Goal: Transaction & Acquisition: Purchase product/service

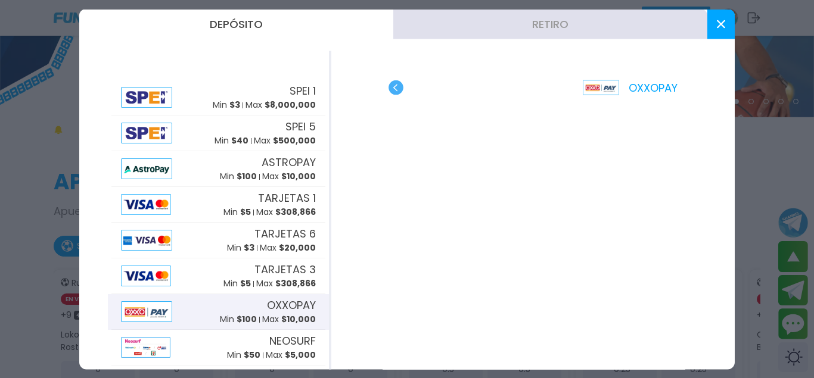
scroll to position [132, 0]
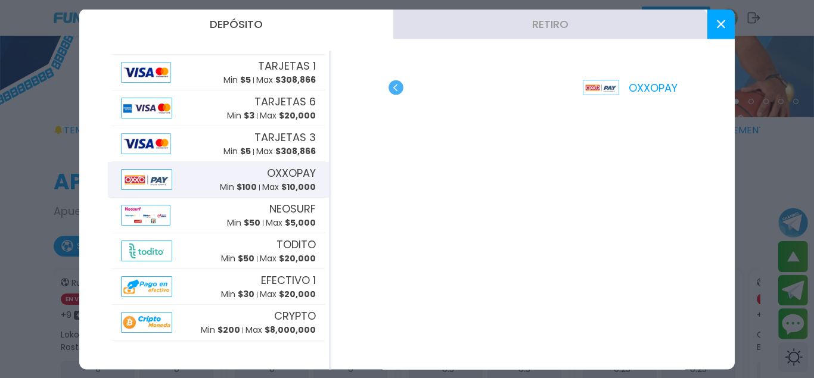
click at [717, 29] on button at bounding box center [720, 24] width 27 height 30
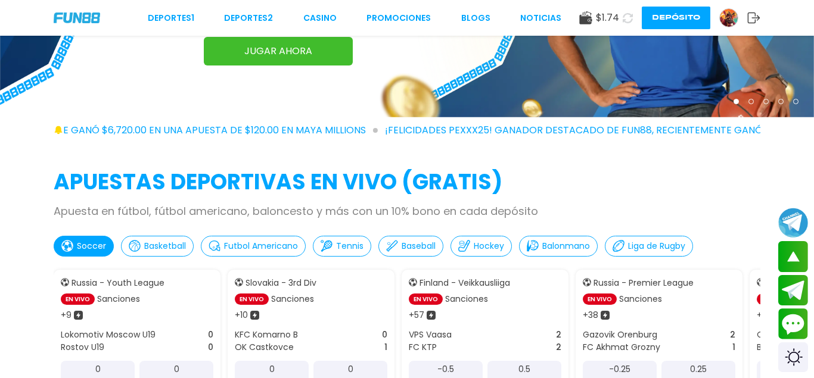
click at [621, 18] on button at bounding box center [627, 18] width 17 height 17
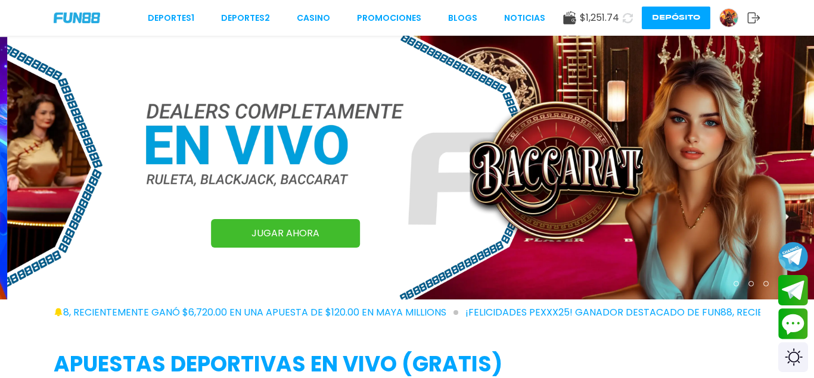
click at [312, 11] on div "Deportes 1 Deportes 2 CASINO Promociones BLOGS NOTICIAS $ 1,251.74 Depósito" at bounding box center [407, 18] width 814 height 36
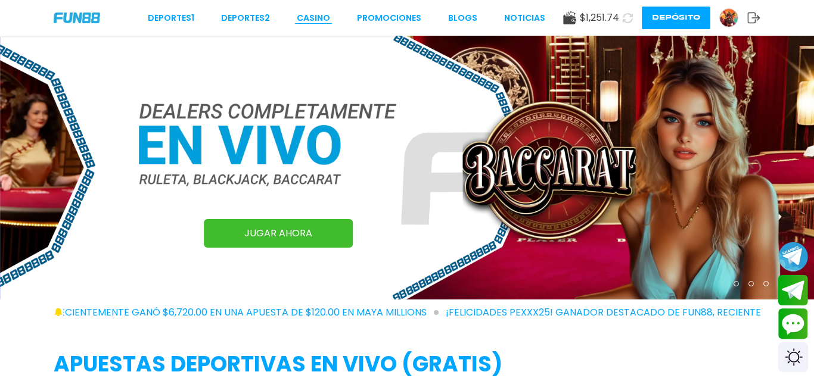
click at [315, 18] on link "CASINO" at bounding box center [313, 18] width 33 height 13
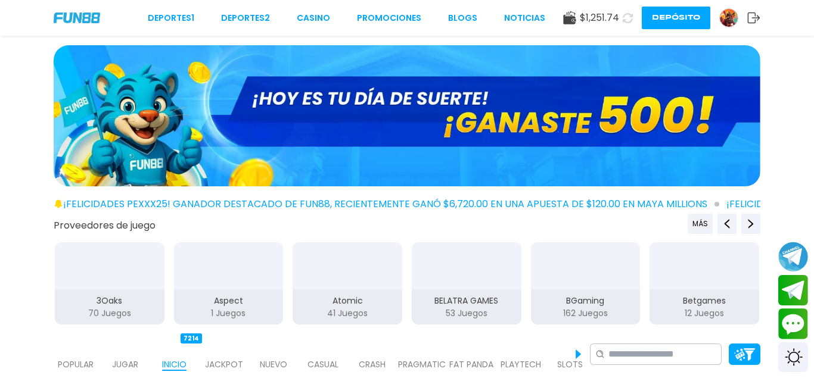
scroll to position [243, 0]
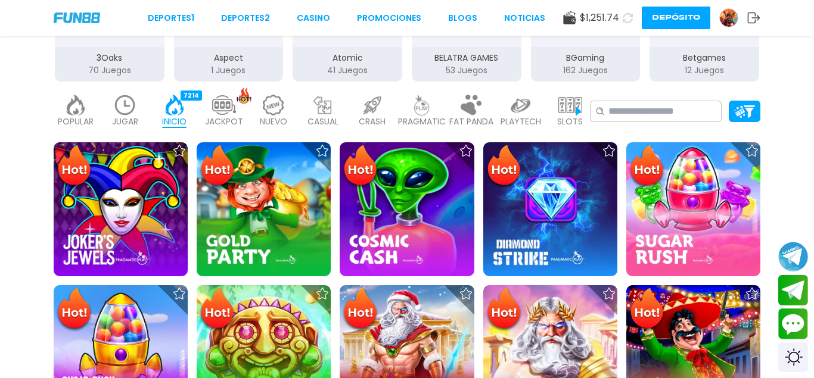
drag, startPoint x: 567, startPoint y: 111, endPoint x: 534, endPoint y: 113, distance: 33.4
click at [566, 111] on img at bounding box center [570, 105] width 24 height 21
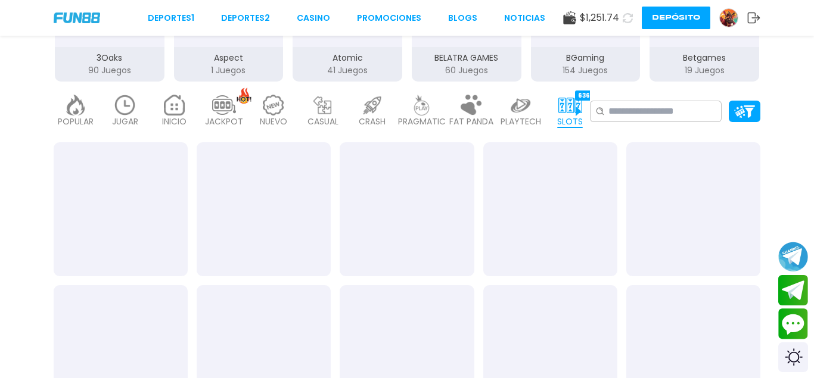
click at [117, 70] on p "90 Juegos" at bounding box center [110, 70] width 110 height 13
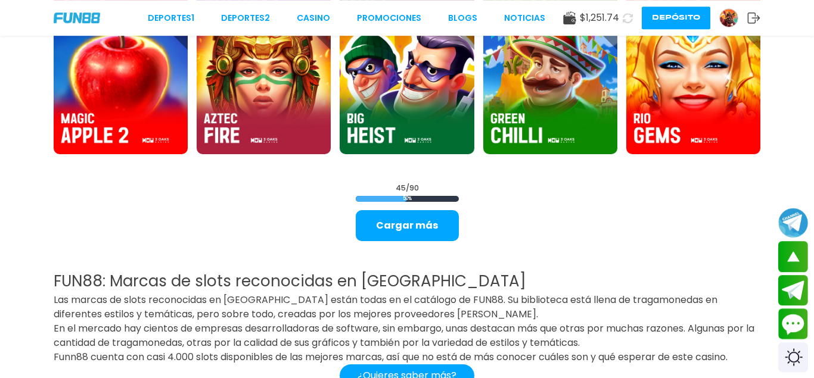
scroll to position [1519, 0]
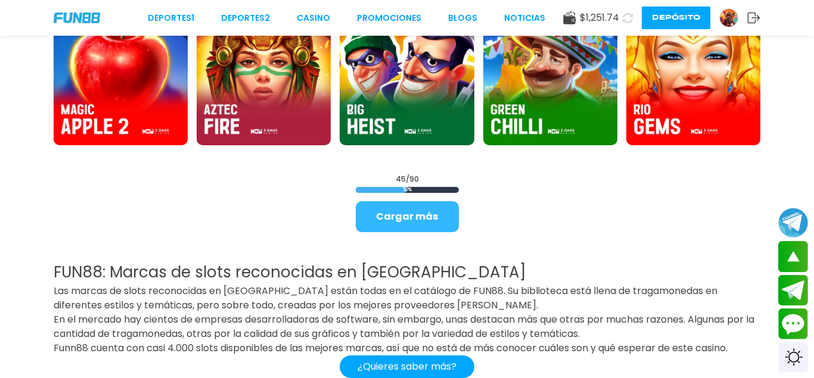
click at [394, 217] on button "Cargar más" at bounding box center [407, 216] width 103 height 31
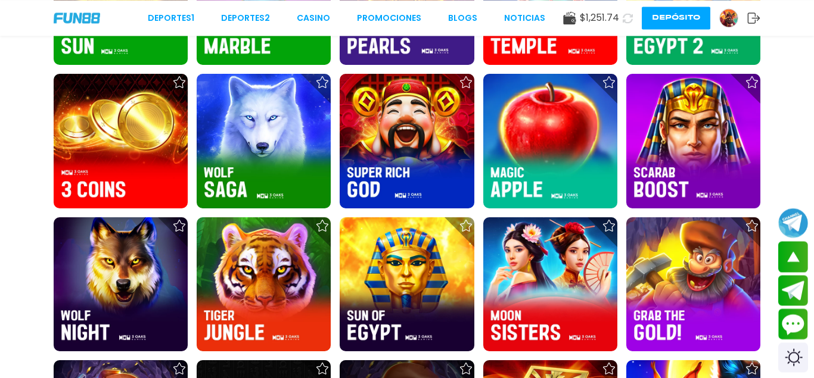
scroll to position [1883, 0]
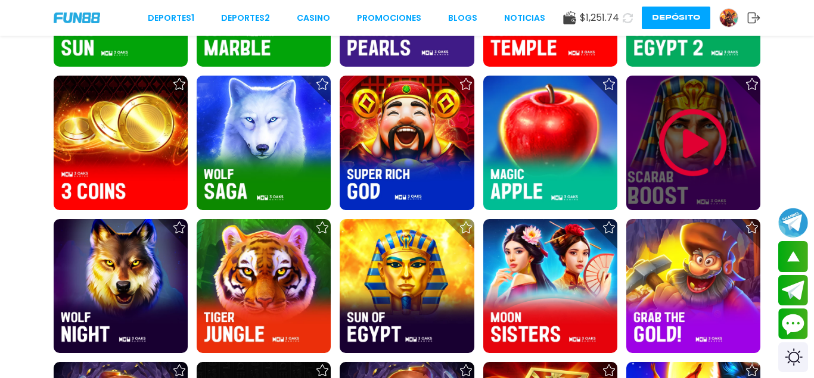
click at [680, 138] on img at bounding box center [692, 142] width 71 height 71
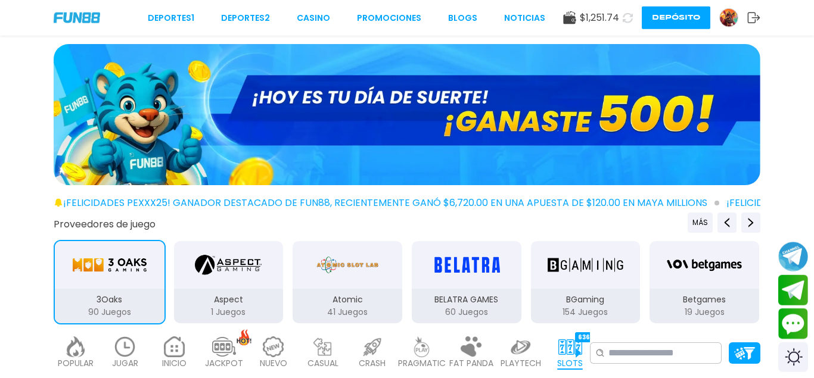
scroll to position [182, 0]
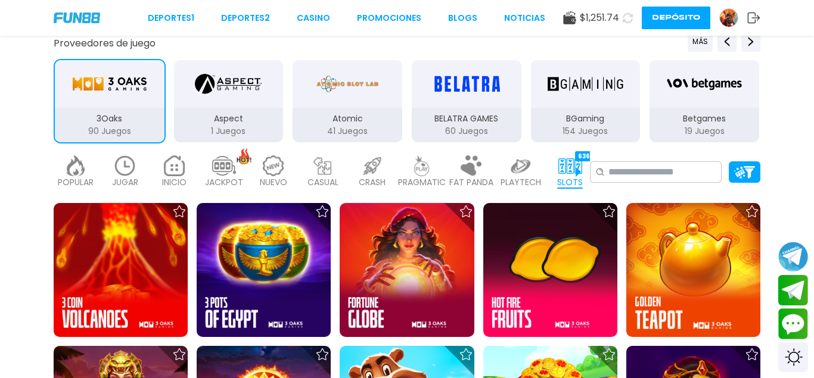
click at [562, 161] on img at bounding box center [570, 165] width 24 height 21
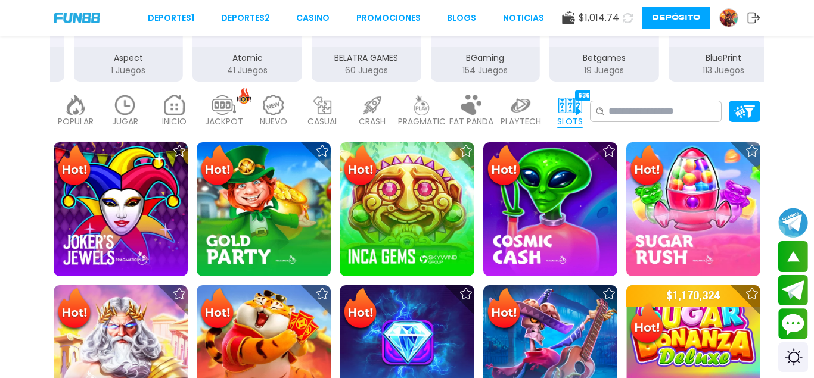
scroll to position [61, 0]
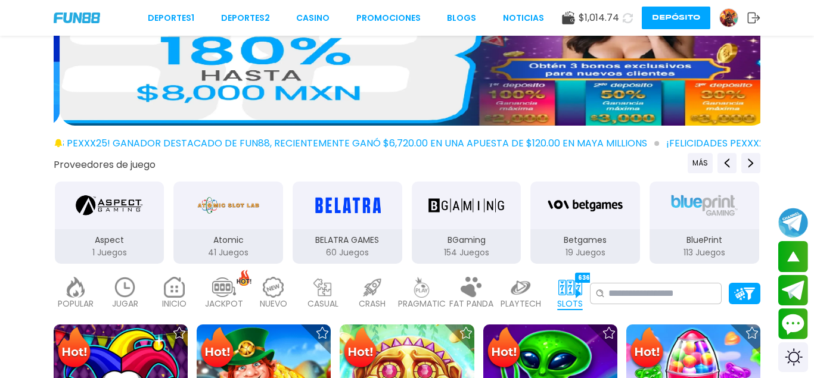
drag, startPoint x: 210, startPoint y: 239, endPoint x: 359, endPoint y: 254, distance: 149.7
click at [166, 253] on div "Aspect 1 Juegos" at bounding box center [110, 222] width 112 height 85
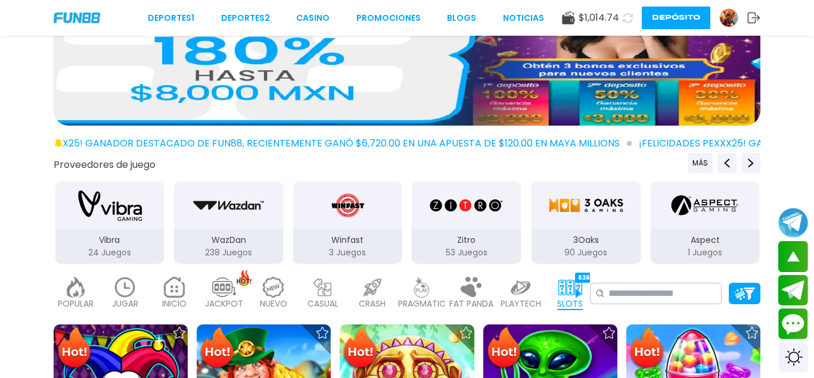
drag, startPoint x: 147, startPoint y: 234, endPoint x: 494, endPoint y: 237, distance: 346.7
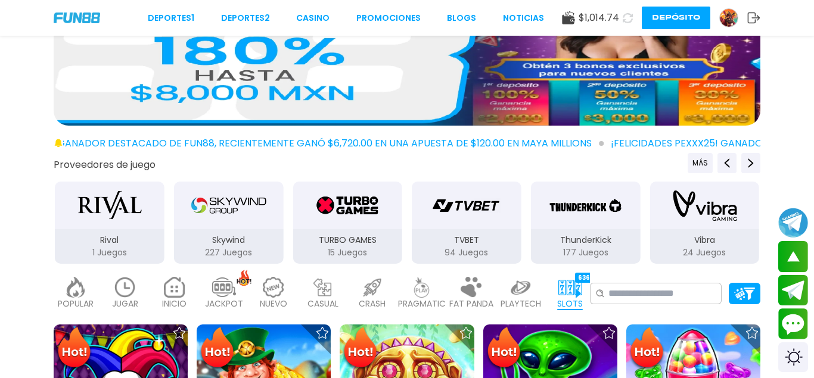
drag, startPoint x: 453, startPoint y: 228, endPoint x: 117, endPoint y: 229, distance: 335.3
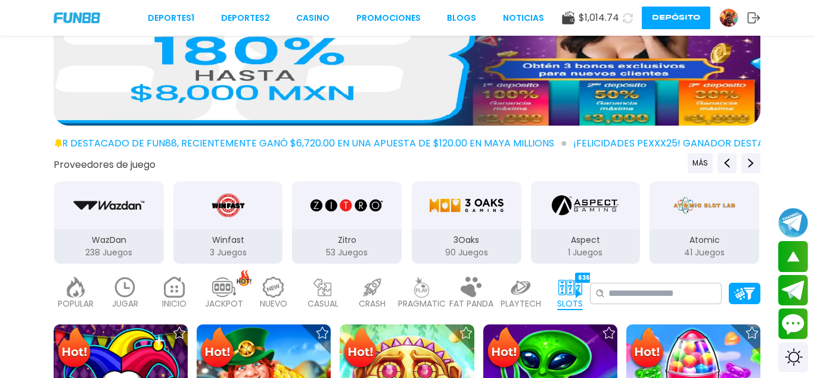
click at [459, 214] on img "3Oaks" at bounding box center [466, 205] width 75 height 33
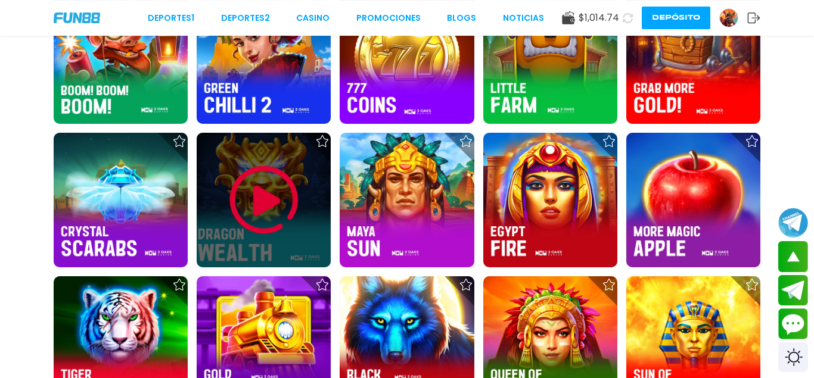
scroll to position [1094, 0]
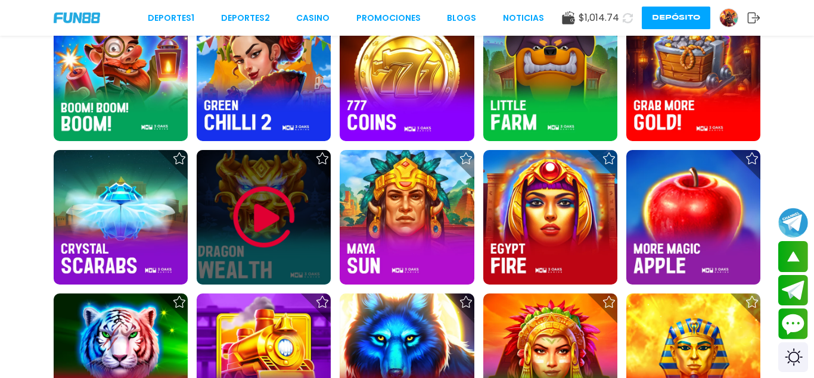
click at [271, 223] on img at bounding box center [263, 217] width 71 height 71
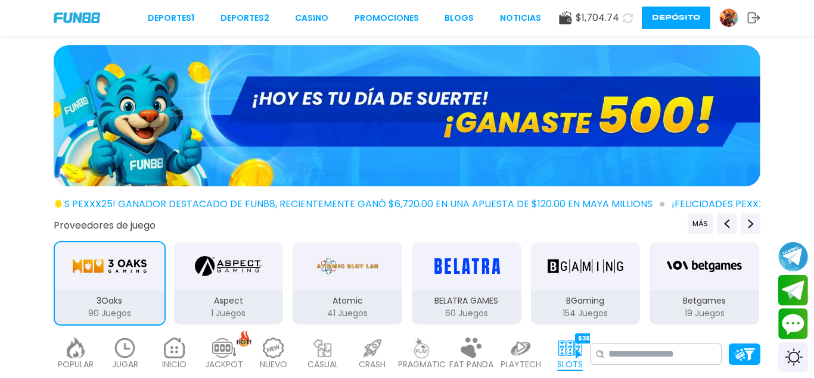
click at [622, 15] on icon at bounding box center [627, 18] width 10 height 10
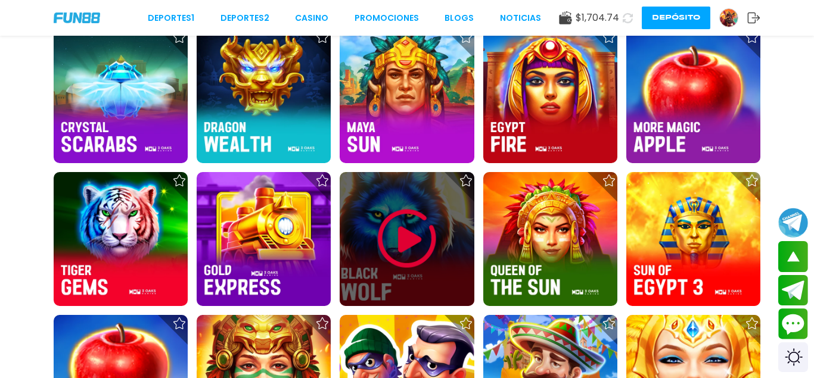
scroll to position [1580, 0]
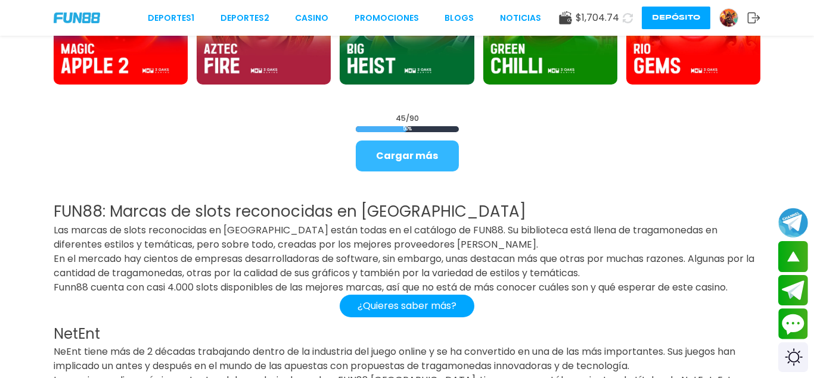
click at [435, 147] on button "Cargar más" at bounding box center [407, 156] width 103 height 31
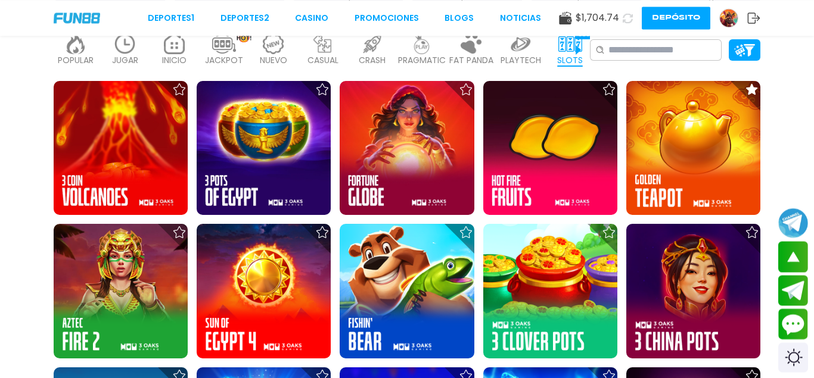
scroll to position [365, 0]
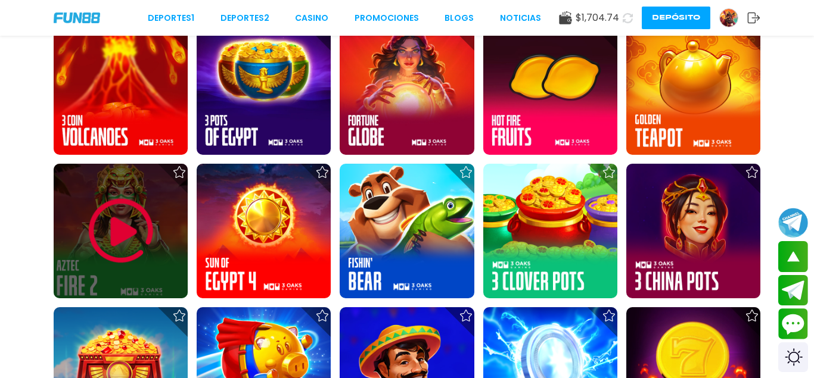
click at [123, 219] on img at bounding box center [120, 230] width 71 height 71
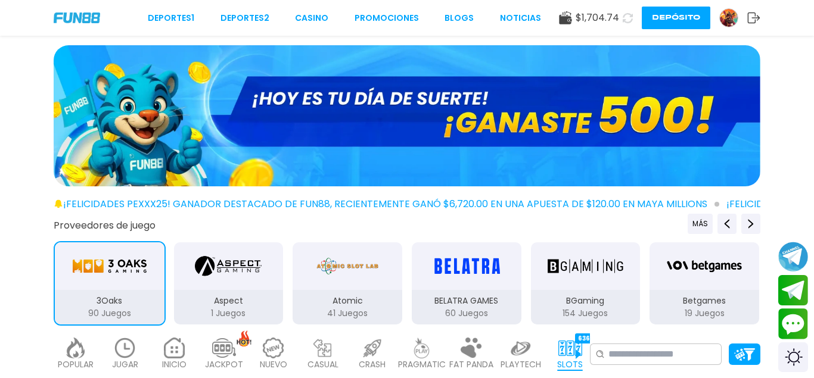
click at [625, 14] on icon at bounding box center [628, 18] width 14 height 14
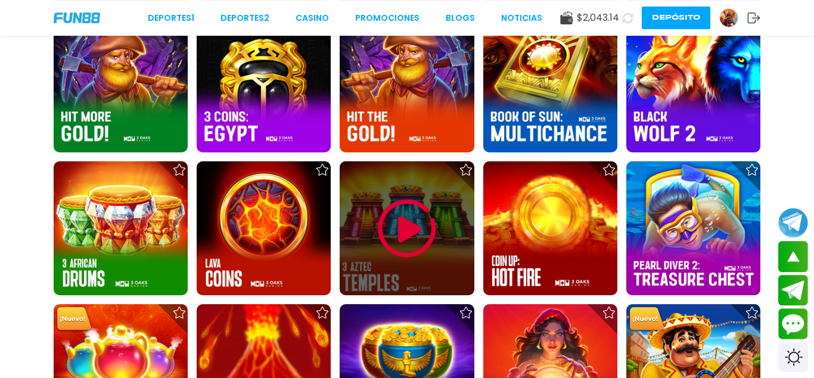
scroll to position [2066, 0]
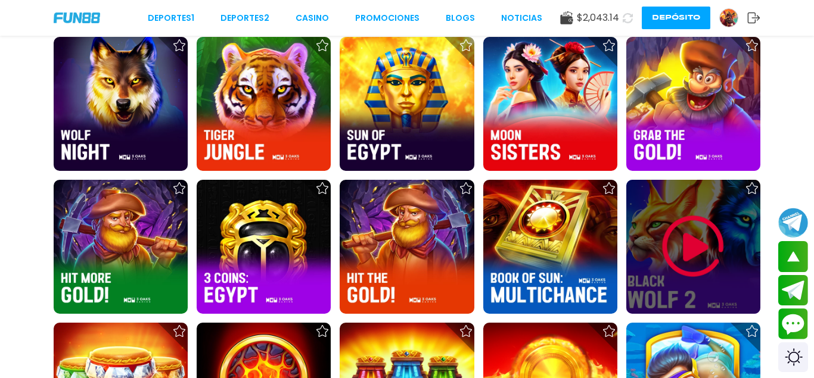
click at [712, 242] on img at bounding box center [692, 246] width 71 height 71
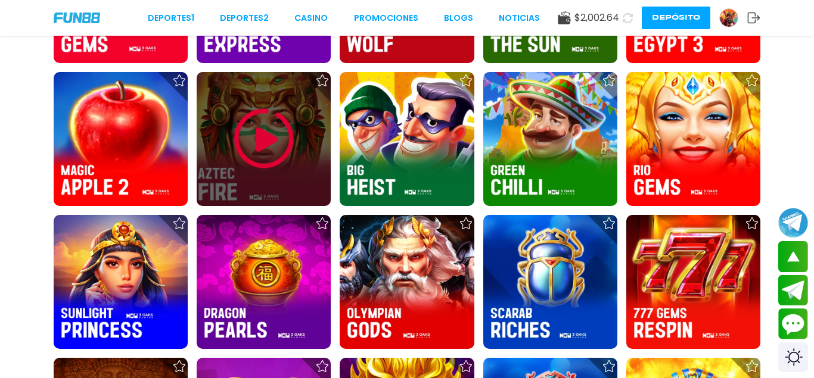
scroll to position [1215, 0]
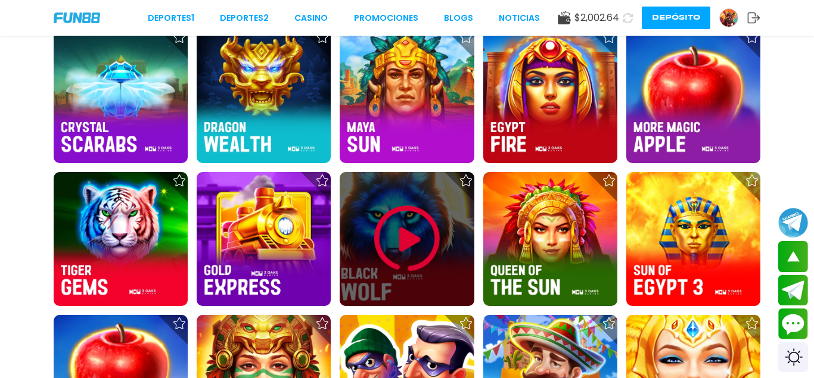
click at [411, 228] on img at bounding box center [406, 238] width 71 height 71
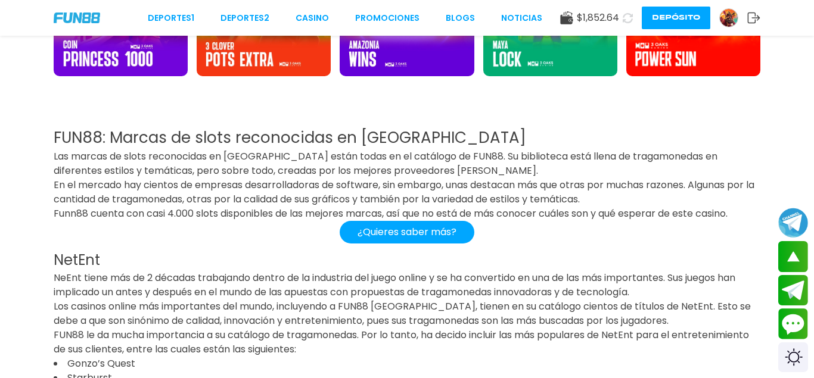
scroll to position [2693, 0]
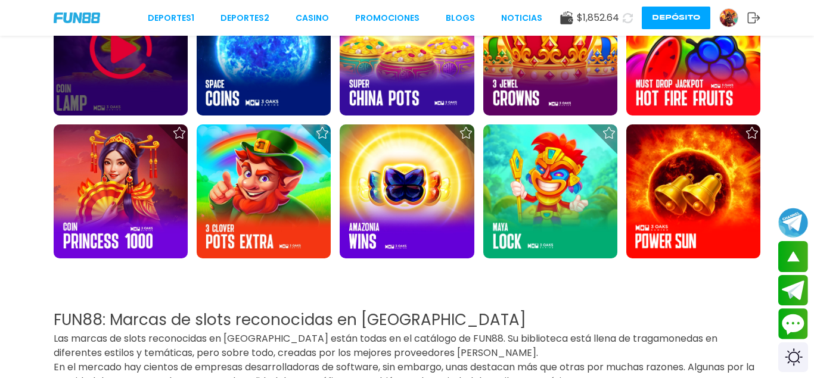
click at [121, 64] on img at bounding box center [120, 48] width 71 height 71
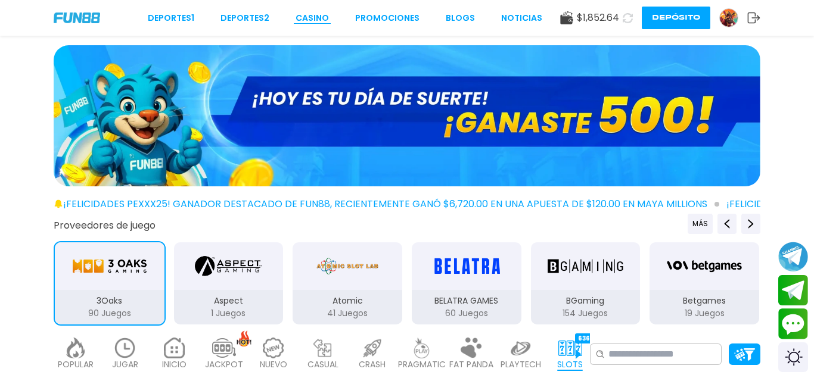
click at [312, 14] on link "CASINO" at bounding box center [311, 18] width 33 height 13
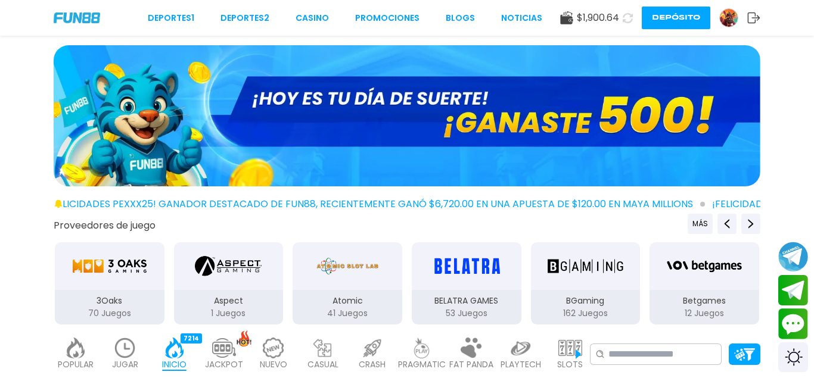
scroll to position [182, 0]
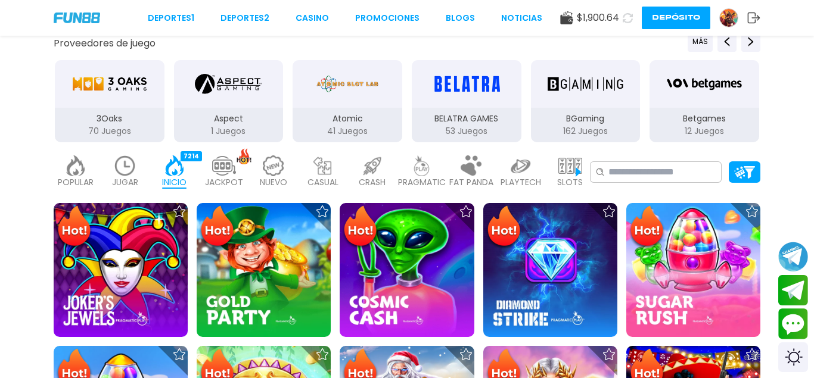
click at [563, 170] on img at bounding box center [570, 165] width 24 height 21
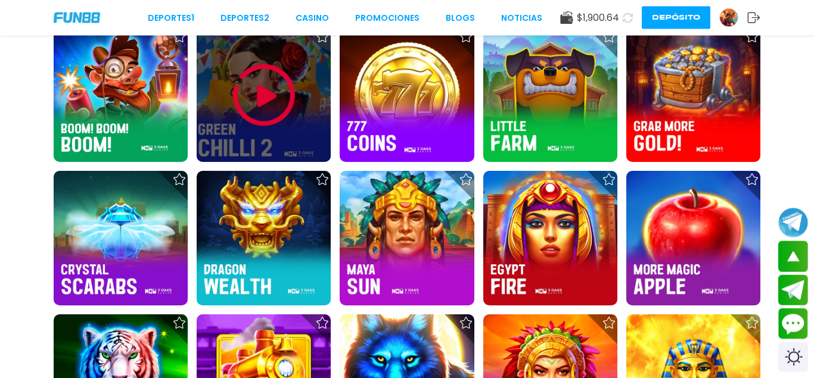
scroll to position [1094, 0]
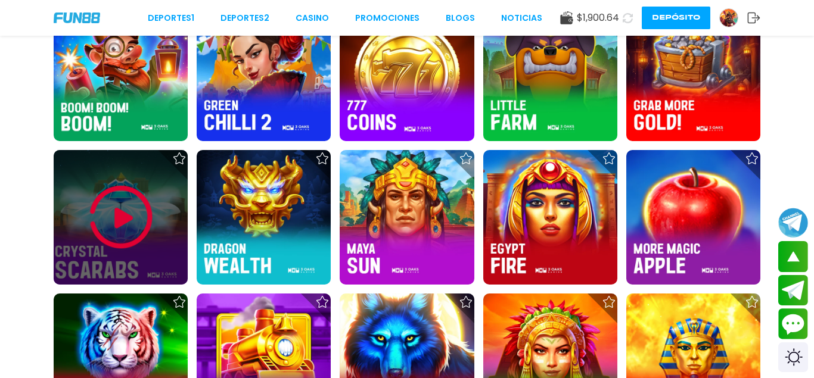
click at [130, 222] on img at bounding box center [120, 217] width 71 height 71
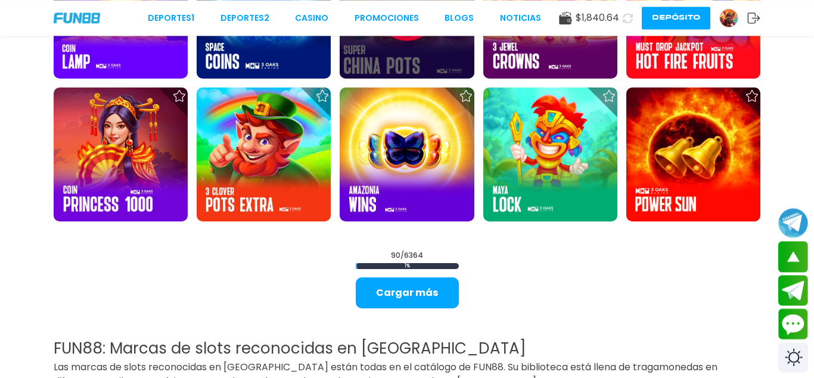
scroll to position [2734, 0]
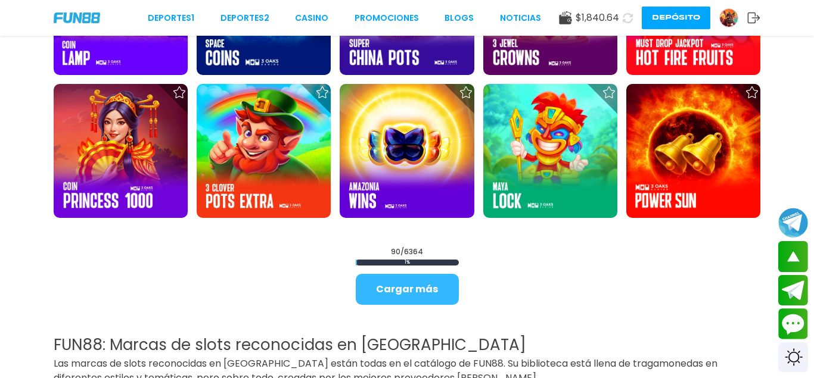
click at [405, 298] on button "Cargar más" at bounding box center [407, 289] width 103 height 31
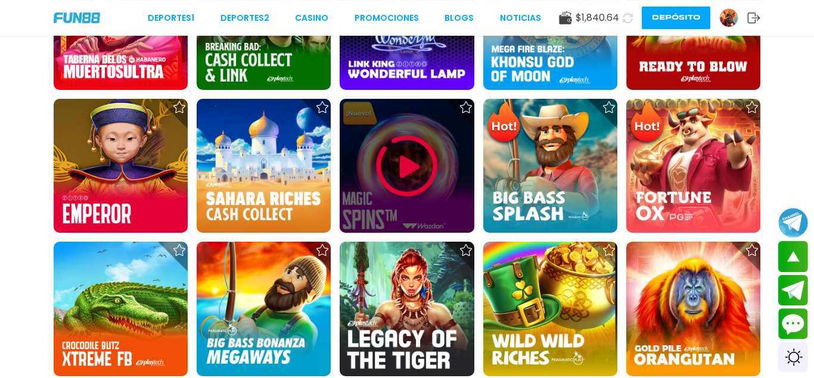
scroll to position [3182, 0]
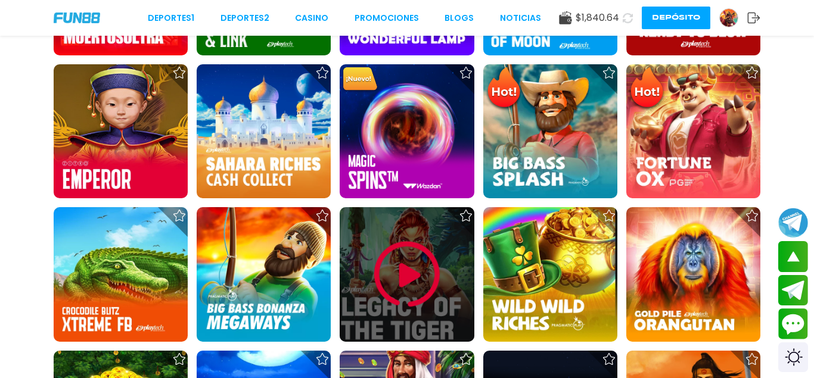
click at [423, 279] on img at bounding box center [406, 274] width 71 height 71
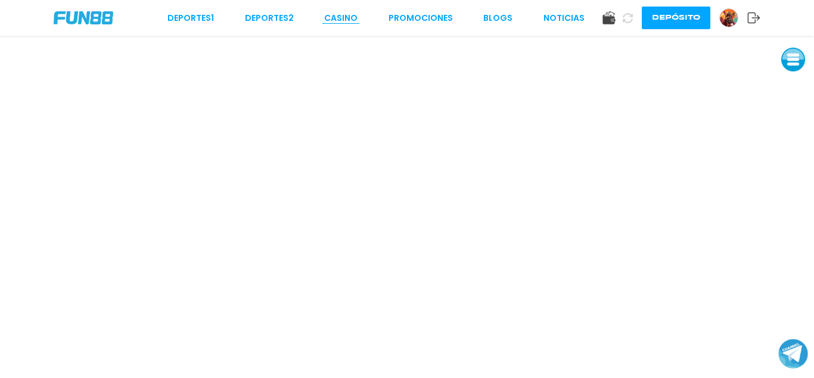
click at [340, 17] on link "CASINO" at bounding box center [340, 18] width 33 height 13
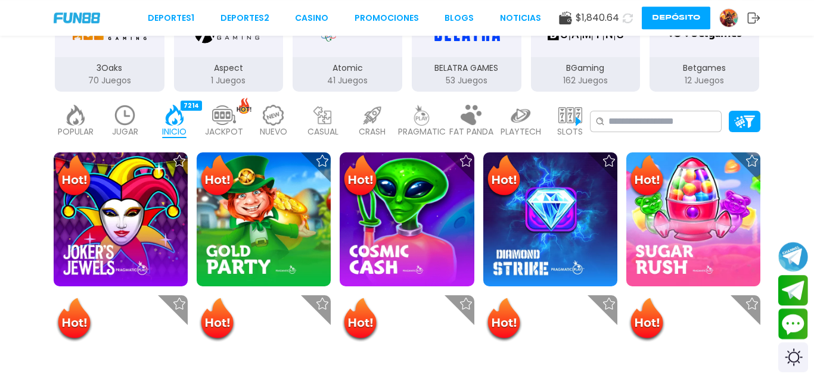
scroll to position [243, 0]
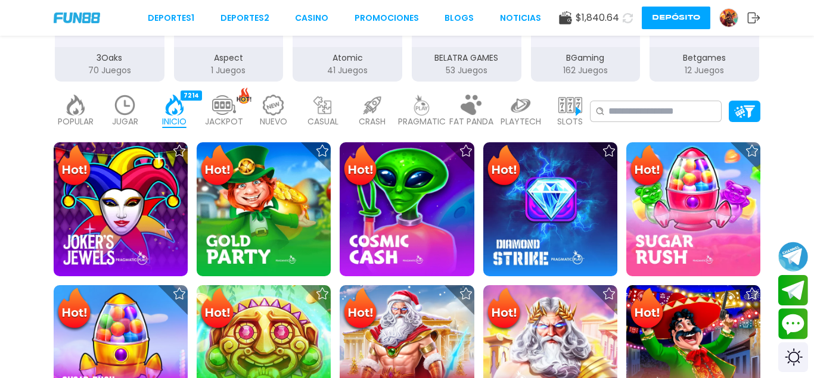
click at [560, 115] on img at bounding box center [570, 105] width 24 height 21
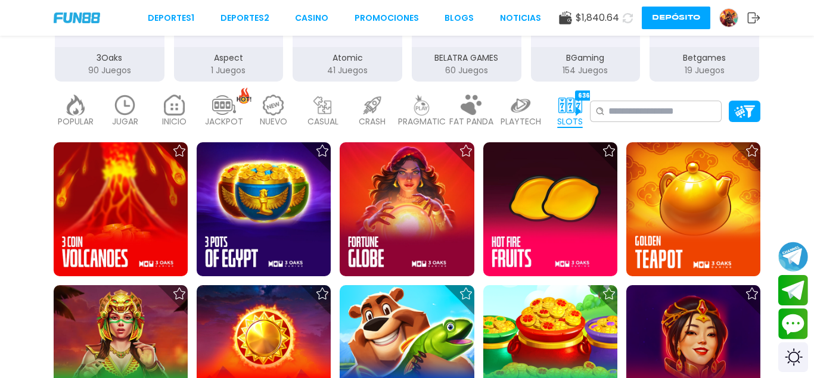
click at [104, 64] on div "3Oaks 90 Juegos" at bounding box center [110, 64] width 110 height 35
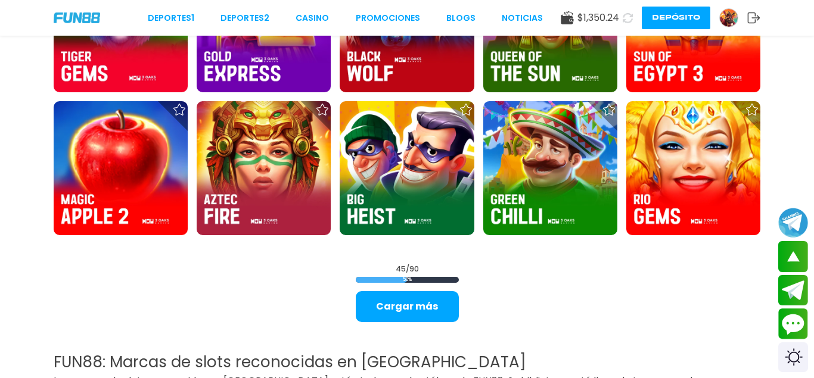
scroll to position [1519, 0]
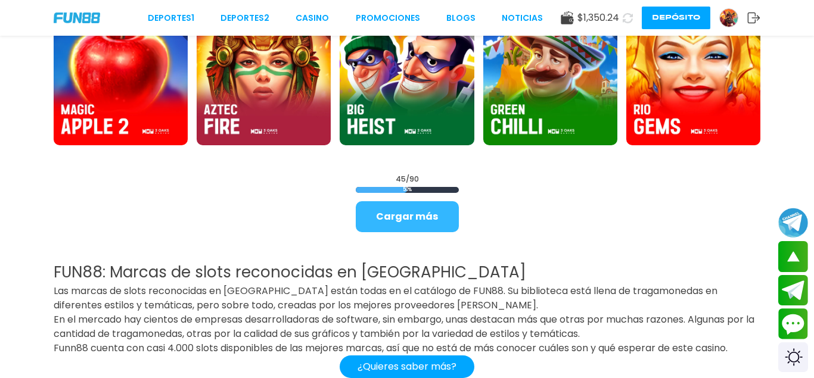
click at [415, 207] on button "Cargar más" at bounding box center [407, 216] width 103 height 31
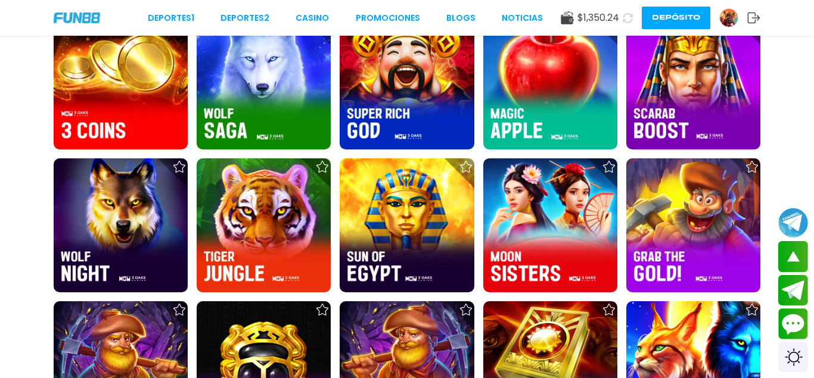
scroll to position [2187, 0]
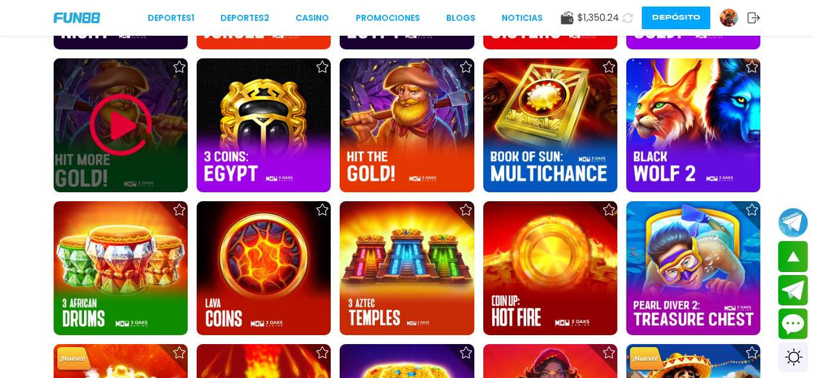
click at [135, 142] on img at bounding box center [120, 124] width 71 height 71
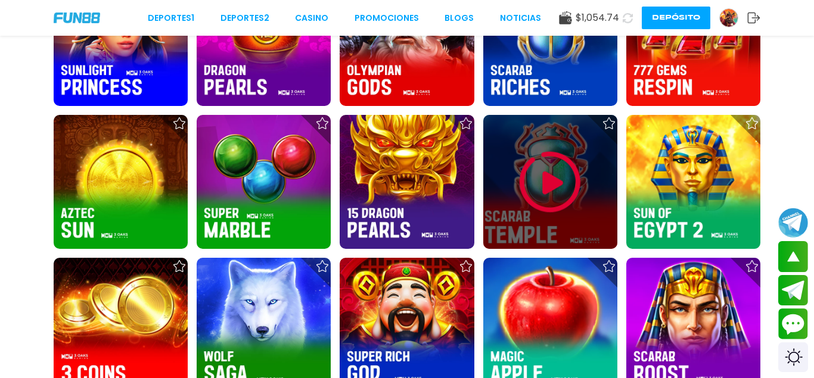
scroll to position [1944, 0]
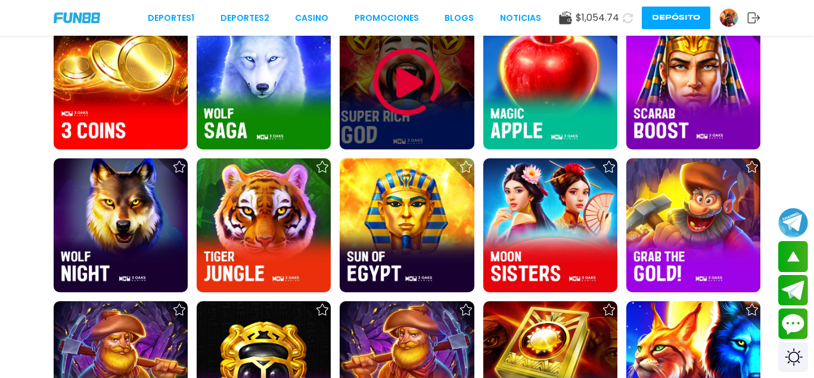
click at [385, 95] on img at bounding box center [406, 81] width 71 height 71
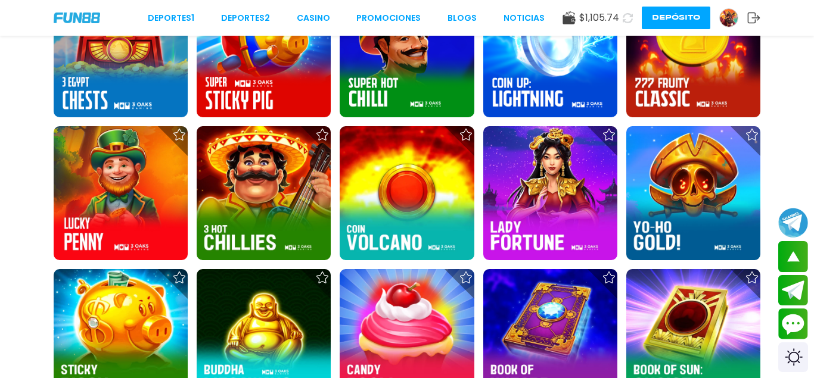
scroll to position [992, 0]
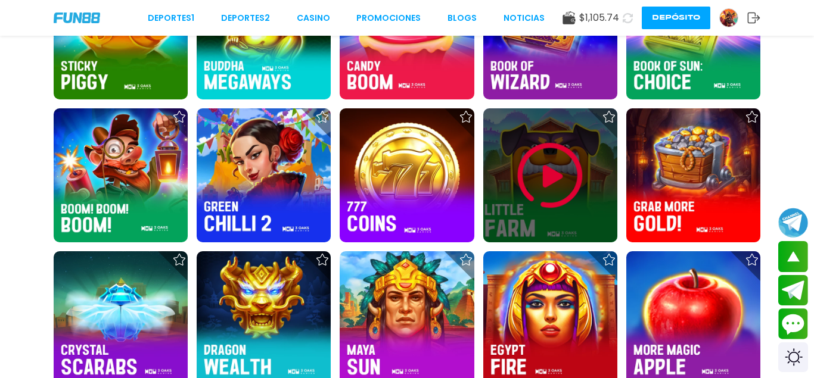
click at [563, 192] on img at bounding box center [549, 175] width 71 height 71
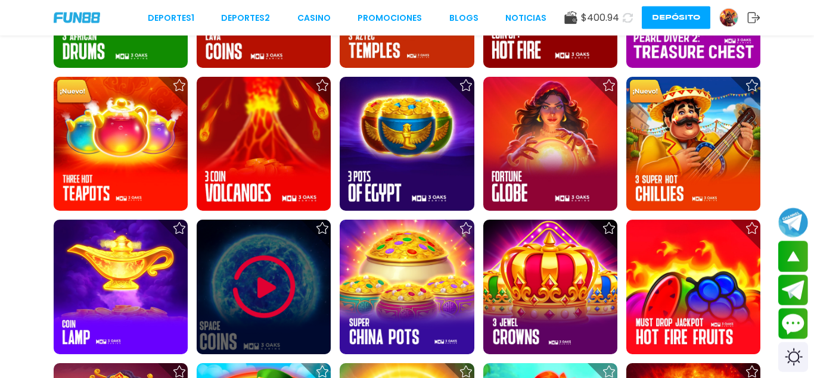
scroll to position [2390, 0]
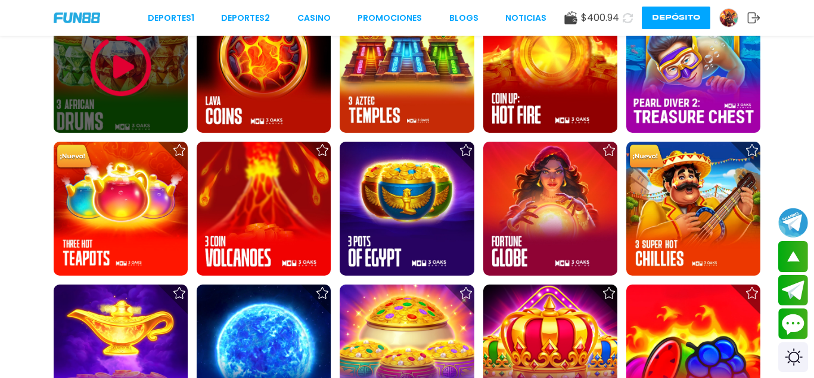
click at [116, 82] on img at bounding box center [120, 65] width 71 height 71
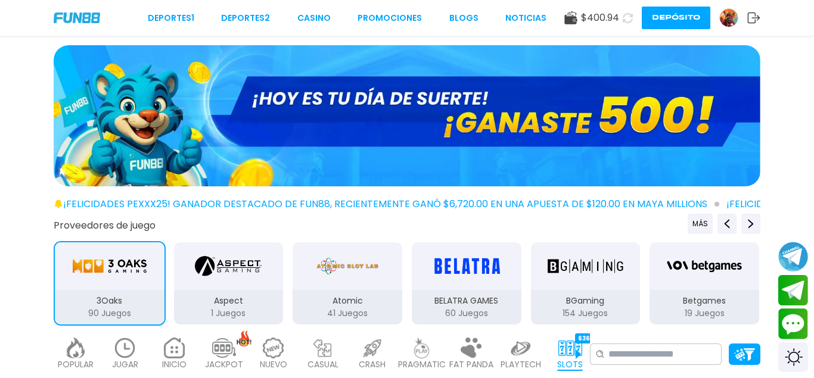
click at [625, 15] on icon at bounding box center [628, 18] width 14 height 14
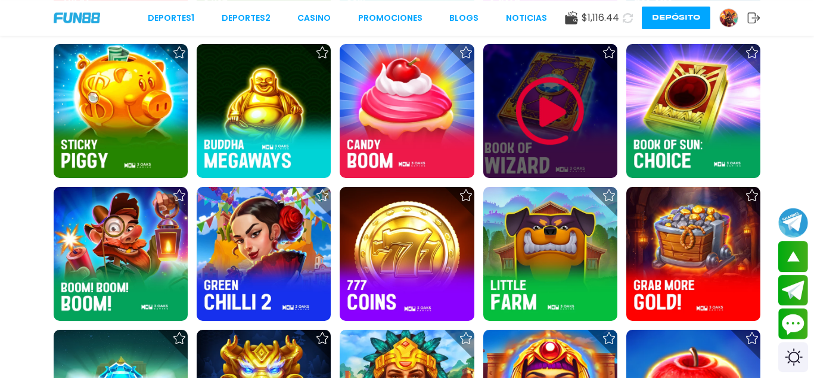
scroll to position [1154, 0]
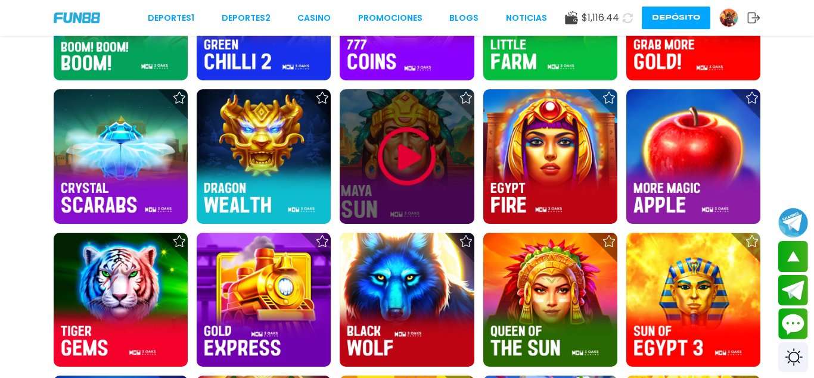
click at [409, 156] on img at bounding box center [406, 156] width 71 height 71
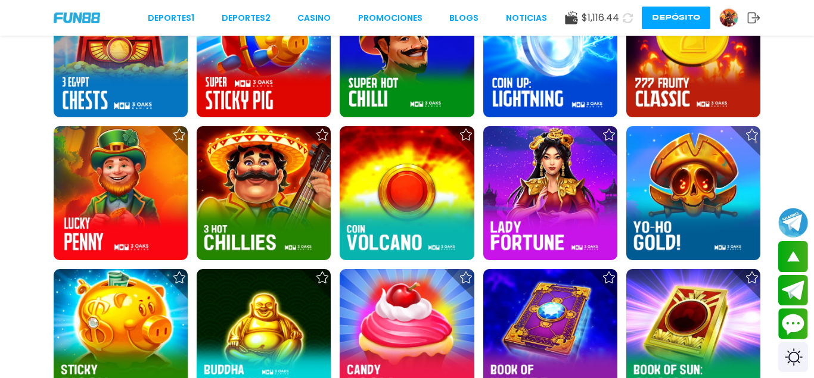
scroll to position [932, 0]
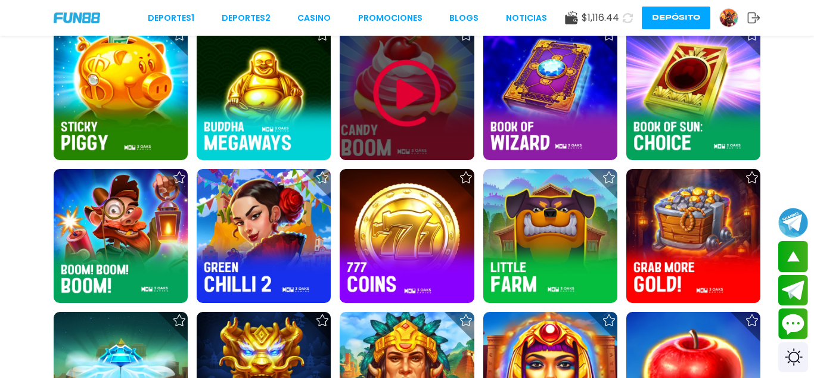
click at [400, 103] on img at bounding box center [406, 93] width 71 height 71
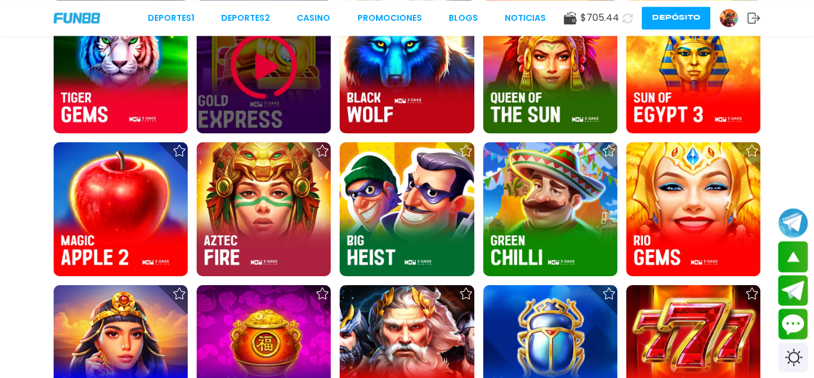
scroll to position [1397, 0]
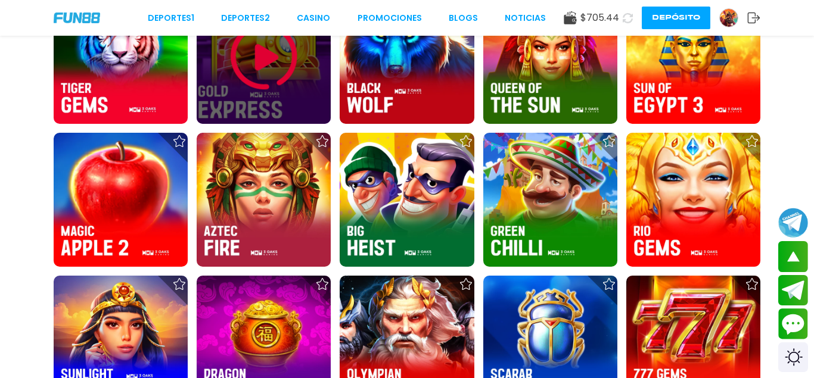
click at [250, 81] on img at bounding box center [263, 56] width 71 height 71
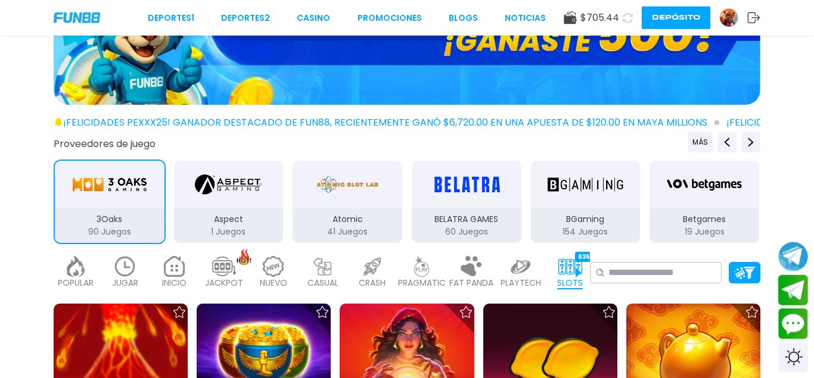
scroll to position [122, 0]
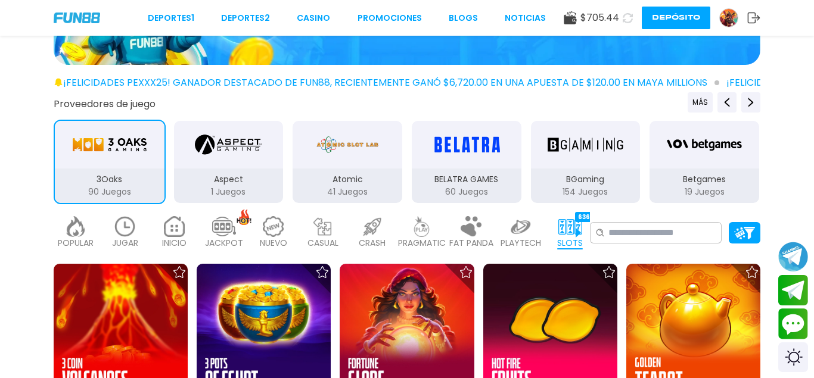
click at [561, 228] on img at bounding box center [570, 226] width 24 height 21
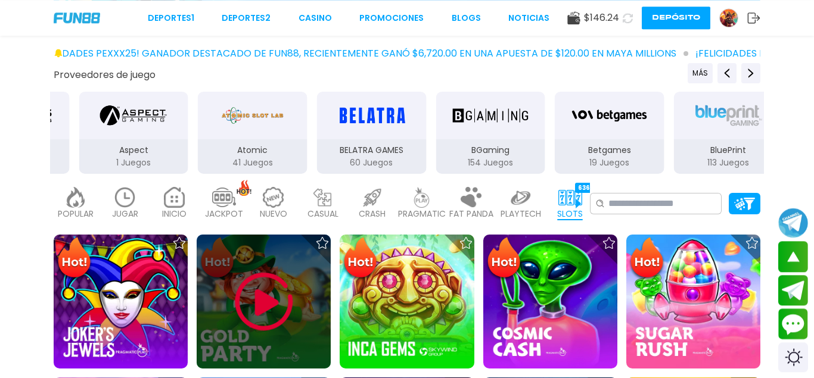
scroll to position [122, 0]
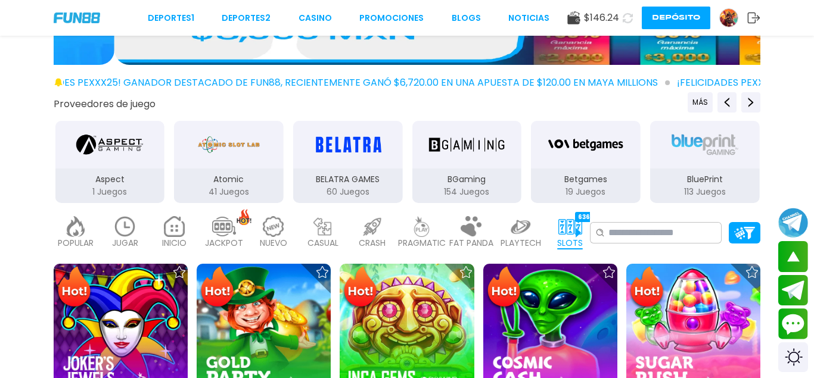
drag, startPoint x: 214, startPoint y: 147, endPoint x: 475, endPoint y: 169, distance: 261.2
click at [432, 170] on div "3Oaks 90 Juegos Aspect 1 Juegos Atomic 41 Juegos BELATRA GAMES 60 Juegos BGamin…" at bounding box center [289, 162] width 714 height 85
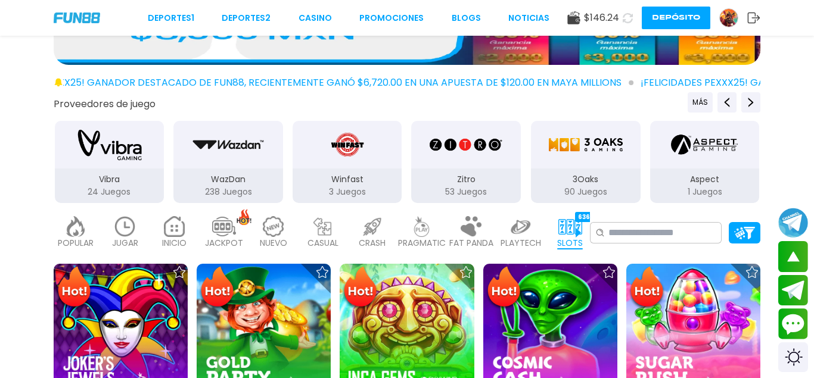
click at [570, 154] on img "3Oaks" at bounding box center [585, 144] width 75 height 33
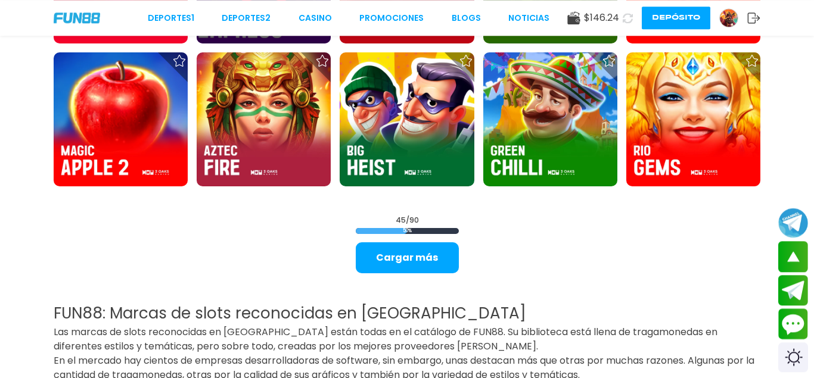
scroll to position [1519, 0]
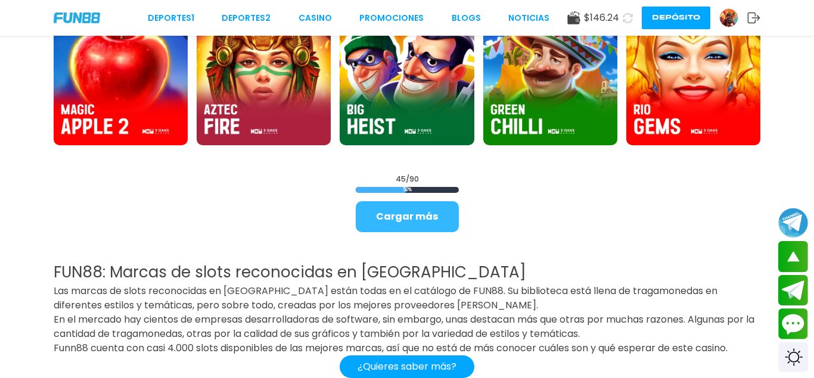
click at [418, 214] on button "Cargar más" at bounding box center [407, 216] width 103 height 31
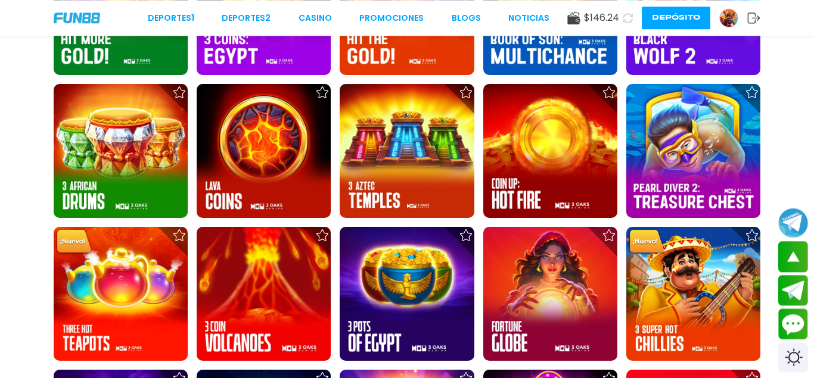
scroll to position [2248, 0]
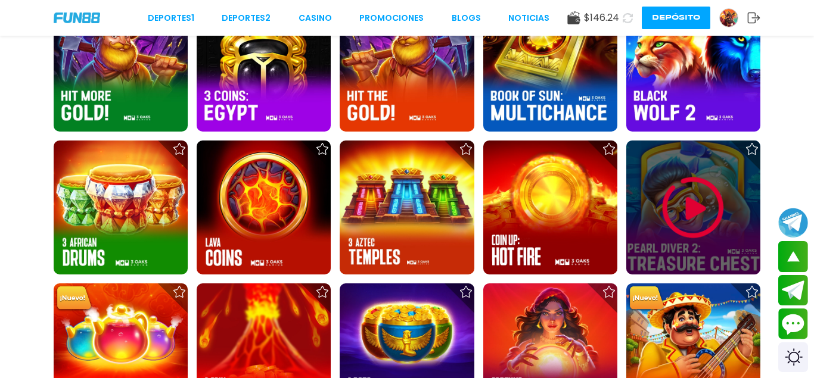
click at [703, 211] on img at bounding box center [692, 207] width 71 height 71
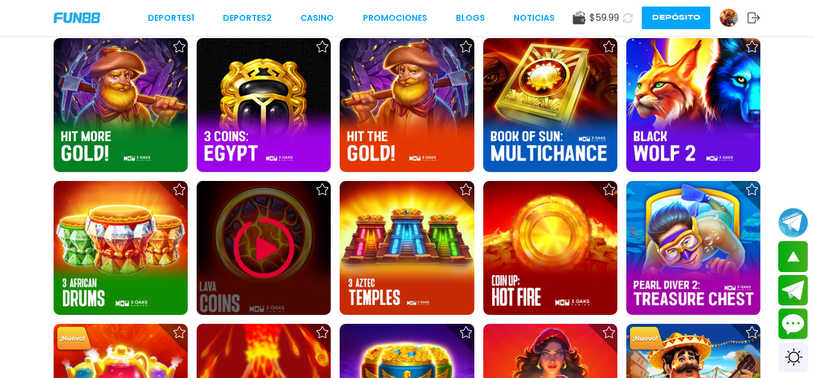
scroll to position [2450, 0]
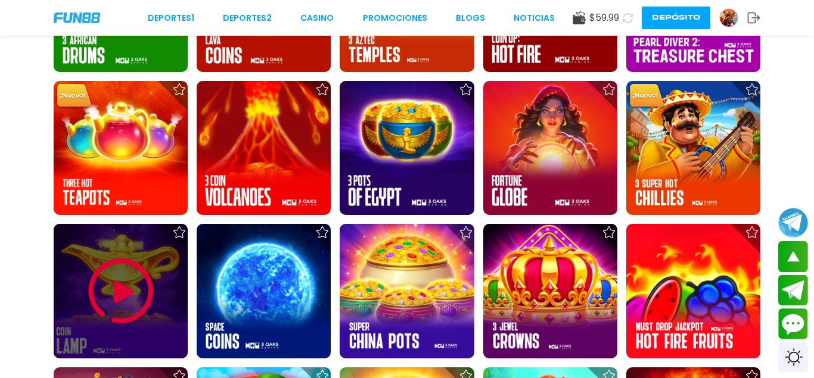
click at [105, 269] on img at bounding box center [120, 291] width 71 height 71
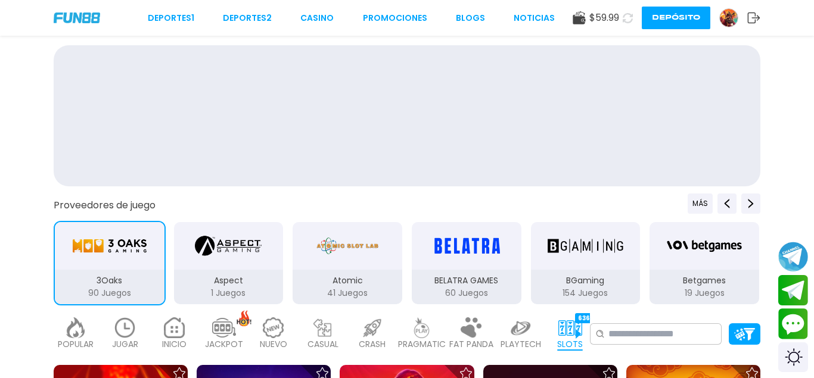
drag, startPoint x: 316, startPoint y: 16, endPoint x: 230, endPoint y: 159, distance: 166.7
click at [316, 16] on link "CASINO" at bounding box center [316, 18] width 33 height 13
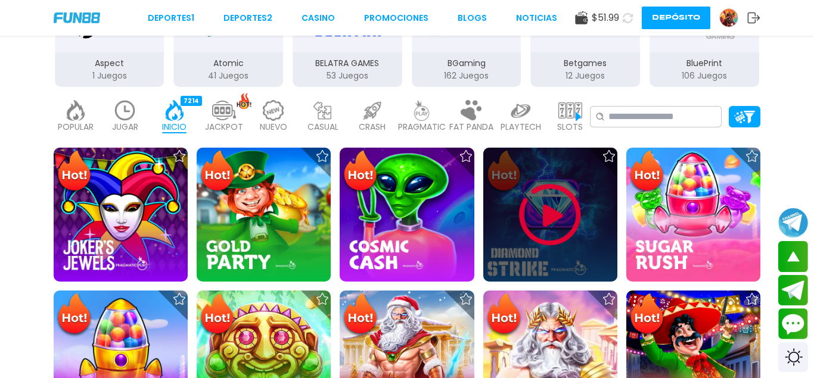
scroll to position [122, 0]
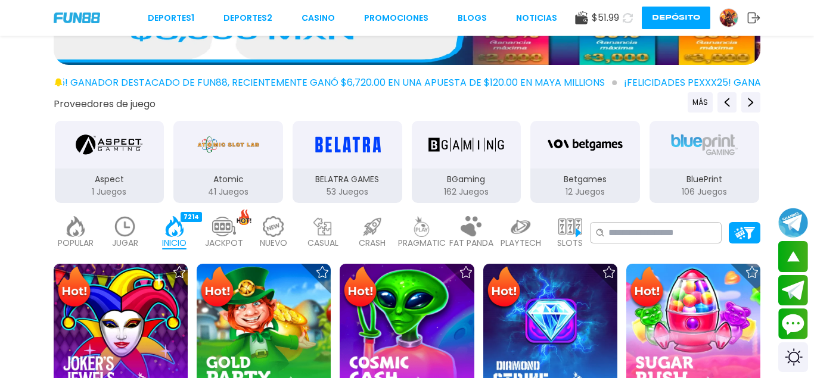
click at [572, 231] on img at bounding box center [570, 226] width 24 height 21
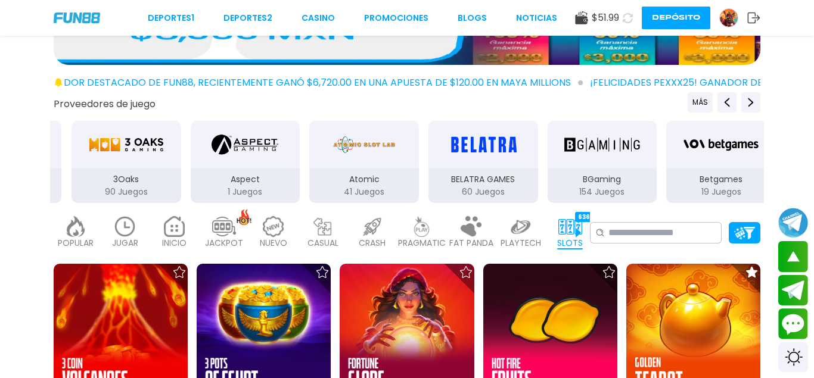
drag, startPoint x: 201, startPoint y: 150, endPoint x: 525, endPoint y: 190, distance: 327.1
click at [420, 186] on div "Atomic 41 Juegos" at bounding box center [364, 162] width 112 height 85
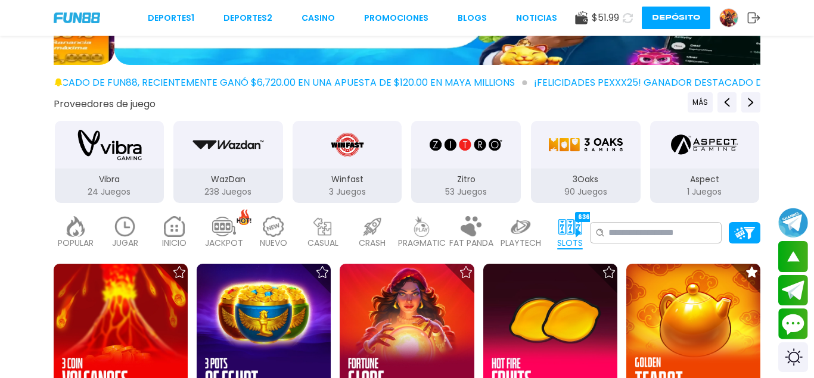
click at [584, 156] on img "3Oaks" at bounding box center [585, 144] width 75 height 33
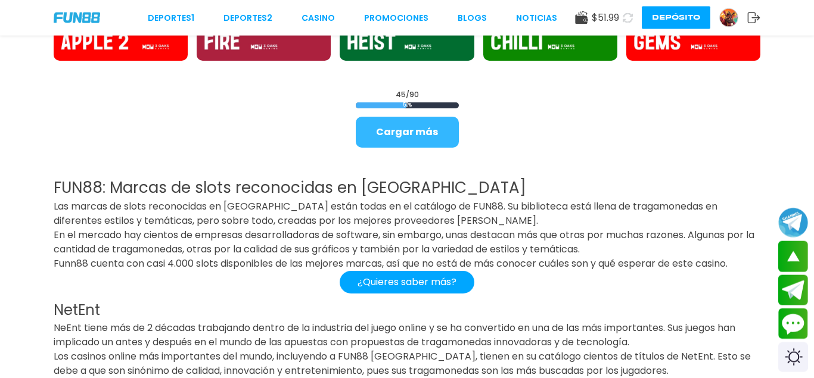
scroll to position [1580, 0]
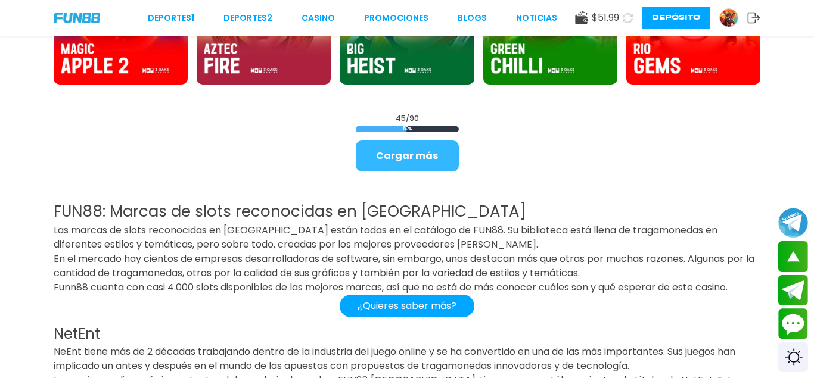
click at [403, 161] on button "Cargar más" at bounding box center [407, 156] width 103 height 31
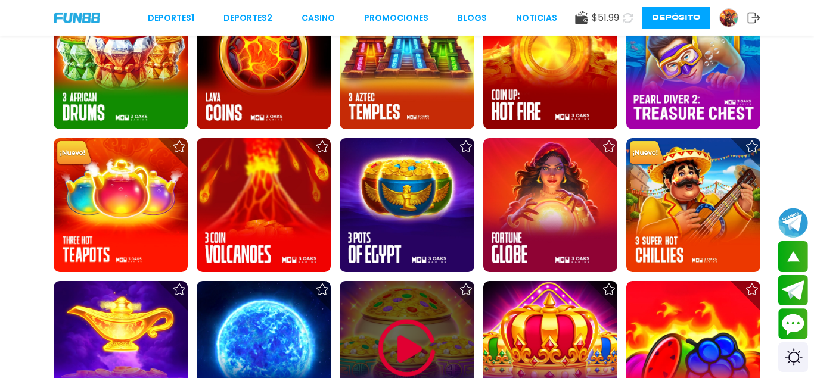
scroll to position [2309, 0]
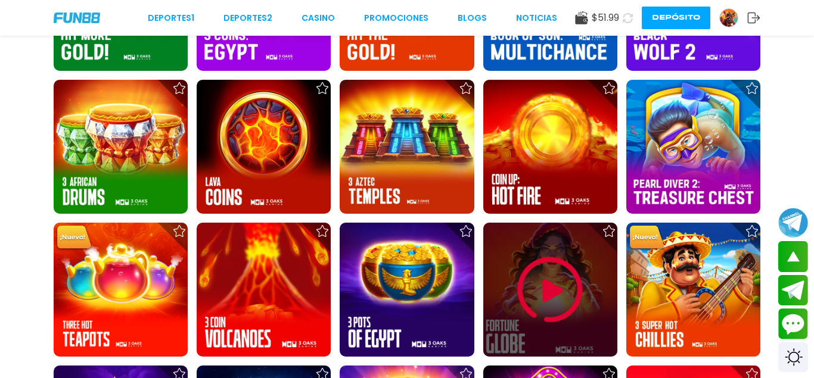
click at [534, 254] on div at bounding box center [550, 290] width 134 height 134
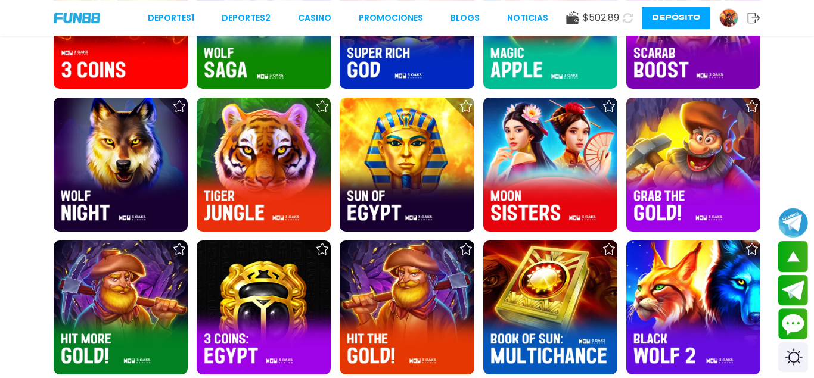
scroll to position [1944, 0]
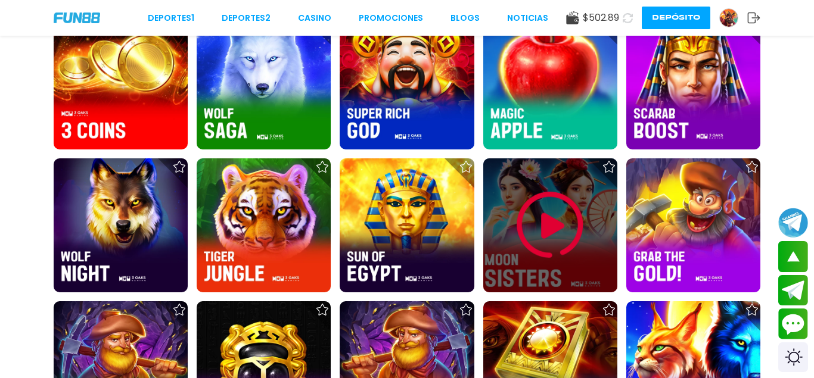
click at [560, 219] on img at bounding box center [549, 224] width 71 height 71
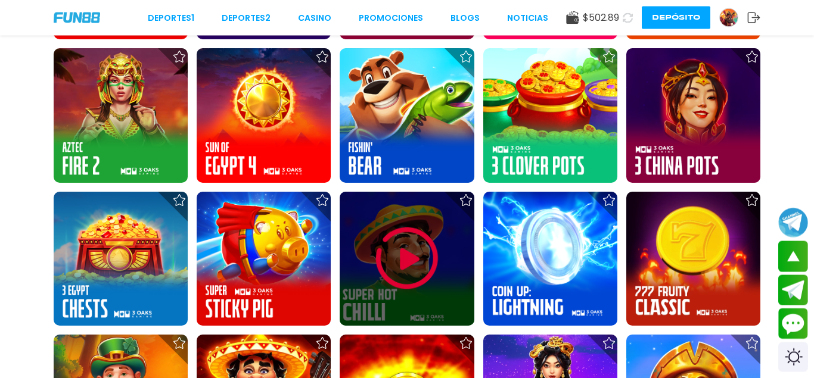
scroll to position [425, 0]
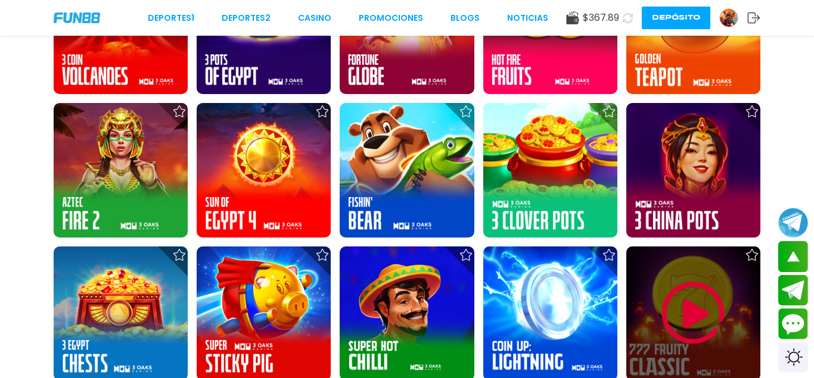
click at [696, 314] on img at bounding box center [692, 313] width 71 height 71
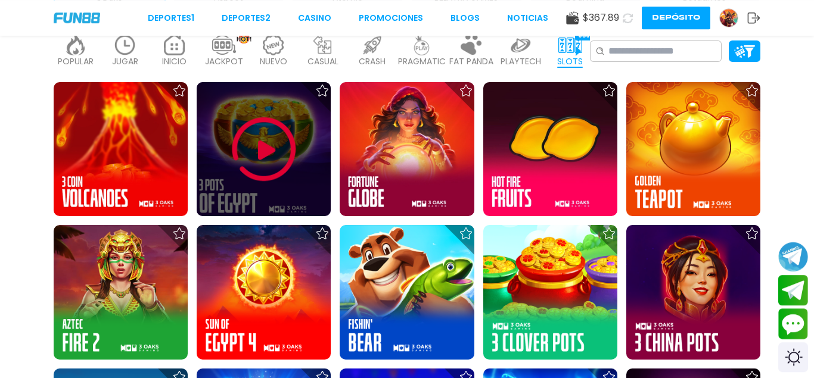
scroll to position [61, 0]
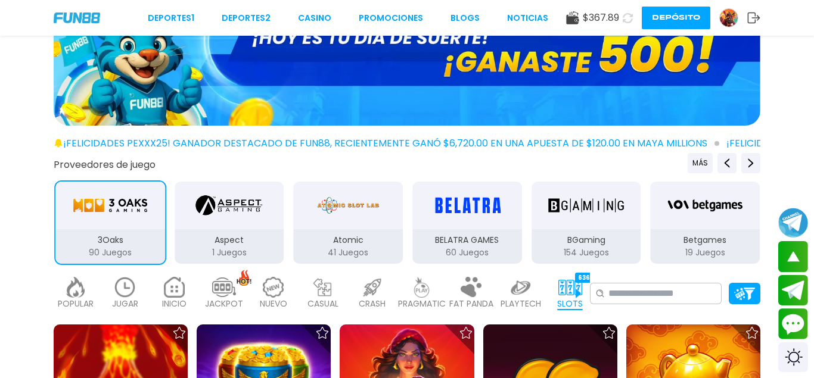
drag, startPoint x: 305, startPoint y: 241, endPoint x: 671, endPoint y: 233, distance: 365.8
click at [403, 233] on div "Atomic 41 Juegos" at bounding box center [349, 246] width 110 height 35
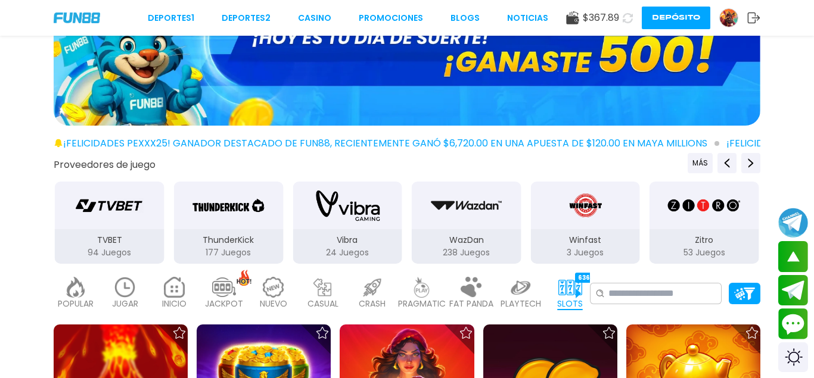
drag, startPoint x: 398, startPoint y: 239, endPoint x: 407, endPoint y: 240, distance: 9.0
click at [166, 240] on div "TVBET 94 Juegos" at bounding box center [110, 222] width 112 height 85
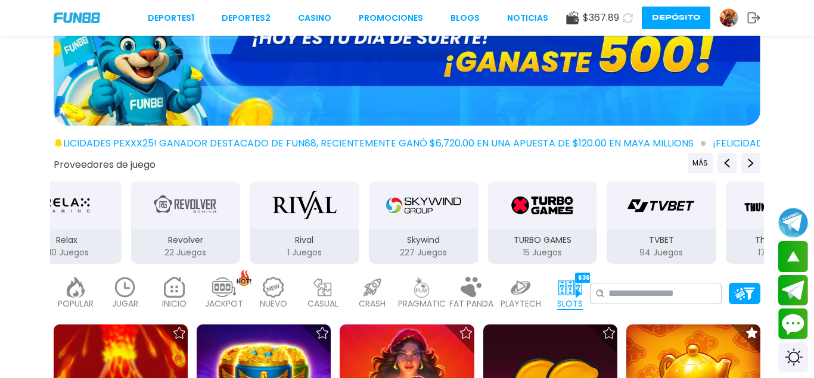
click at [275, 239] on p "Rival" at bounding box center [305, 240] width 110 height 13
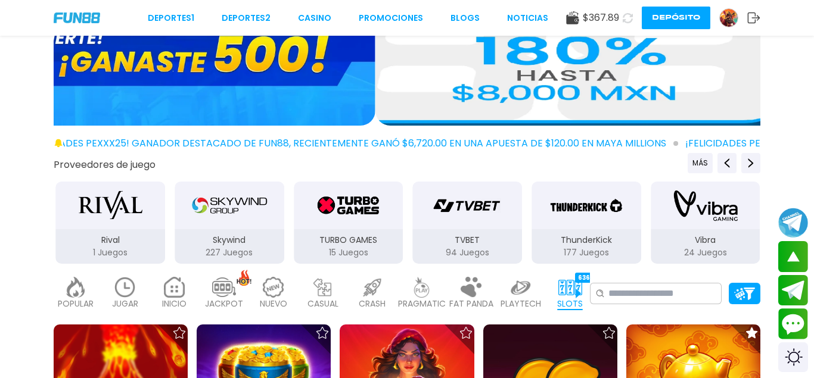
click at [606, 216] on img "ThunderKick" at bounding box center [586, 205] width 75 height 33
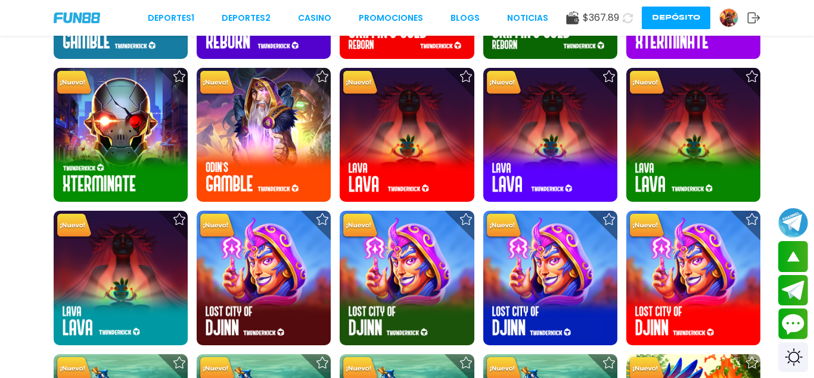
scroll to position [1397, 0]
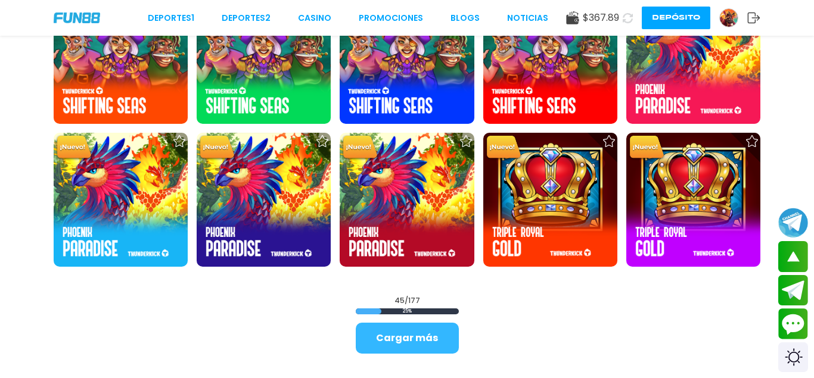
click at [415, 345] on button "Cargar más" at bounding box center [407, 338] width 103 height 31
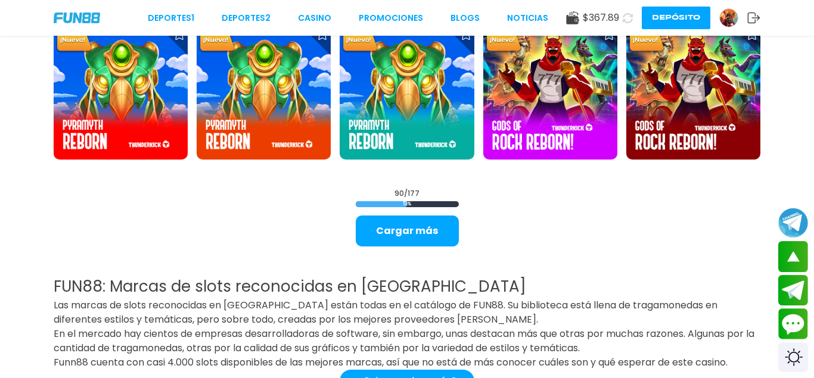
scroll to position [2734, 0]
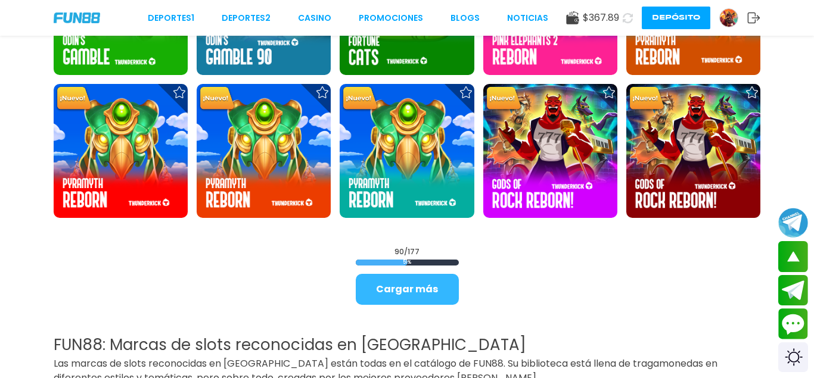
click at [415, 287] on button "Cargar más" at bounding box center [407, 289] width 103 height 31
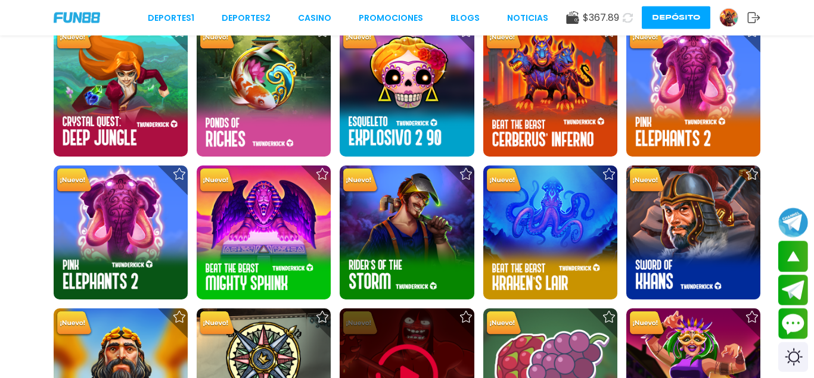
scroll to position [3729, 0]
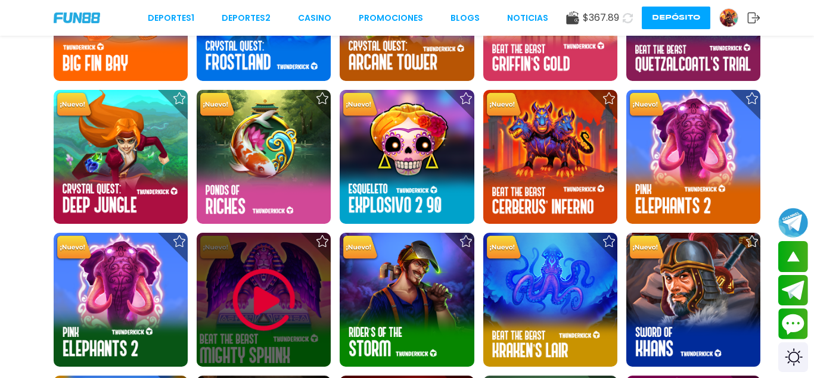
click at [266, 295] on img at bounding box center [263, 299] width 71 height 71
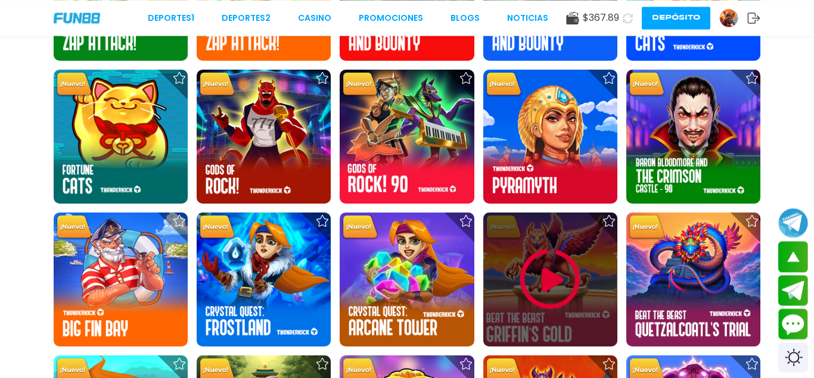
scroll to position [3463, 0]
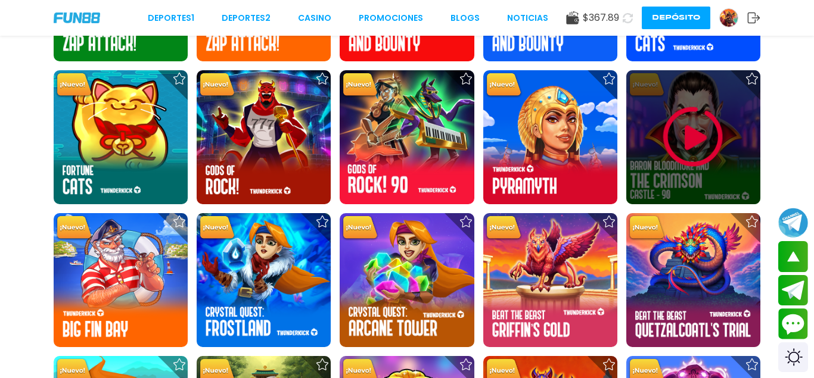
click at [685, 141] on img at bounding box center [692, 136] width 71 height 71
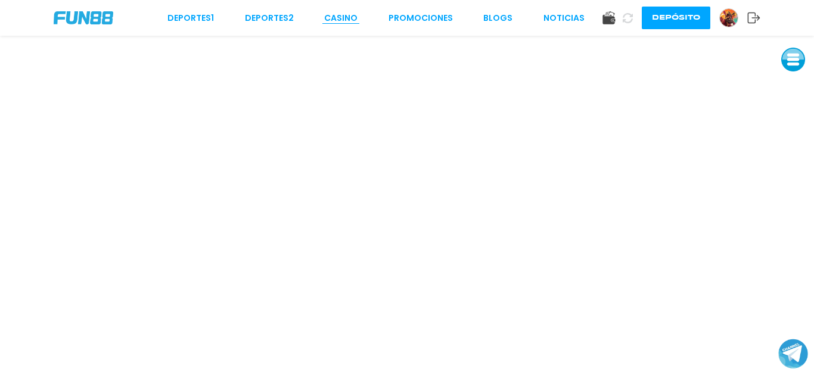
click at [348, 16] on link "CASINO" at bounding box center [340, 18] width 33 height 13
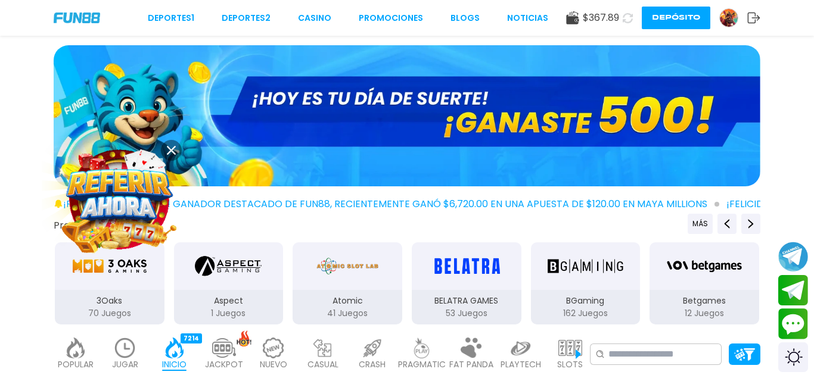
click at [628, 17] on icon at bounding box center [628, 18] width 14 height 14
click at [628, 17] on icon at bounding box center [627, 17] width 13 height 13
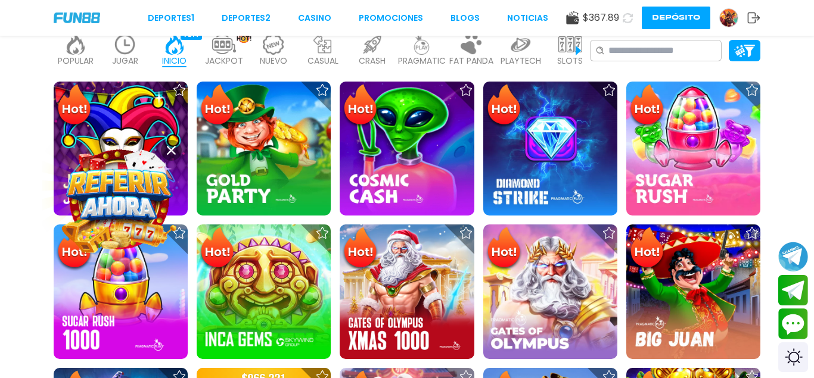
click at [174, 154] on use at bounding box center [171, 150] width 9 height 9
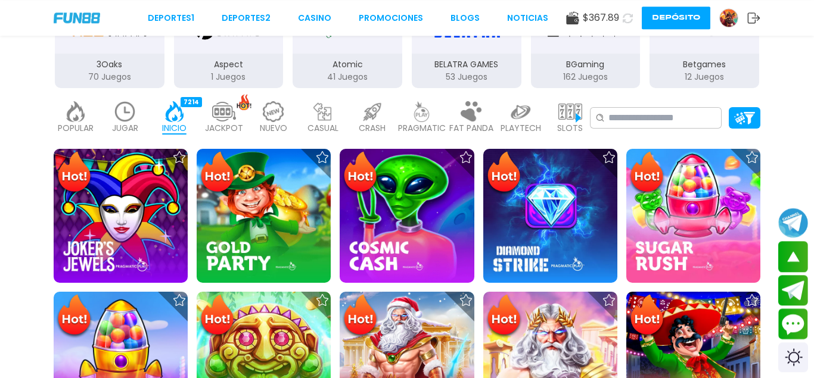
scroll to position [182, 0]
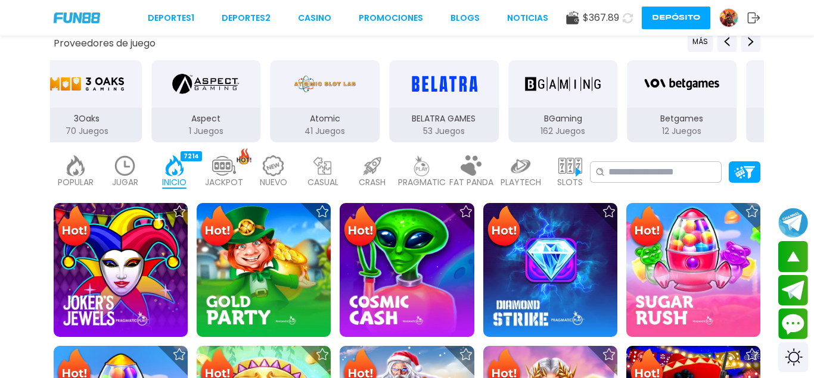
click at [578, 173] on img at bounding box center [570, 165] width 24 height 21
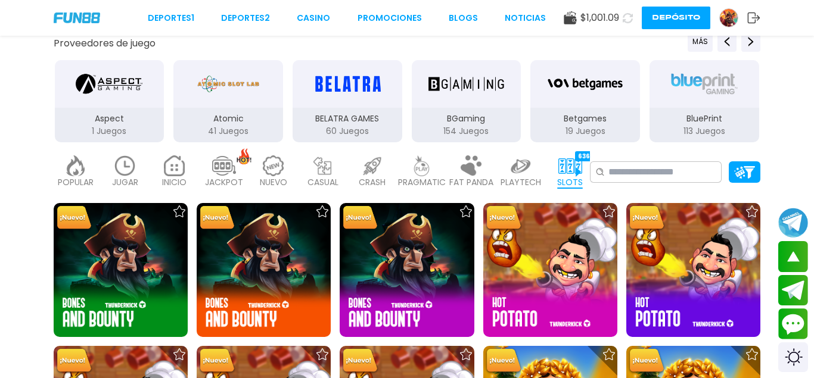
drag, startPoint x: 223, startPoint y: 83, endPoint x: 755, endPoint y: 145, distance: 536.1
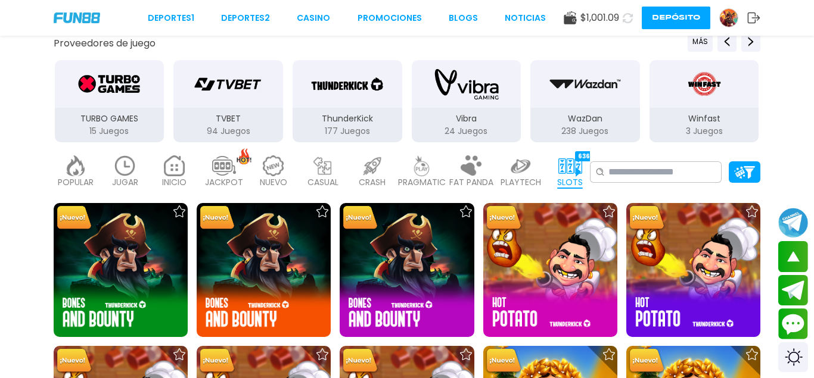
click at [317, 112] on div "ThunderKick 177 Juegos" at bounding box center [347, 125] width 110 height 35
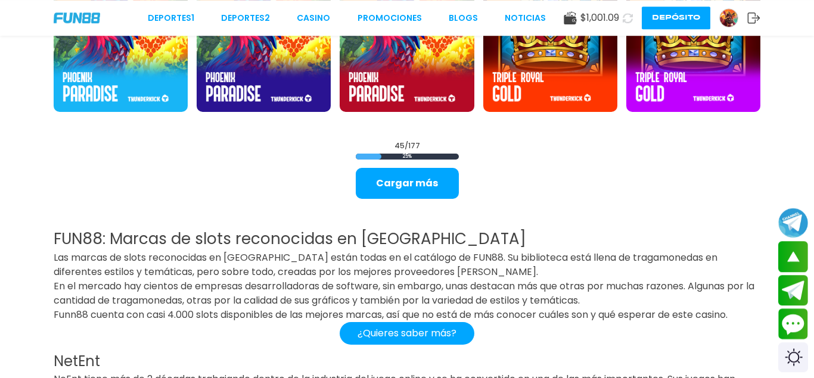
scroll to position [1640, 0]
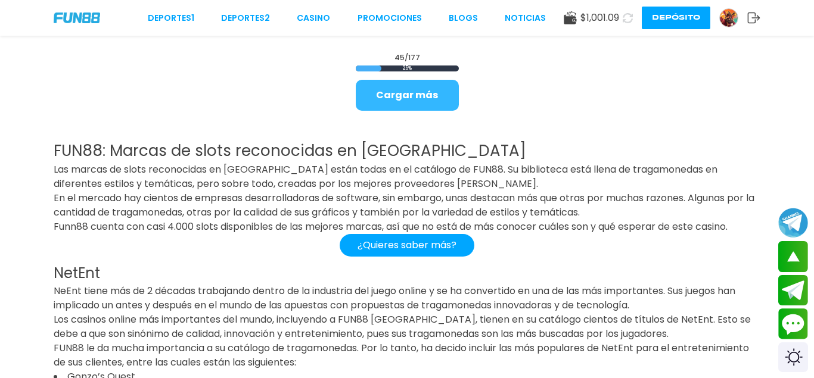
click at [409, 109] on button "Cargar más" at bounding box center [407, 95] width 103 height 31
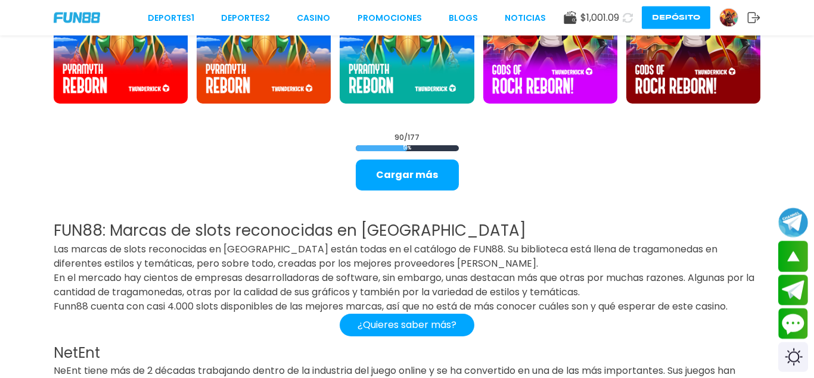
scroll to position [2916, 0]
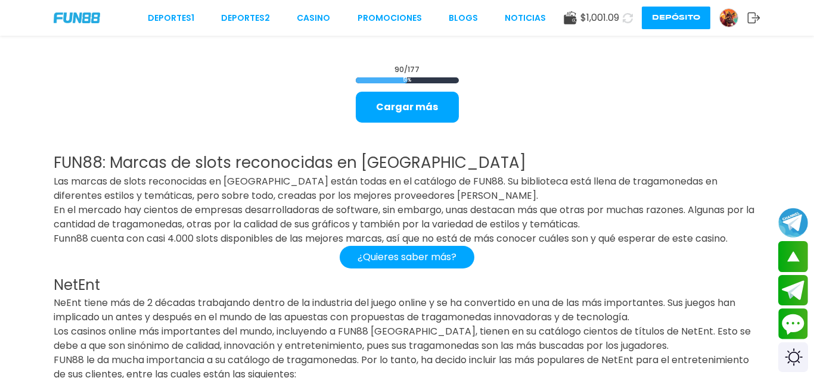
click at [437, 119] on button "Cargar más" at bounding box center [407, 107] width 103 height 31
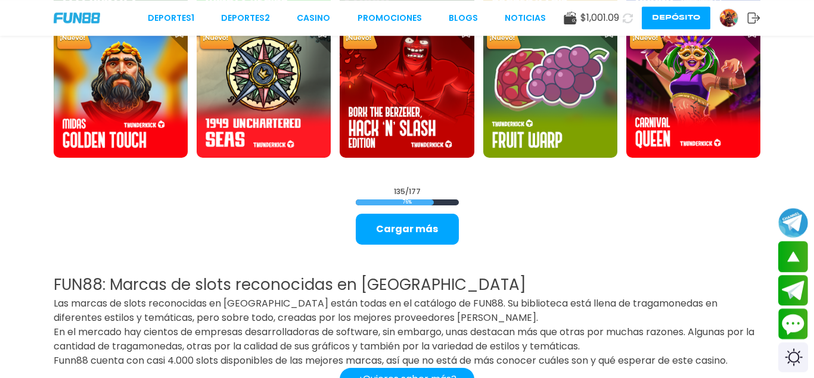
scroll to position [4094, 0]
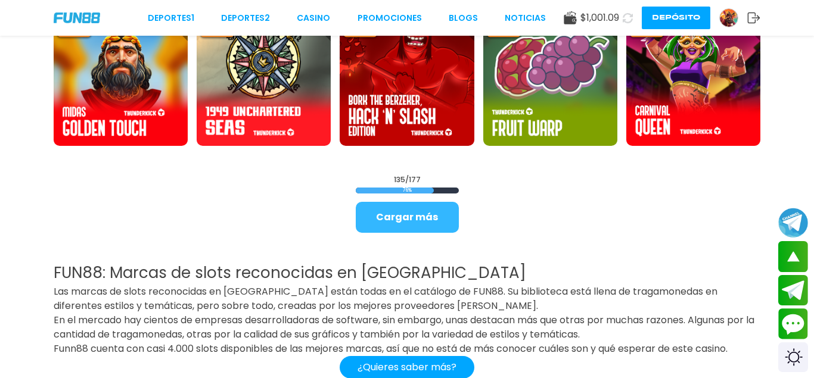
click at [393, 214] on button "Cargar más" at bounding box center [407, 217] width 103 height 31
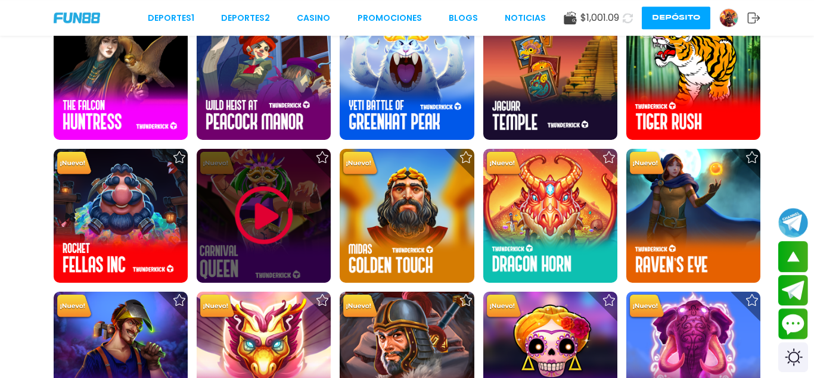
scroll to position [4873, 0]
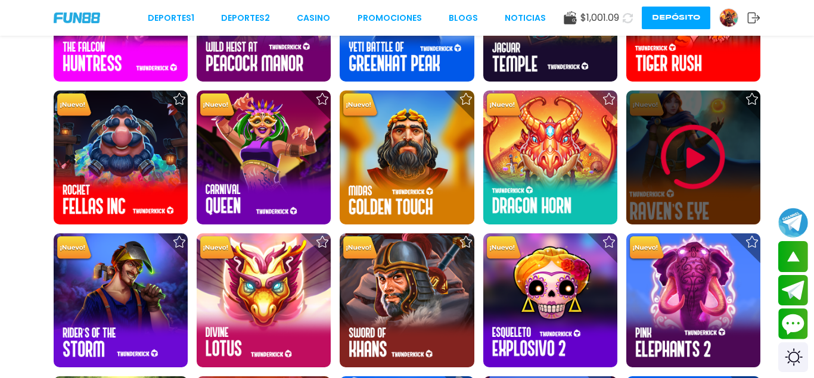
click at [680, 160] on img at bounding box center [692, 157] width 71 height 71
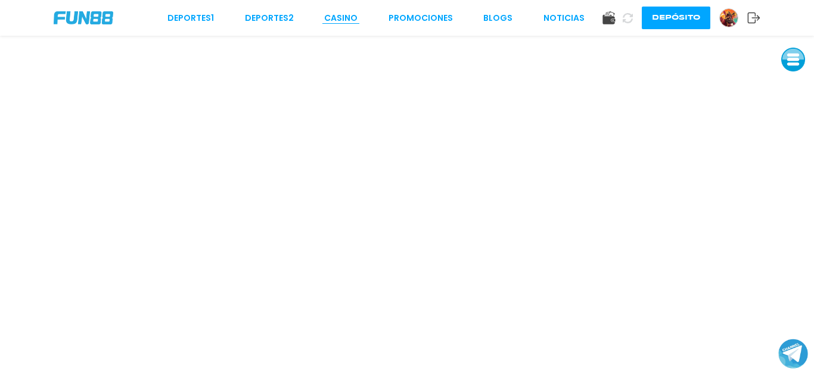
click at [342, 19] on link "CASINO" at bounding box center [340, 18] width 33 height 13
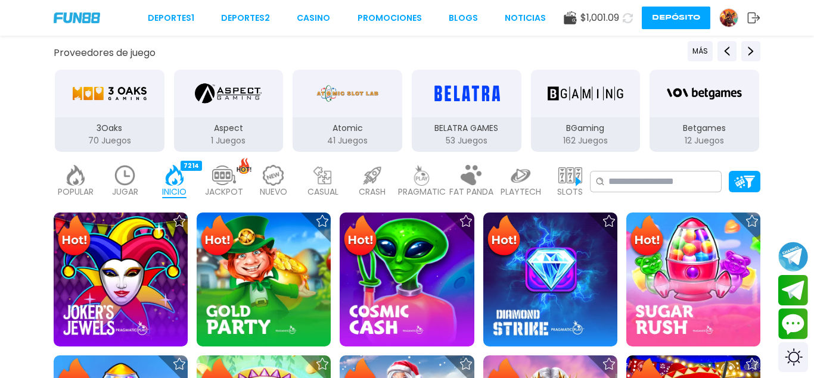
scroll to position [182, 0]
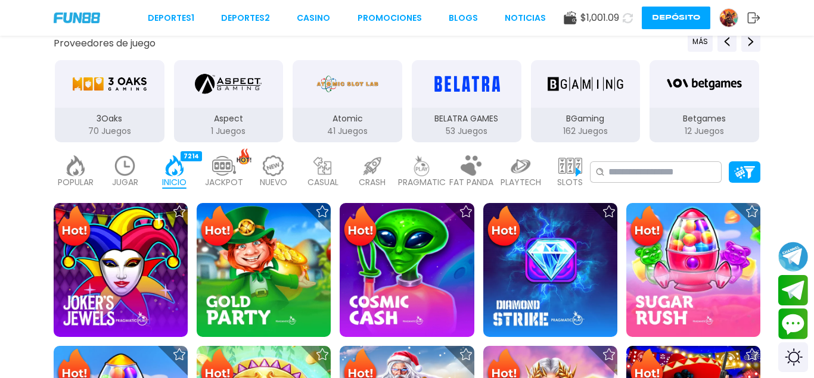
click at [574, 165] on img at bounding box center [570, 165] width 24 height 21
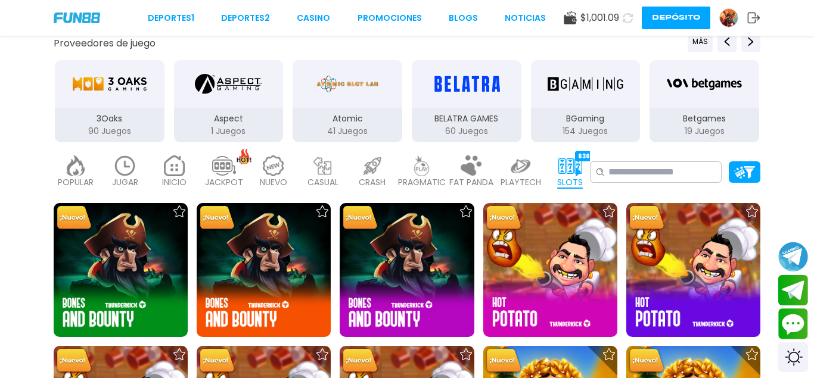
drag, startPoint x: 365, startPoint y: 113, endPoint x: 442, endPoint y: 120, distance: 77.2
click at [285, 114] on div "Aspect 1 Juegos" at bounding box center [229, 101] width 112 height 85
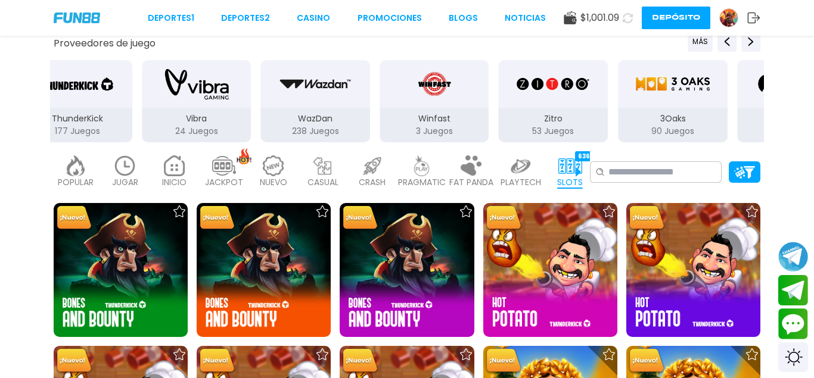
drag, startPoint x: 180, startPoint y: 90, endPoint x: 463, endPoint y: 112, distance: 283.2
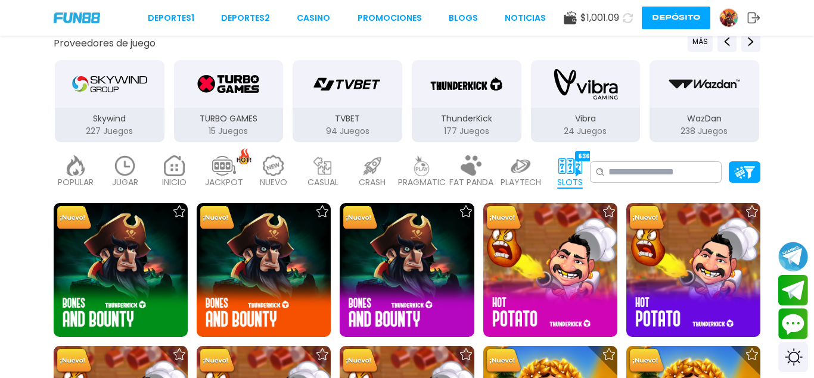
click at [468, 102] on div "ThunderKick" at bounding box center [467, 84] width 110 height 48
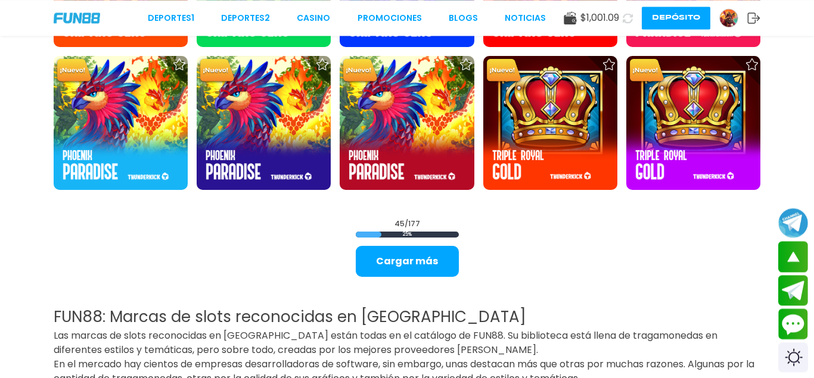
scroll to position [1519, 0]
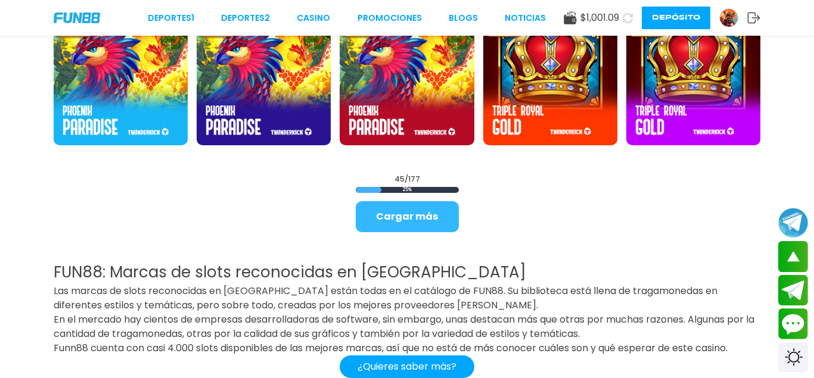
click at [397, 212] on button "Cargar más" at bounding box center [407, 216] width 103 height 31
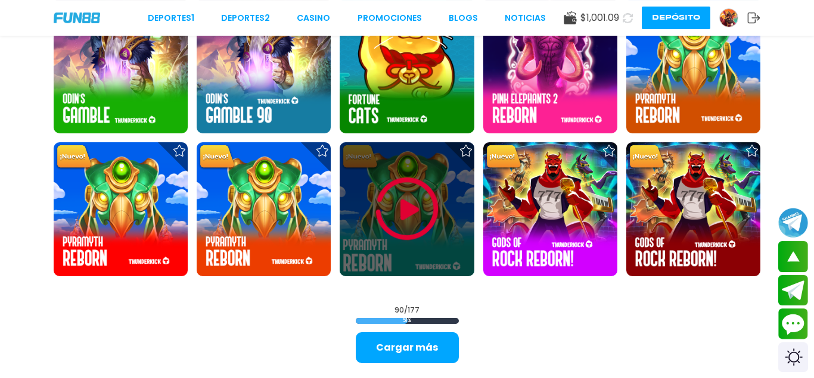
scroll to position [2734, 0]
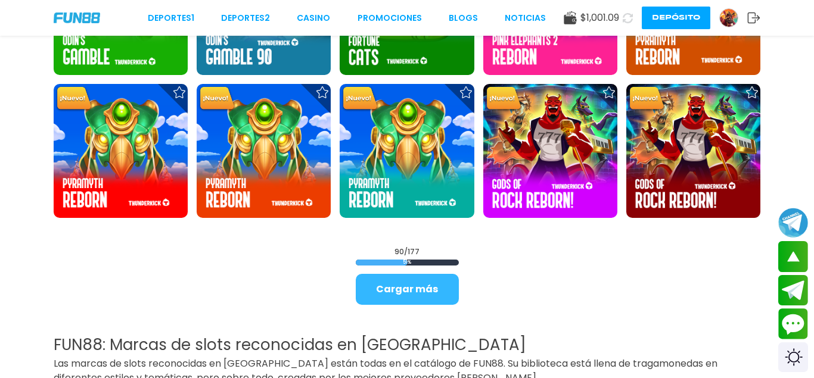
click at [409, 282] on button "Cargar más" at bounding box center [407, 289] width 103 height 31
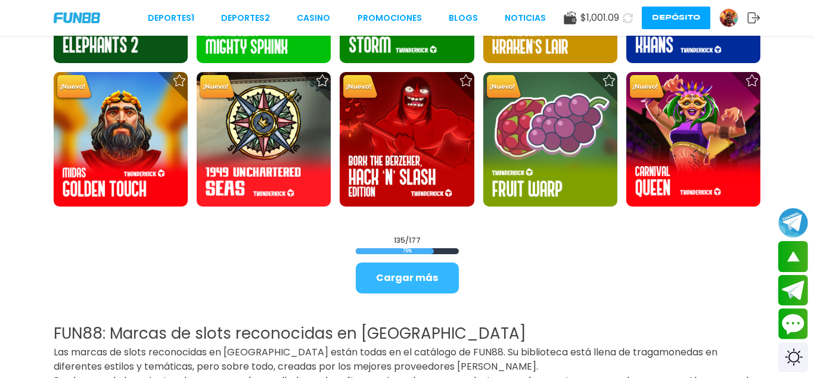
click at [398, 276] on button "Cargar más" at bounding box center [407, 278] width 103 height 31
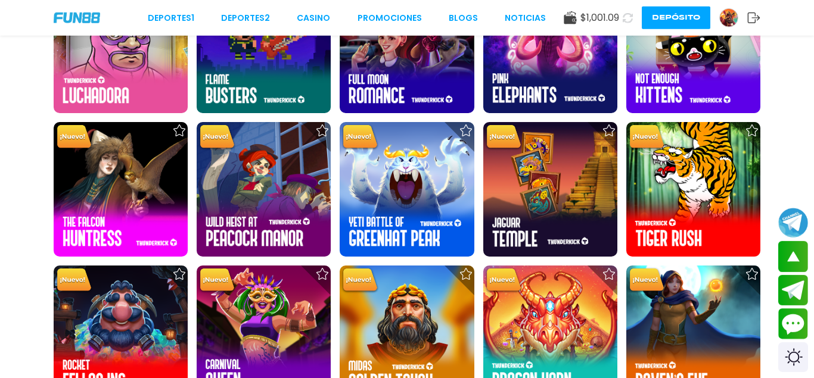
scroll to position [4752, 0]
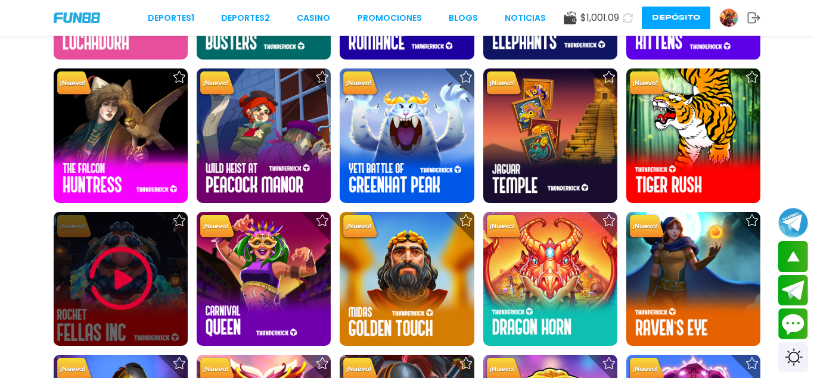
click at [136, 270] on img at bounding box center [120, 278] width 71 height 71
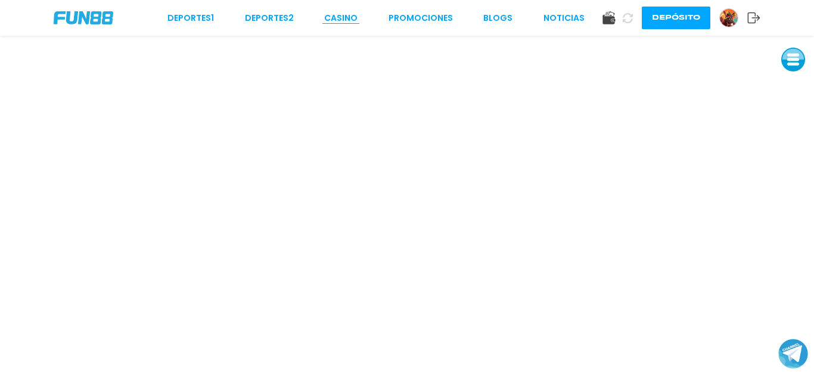
click at [348, 23] on link "CASINO" at bounding box center [340, 18] width 33 height 13
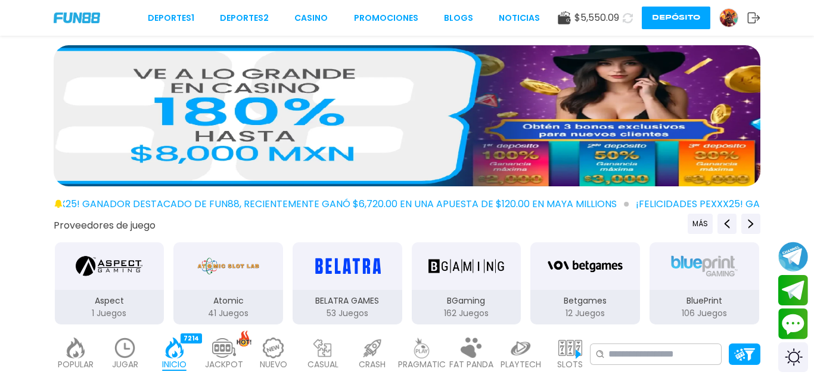
click at [740, 18] on link at bounding box center [733, 17] width 28 height 19
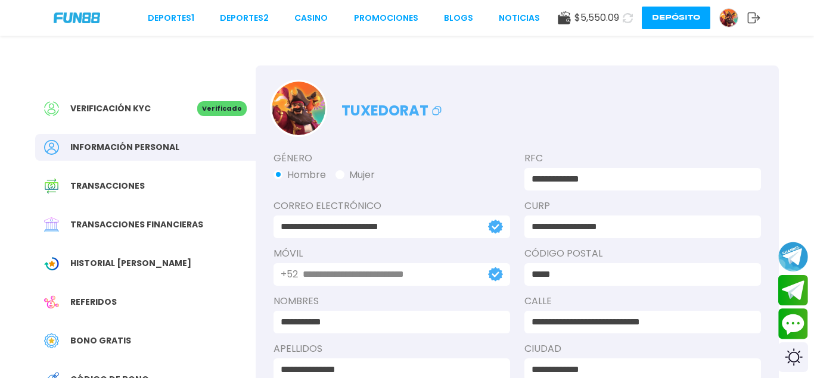
click at [130, 267] on span "Historial [PERSON_NAME]" at bounding box center [130, 263] width 121 height 13
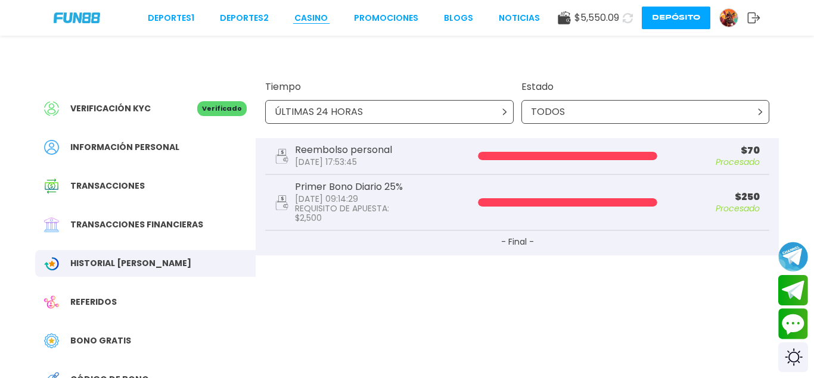
click at [304, 19] on link "CASINO" at bounding box center [310, 18] width 33 height 13
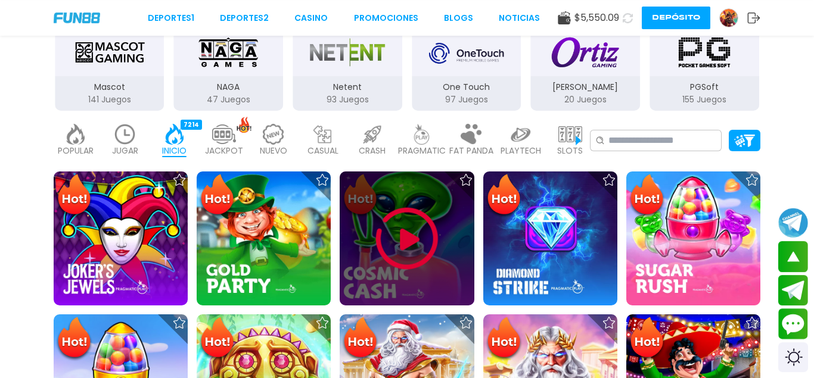
scroll to position [182, 0]
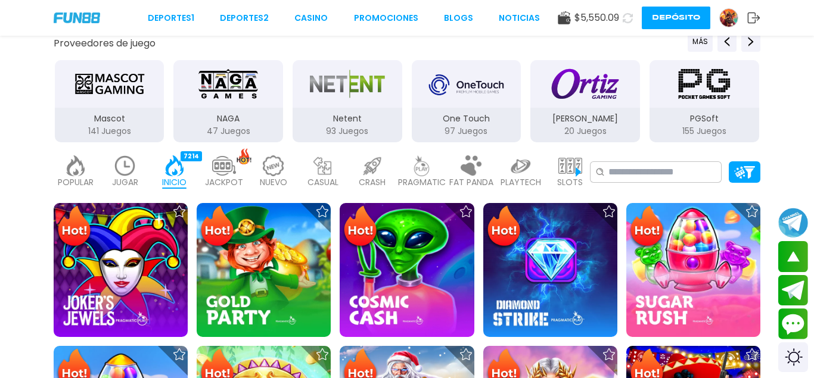
click at [568, 167] on img at bounding box center [570, 165] width 24 height 21
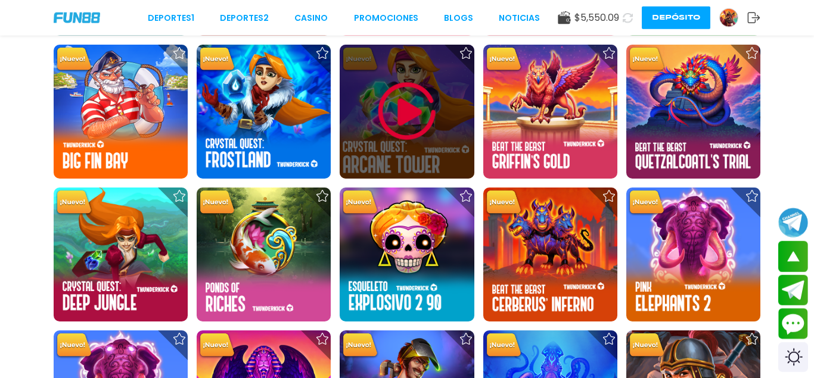
scroll to position [3645, 0]
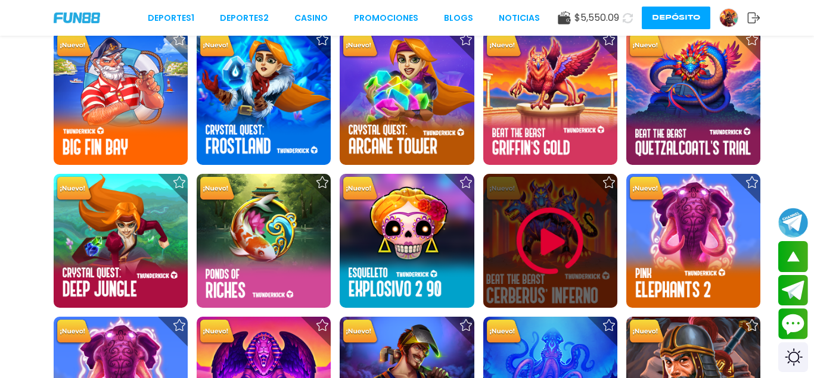
click at [559, 233] on img at bounding box center [549, 240] width 71 height 71
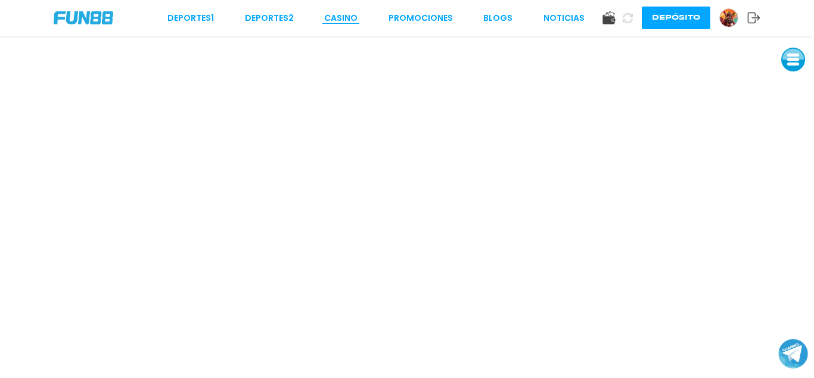
click at [347, 22] on link "CASINO" at bounding box center [340, 18] width 33 height 13
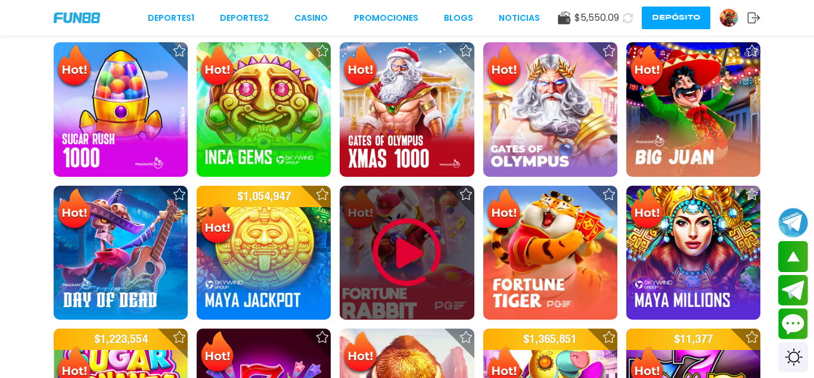
scroll to position [122, 0]
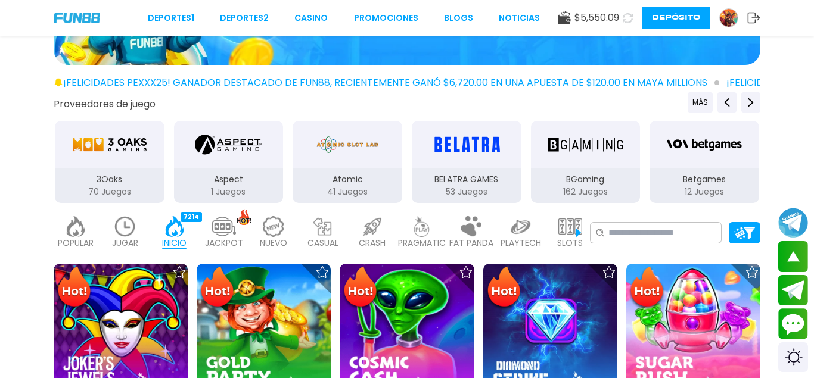
click at [567, 224] on img at bounding box center [570, 226] width 24 height 21
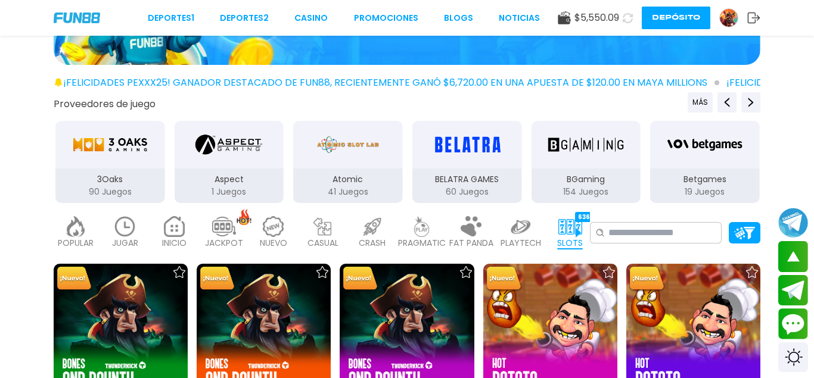
drag, startPoint x: 153, startPoint y: 164, endPoint x: 475, endPoint y: 166, distance: 321.6
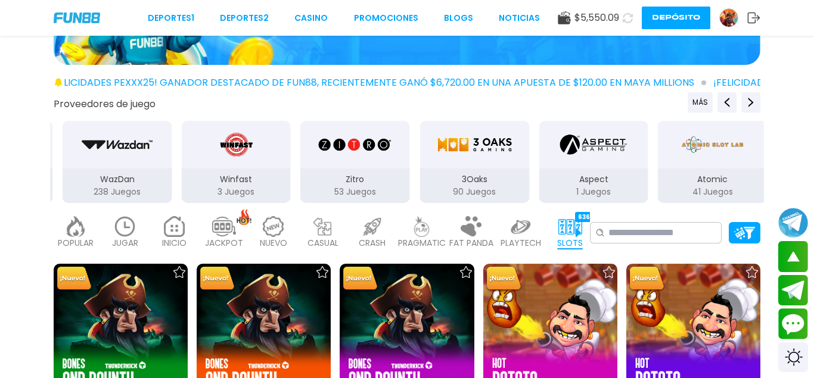
drag, startPoint x: 187, startPoint y: 149, endPoint x: 474, endPoint y: 149, distance: 287.1
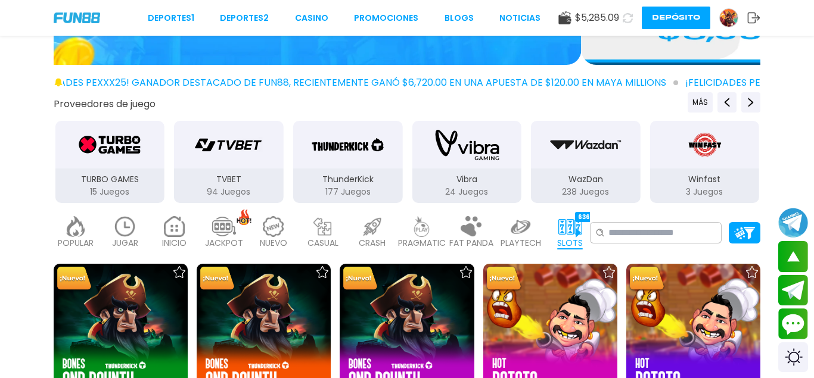
drag, startPoint x: 183, startPoint y: 154, endPoint x: 513, endPoint y: 154, distance: 329.4
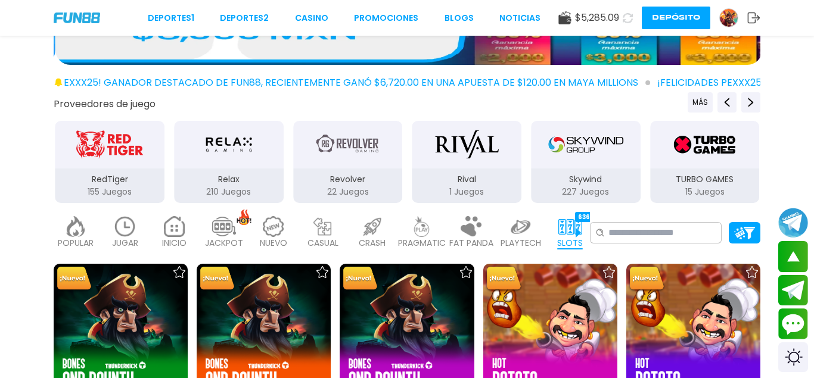
drag, startPoint x: 257, startPoint y: 161, endPoint x: 624, endPoint y: 177, distance: 367.3
click at [284, 161] on div "Relax" at bounding box center [229, 145] width 110 height 48
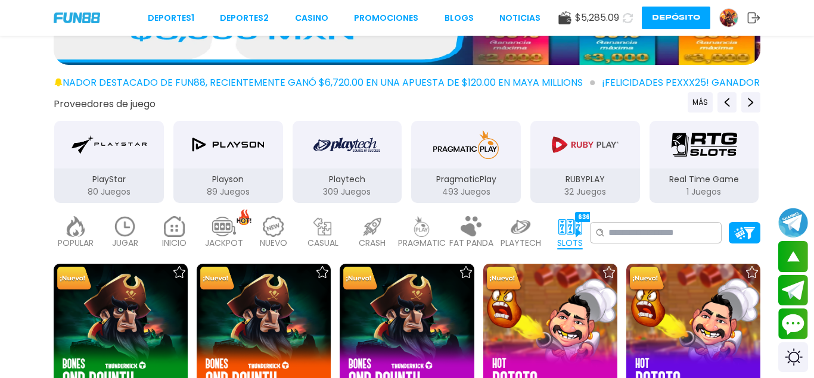
click at [201, 154] on img "Playson" at bounding box center [228, 144] width 75 height 33
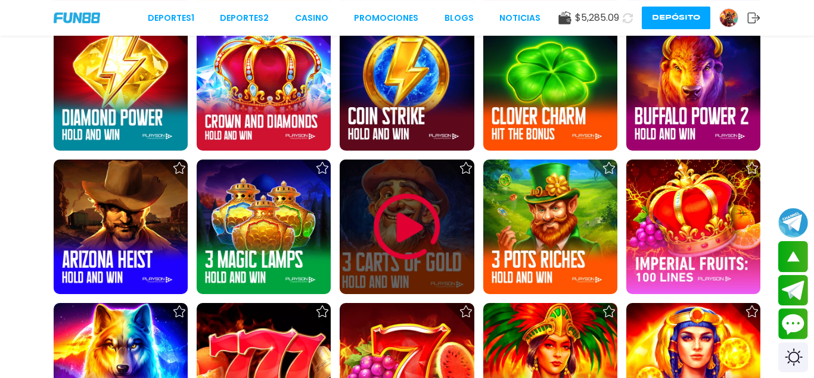
scroll to position [1033, 0]
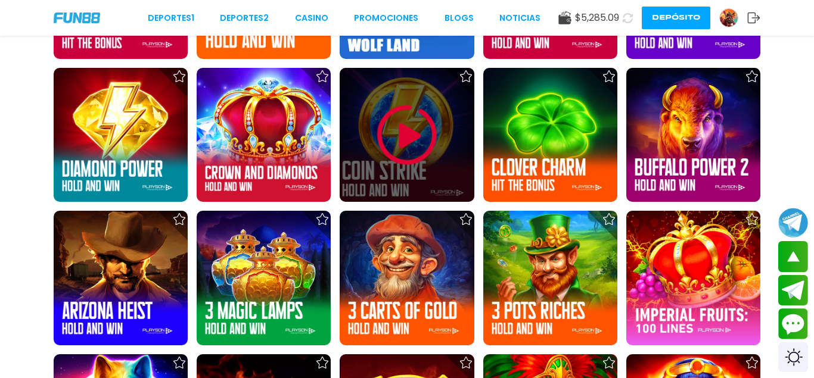
click at [416, 130] on img at bounding box center [406, 134] width 71 height 71
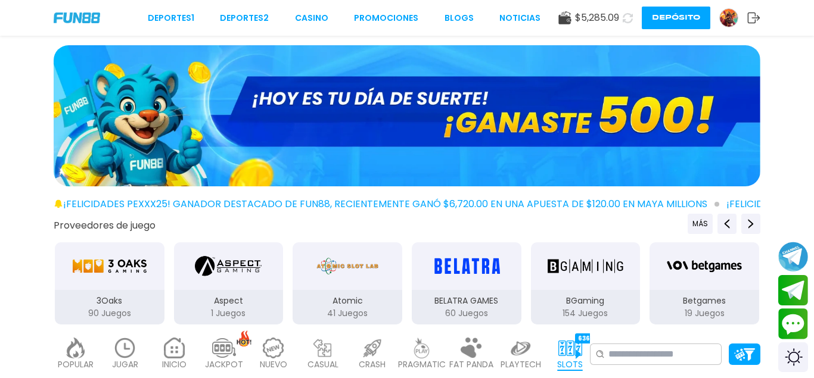
scroll to position [122, 0]
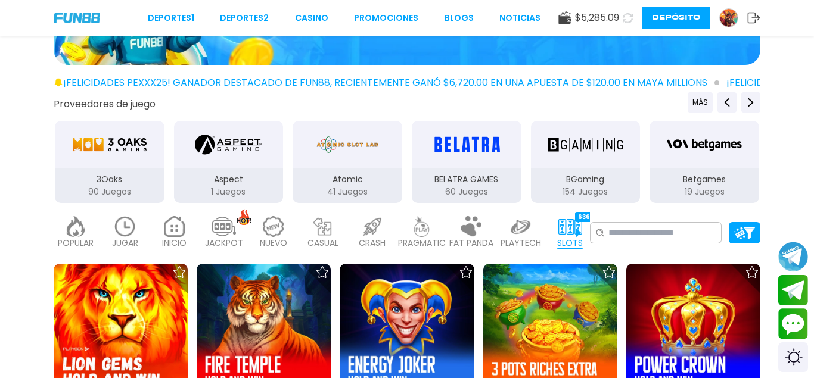
click at [143, 149] on img "3Oaks" at bounding box center [109, 144] width 75 height 33
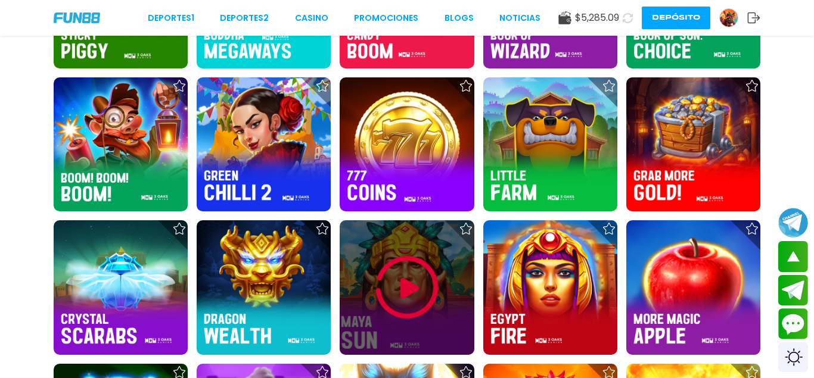
scroll to position [1094, 0]
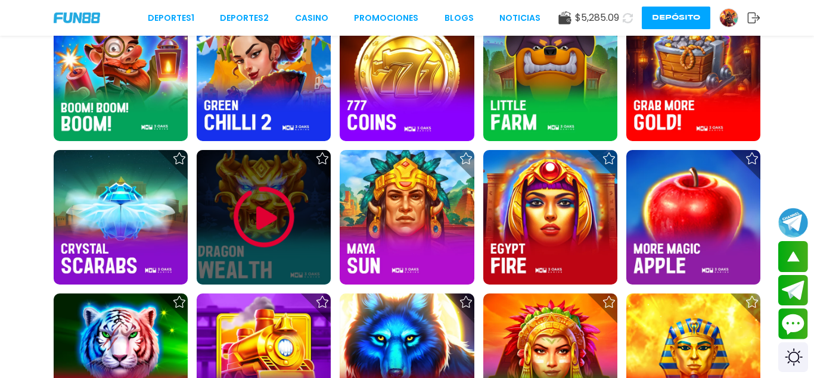
click at [250, 232] on img at bounding box center [263, 217] width 71 height 71
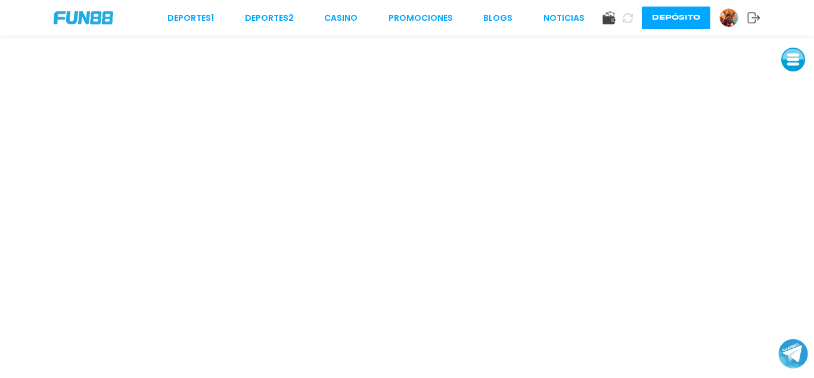
click at [728, 14] on img at bounding box center [729, 18] width 18 height 18
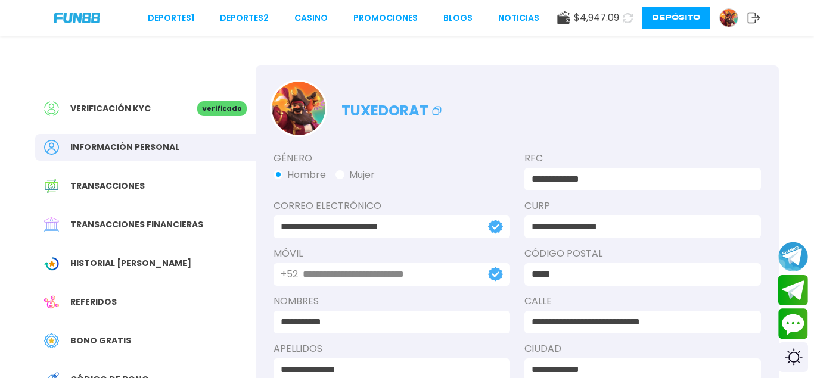
click at [661, 17] on button "Depósito" at bounding box center [675, 18] width 68 height 23
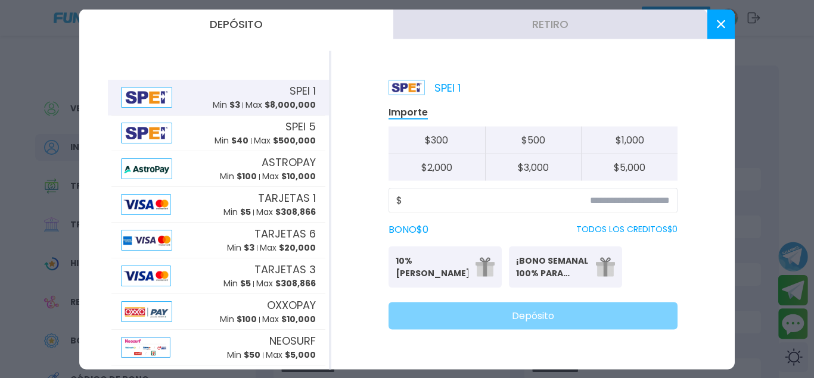
click at [477, 33] on button "Retiro" at bounding box center [550, 24] width 314 height 30
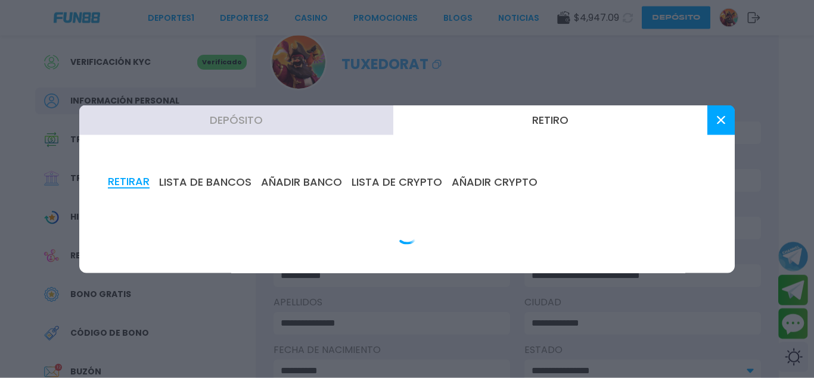
scroll to position [122, 0]
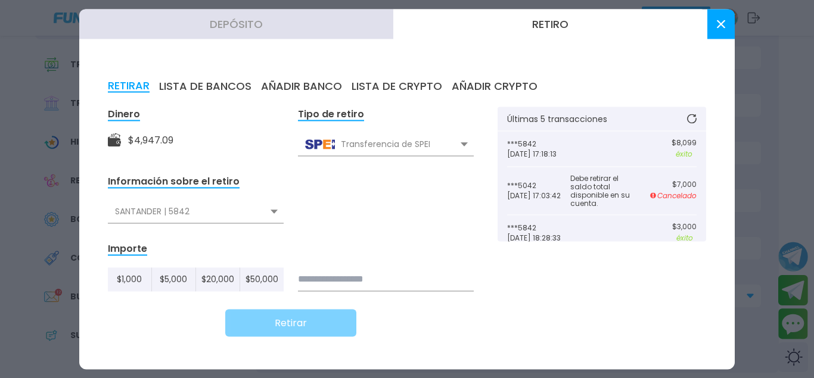
click at [261, 215] on div "SANTANDER | 5842" at bounding box center [196, 211] width 176 height 23
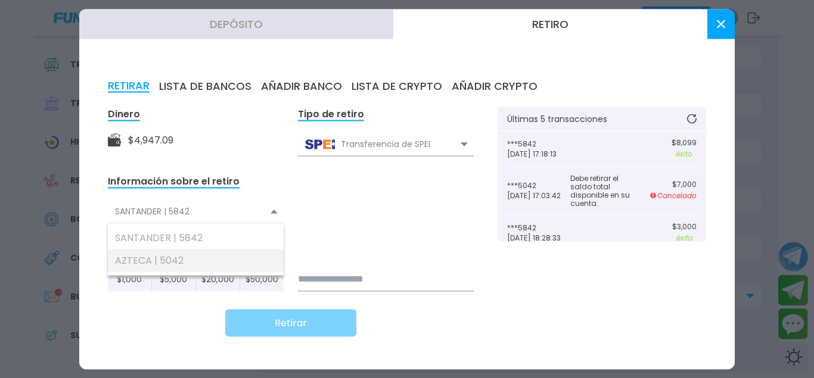
click at [167, 261] on div "AZTECA | 5042" at bounding box center [196, 260] width 176 height 23
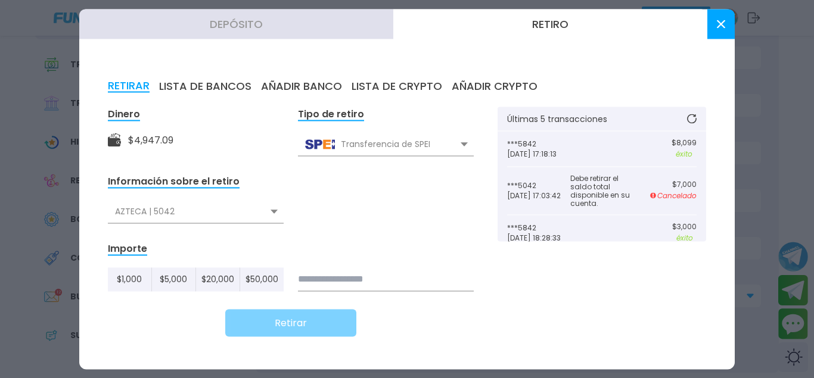
click at [415, 276] on input at bounding box center [386, 279] width 176 height 24
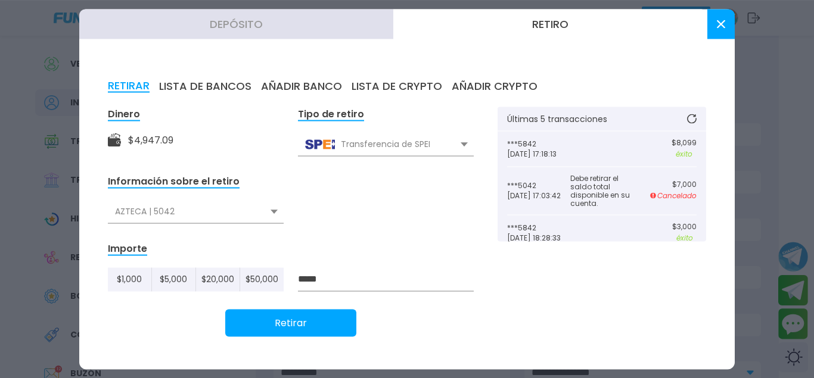
scroll to position [0, 0]
type input "*****"
click at [290, 325] on button "Retirar" at bounding box center [290, 322] width 131 height 27
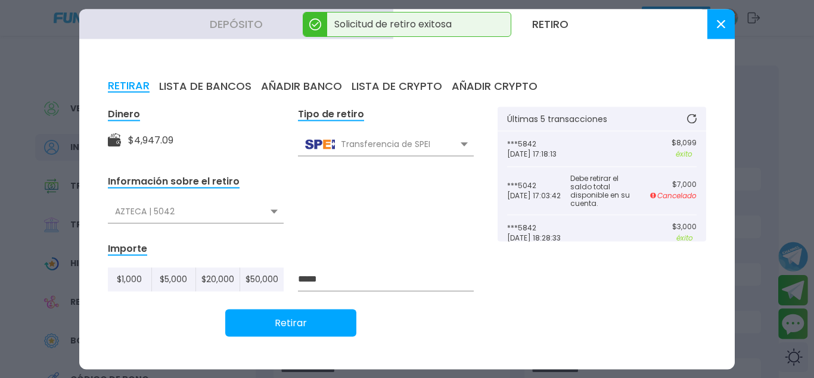
click at [712, 33] on button at bounding box center [720, 24] width 27 height 30
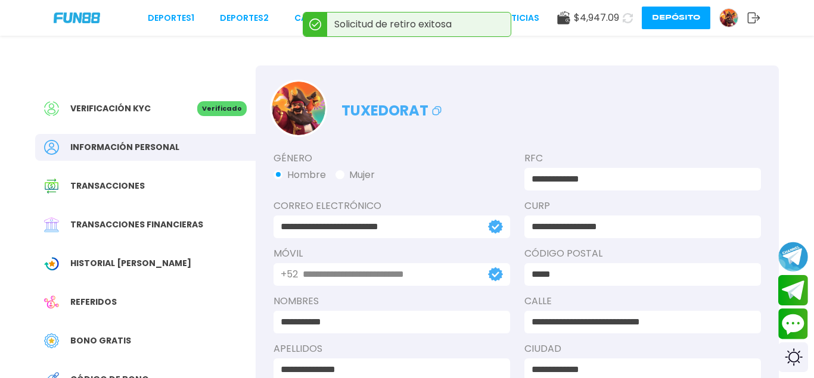
click at [629, 18] on icon at bounding box center [627, 18] width 10 height 10
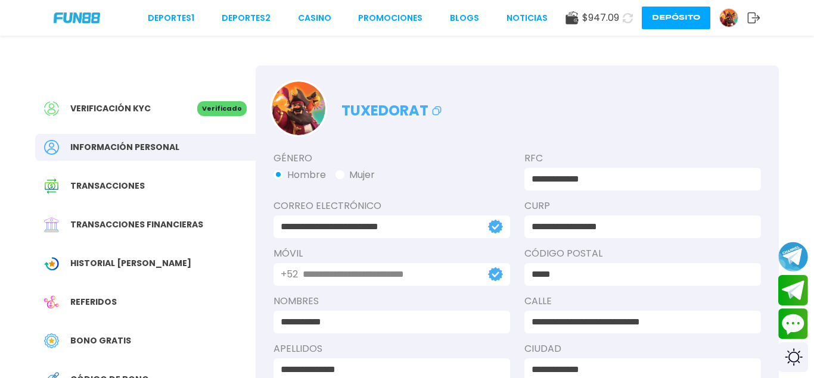
click at [668, 20] on button "Depósito" at bounding box center [675, 18] width 68 height 23
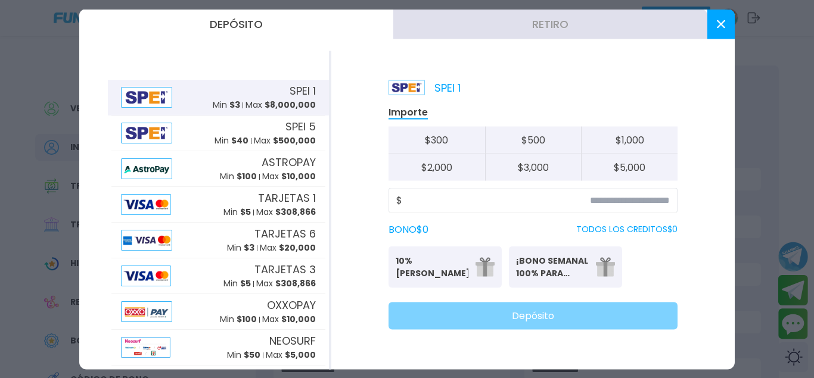
click at [472, 32] on button "Retiro" at bounding box center [550, 24] width 314 height 30
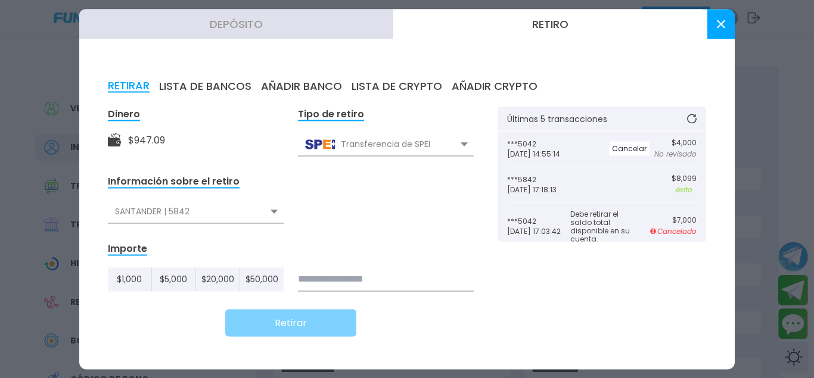
click at [265, 219] on div "SANTANDER | 5842" at bounding box center [196, 211] width 176 height 23
click at [720, 27] on icon at bounding box center [721, 24] width 8 height 8
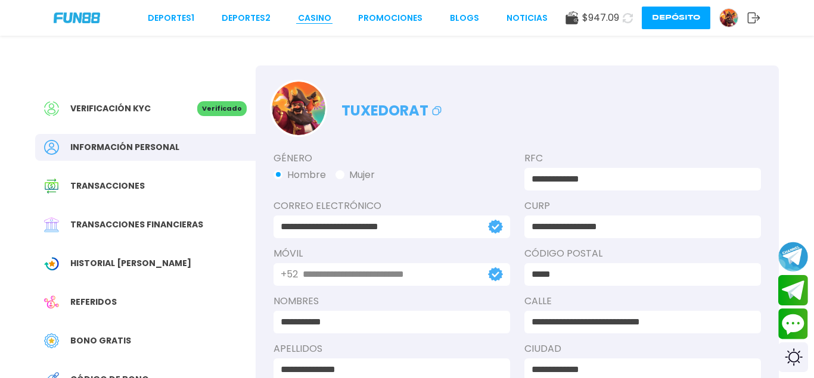
click at [322, 16] on link "CASINO" at bounding box center [314, 18] width 33 height 13
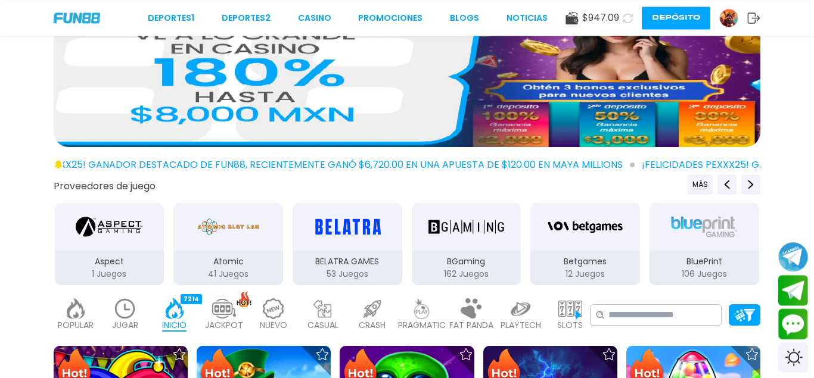
scroll to position [61, 0]
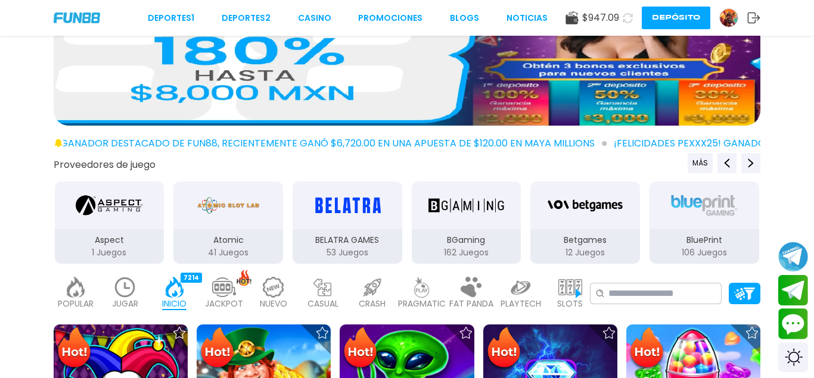
click at [563, 287] on img at bounding box center [570, 287] width 24 height 21
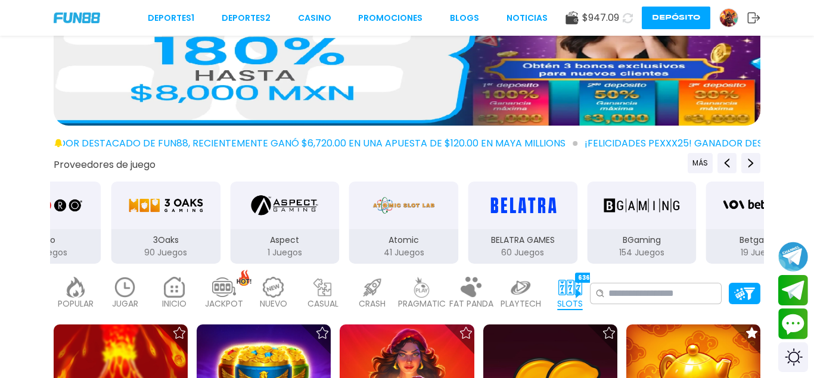
drag, startPoint x: 308, startPoint y: 231, endPoint x: 665, endPoint y: 259, distance: 357.8
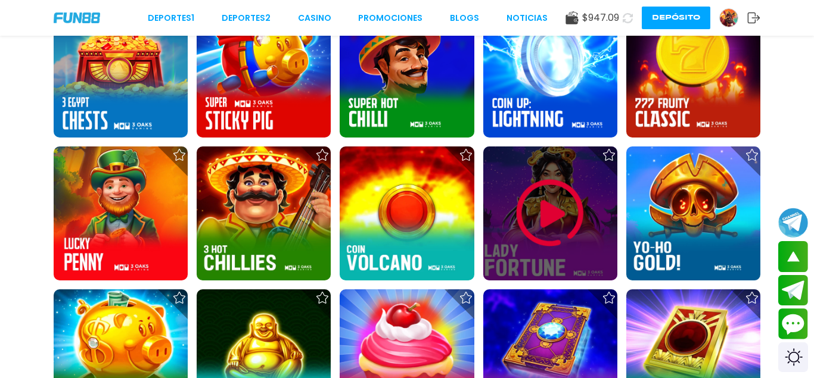
scroll to position [425, 0]
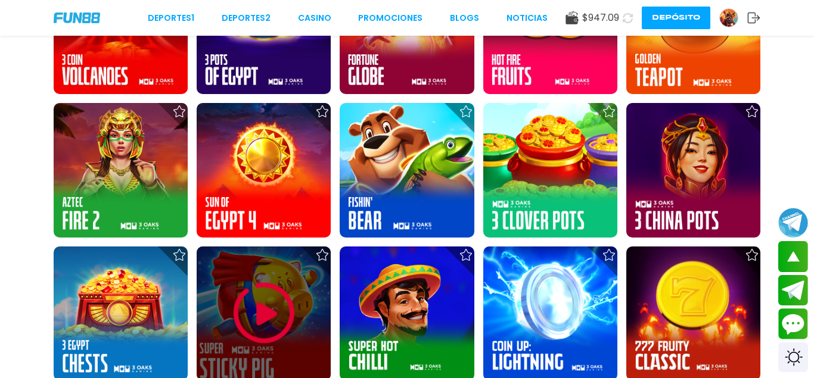
click at [273, 304] on img at bounding box center [263, 313] width 71 height 71
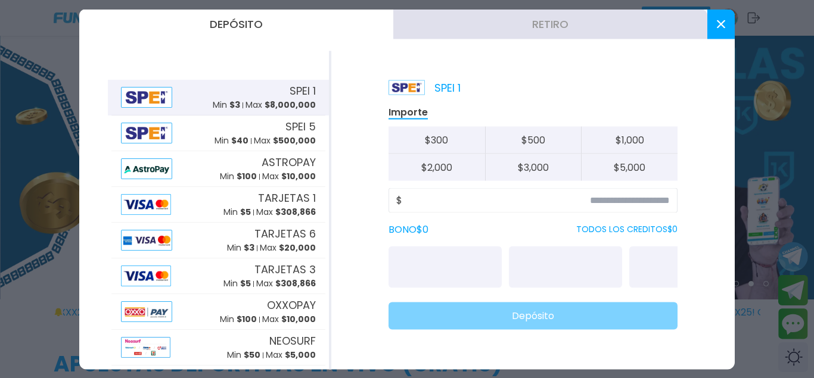
click at [499, 30] on button "Retiro" at bounding box center [550, 24] width 314 height 30
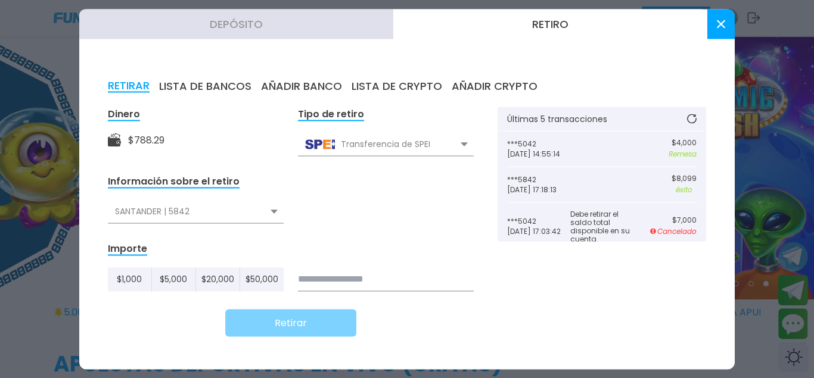
click at [574, 144] on p "***5042" at bounding box center [554, 143] width 95 height 8
click at [725, 28] on button at bounding box center [720, 24] width 27 height 30
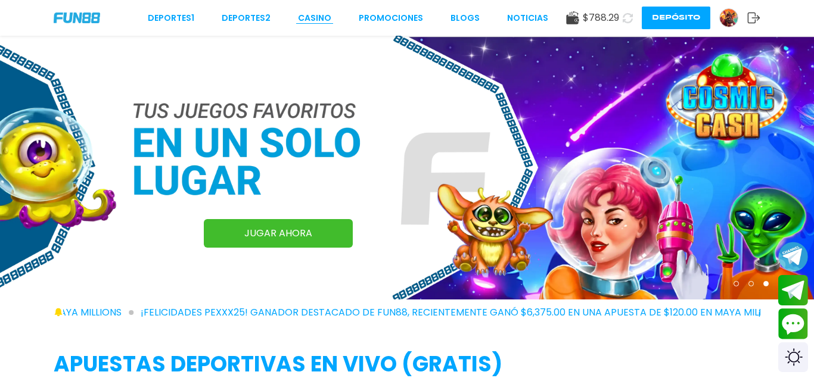
click at [321, 16] on link "CASINO" at bounding box center [314, 18] width 33 height 13
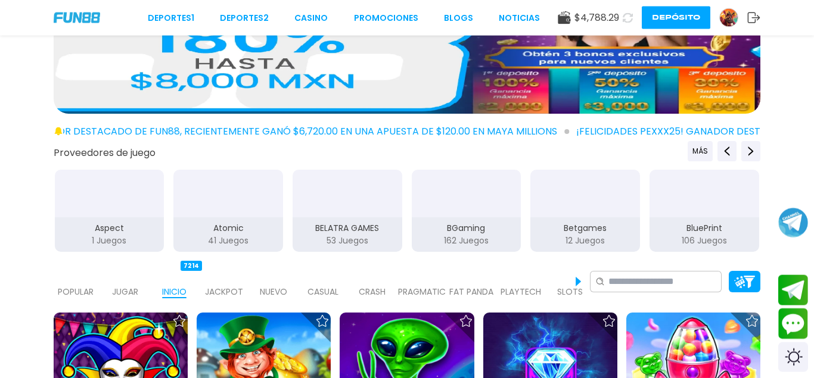
scroll to position [61, 0]
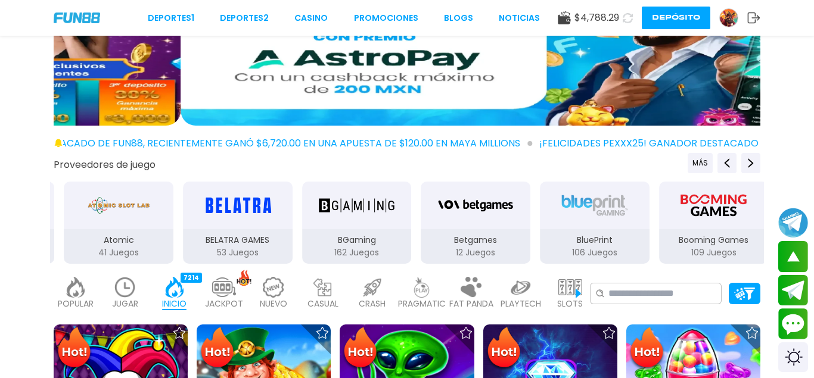
click at [559, 297] on img at bounding box center [570, 287] width 24 height 21
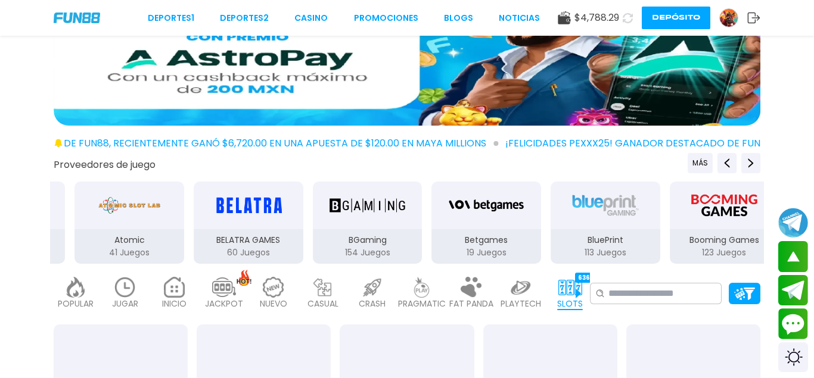
drag, startPoint x: 292, startPoint y: 223, endPoint x: 727, endPoint y: 217, distance: 434.2
click at [546, 223] on div "3Oaks 90 Juegos Aspect 1 Juegos Atomic 41 Juegos BELATRA GAMES 60 Juegos BGamin…" at bounding box center [189, 222] width 714 height 85
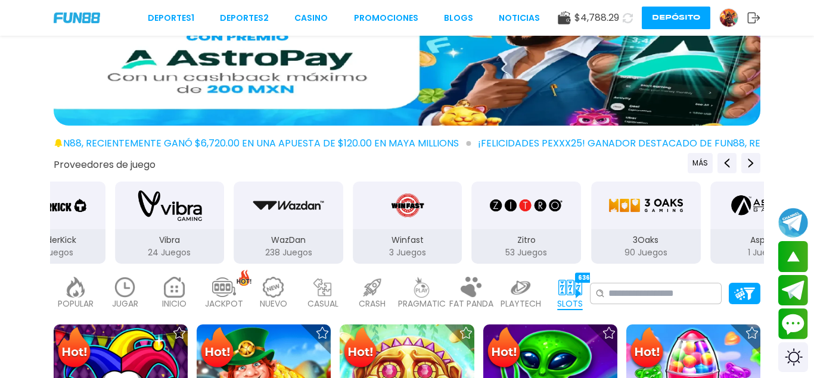
drag, startPoint x: 245, startPoint y: 222, endPoint x: 395, endPoint y: 222, distance: 150.1
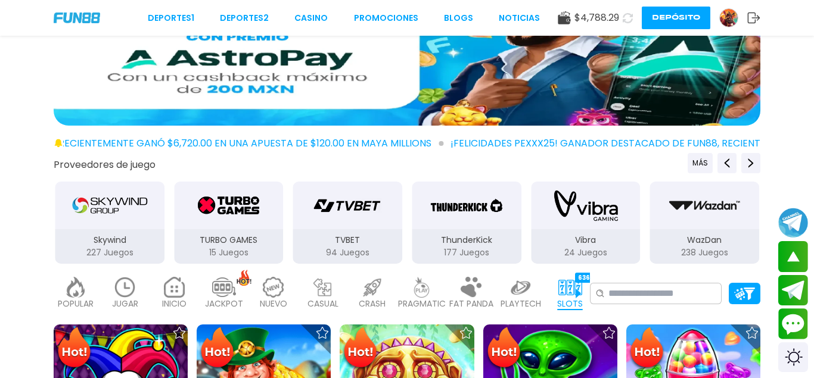
drag, startPoint x: 163, startPoint y: 236, endPoint x: 667, endPoint y: 232, distance: 503.9
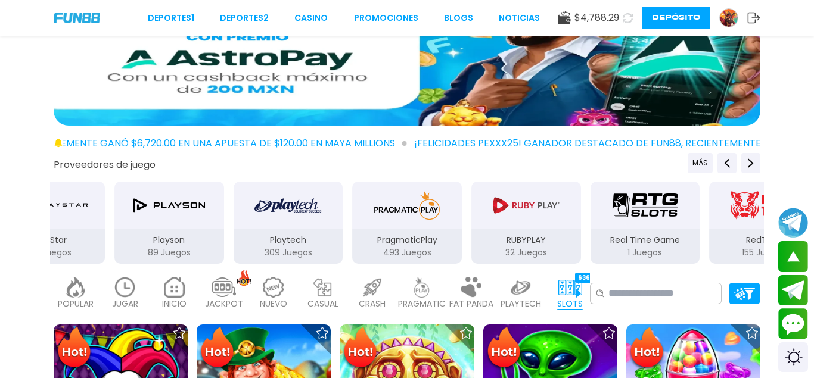
drag, startPoint x: 405, startPoint y: 223, endPoint x: 507, endPoint y: 223, distance: 102.4
click at [455, 223] on div "PragmaticPlay" at bounding box center [407, 206] width 110 height 48
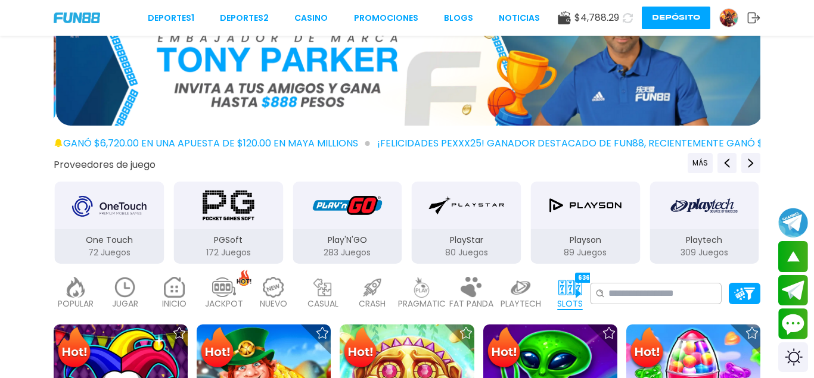
click at [210, 229] on div "PGSoft" at bounding box center [228, 206] width 110 height 48
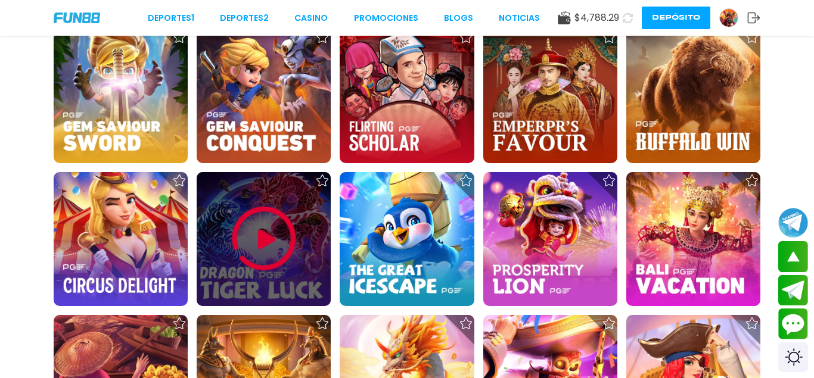
scroll to position [1458, 0]
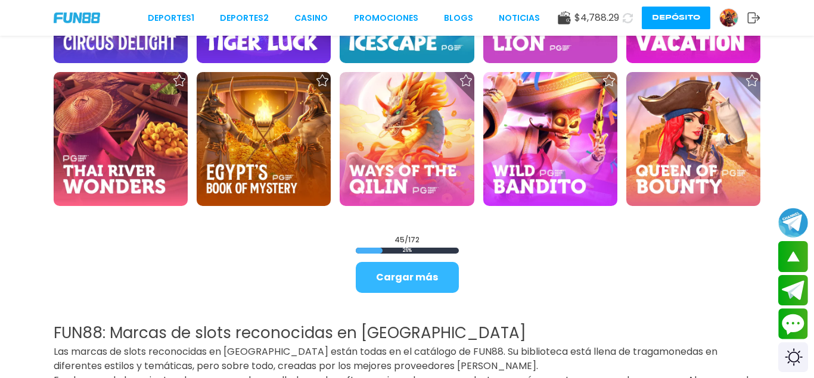
click at [376, 276] on button "Cargar más" at bounding box center [407, 277] width 103 height 31
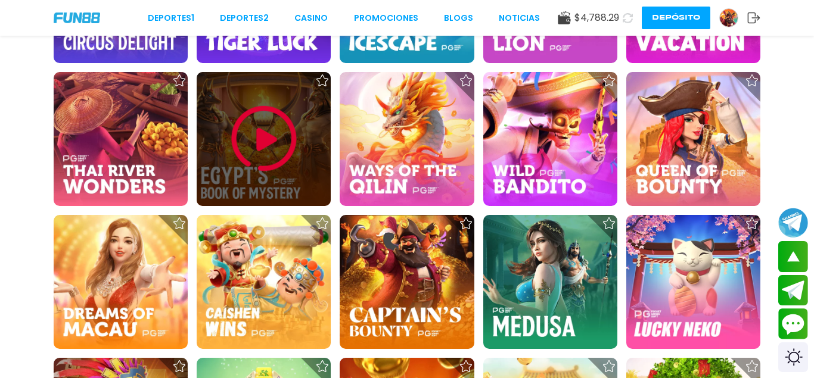
click at [266, 144] on img at bounding box center [263, 138] width 71 height 71
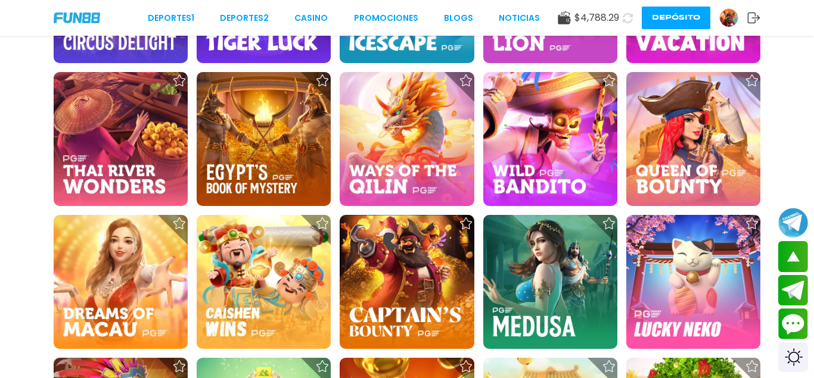
click at [630, 17] on use at bounding box center [627, 18] width 10 height 10
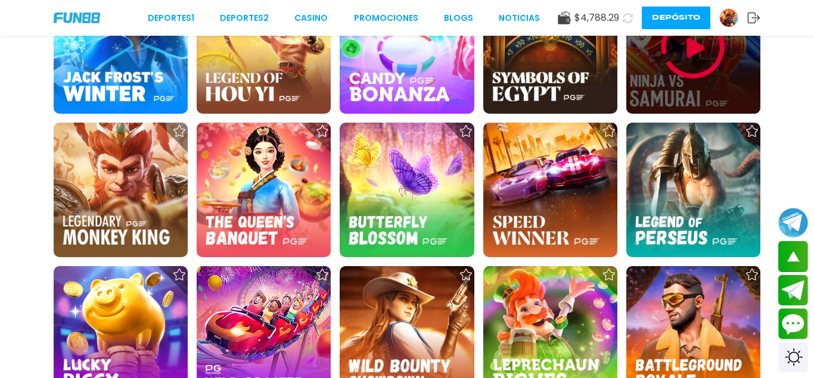
scroll to position [2309, 0]
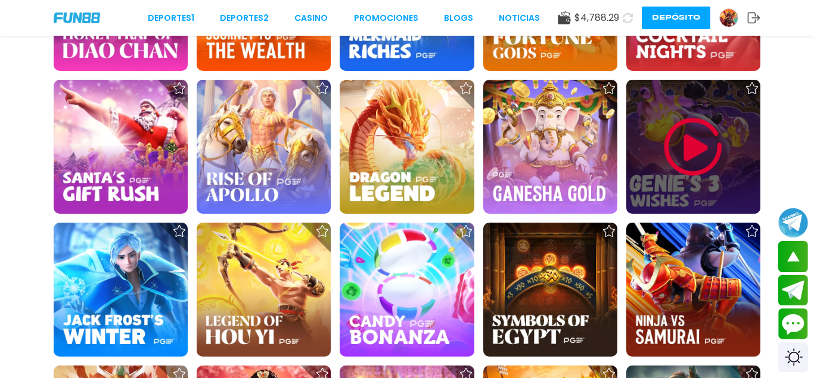
click at [686, 152] on img at bounding box center [692, 146] width 71 height 71
click at [684, 150] on img at bounding box center [692, 146] width 71 height 71
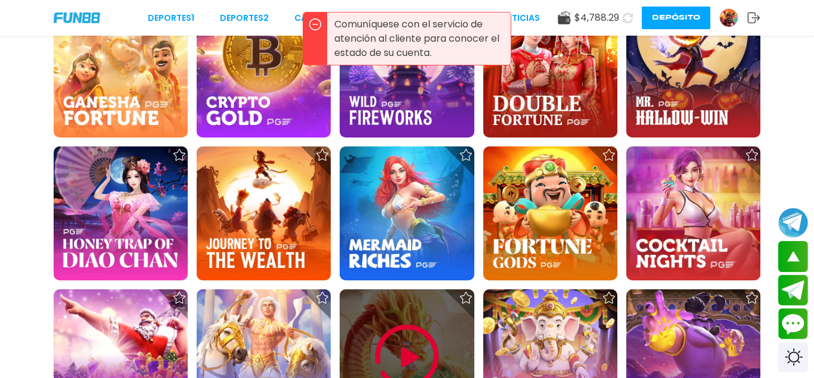
scroll to position [2005, 0]
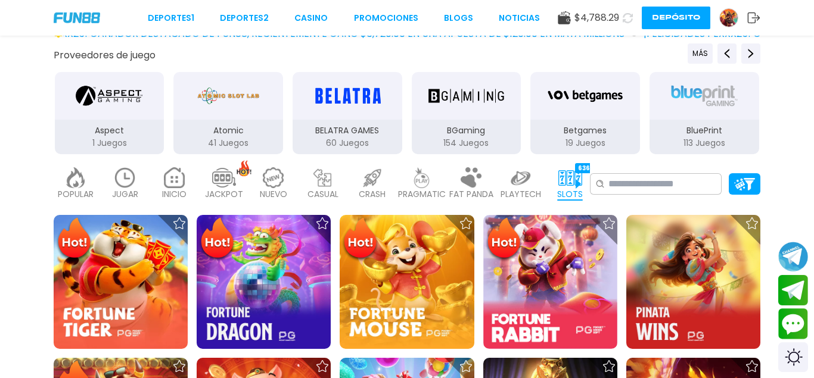
scroll to position [182, 0]
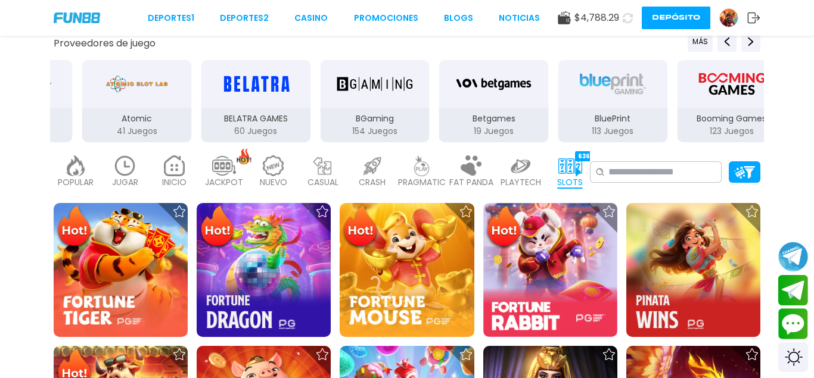
click at [672, 22] on button "Depósito" at bounding box center [675, 18] width 68 height 23
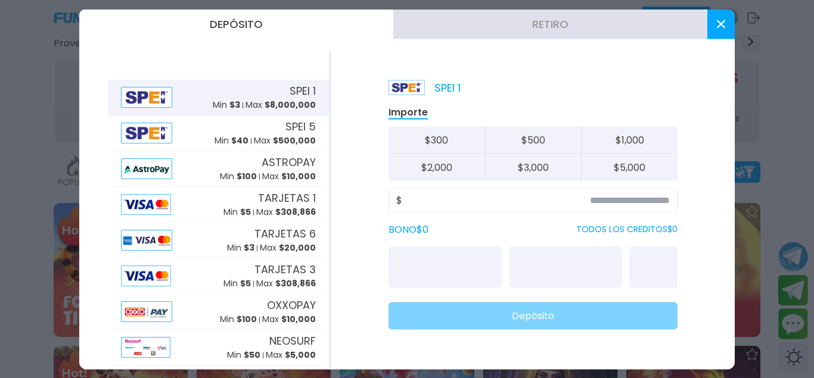
click at [544, 17] on button "Retiro" at bounding box center [550, 24] width 314 height 30
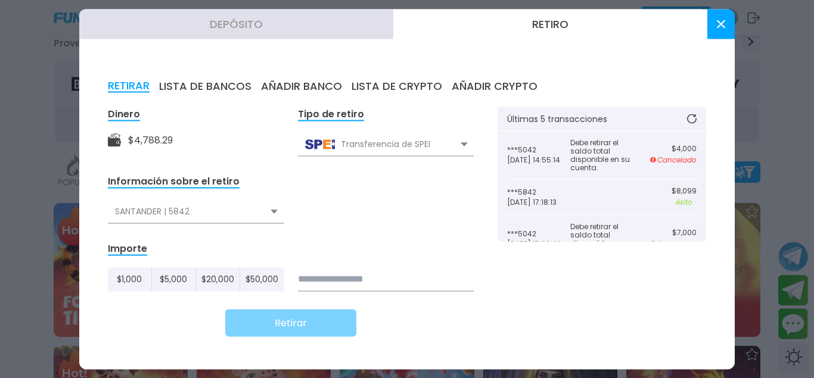
click at [709, 23] on button at bounding box center [720, 24] width 27 height 30
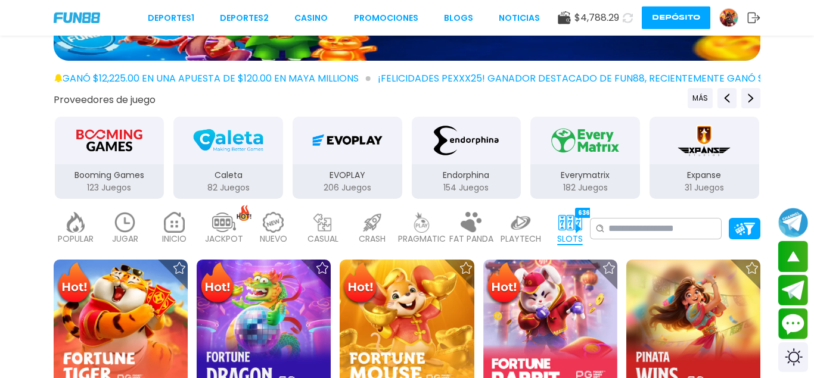
scroll to position [61, 0]
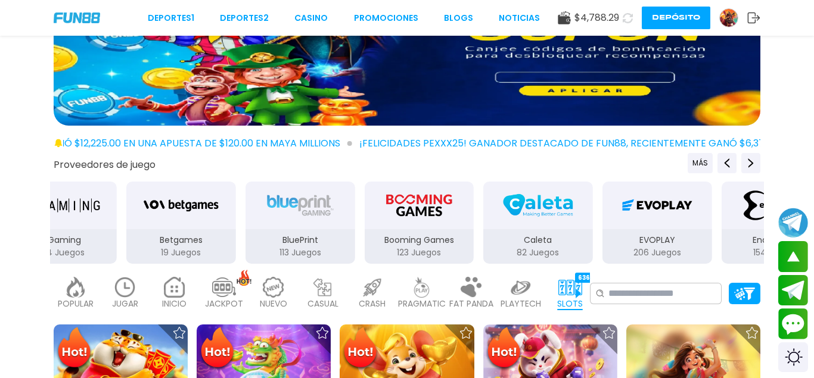
drag, startPoint x: 247, startPoint y: 220, endPoint x: 755, endPoint y: 230, distance: 508.8
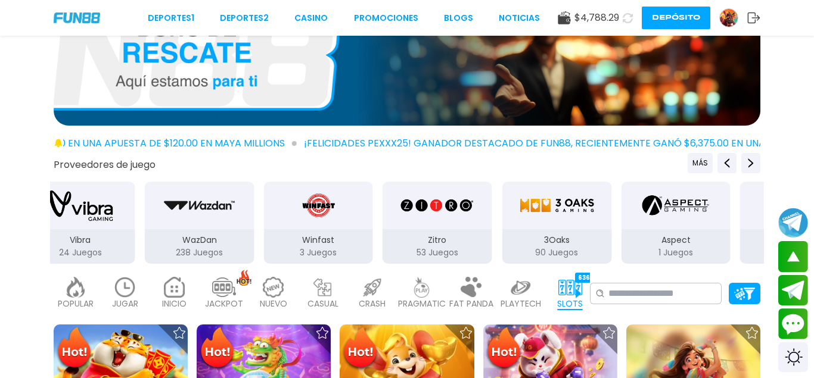
drag, startPoint x: 334, startPoint y: 220, endPoint x: 567, endPoint y: 250, distance: 234.8
click at [567, 250] on div "3Oaks 90 Juegos" at bounding box center [557, 222] width 112 height 85
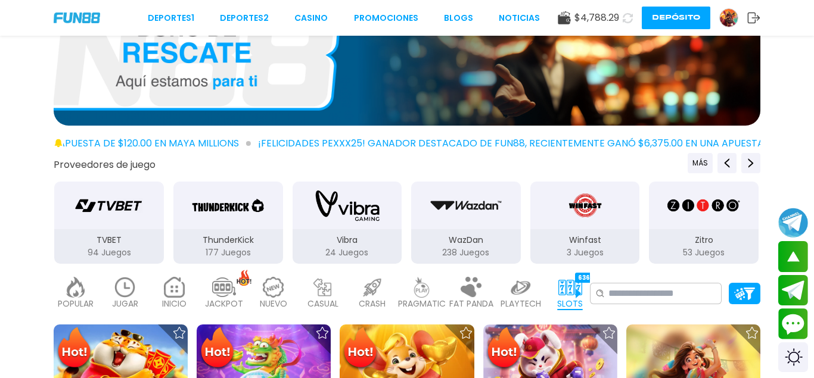
drag, startPoint x: 559, startPoint y: 229, endPoint x: 472, endPoint y: 217, distance: 87.7
click at [529, 217] on div "Winfast 3 Juegos" at bounding box center [585, 222] width 112 height 85
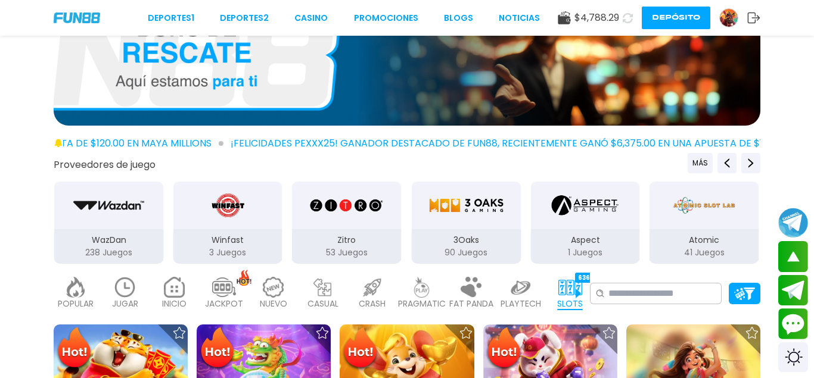
click at [475, 217] on img "3Oaks" at bounding box center [465, 205] width 75 height 33
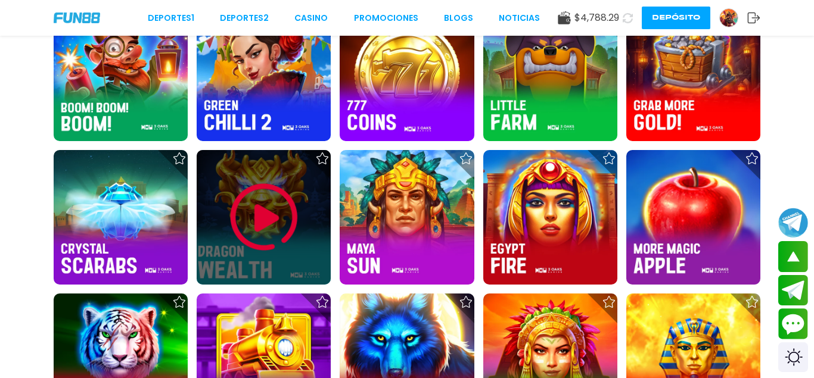
scroll to position [1033, 0]
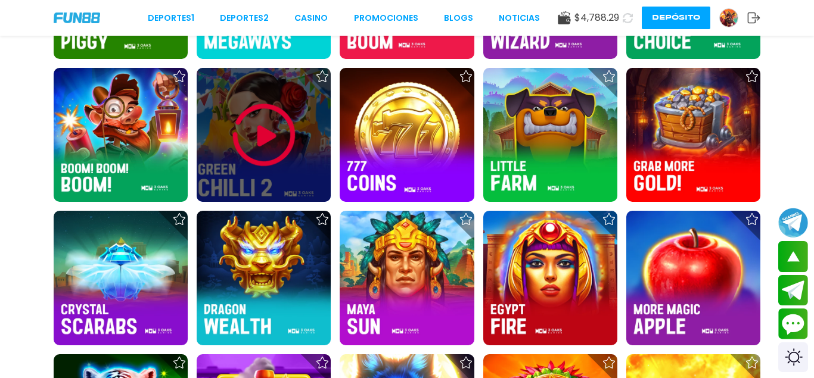
click at [267, 154] on img at bounding box center [263, 134] width 71 height 71
click at [259, 126] on img at bounding box center [263, 134] width 71 height 71
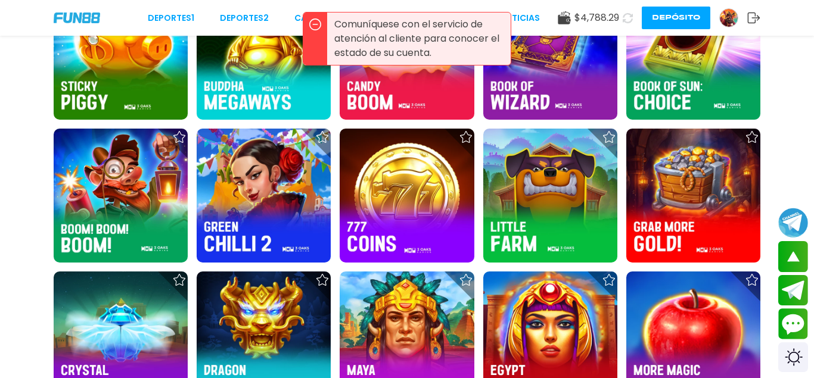
scroll to position [729, 0]
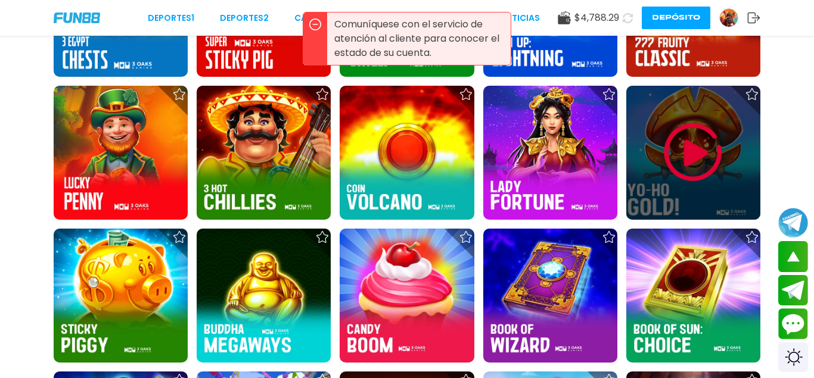
click at [758, 114] on div at bounding box center [693, 153] width 134 height 134
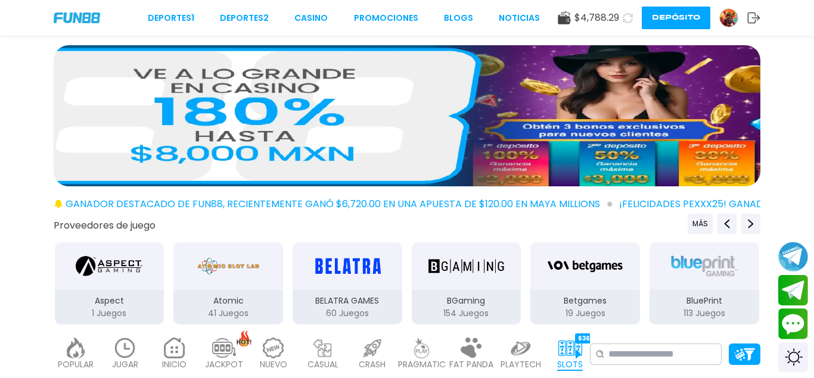
click at [654, 17] on button "Depósito" at bounding box center [675, 18] width 68 height 23
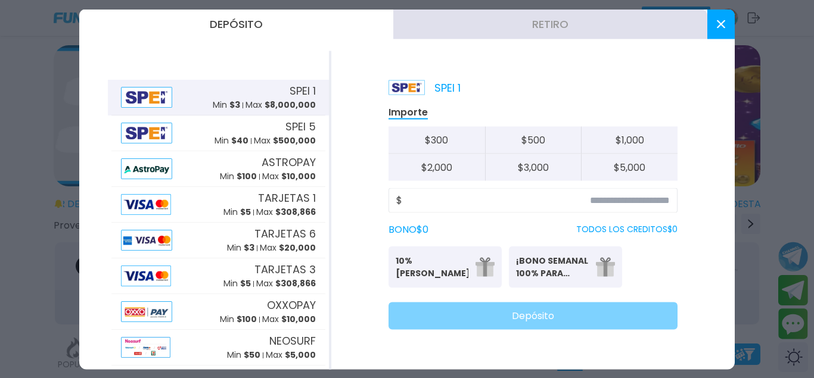
click at [583, 13] on button "Retiro" at bounding box center [550, 24] width 314 height 30
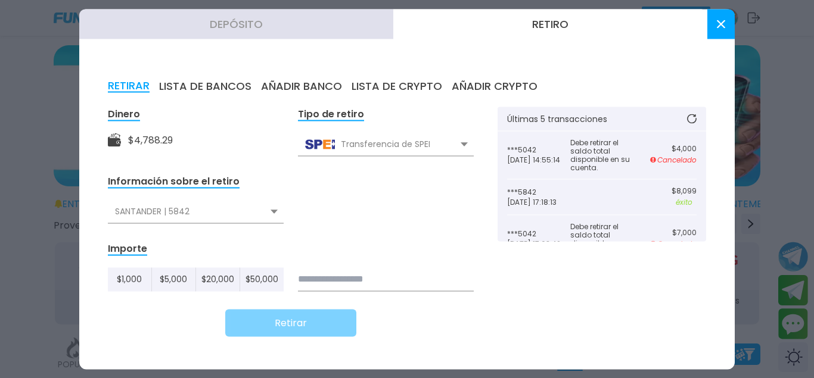
click at [711, 30] on button at bounding box center [720, 24] width 27 height 30
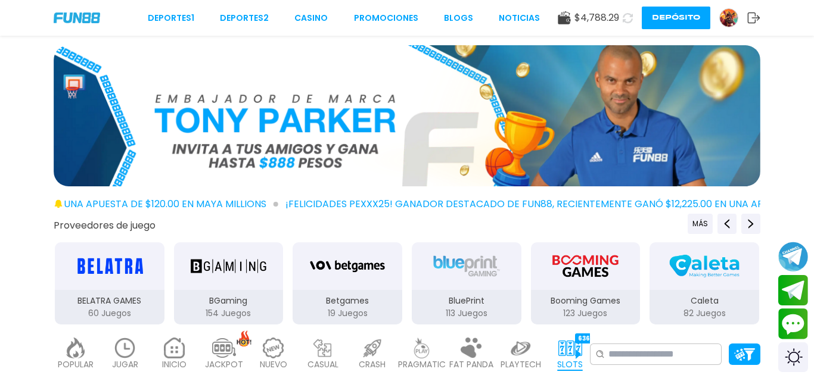
click at [681, 21] on button "Depósito" at bounding box center [675, 18] width 68 height 23
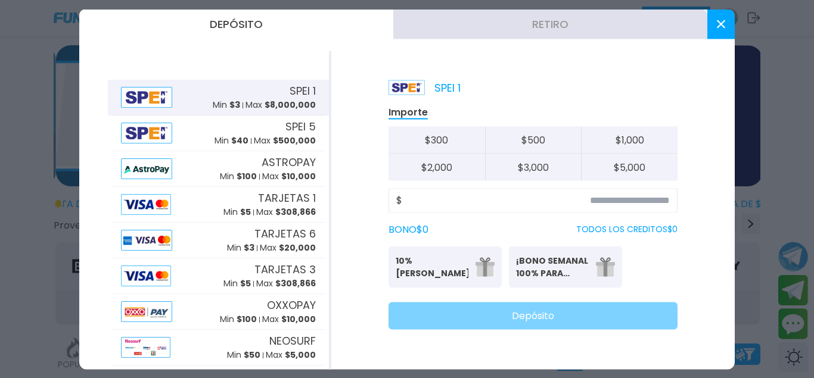
click at [458, 27] on button "Retiro" at bounding box center [550, 24] width 314 height 30
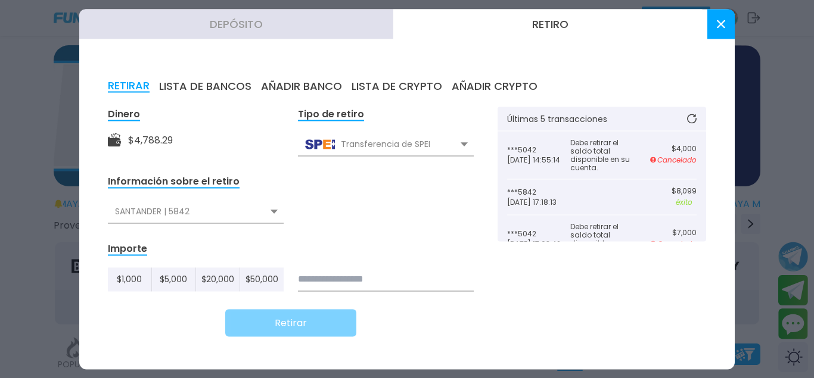
click at [263, 216] on div "SANTANDER | 5842" at bounding box center [196, 211] width 176 height 23
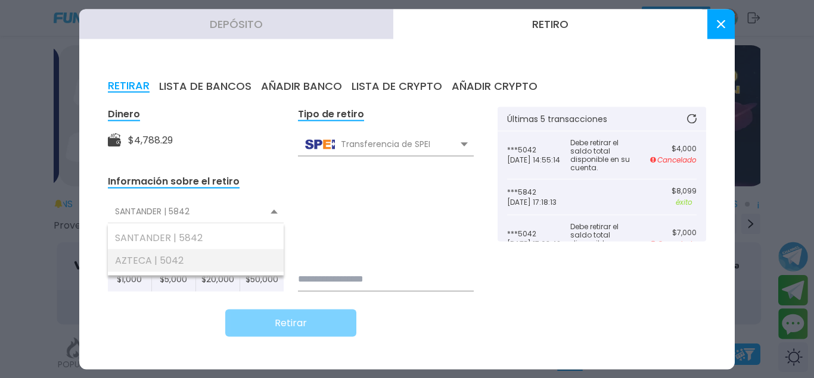
click at [154, 264] on div "AZTECA | 5042" at bounding box center [196, 260] width 176 height 23
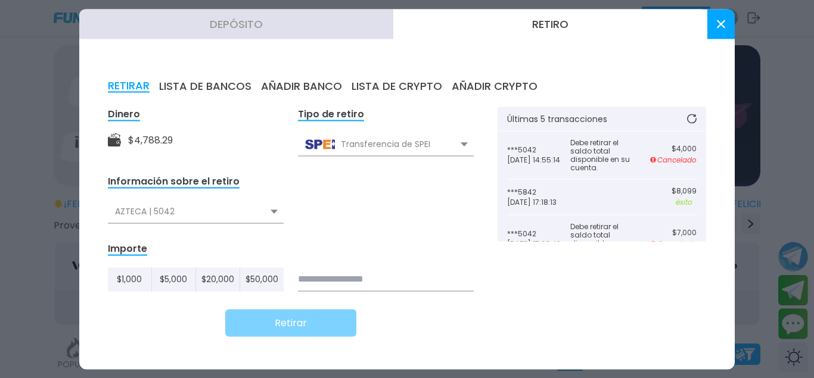
click at [373, 283] on input at bounding box center [386, 279] width 176 height 24
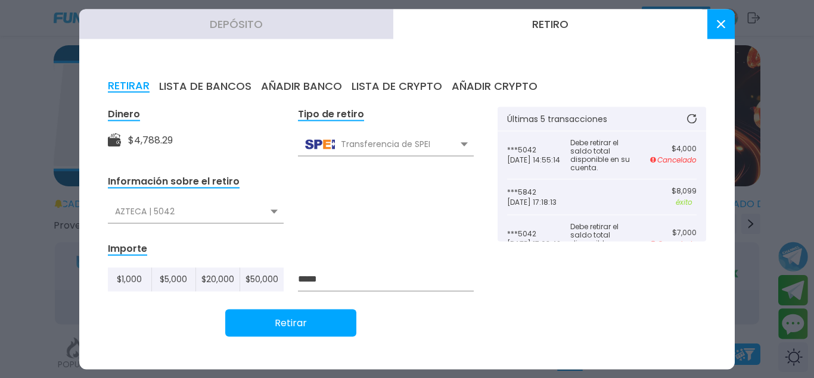
type input "*****"
click at [722, 21] on icon at bounding box center [721, 24] width 8 height 8
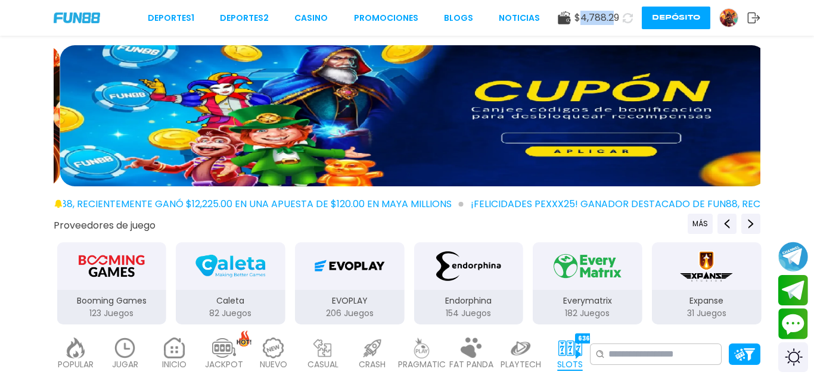
drag, startPoint x: 613, startPoint y: 11, endPoint x: 584, endPoint y: 10, distance: 29.2
click at [584, 10] on div "$ 4,788.29 Depósito" at bounding box center [659, 18] width 203 height 23
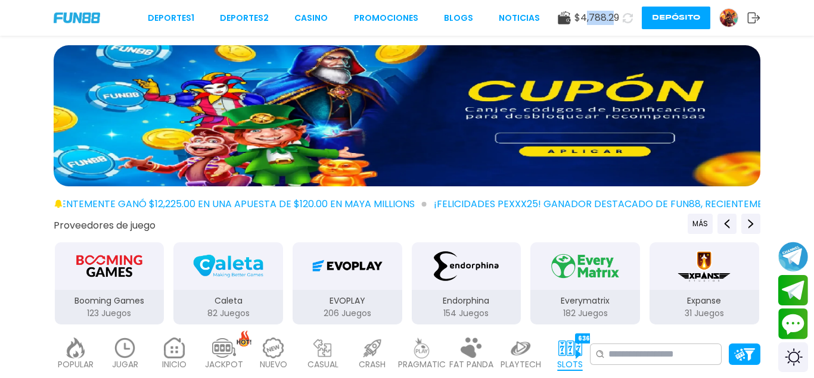
click at [619, 19] on button at bounding box center [628, 18] width 20 height 20
drag, startPoint x: 619, startPoint y: 18, endPoint x: 587, endPoint y: 18, distance: 31.6
click at [595, 18] on div "$ 4,788.29 Depósito" at bounding box center [659, 18] width 203 height 23
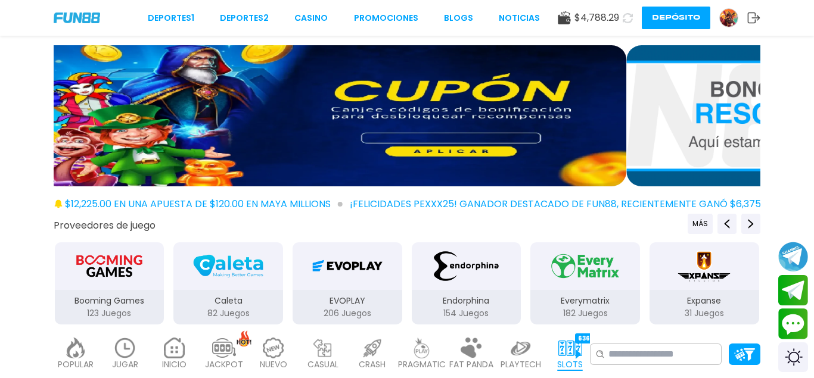
click at [503, 33] on div "Deportes 1 Deportes 2 CASINO Promociones BLOGS NOTICIAS $ 4,788.29 Depósito" at bounding box center [407, 18] width 814 height 36
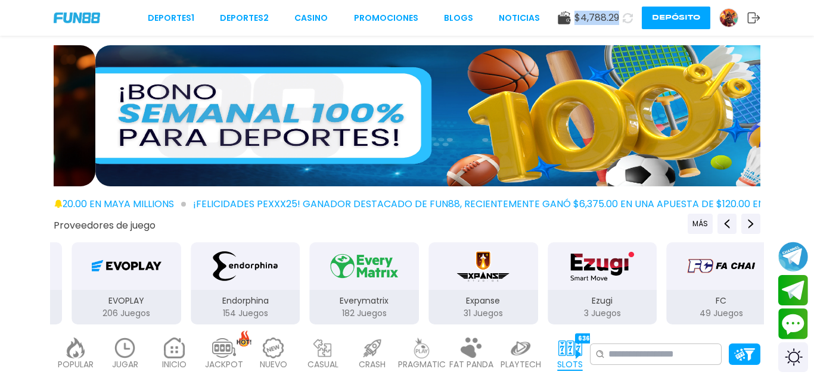
drag, startPoint x: 575, startPoint y: 17, endPoint x: 618, endPoint y: 21, distance: 43.1
click at [618, 21] on span "$ 4,788.29" at bounding box center [596, 18] width 45 height 14
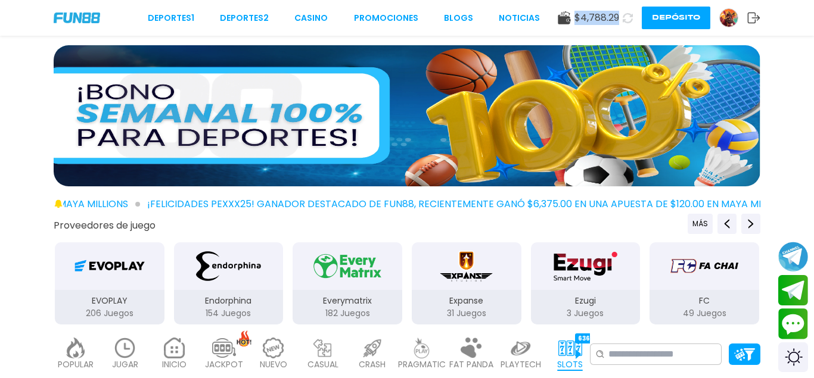
copy span "$ 4,788.29"
click at [693, 23] on button "Depósito" at bounding box center [675, 18] width 68 height 23
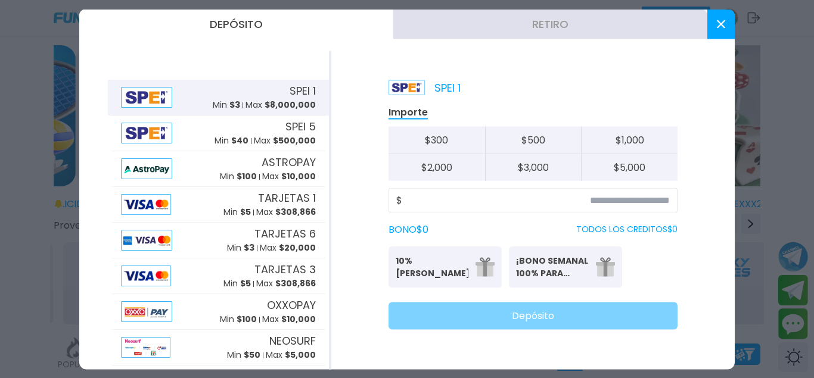
click at [447, 30] on button "Retiro" at bounding box center [550, 24] width 314 height 30
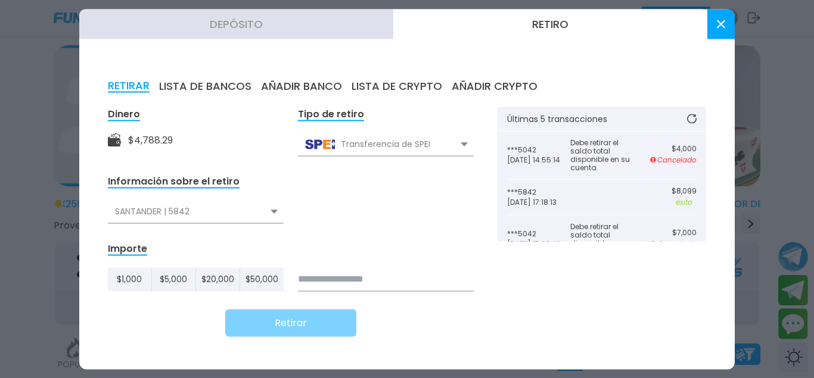
scroll to position [11, 0]
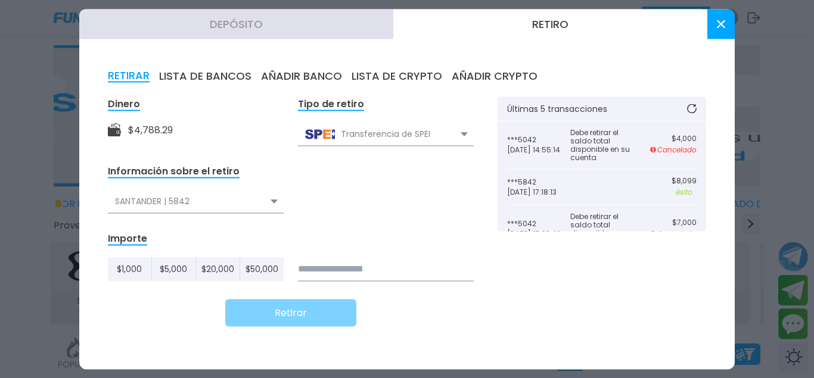
click at [228, 206] on div "SANTANDER | 5842" at bounding box center [196, 201] width 176 height 23
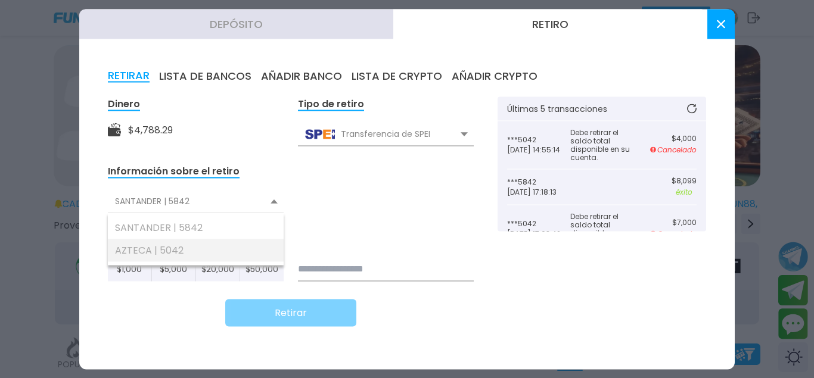
click at [154, 251] on div "AZTECA | 5042" at bounding box center [196, 250] width 176 height 23
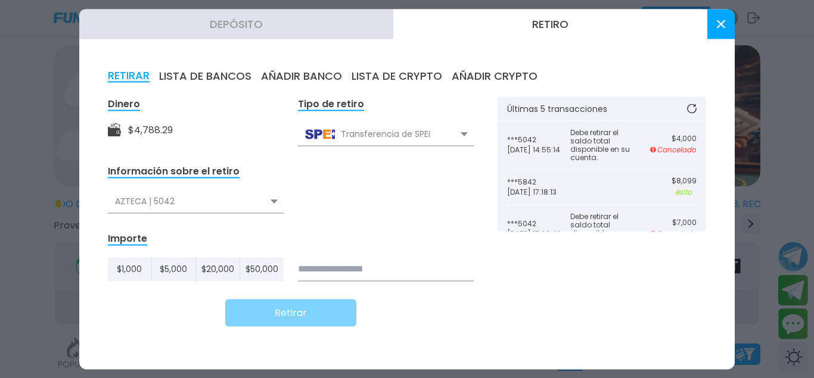
click at [383, 275] on input at bounding box center [386, 269] width 176 height 24
paste input
click at [382, 269] on input at bounding box center [386, 269] width 176 height 24
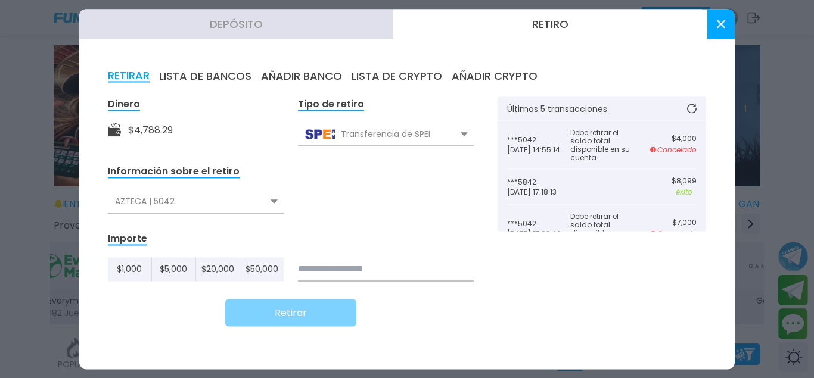
paste input
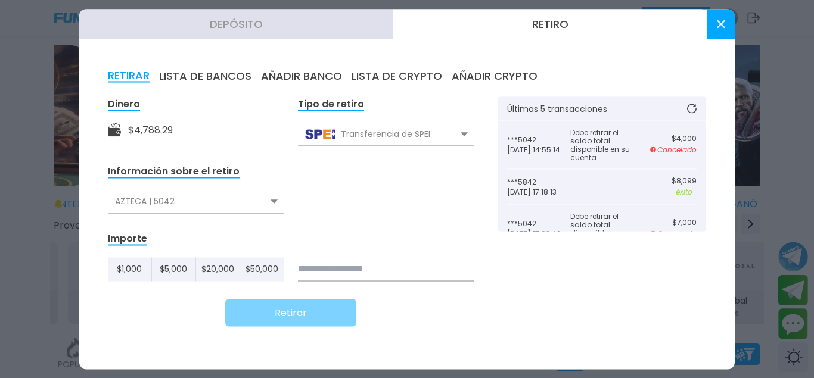
paste input
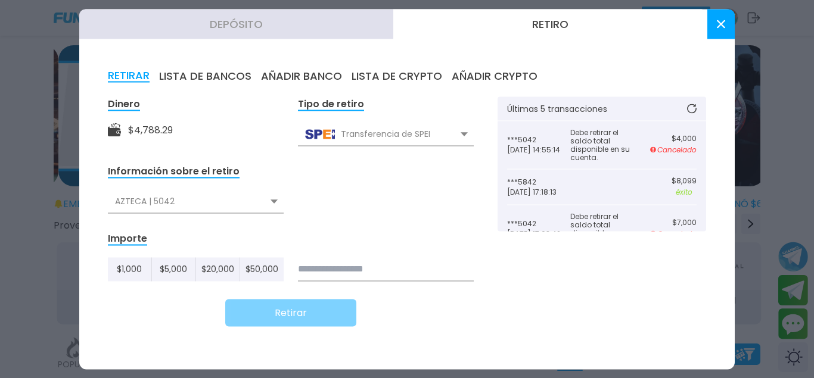
drag, startPoint x: 382, startPoint y: 269, endPoint x: 661, endPoint y: 24, distance: 371.0
click at [474, 257] on input at bounding box center [386, 269] width 176 height 24
click at [712, 25] on button at bounding box center [720, 24] width 27 height 30
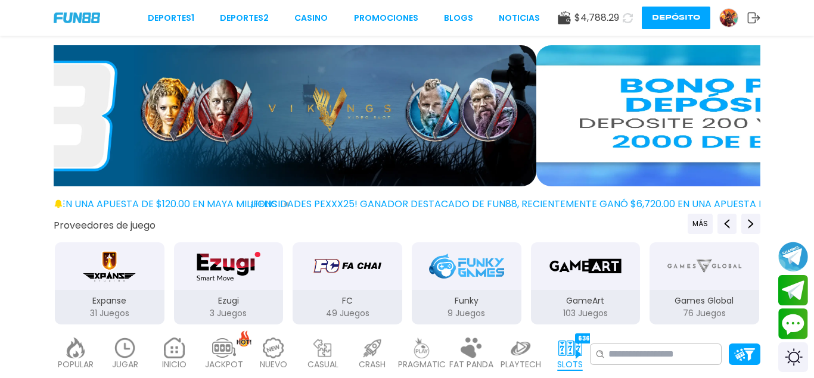
drag, startPoint x: 618, startPoint y: 18, endPoint x: 577, endPoint y: 18, distance: 40.5
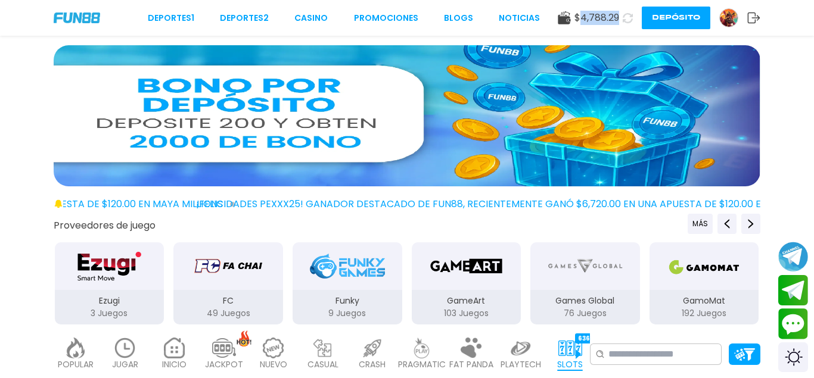
drag, startPoint x: 579, startPoint y: 18, endPoint x: 616, endPoint y: 20, distance: 37.0
click at [616, 20] on span "$ 4,788.29" at bounding box center [596, 18] width 45 height 14
copy span "4,788.29"
click at [653, 13] on button "Depósito" at bounding box center [675, 18] width 68 height 23
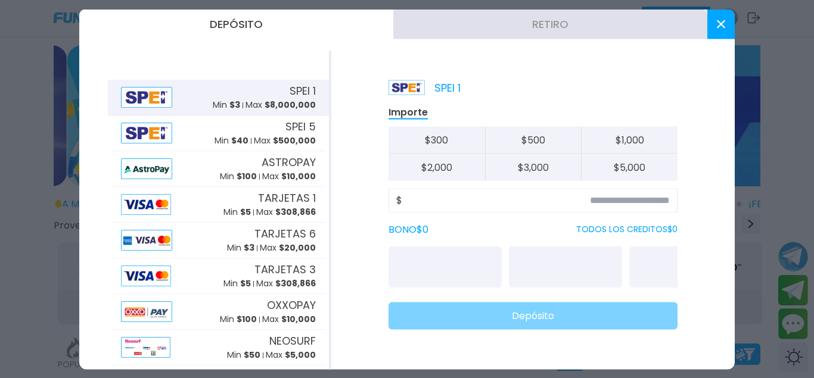
click at [492, 30] on button "Retiro" at bounding box center [550, 24] width 314 height 30
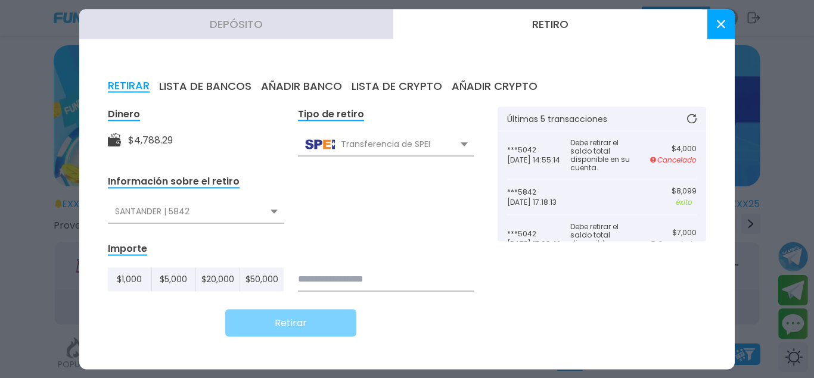
click at [250, 219] on div "SANTANDER | 5842" at bounding box center [196, 211] width 176 height 23
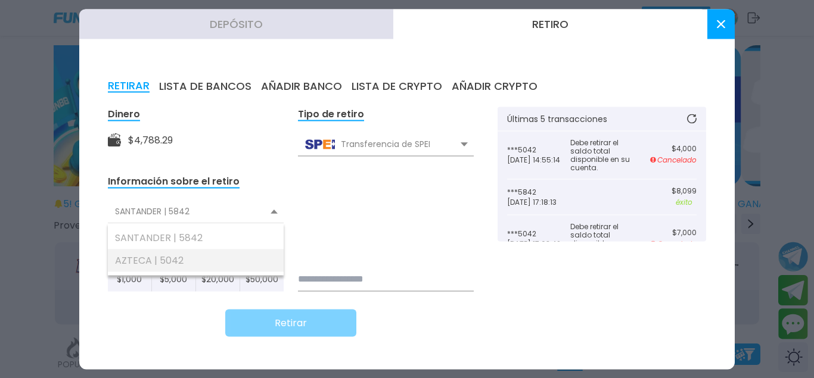
click at [183, 259] on div "AZTECA | 5042" at bounding box center [196, 260] width 176 height 23
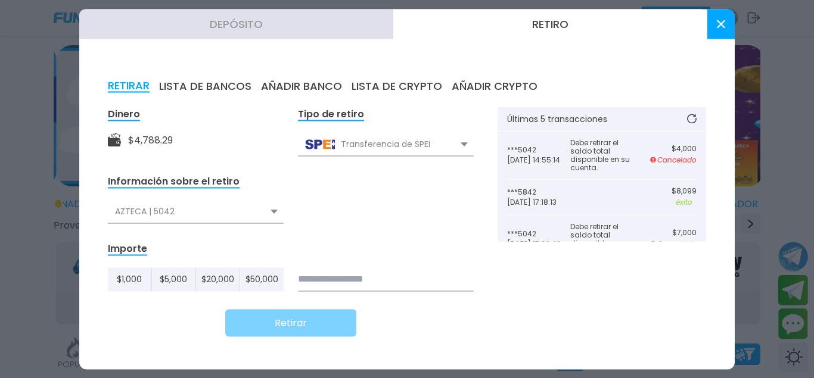
click at [414, 286] on input at bounding box center [386, 279] width 176 height 24
paste input
click at [717, 26] on icon at bounding box center [721, 24] width 8 height 8
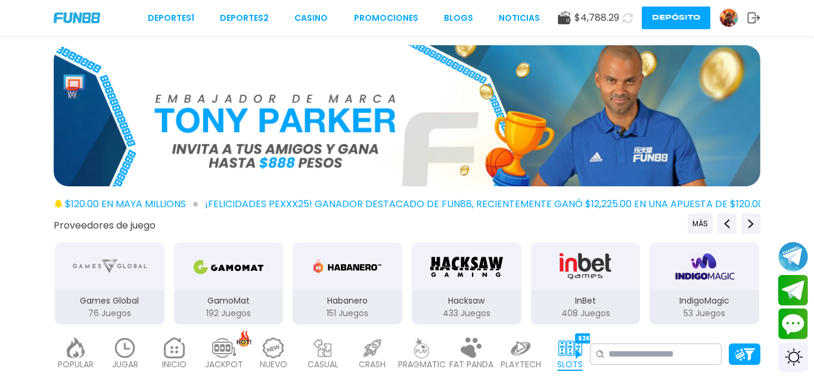
scroll to position [182, 0]
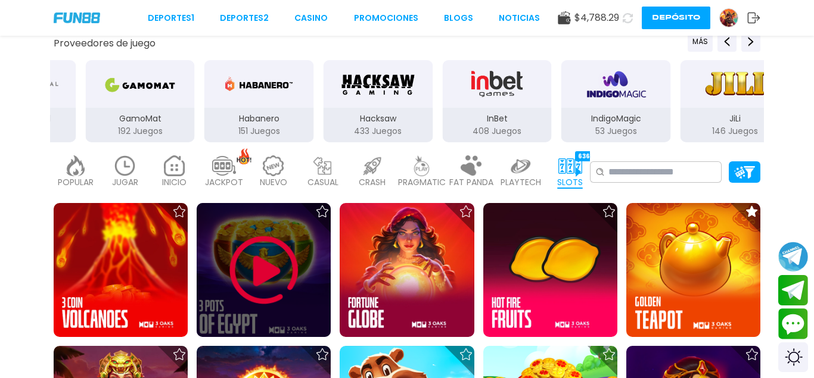
click at [252, 267] on img at bounding box center [263, 270] width 71 height 71
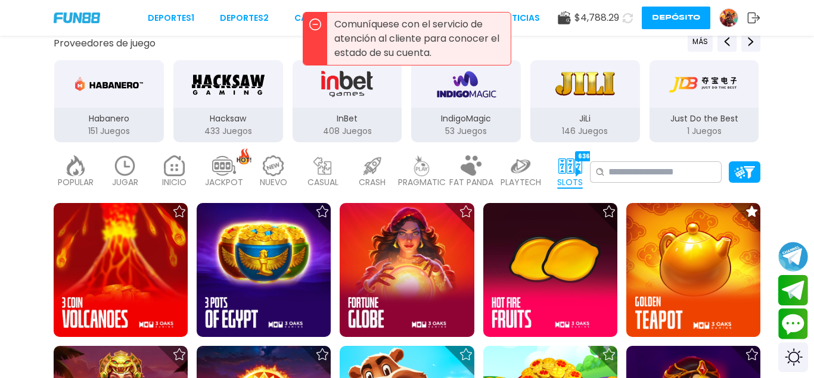
click at [779, 111] on div "Proveedores de juego MÁS 3Oaks 90 Juegos Aspect 1 Juegos Atomic 41 Juegos BELAT…" at bounding box center [407, 88] width 814 height 112
click at [272, 38] on div "Proveedores de juego MÁS" at bounding box center [407, 42] width 714 height 20
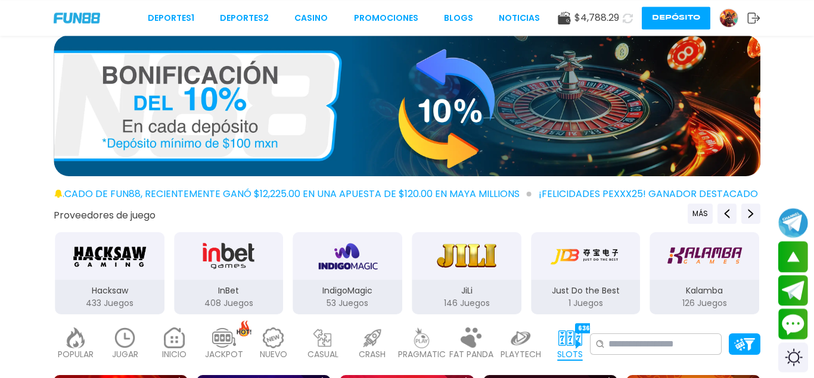
scroll to position [0, 0]
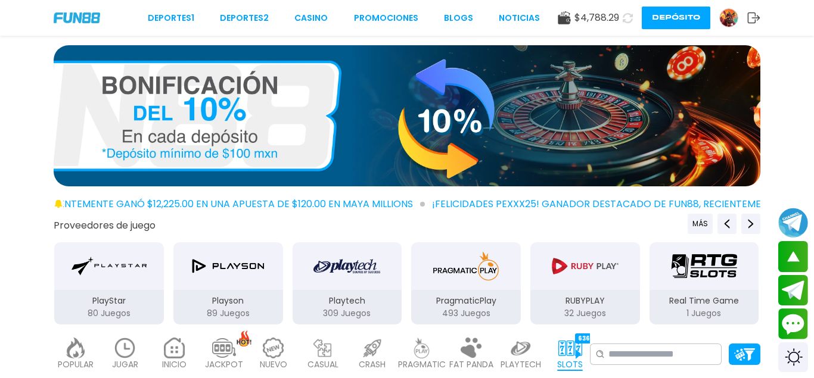
click at [724, 17] on img at bounding box center [729, 18] width 18 height 18
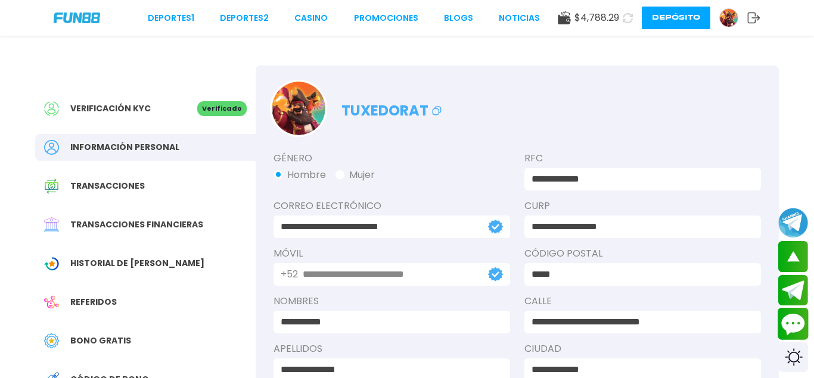
click at [789, 319] on button "Contact customer service" at bounding box center [793, 324] width 32 height 32
click at [656, 14] on button "Depósito" at bounding box center [675, 18] width 68 height 23
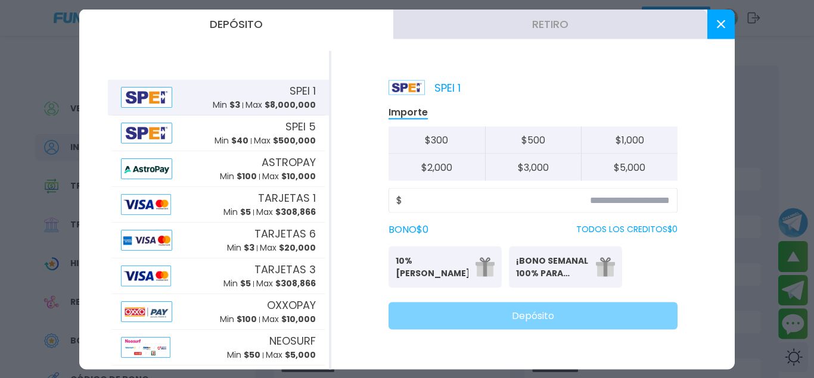
click at [497, 28] on button "Retiro" at bounding box center [550, 24] width 314 height 30
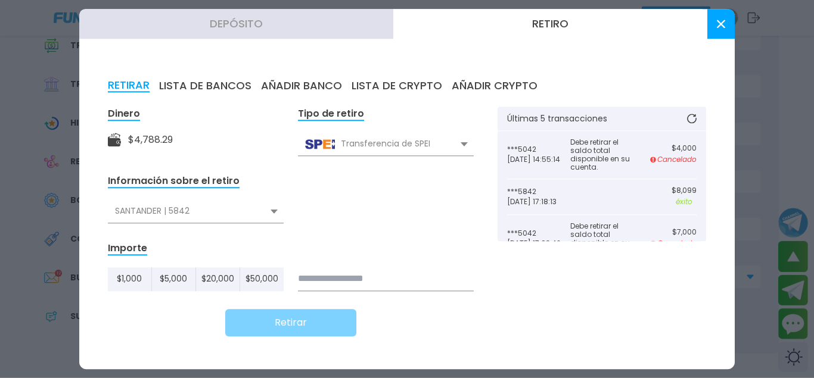
scroll to position [122, 0]
click at [257, 225] on form "Dinero $ 4,788.29 Tipo de retiro Transferencia de SPEI Transferencia de SPEI Tr…" at bounding box center [291, 222] width 366 height 230
click at [264, 212] on div "SANTANDER | 5842" at bounding box center [196, 211] width 176 height 23
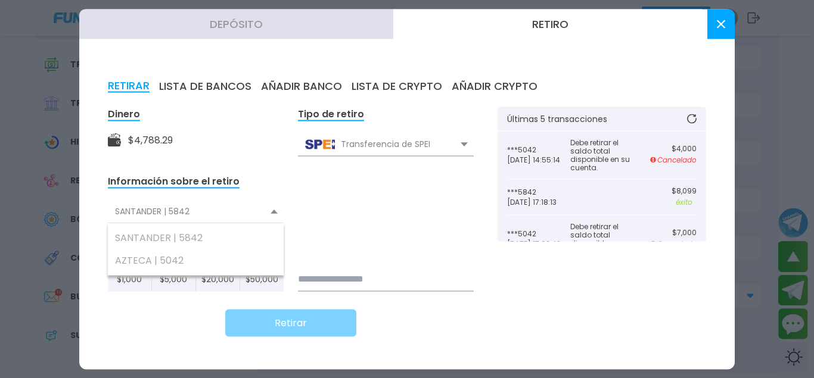
click at [298, 82] on button "AÑADIR BANCO" at bounding box center [301, 85] width 81 height 13
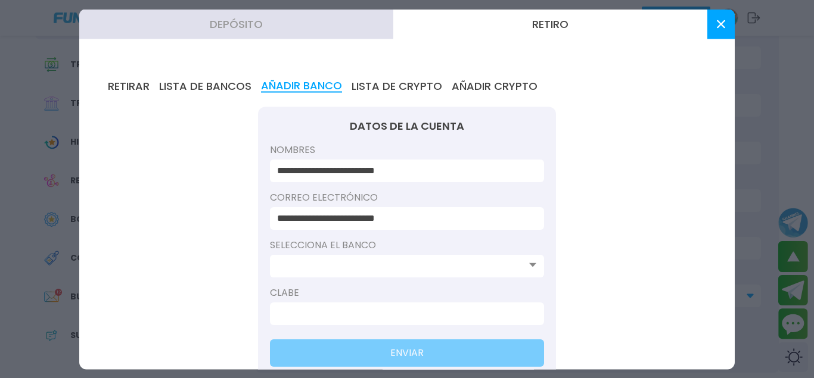
click at [390, 266] on input at bounding box center [403, 266] width 253 height 14
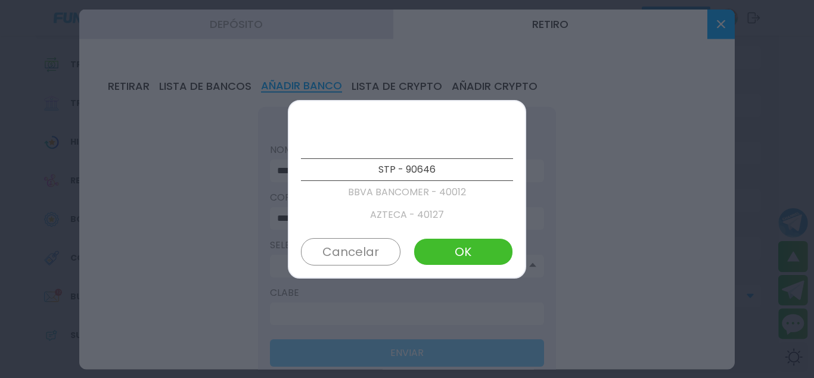
click at [409, 211] on p "AZTECA - 40127" at bounding box center [407, 215] width 212 height 23
click at [435, 165] on p "AZTECA - 40127" at bounding box center [407, 169] width 212 height 23
click at [459, 258] on button "OK" at bounding box center [462, 251] width 99 height 27
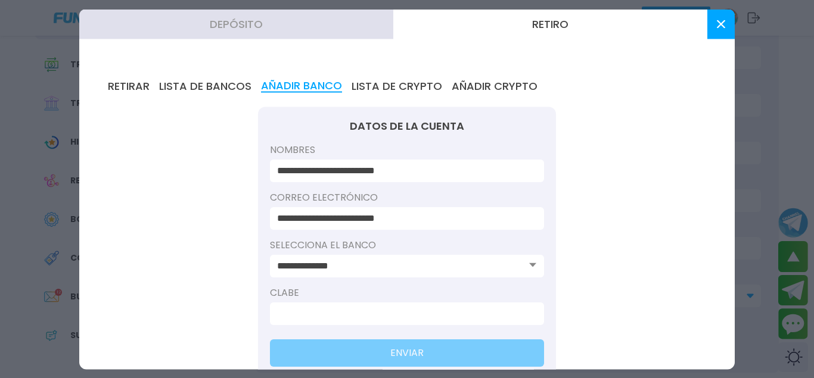
type input "**********"
click at [338, 312] on input at bounding box center [403, 313] width 253 height 14
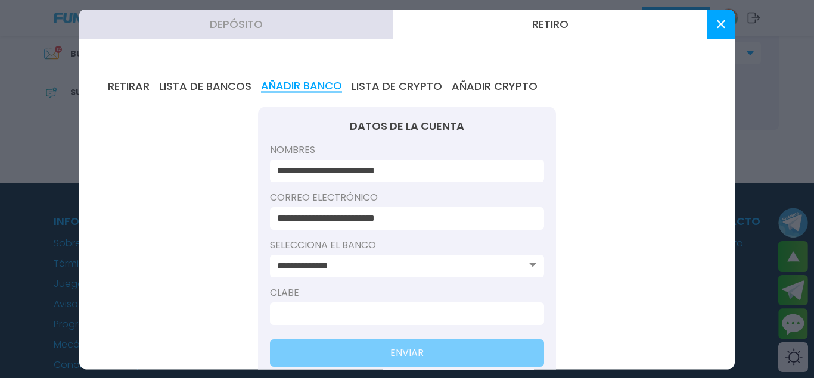
scroll to position [486, 0]
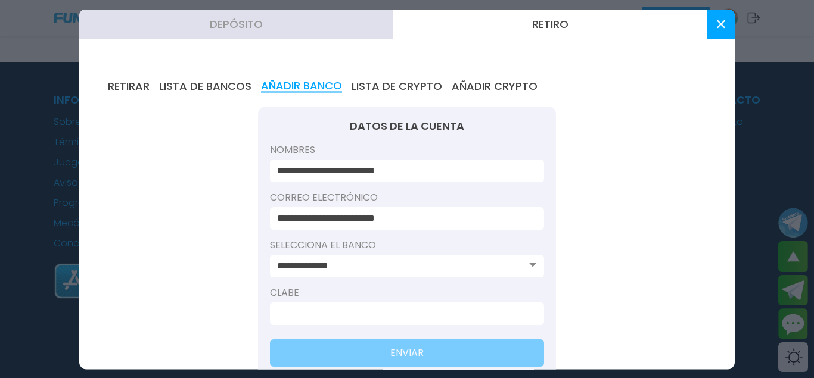
click at [342, 307] on input at bounding box center [403, 313] width 253 height 14
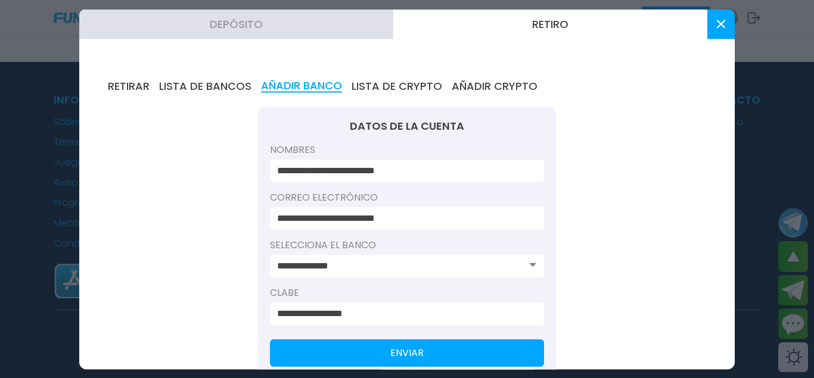
type input "**********"
click at [437, 366] on button "ENVIAR" at bounding box center [407, 352] width 274 height 27
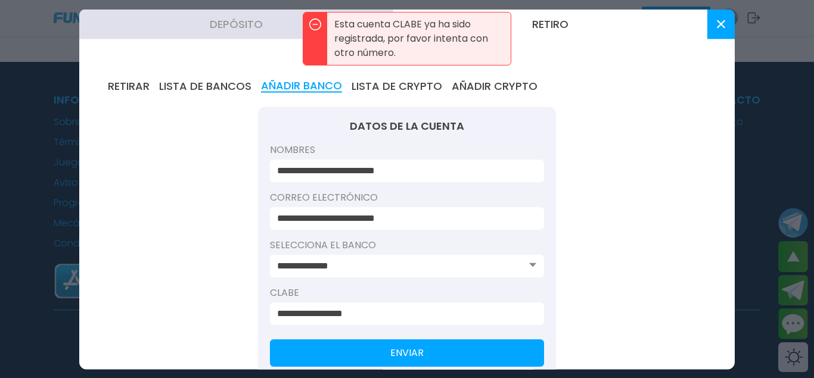
scroll to position [38, 0]
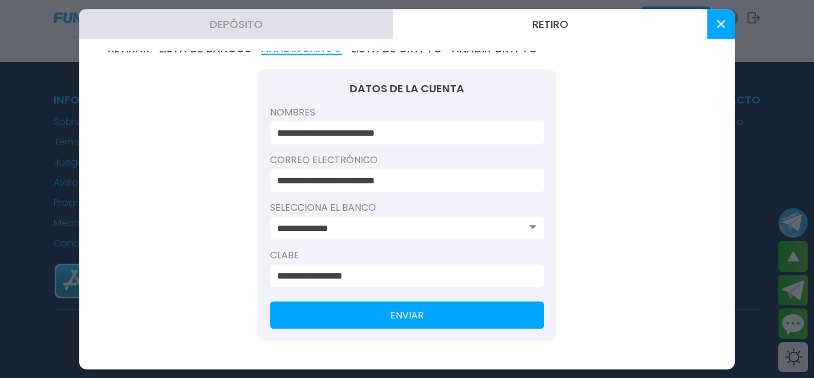
drag, startPoint x: 278, startPoint y: 279, endPoint x: 388, endPoint y: 281, distance: 110.8
click at [388, 281] on input "**********" at bounding box center [403, 276] width 253 height 14
click at [568, 241] on div "**********" at bounding box center [406, 210] width 655 height 319
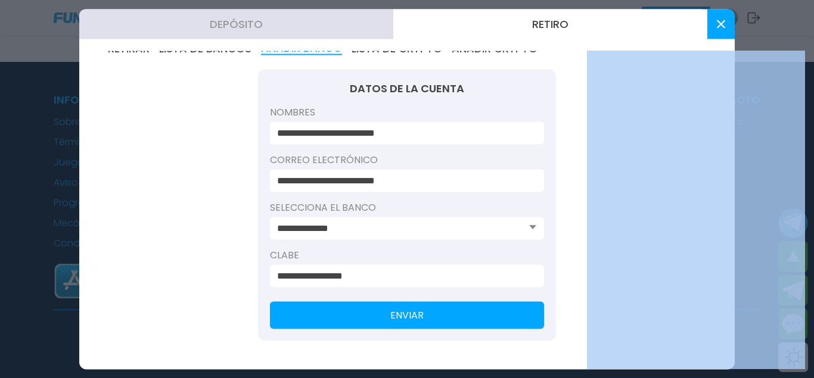
scroll to position [0, 0]
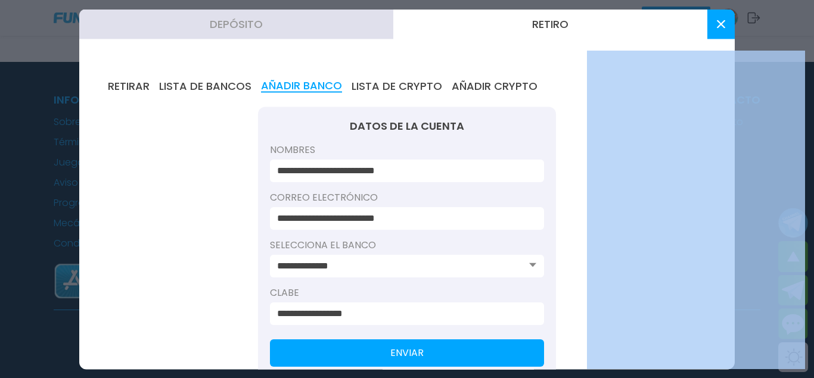
click at [150, 89] on button "RETIRAR" at bounding box center [129, 85] width 42 height 13
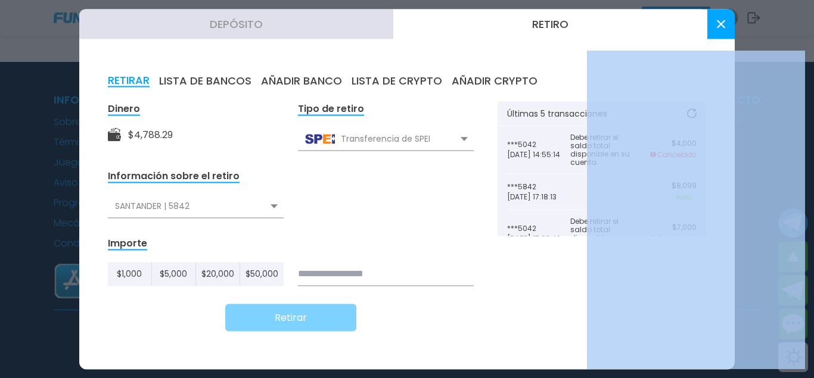
scroll to position [11, 0]
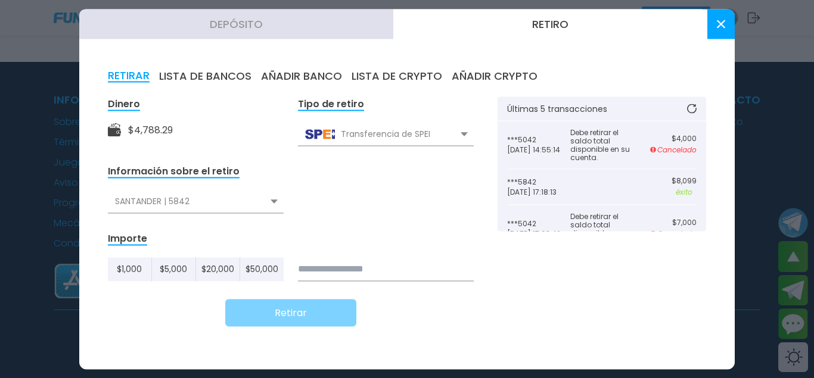
click at [206, 193] on div "SANTANDER | 5842" at bounding box center [196, 201] width 176 height 23
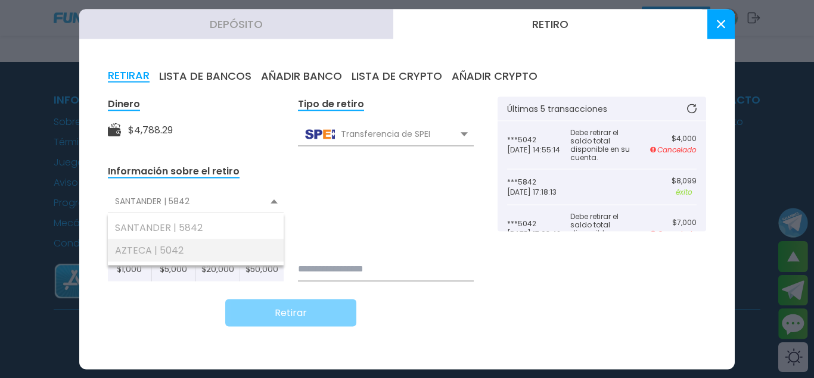
click at [173, 256] on div "AZTECA | 5042" at bounding box center [196, 250] width 176 height 23
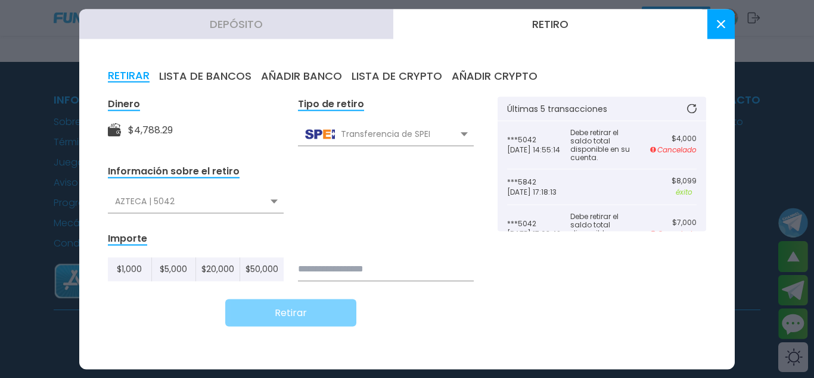
click at [375, 267] on input at bounding box center [386, 269] width 176 height 24
drag, startPoint x: 378, startPoint y: 274, endPoint x: 289, endPoint y: 262, distance: 89.0
click at [298, 265] on input "*" at bounding box center [386, 269] width 176 height 24
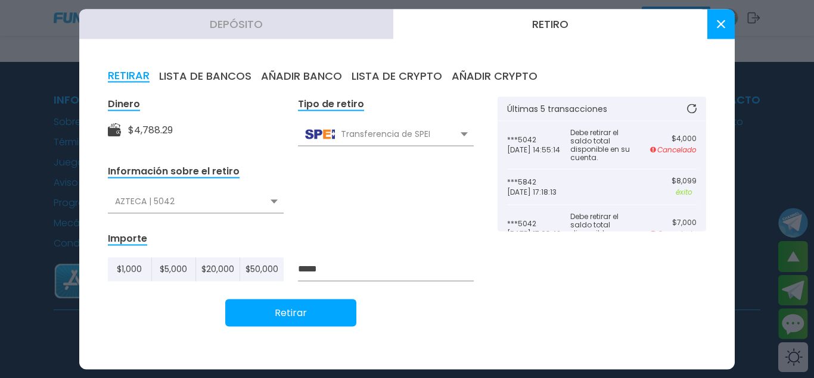
type input "*****"
click at [301, 319] on button "Retirar" at bounding box center [290, 312] width 131 height 27
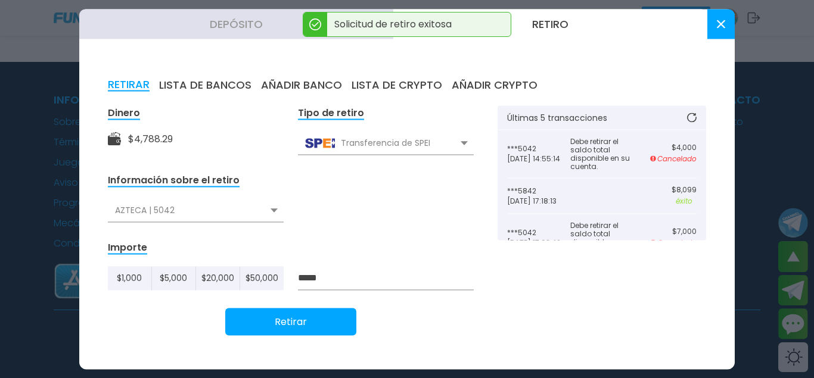
scroll to position [0, 0]
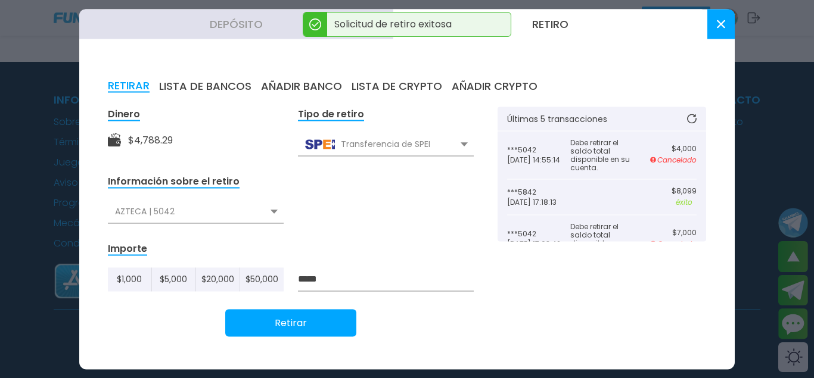
click at [706, 26] on button "Retiro" at bounding box center [550, 24] width 314 height 30
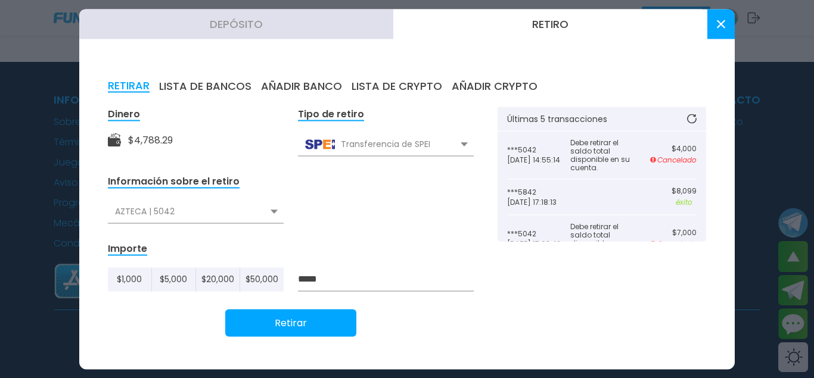
click at [727, 27] on button at bounding box center [720, 24] width 27 height 30
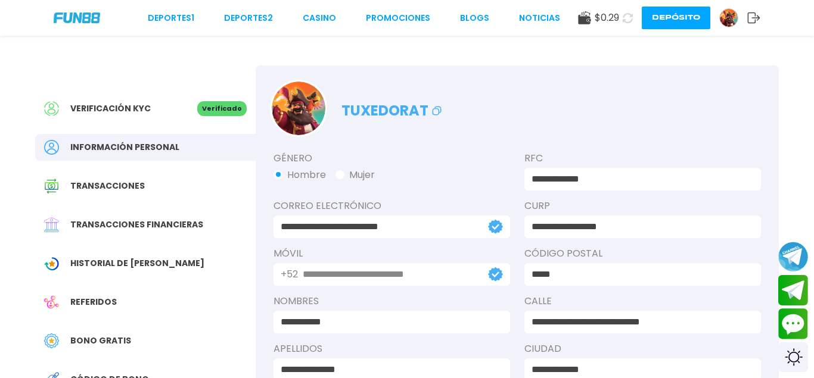
click at [672, 17] on button "Depósito" at bounding box center [675, 18] width 68 height 23
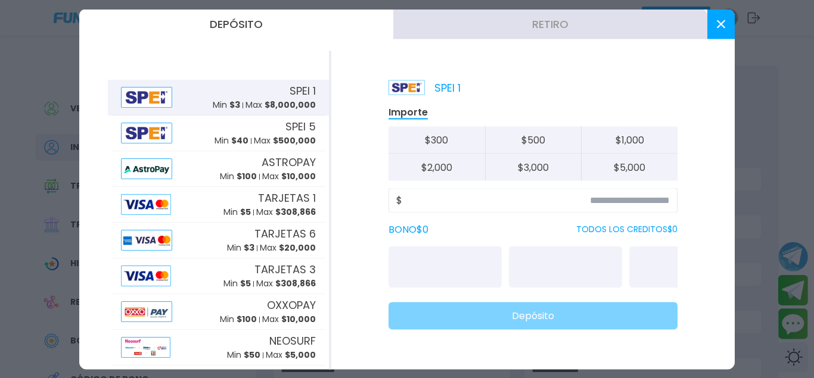
click at [480, 27] on button "Retiro" at bounding box center [550, 24] width 314 height 30
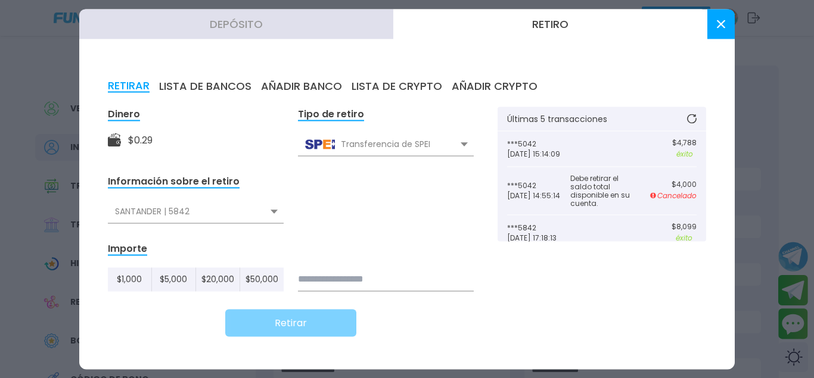
click at [717, 32] on button at bounding box center [720, 24] width 27 height 30
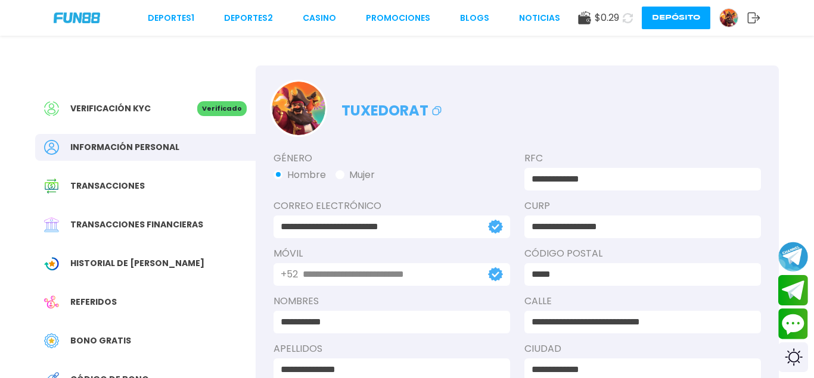
click at [627, 23] on button at bounding box center [627, 18] width 17 height 17
click at [649, 17] on button "Depósito" at bounding box center [675, 18] width 68 height 23
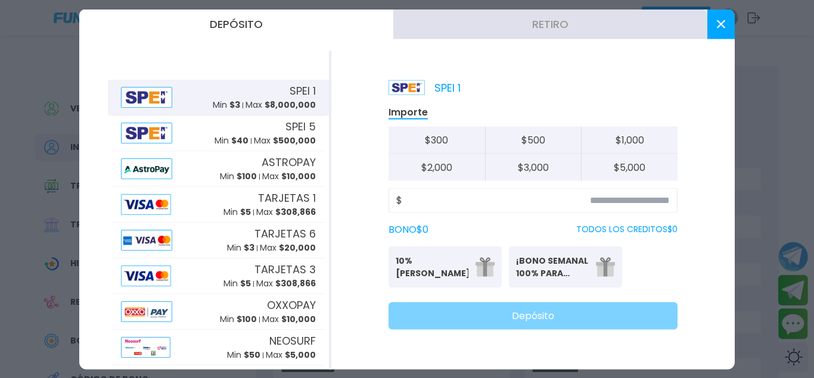
click at [422, 271] on p "10% [PERSON_NAME]" at bounding box center [431, 266] width 73 height 25
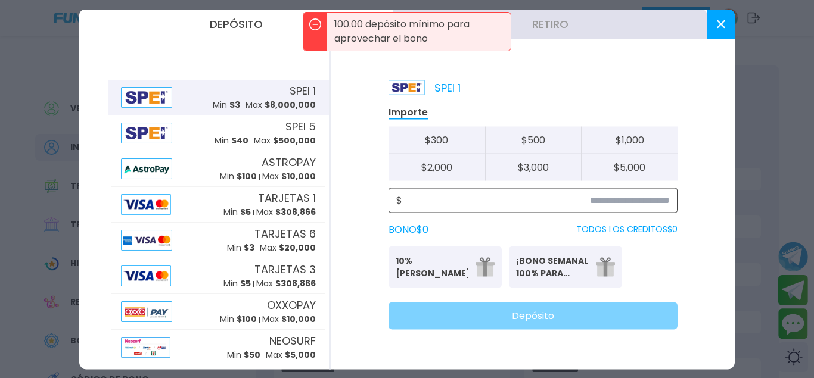
click at [473, 204] on input at bounding box center [535, 200] width 267 height 14
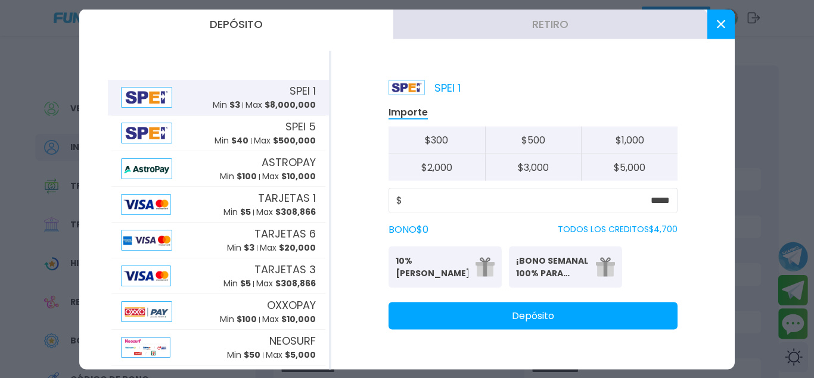
click at [437, 259] on p "10% [PERSON_NAME]" at bounding box center [431, 266] width 73 height 25
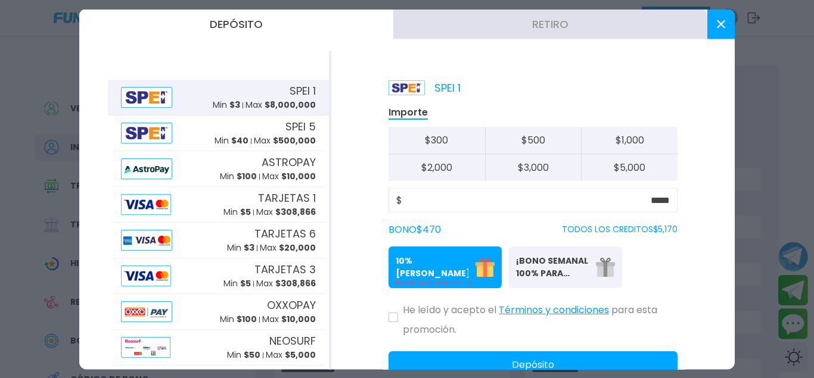
scroll to position [39, 0]
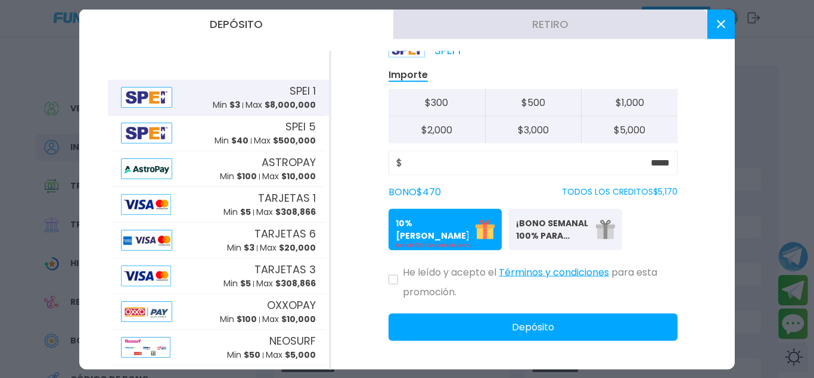
click at [397, 278] on button at bounding box center [393, 280] width 10 height 10
click at [669, 160] on input "*****" at bounding box center [535, 162] width 267 height 14
type input "*****"
click at [576, 272] on button "Términos y condiciones" at bounding box center [554, 272] width 110 height 25
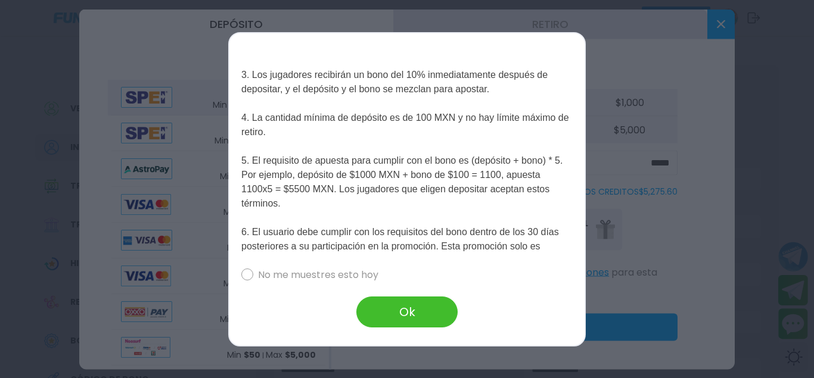
scroll to position [493, 0]
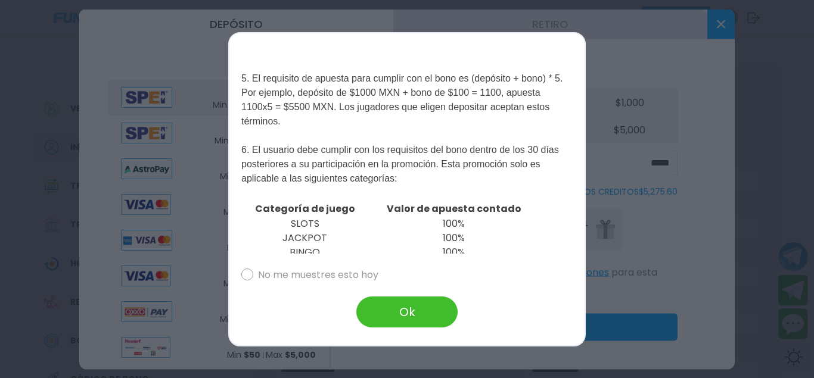
click at [671, 214] on div at bounding box center [407, 189] width 814 height 378
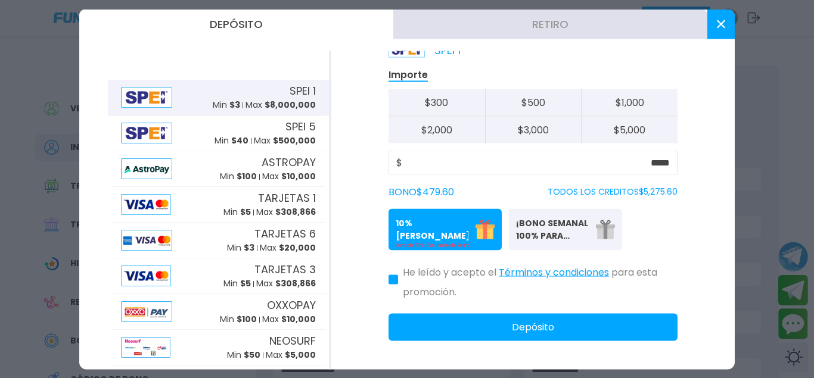
click at [391, 283] on button at bounding box center [393, 280] width 10 height 10
click at [384, 285] on div "SPEI 1 Importe $ 300 $ 500 $ 1,000 $ 2,000 $ 3,000 $ 5,000 $ ***** BONO $ 479.6…" at bounding box center [532, 210] width 403 height 319
click at [393, 281] on icon at bounding box center [393, 280] width 5 height 4
click at [391, 279] on button at bounding box center [393, 280] width 10 height 10
click at [423, 223] on p "10% [PERSON_NAME]" at bounding box center [431, 229] width 73 height 25
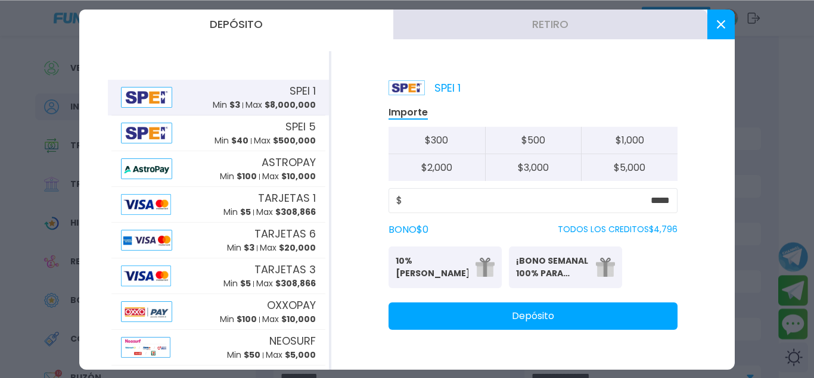
scroll to position [61, 0]
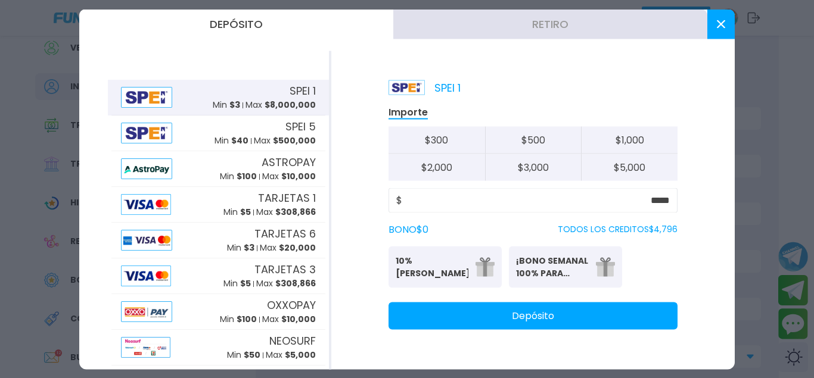
click at [497, 313] on button "Depósito" at bounding box center [532, 315] width 289 height 27
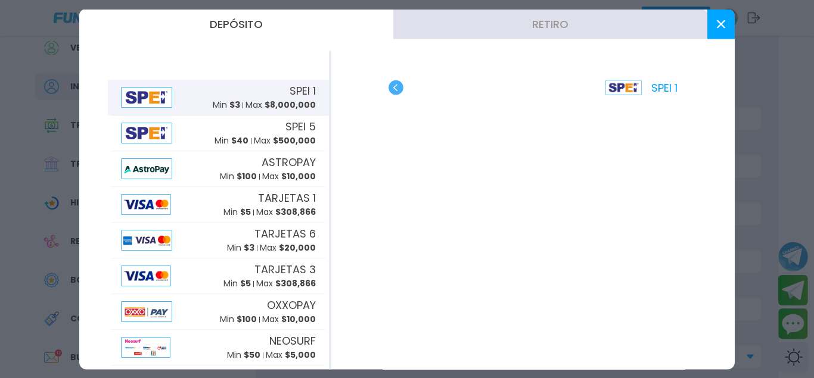
click at [391, 88] on use "button" at bounding box center [395, 87] width 15 height 15
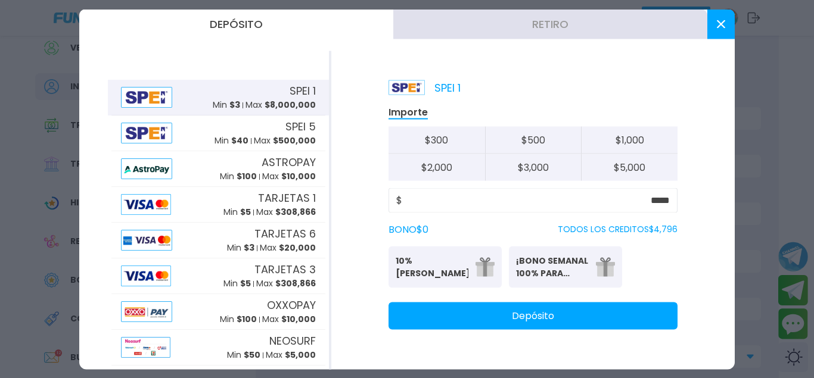
click at [489, 312] on button "Depósito" at bounding box center [532, 315] width 289 height 27
click at [725, 18] on button at bounding box center [720, 24] width 27 height 30
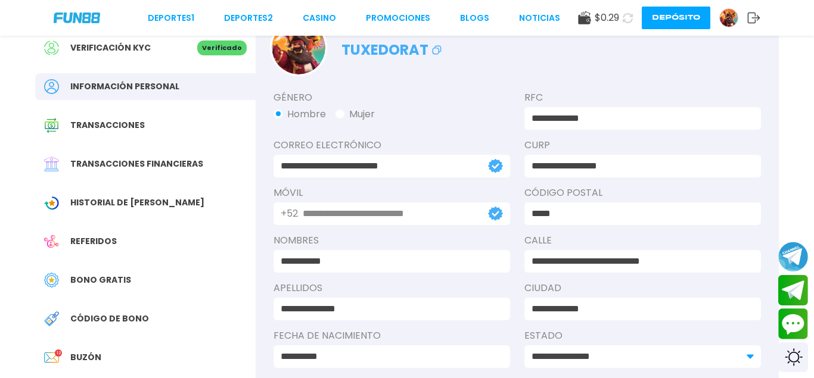
click at [625, 18] on icon at bounding box center [627, 18] width 10 height 10
click at [313, 16] on link "CASINO" at bounding box center [319, 18] width 33 height 13
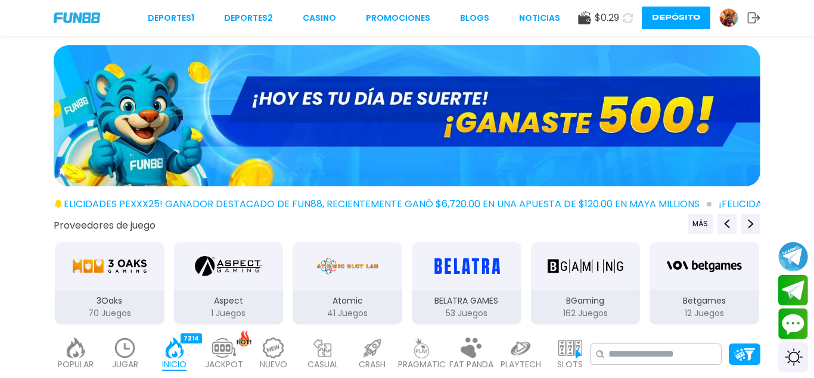
click at [311, 17] on link "CASINO" at bounding box center [319, 18] width 33 height 13
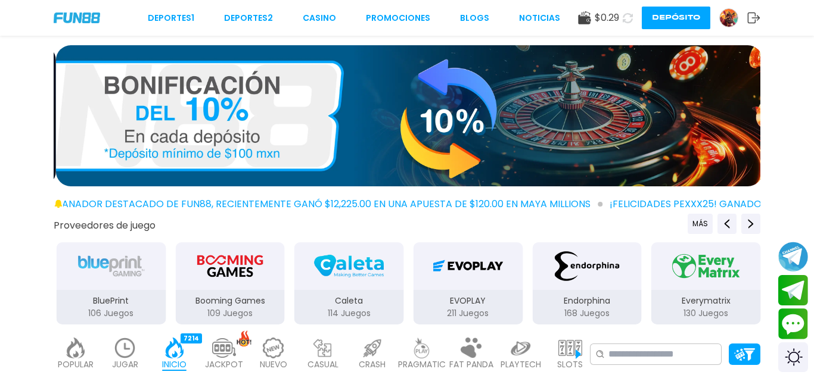
click at [627, 20] on icon at bounding box center [627, 17] width 13 height 13
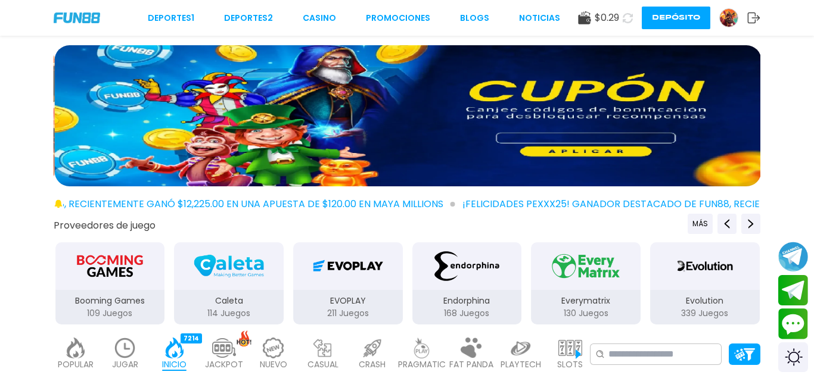
click at [625, 18] on icon at bounding box center [627, 18] width 11 height 11
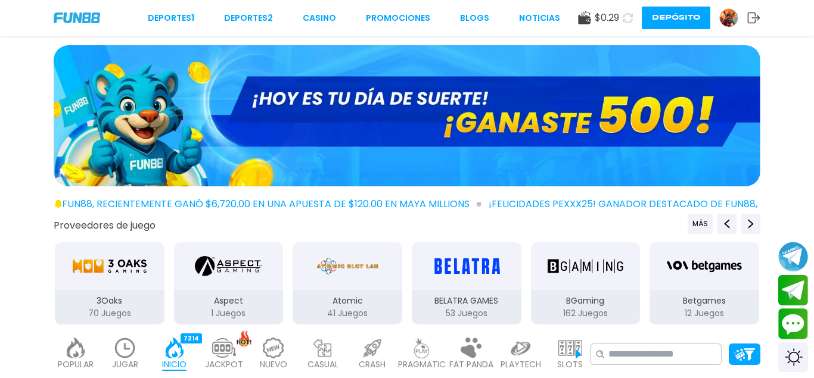
click at [630, 20] on use at bounding box center [627, 18] width 10 height 10
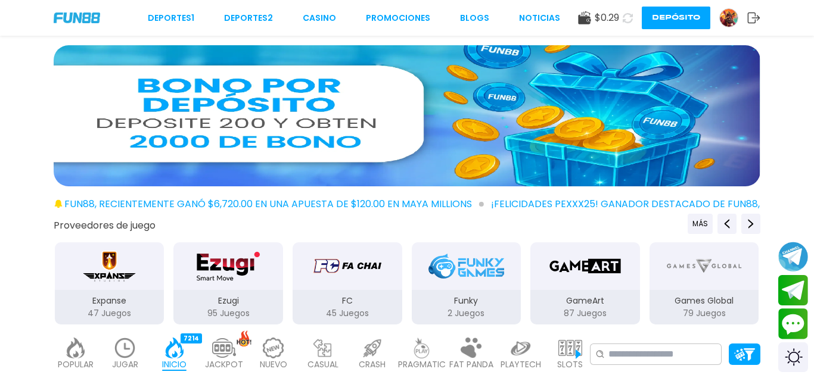
click at [630, 22] on use at bounding box center [627, 18] width 10 height 10
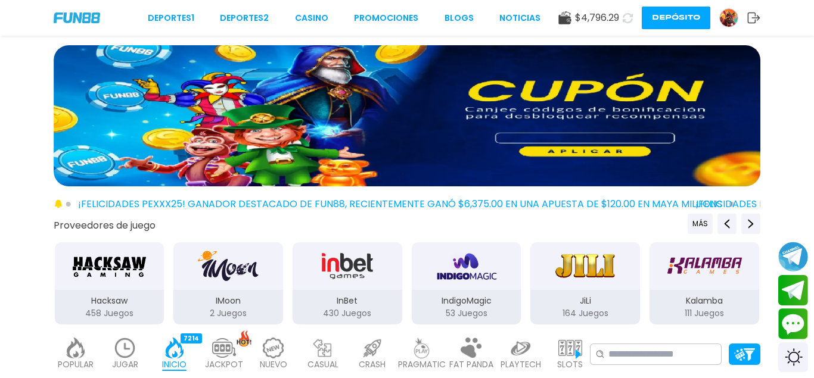
scroll to position [182, 0]
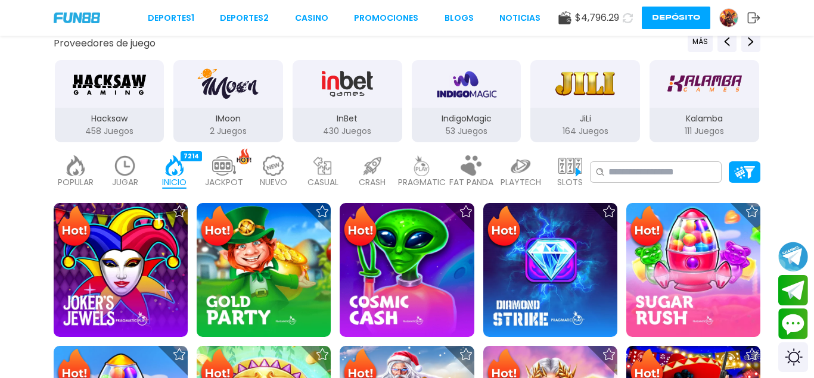
drag, startPoint x: 375, startPoint y: 95, endPoint x: 102, endPoint y: 119, distance: 273.8
click at [412, 100] on div "IndigoMagic" at bounding box center [467, 84] width 110 height 48
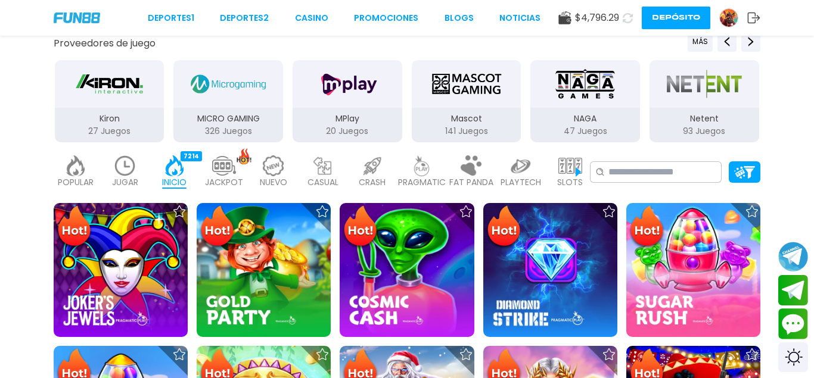
click at [529, 114] on div "NAGA 47 Juegos" at bounding box center [585, 101] width 112 height 85
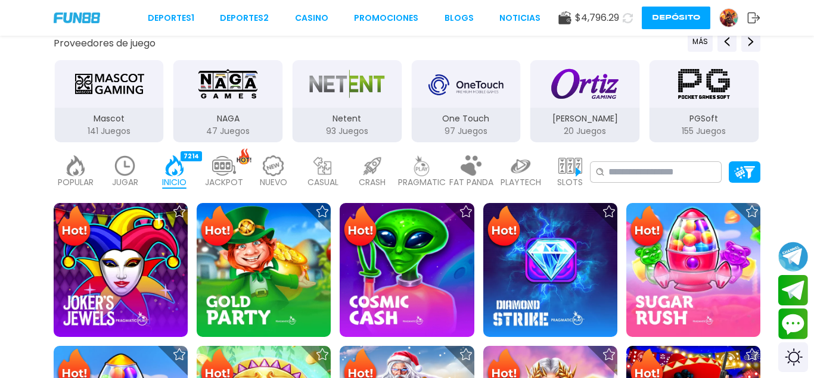
drag, startPoint x: 555, startPoint y: 95, endPoint x: 153, endPoint y: 95, distance: 401.5
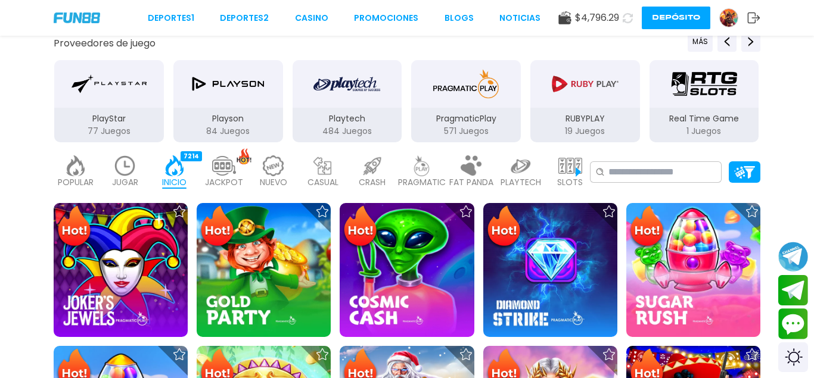
click at [469, 108] on div "PragmaticPlay 571 Juegos" at bounding box center [466, 101] width 112 height 85
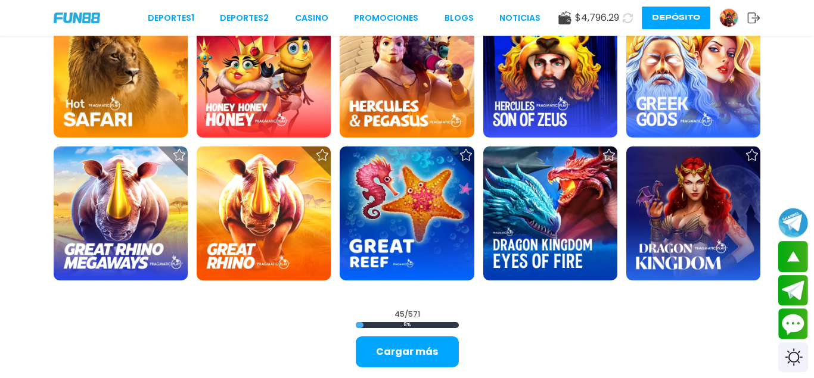
scroll to position [1458, 0]
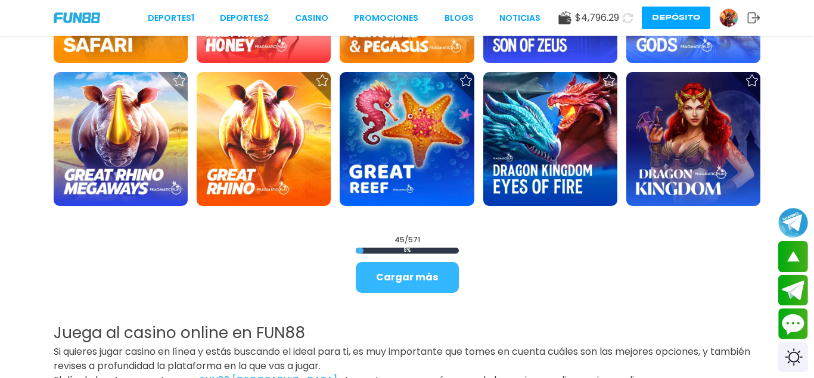
click at [402, 281] on button "Cargar más" at bounding box center [407, 277] width 103 height 31
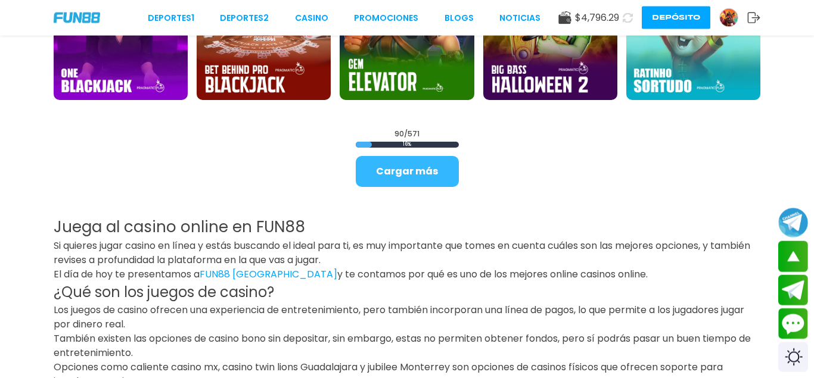
scroll to position [2855, 0]
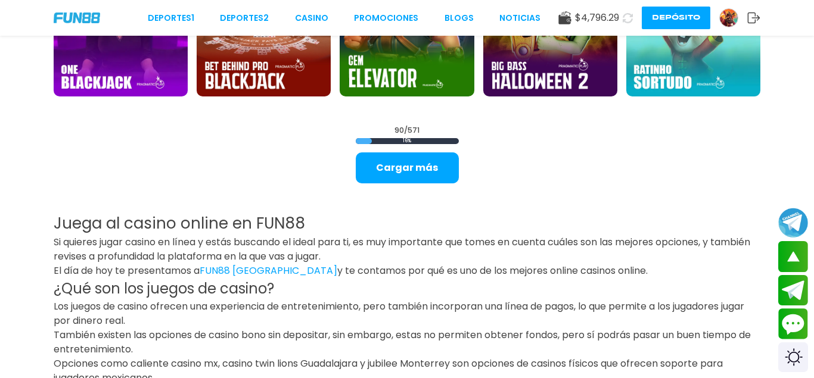
click at [432, 168] on button "Cargar más" at bounding box center [407, 167] width 103 height 31
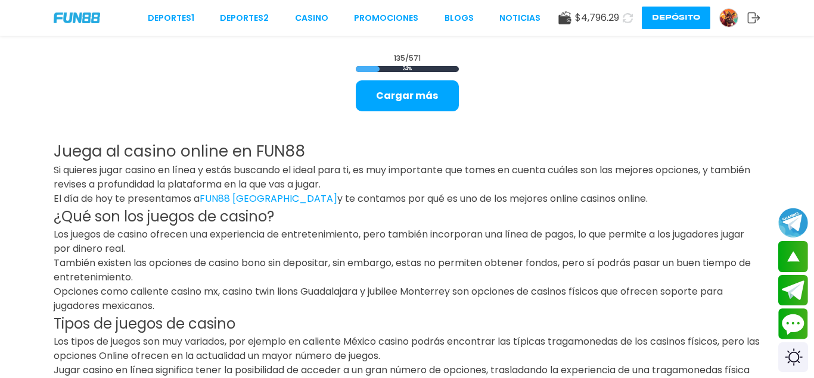
scroll to position [3972, 0]
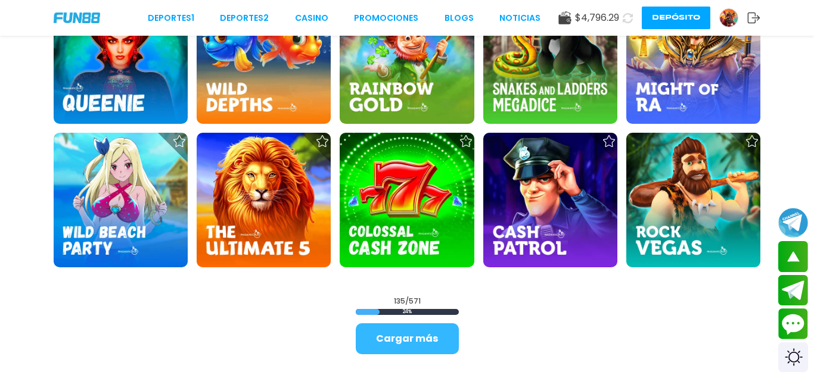
click at [415, 336] on button "Cargar más" at bounding box center [407, 338] width 103 height 31
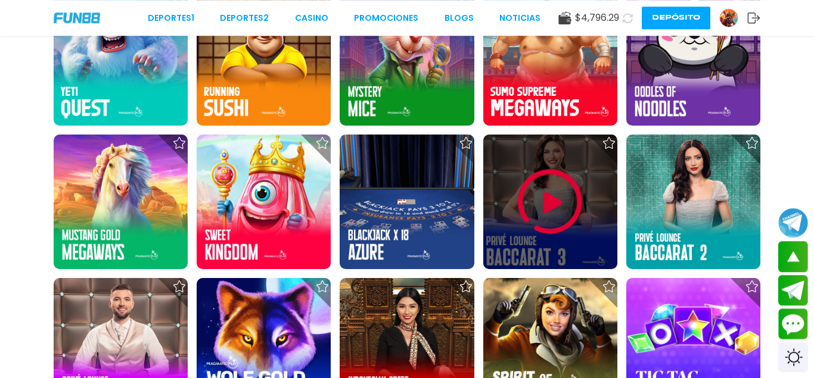
scroll to position [3313, 0]
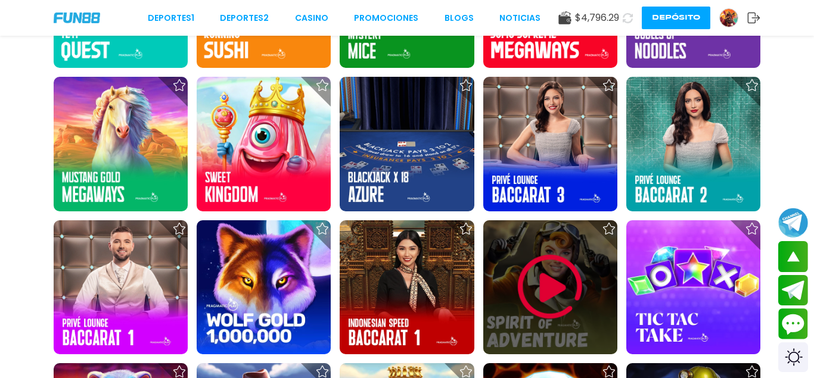
click at [538, 274] on img at bounding box center [549, 286] width 71 height 71
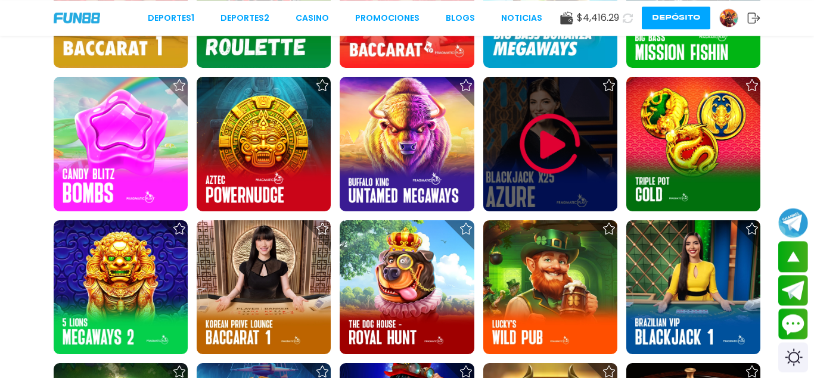
scroll to position [1944, 0]
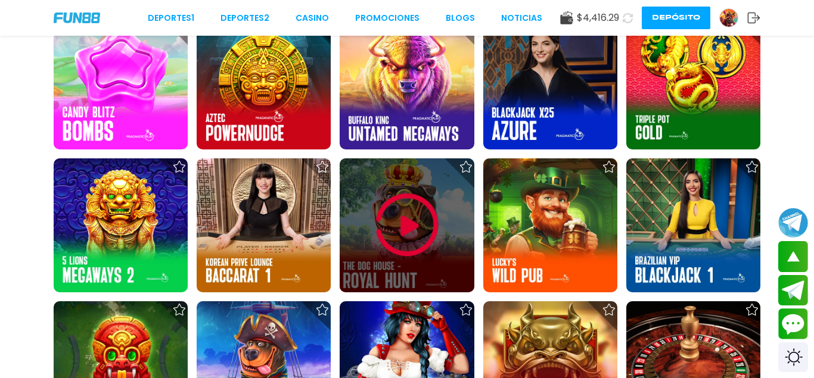
click at [401, 217] on img at bounding box center [406, 224] width 71 height 71
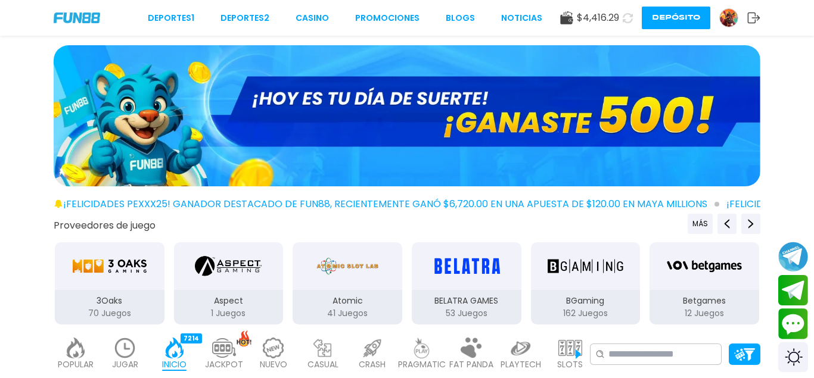
click at [626, 22] on use at bounding box center [627, 17] width 13 height 13
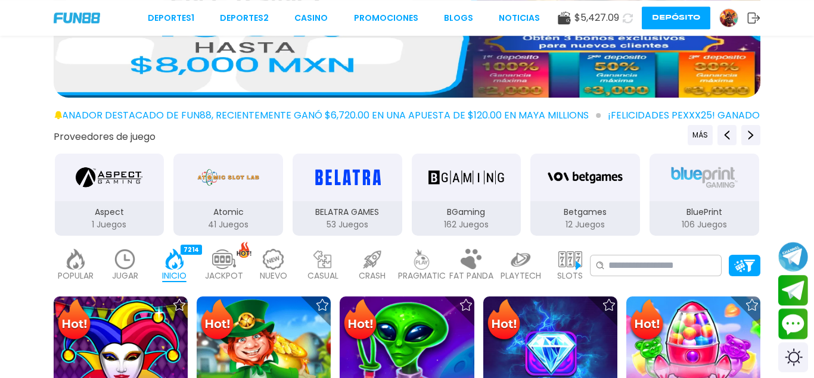
scroll to position [122, 0]
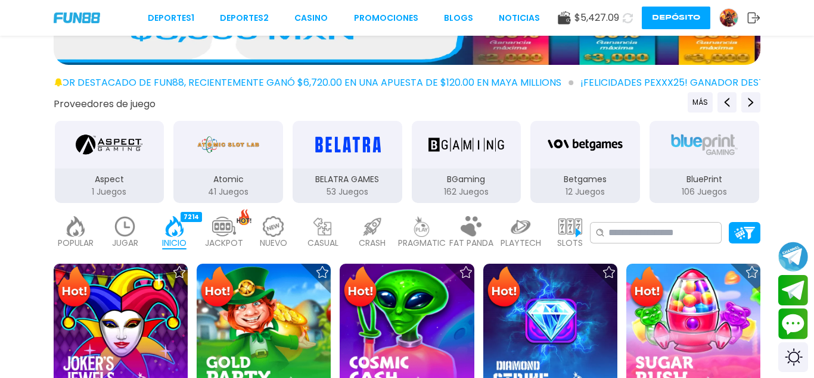
drag, startPoint x: 573, startPoint y: 230, endPoint x: 498, endPoint y: 225, distance: 75.2
click at [572, 231] on img at bounding box center [570, 226] width 24 height 21
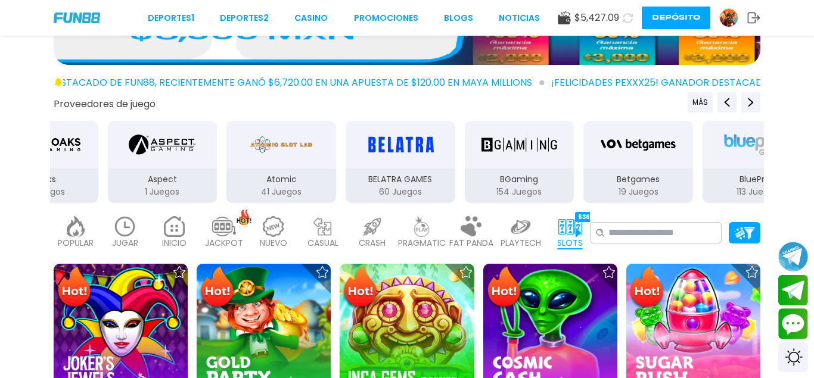
drag, startPoint x: 255, startPoint y: 172, endPoint x: 547, endPoint y: 175, distance: 291.9
click at [484, 172] on div "3Oaks 90 Juegos Aspect 1 Juegos Atomic 41 Juegos BELATRA GAMES 60 Juegos BGamin…" at bounding box center [341, 162] width 714 height 85
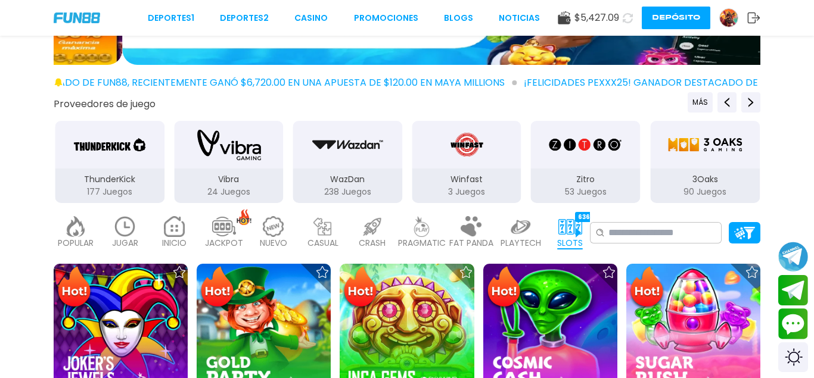
drag, startPoint x: 228, startPoint y: 148, endPoint x: 478, endPoint y: 153, distance: 250.2
click at [266, 154] on img "Vibra" at bounding box center [228, 144] width 75 height 33
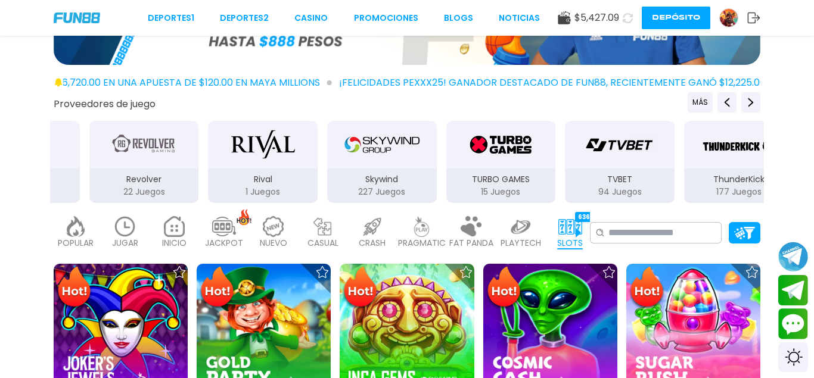
drag, startPoint x: 362, startPoint y: 182, endPoint x: 423, endPoint y: 182, distance: 61.3
click at [425, 182] on div "Skywind 227 Juegos" at bounding box center [382, 162] width 112 height 85
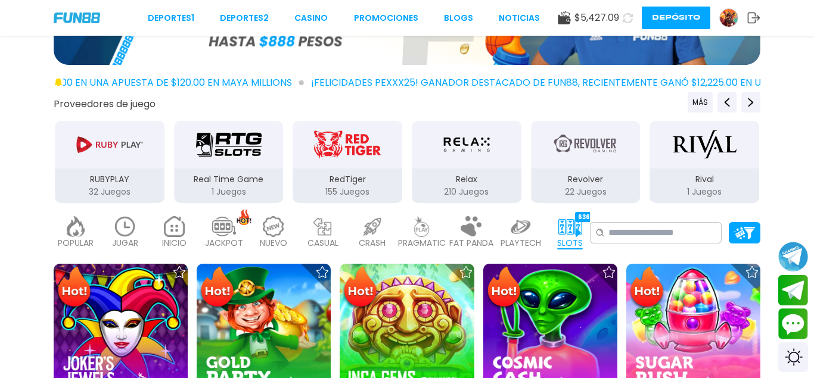
drag, startPoint x: 303, startPoint y: 177, endPoint x: 334, endPoint y: 174, distance: 30.5
click at [164, 176] on p "RUBYPLAY" at bounding box center [110, 179] width 110 height 13
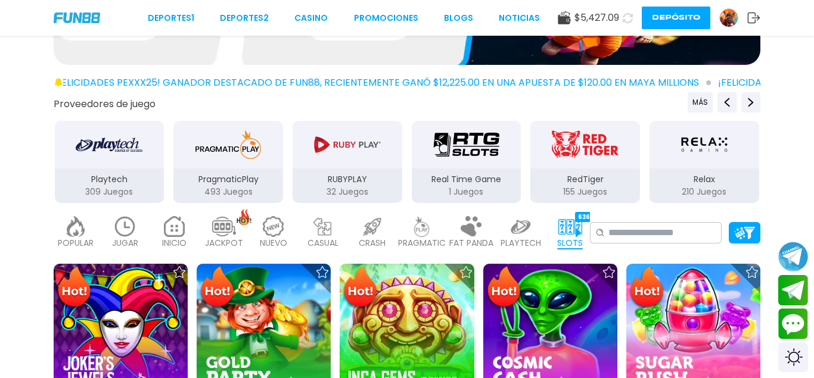
click at [202, 171] on div "PragmaticPlay 493 Juegos" at bounding box center [228, 186] width 110 height 35
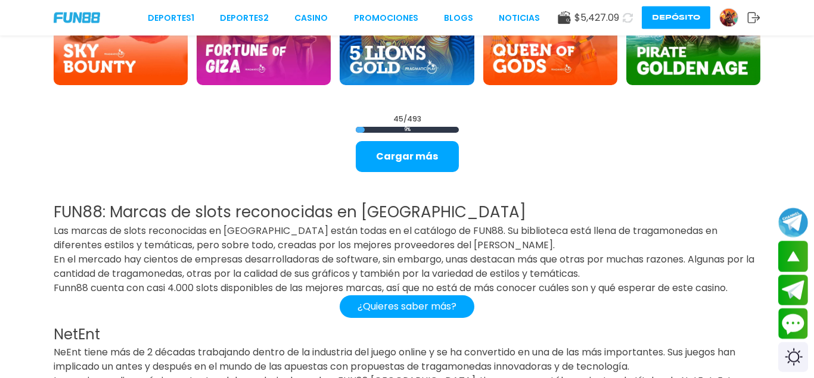
scroll to position [1580, 0]
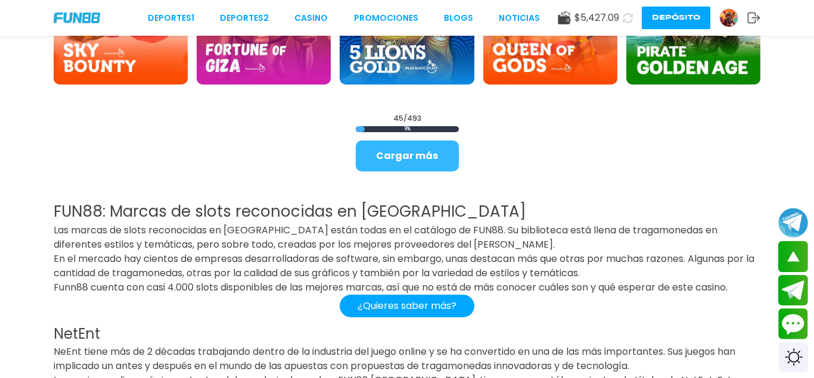
click at [408, 166] on button "Cargar más" at bounding box center [407, 156] width 103 height 31
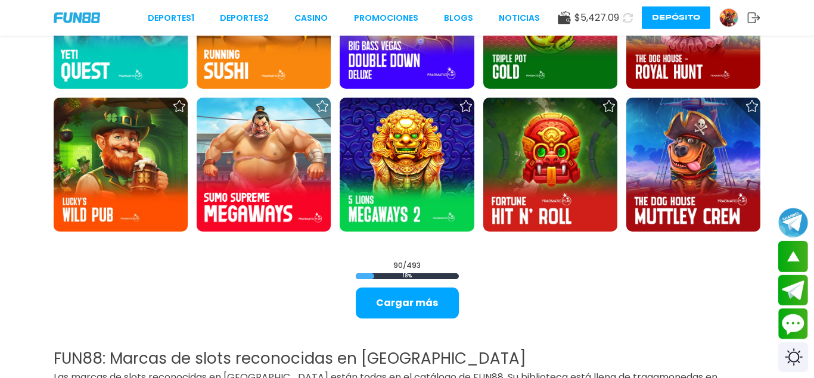
scroll to position [2855, 0]
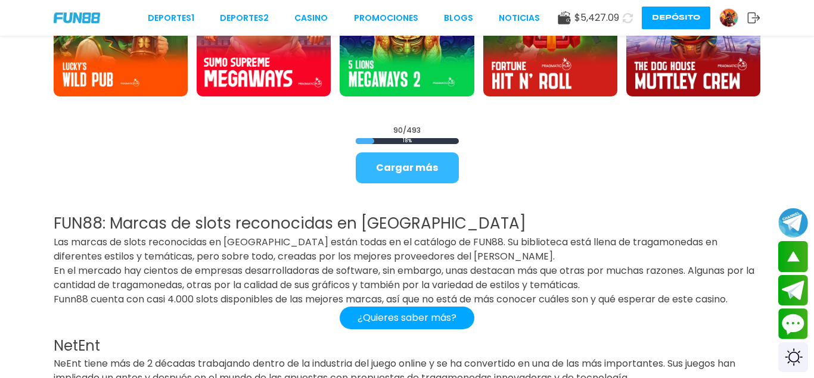
click at [392, 174] on button "Cargar más" at bounding box center [407, 167] width 103 height 31
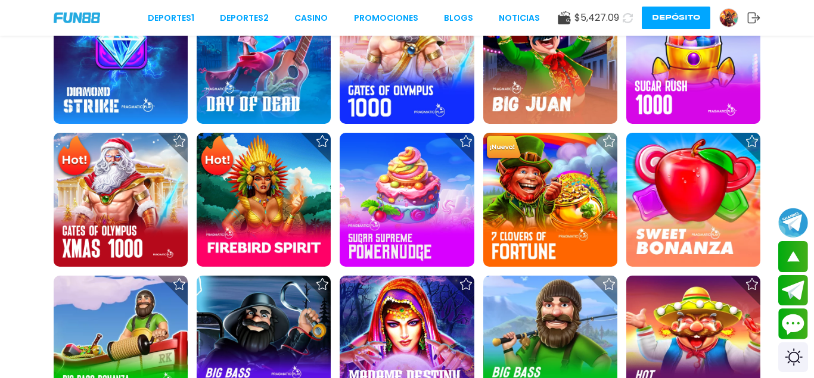
scroll to position [205, 0]
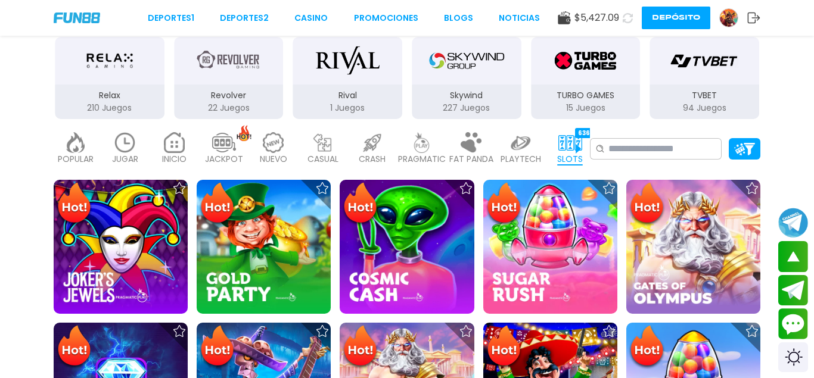
click at [569, 155] on p "SLOTS" at bounding box center [570, 159] width 26 height 13
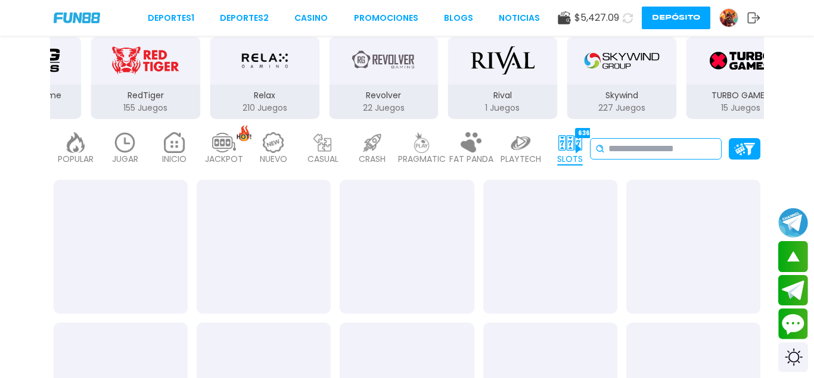
drag, startPoint x: 173, startPoint y: 65, endPoint x: 625, endPoint y: 139, distance: 457.5
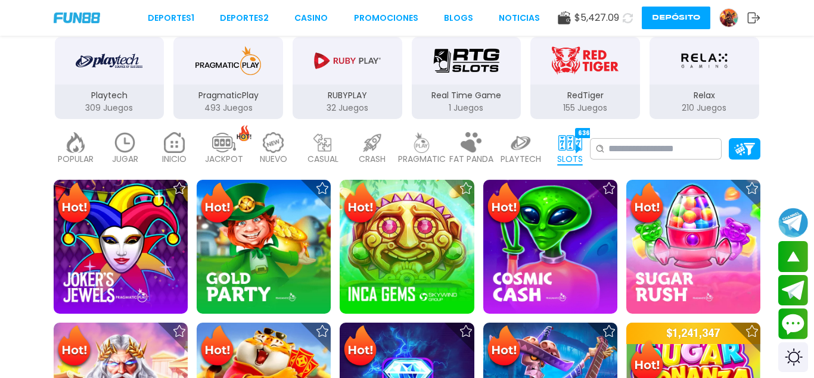
drag, startPoint x: 175, startPoint y: 82, endPoint x: 404, endPoint y: 84, distance: 228.7
click at [283, 82] on div "PragmaticPlay" at bounding box center [228, 61] width 110 height 48
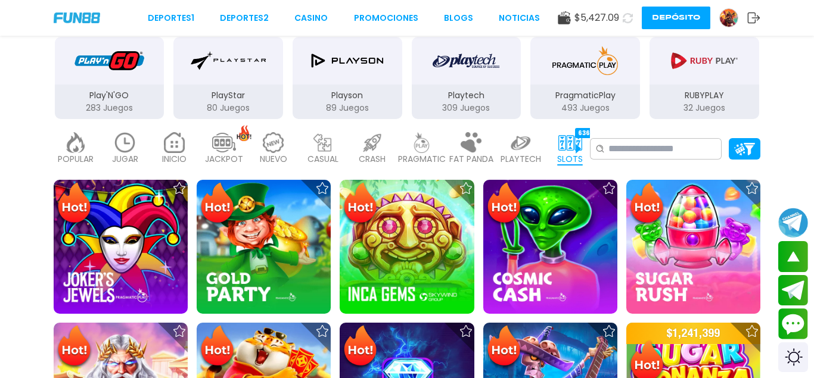
click at [444, 77] on img "Playtech" at bounding box center [465, 60] width 67 height 33
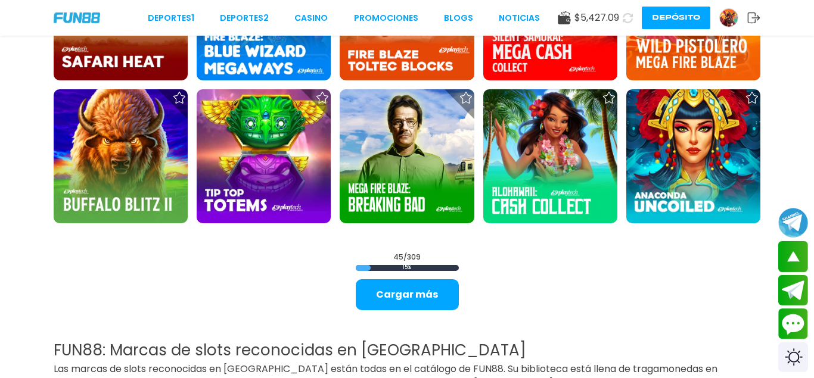
scroll to position [1481, 0]
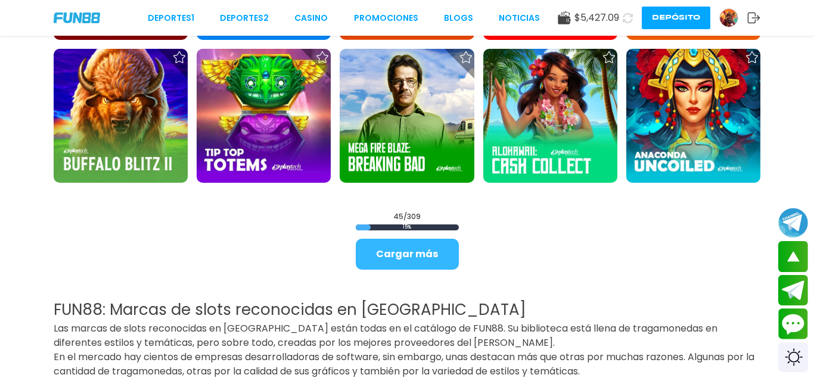
click at [423, 256] on button "Cargar más" at bounding box center [407, 254] width 103 height 31
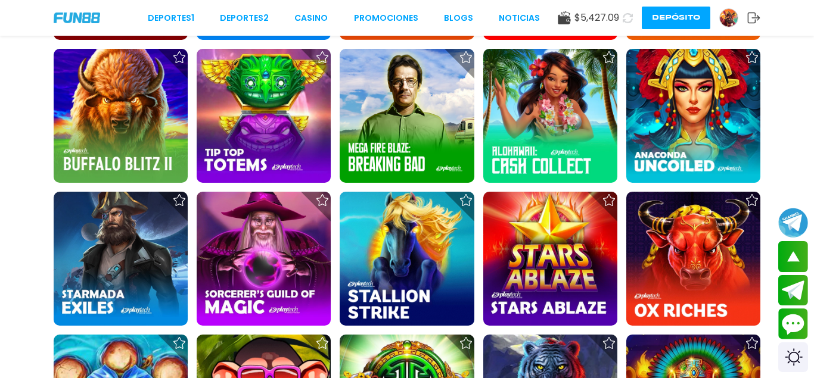
scroll to position [1299, 0]
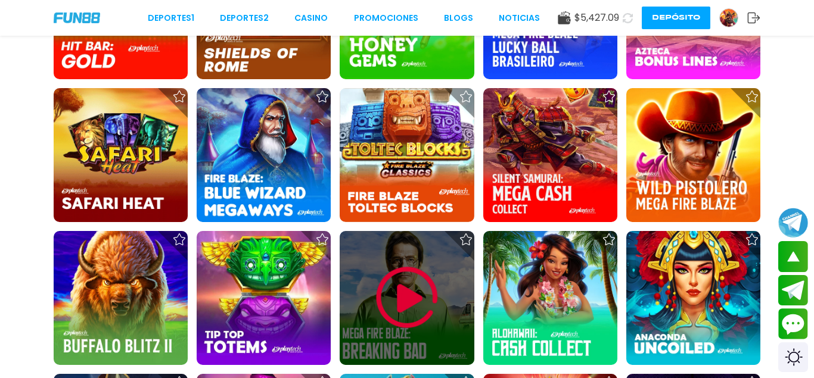
click at [402, 289] on img at bounding box center [406, 297] width 71 height 71
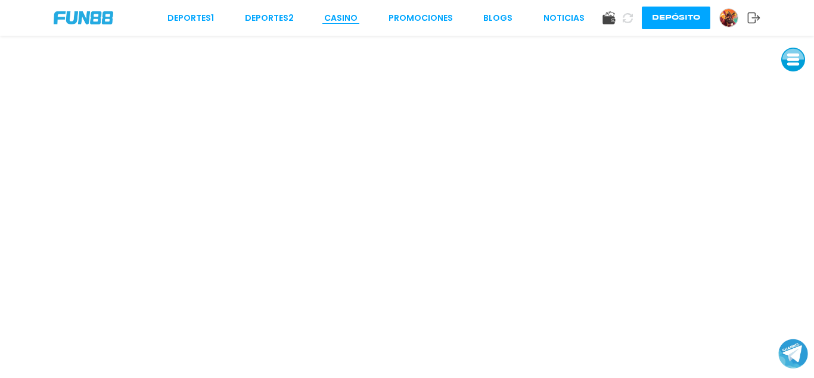
click at [356, 19] on link "CASINO" at bounding box center [340, 18] width 33 height 13
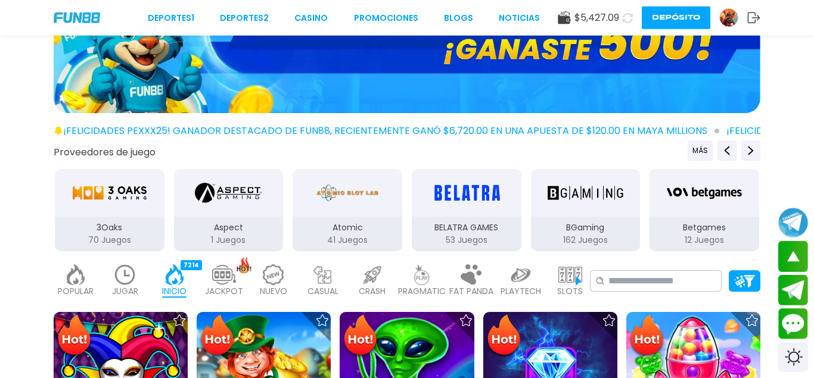
scroll to position [61, 0]
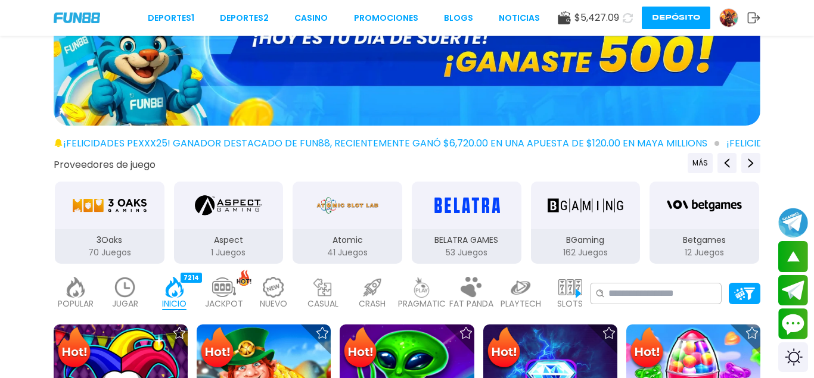
click at [578, 302] on p "SLOTS" at bounding box center [570, 304] width 26 height 13
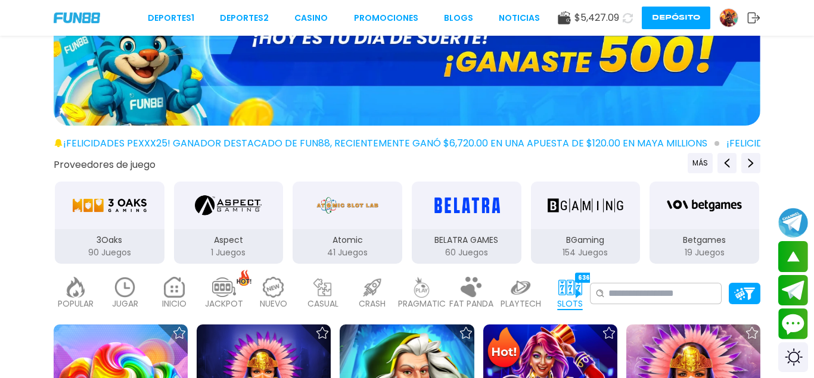
drag, startPoint x: 457, startPoint y: 227, endPoint x: 593, endPoint y: 227, distance: 135.8
click at [536, 227] on div "3Oaks 90 Juegos Aspect 1 Juegos Atomic 41 Juegos BELATRA GAMES 60 Juegos BGamin…" at bounding box center [407, 222] width 714 height 85
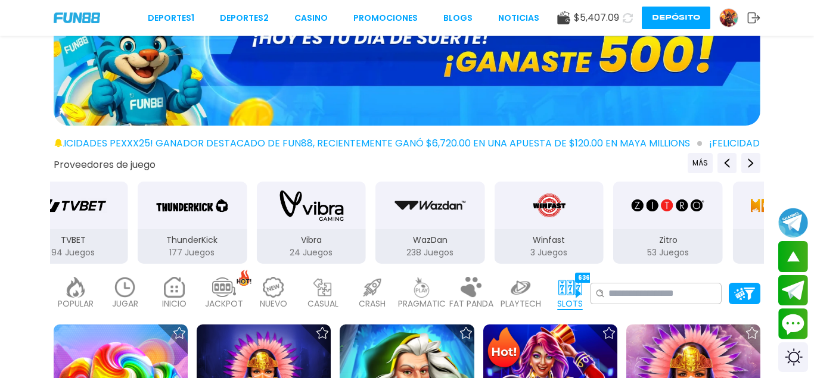
drag, startPoint x: 380, startPoint y: 217, endPoint x: 537, endPoint y: 215, distance: 157.3
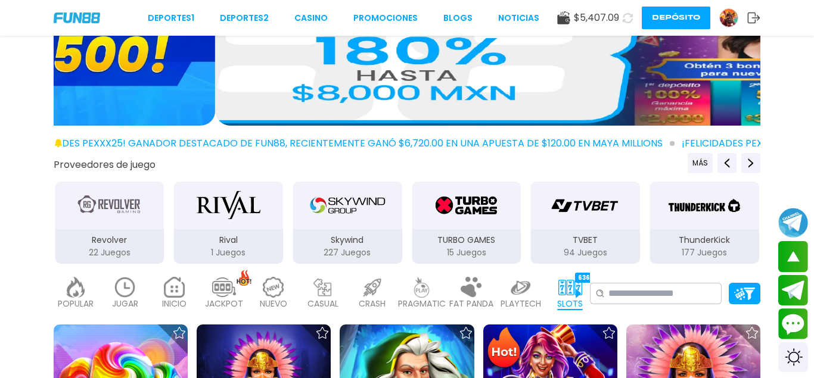
drag, startPoint x: 474, startPoint y: 205, endPoint x: 497, endPoint y: 203, distance: 23.9
click at [266, 205] on img "Rival" at bounding box center [228, 205] width 75 height 33
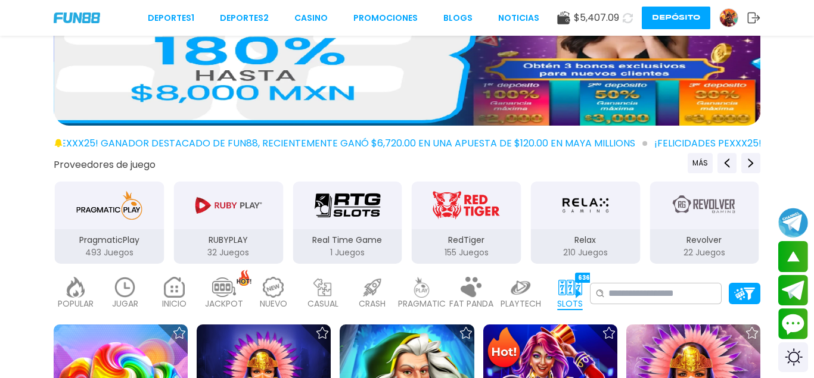
drag, startPoint x: 213, startPoint y: 204, endPoint x: 601, endPoint y: 214, distance: 388.5
click at [283, 214] on div "RUBYPLAY" at bounding box center [228, 206] width 110 height 48
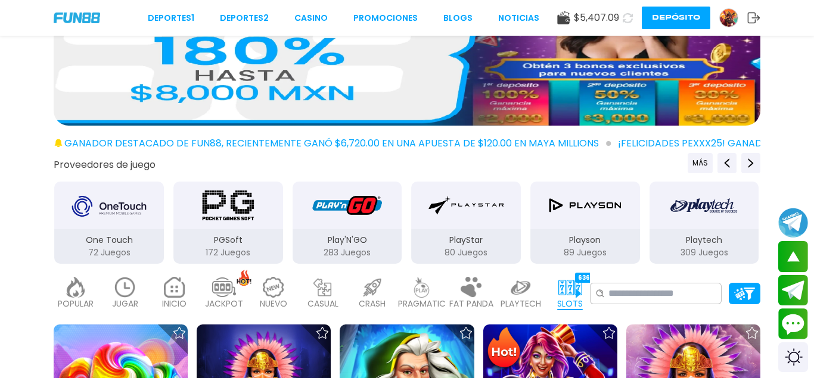
click at [191, 213] on img "PGSoft" at bounding box center [228, 205] width 75 height 33
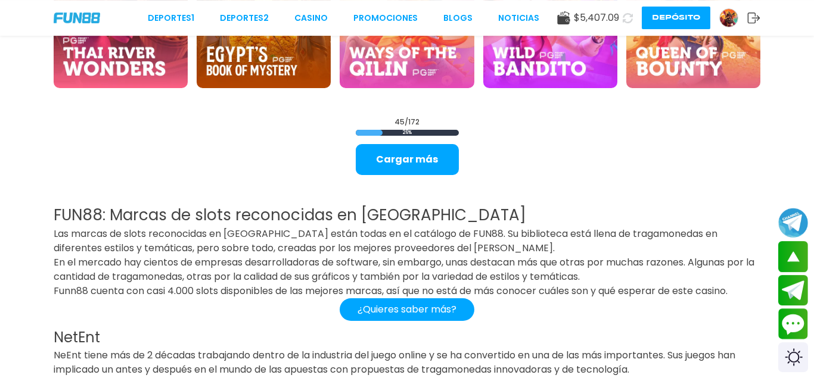
scroll to position [1580, 0]
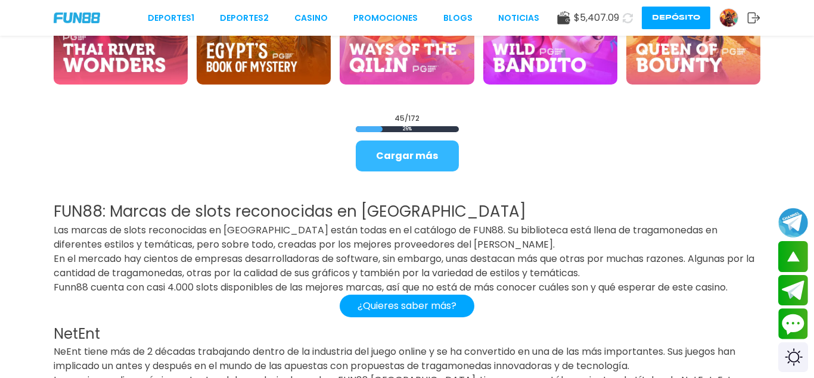
click at [424, 150] on button "Cargar más" at bounding box center [407, 156] width 103 height 31
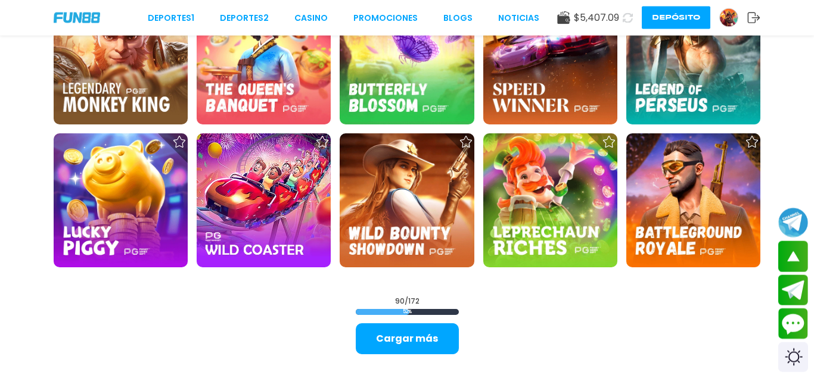
scroll to position [2734, 0]
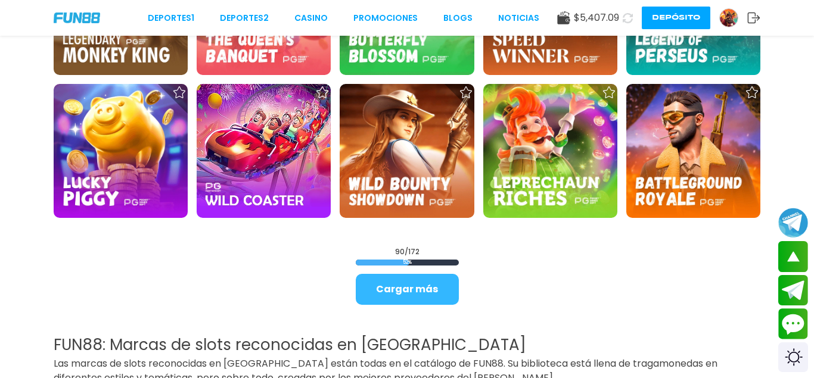
click at [406, 297] on button "Cargar más" at bounding box center [407, 289] width 103 height 31
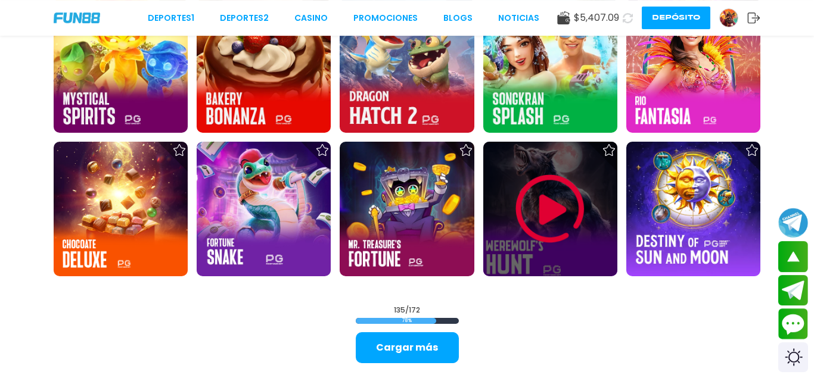
scroll to position [3972, 0]
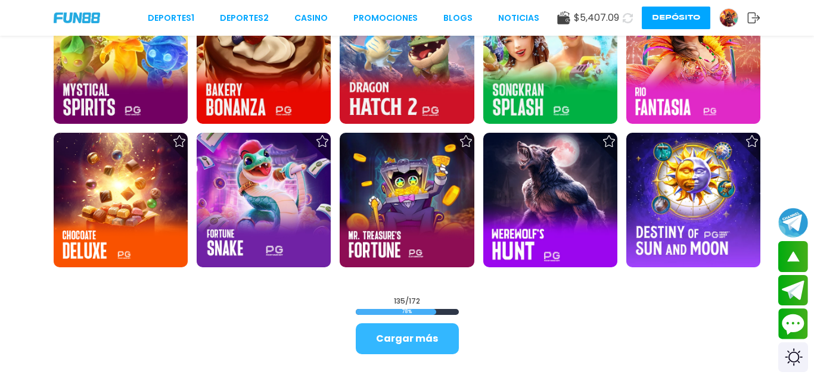
click at [403, 331] on button "Cargar más" at bounding box center [407, 338] width 103 height 31
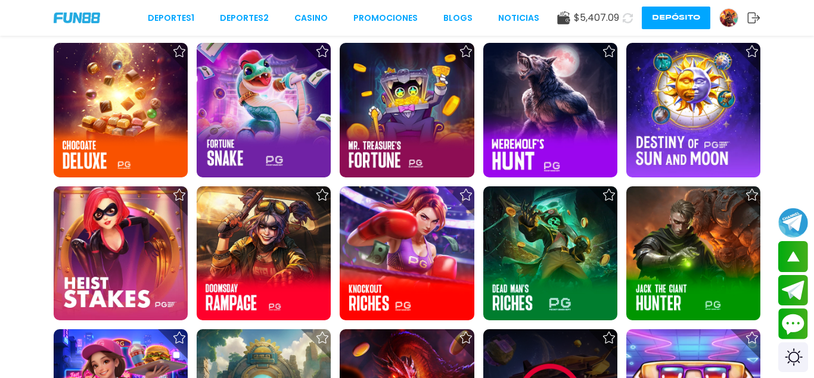
scroll to position [4184, 0]
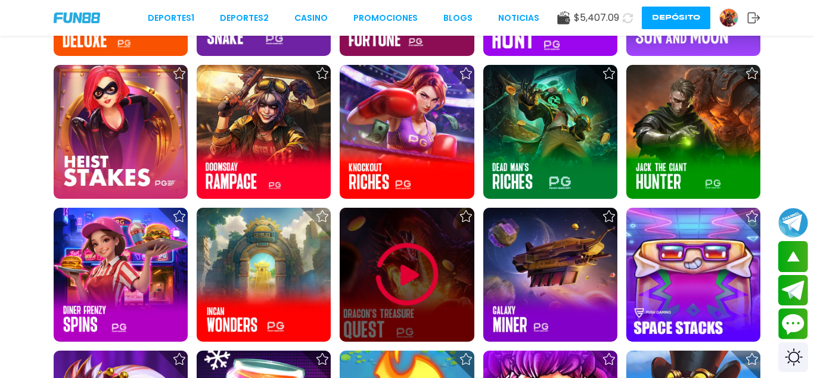
click at [415, 275] on img at bounding box center [406, 274] width 71 height 71
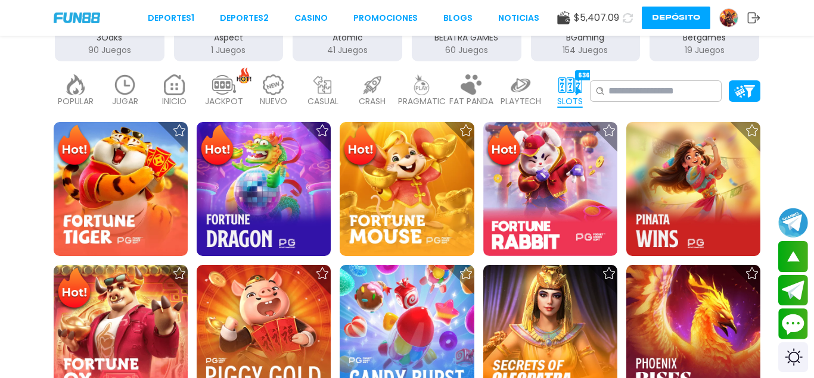
scroll to position [506, 0]
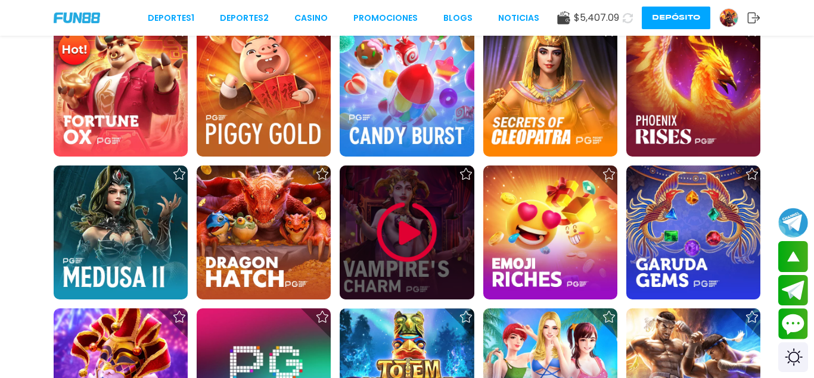
click at [375, 217] on img at bounding box center [406, 232] width 71 height 71
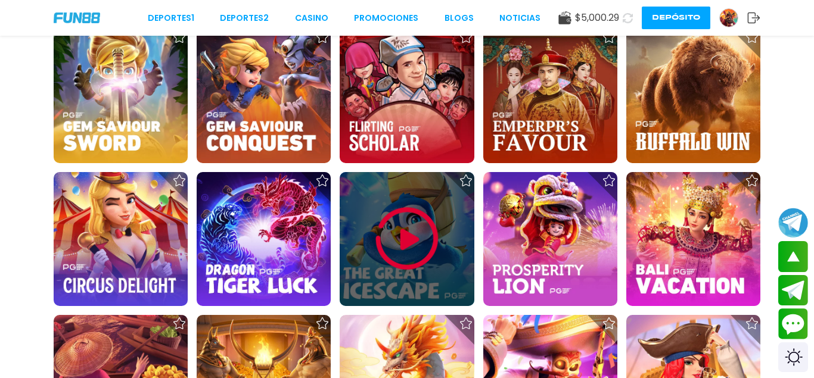
scroll to position [1397, 0]
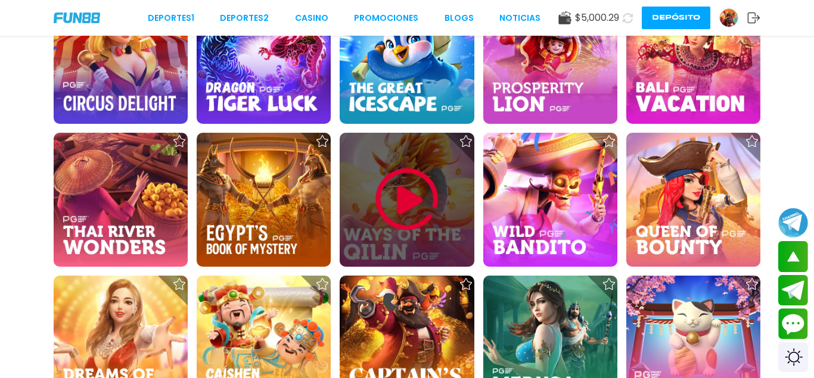
click at [388, 205] on img at bounding box center [406, 199] width 71 height 71
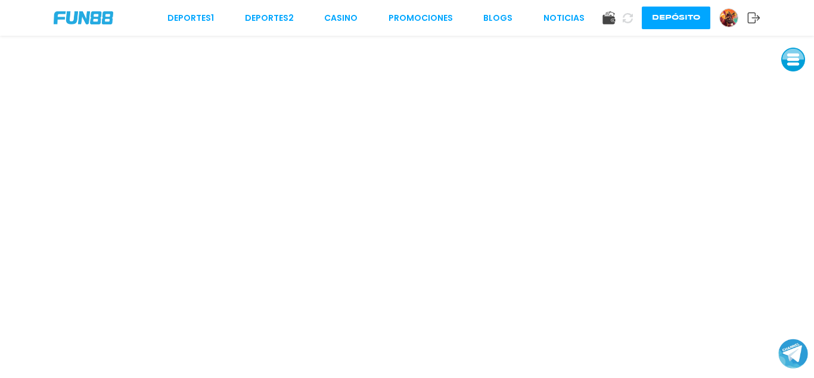
click at [82, 17] on img at bounding box center [84, 17] width 60 height 13
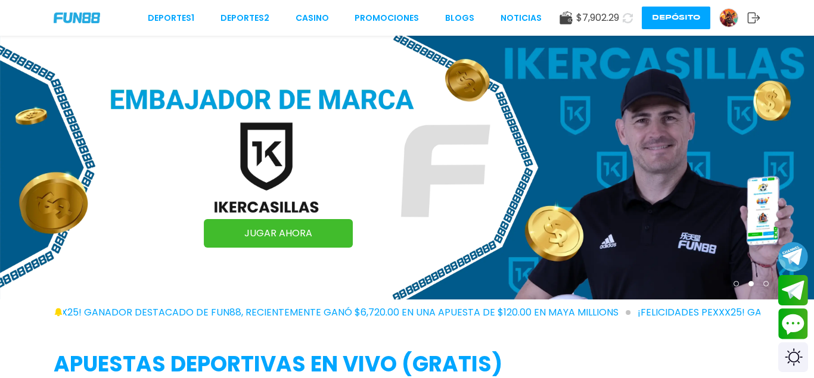
click at [702, 17] on button "Depósito" at bounding box center [675, 18] width 68 height 23
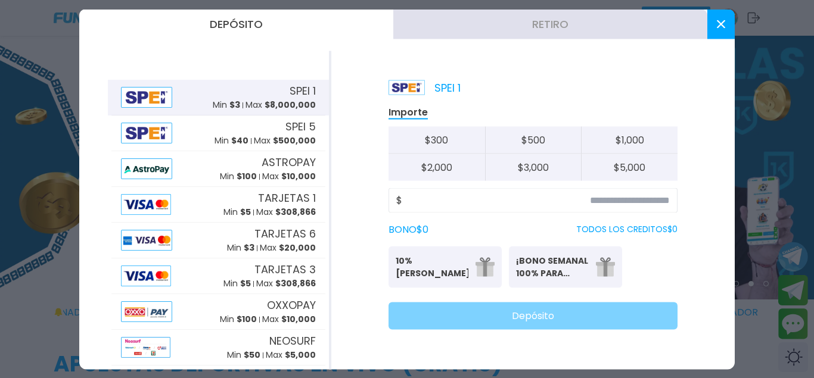
click at [446, 18] on button "Retiro" at bounding box center [550, 24] width 314 height 30
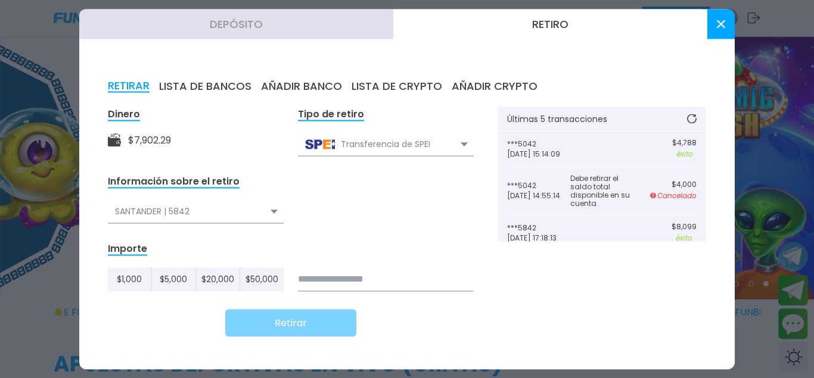
click at [236, 214] on div "SANTANDER | 5842" at bounding box center [196, 211] width 176 height 23
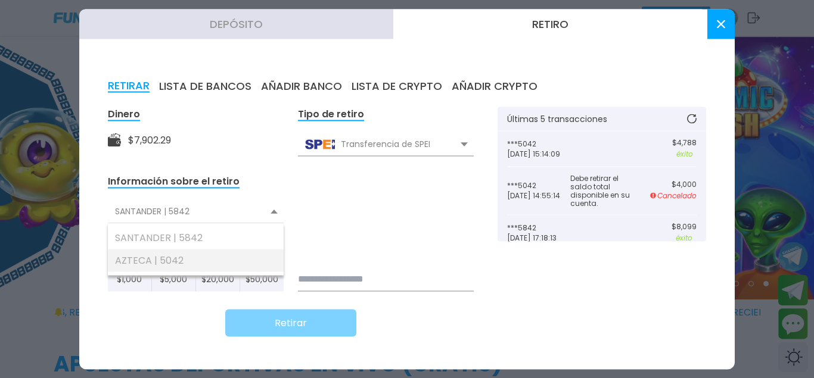
click at [186, 258] on div "AZTECA | 5042" at bounding box center [196, 260] width 176 height 23
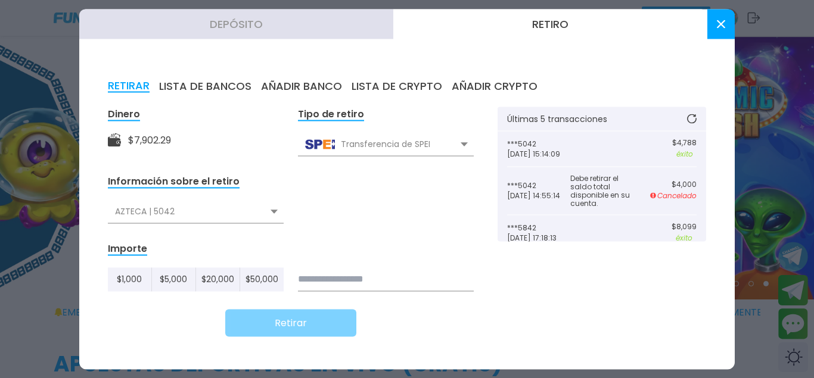
click at [357, 283] on input at bounding box center [386, 279] width 176 height 24
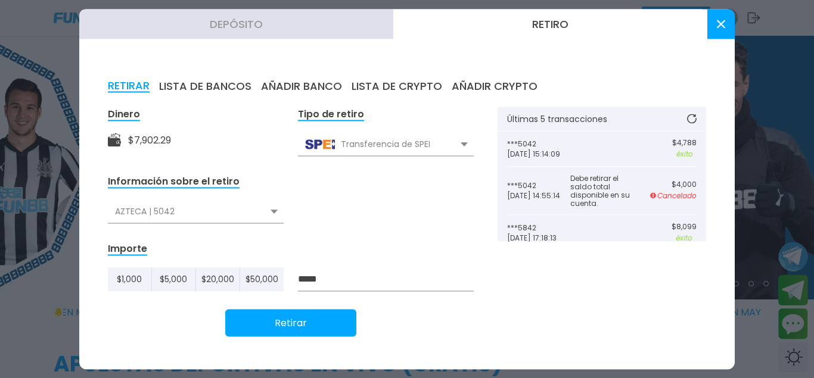
type input "*****"
click at [247, 213] on div "AZTECA | 5042" at bounding box center [196, 211] width 176 height 23
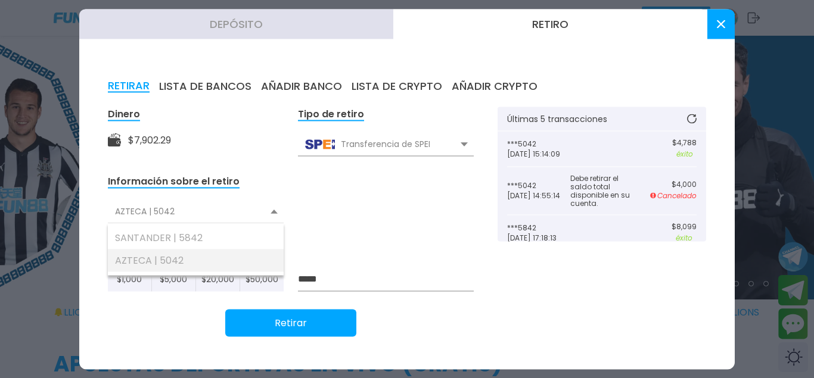
click at [167, 265] on div "AZTECA | 5042" at bounding box center [196, 260] width 176 height 23
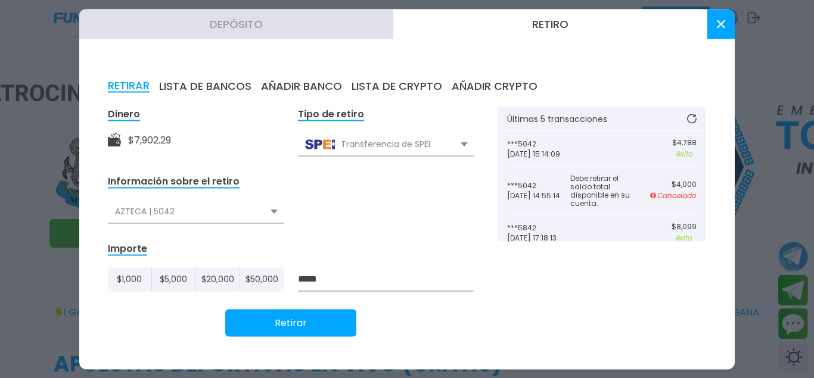
click at [223, 223] on div "AZTECA | 5042" at bounding box center [196, 211] width 176 height 23
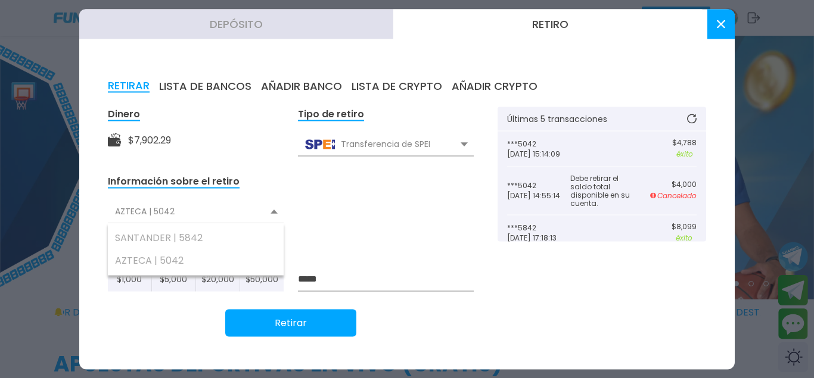
click at [191, 257] on div "AZTECA | 5042" at bounding box center [196, 260] width 176 height 23
click at [267, 318] on button "Retirar" at bounding box center [290, 322] width 131 height 27
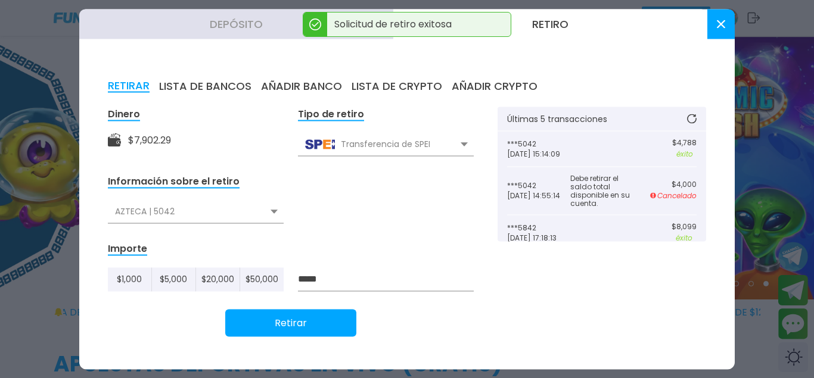
click at [723, 24] on icon at bounding box center [721, 24] width 8 height 8
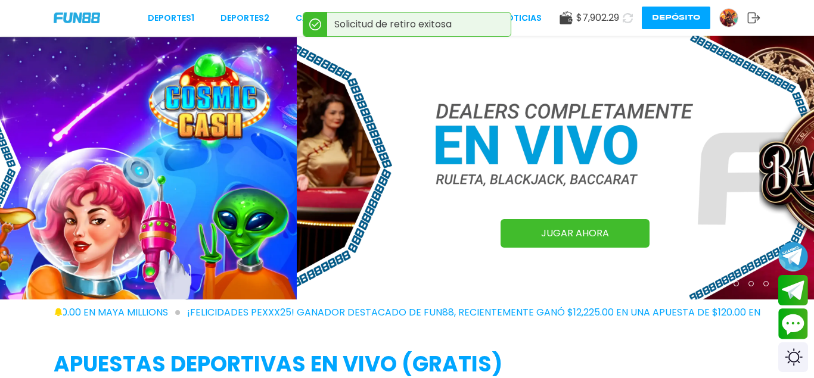
click at [630, 17] on use at bounding box center [627, 18] width 10 height 10
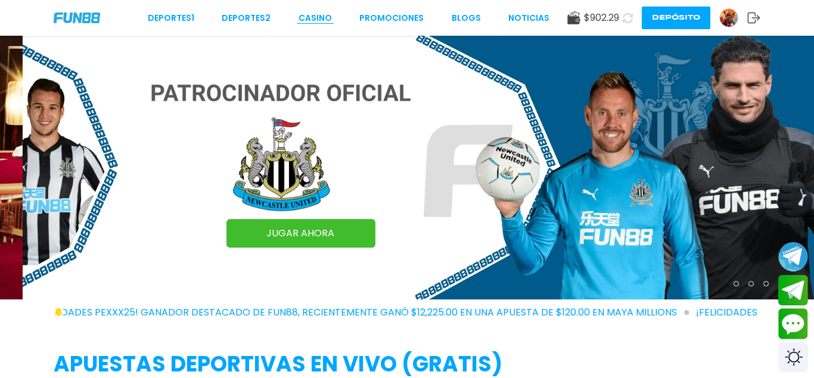
click at [326, 17] on link "CASINO" at bounding box center [314, 18] width 33 height 13
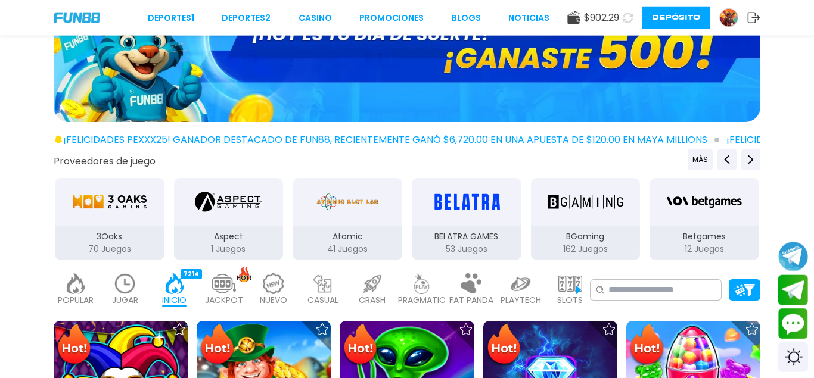
scroll to position [122, 0]
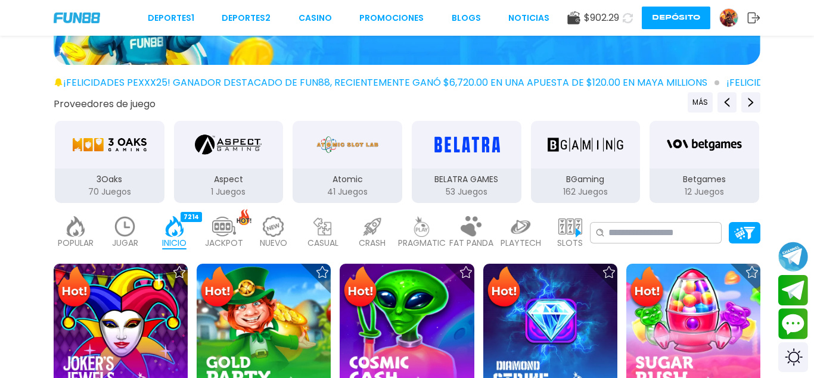
click at [566, 226] on img at bounding box center [570, 226] width 24 height 21
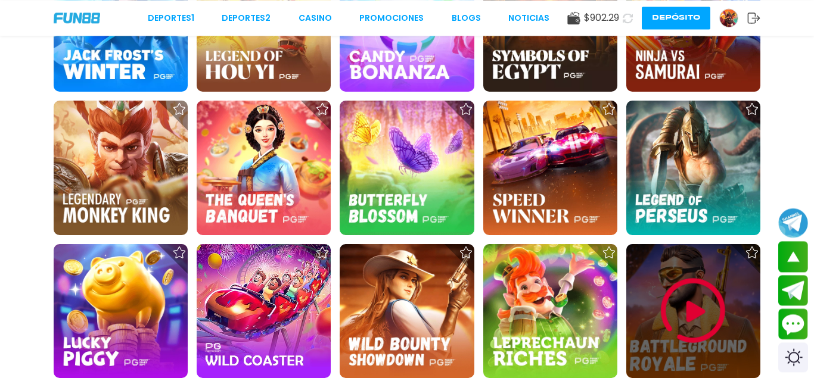
scroll to position [2552, 0]
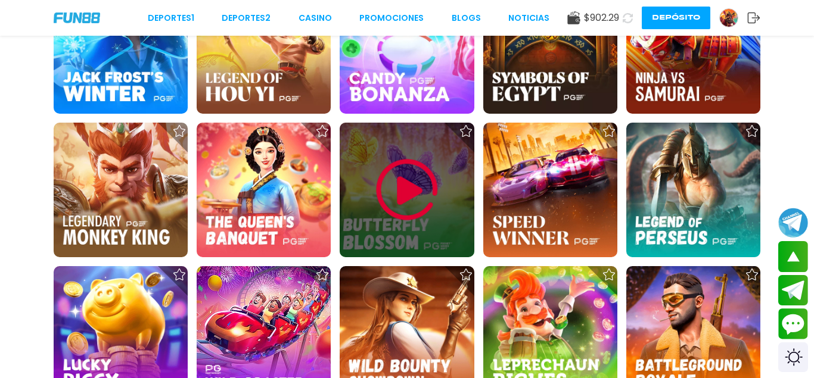
click at [410, 200] on img at bounding box center [406, 189] width 71 height 71
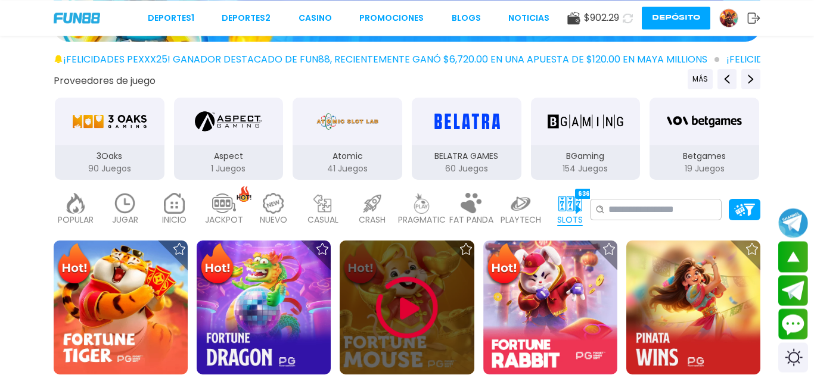
scroll to position [122, 0]
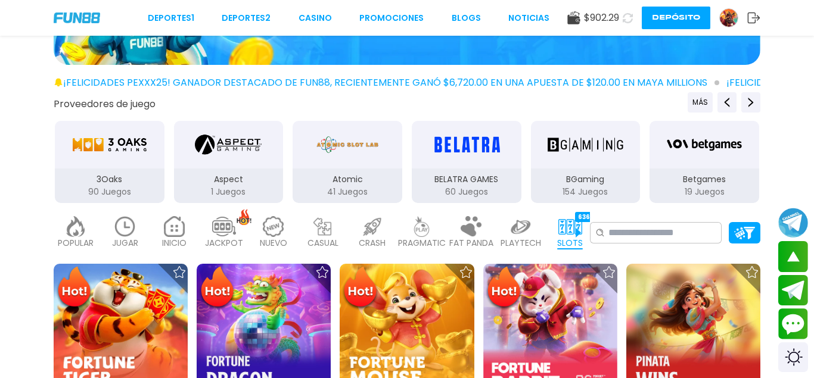
click at [574, 232] on img at bounding box center [570, 226] width 24 height 21
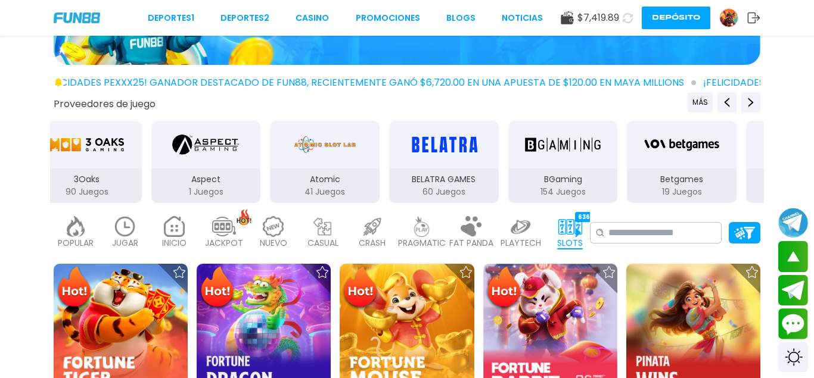
click at [90, 155] on img "3Oaks" at bounding box center [86, 144] width 75 height 33
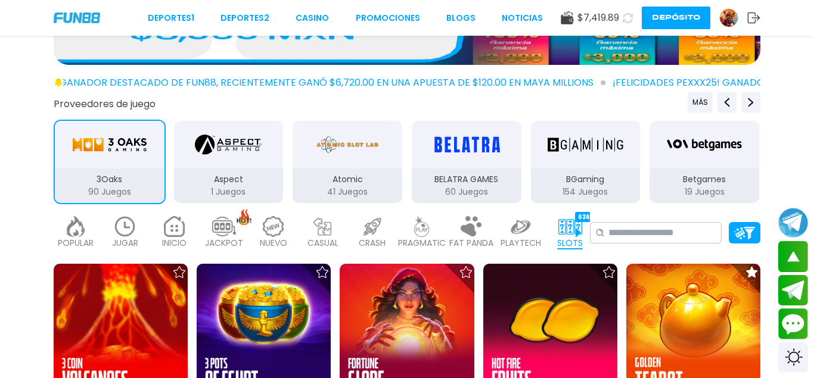
click at [673, 16] on button "Depósito" at bounding box center [675, 18] width 68 height 23
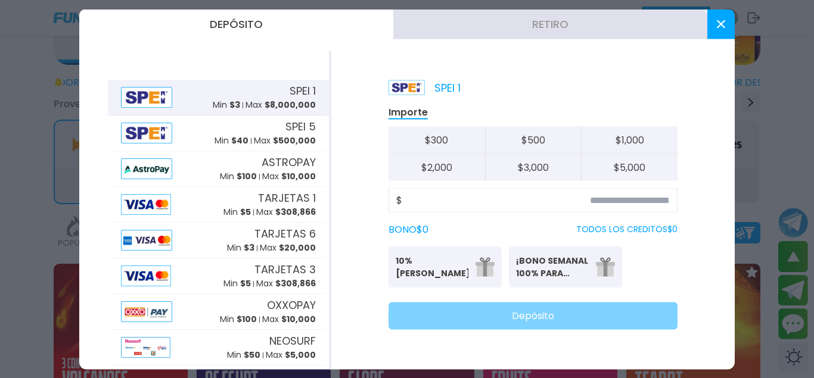
click at [508, 32] on button "Retiro" at bounding box center [550, 24] width 314 height 30
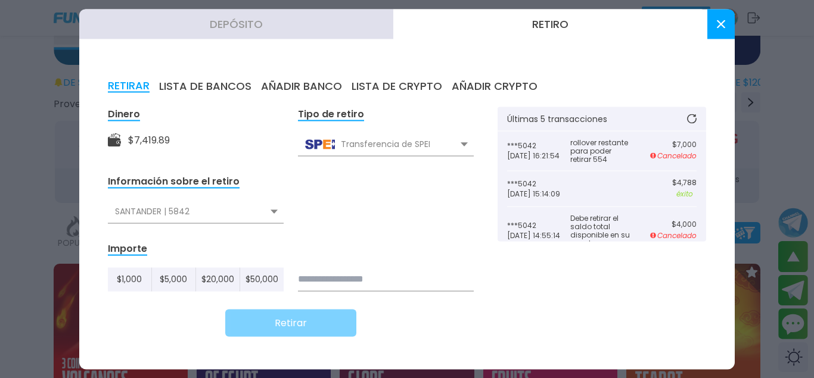
click at [721, 32] on button at bounding box center [720, 24] width 27 height 30
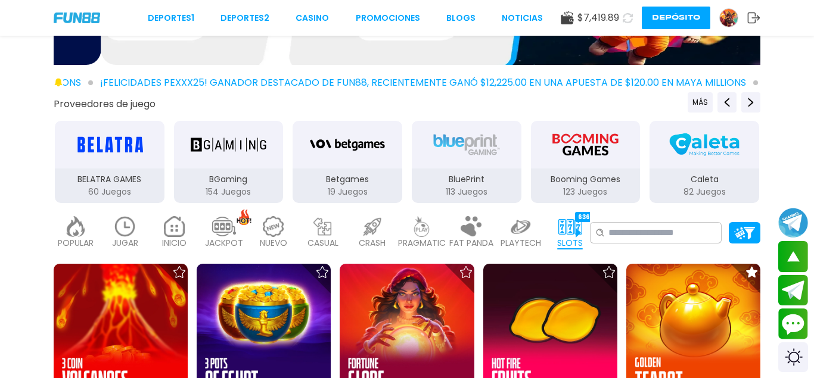
click at [730, 18] on img at bounding box center [729, 18] width 18 height 18
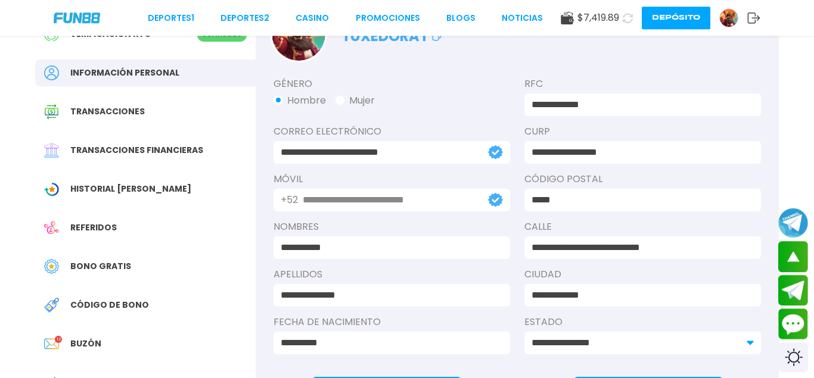
scroll to position [61, 0]
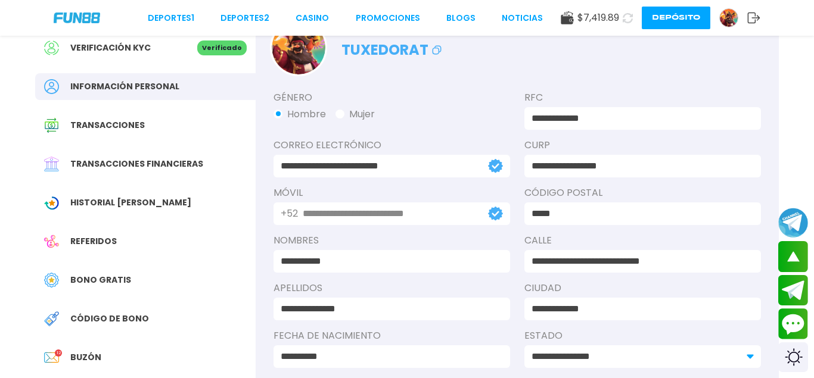
click at [123, 205] on span "Historial [PERSON_NAME]" at bounding box center [130, 203] width 121 height 13
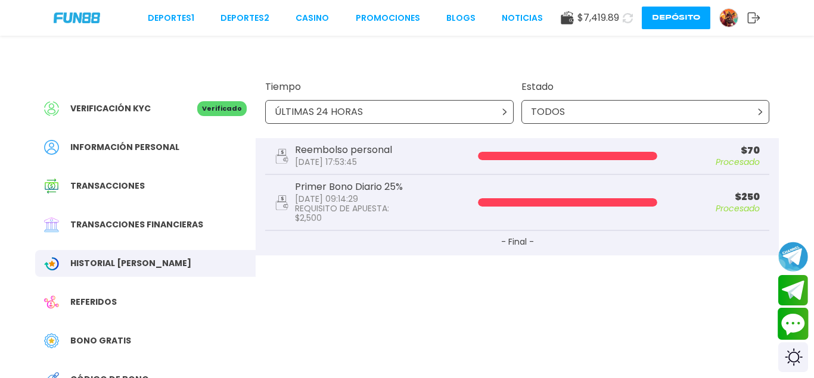
click at [778, 321] on button "Contact customer service" at bounding box center [793, 324] width 32 height 32
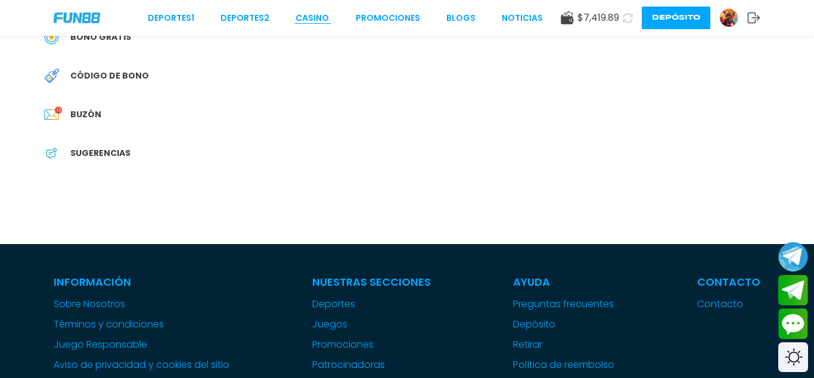
click at [308, 20] on link "CASINO" at bounding box center [311, 18] width 33 height 13
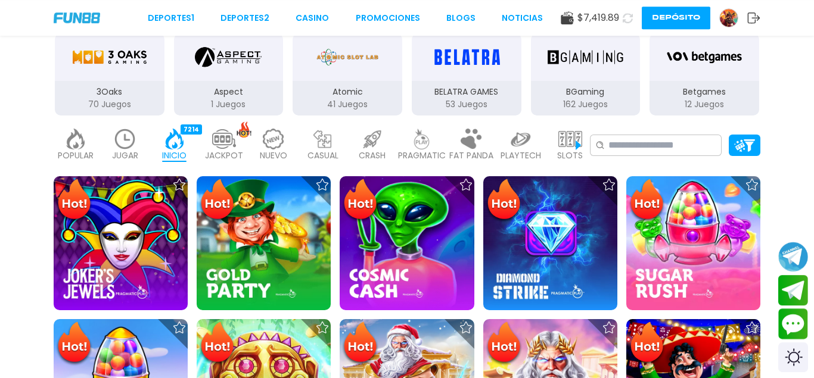
scroll to position [182, 0]
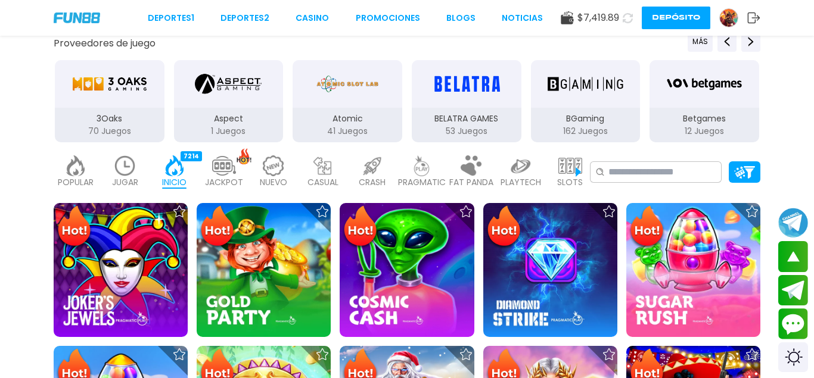
click at [567, 170] on img at bounding box center [570, 165] width 24 height 21
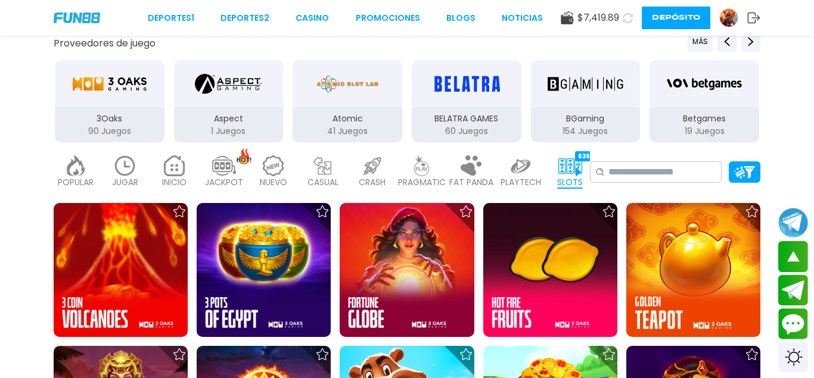
click at [141, 122] on p "3Oaks" at bounding box center [110, 119] width 110 height 13
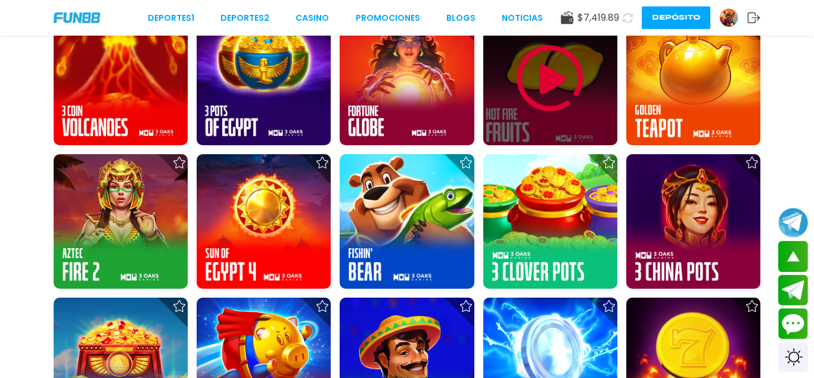
scroll to position [304, 0]
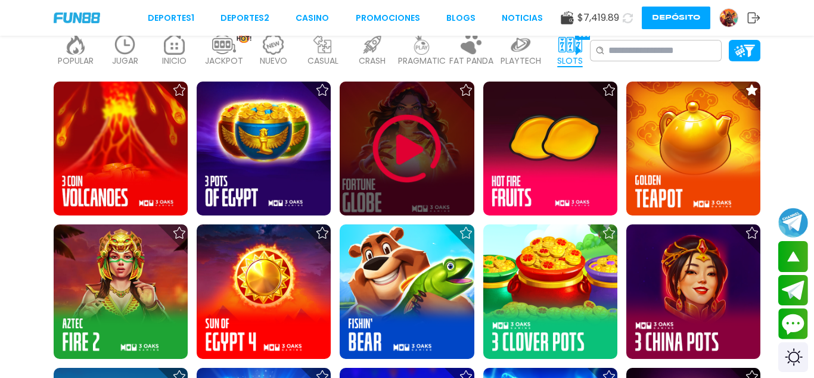
click at [388, 158] on img at bounding box center [406, 148] width 71 height 71
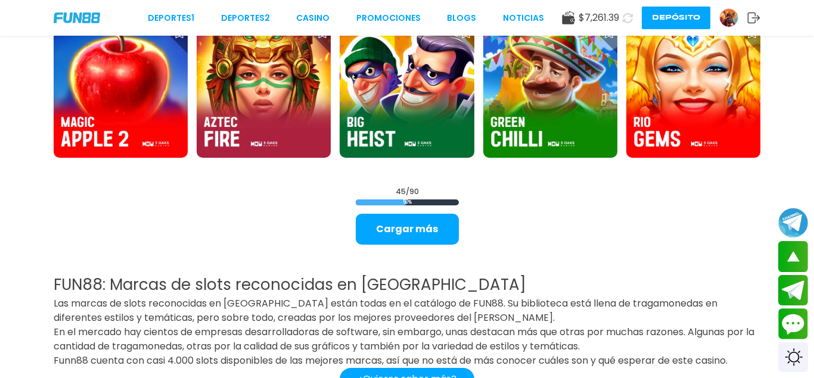
scroll to position [1519, 0]
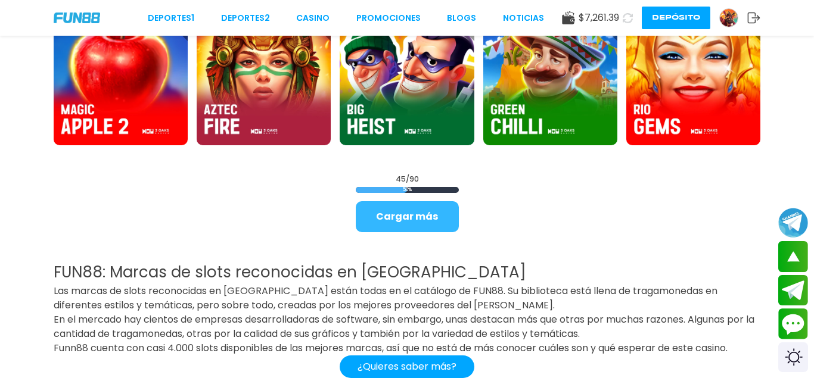
click at [418, 210] on button "Cargar más" at bounding box center [407, 216] width 103 height 31
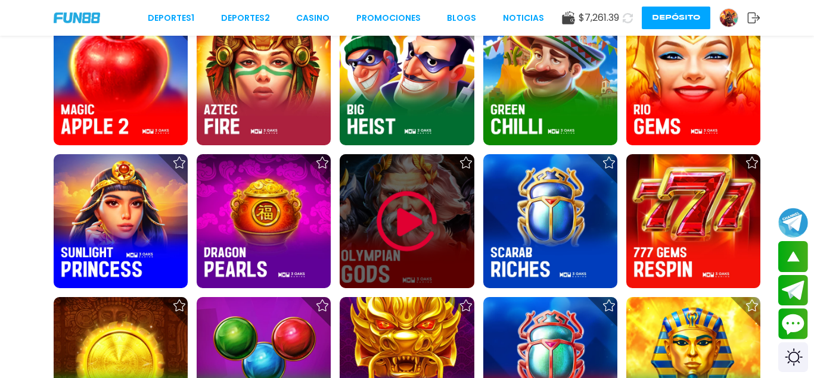
click at [421, 220] on img at bounding box center [406, 221] width 71 height 71
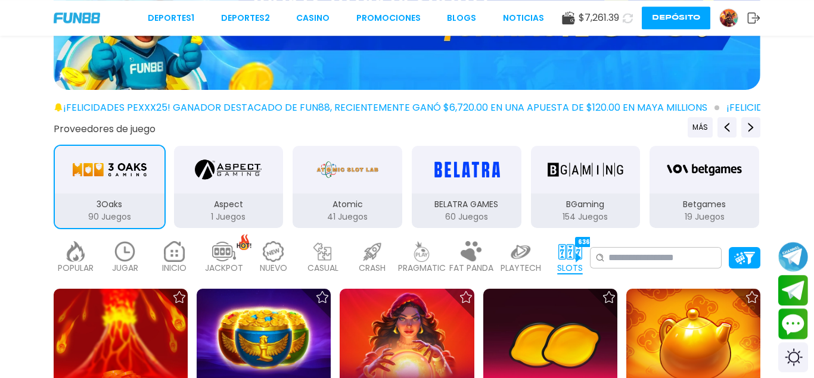
scroll to position [182, 0]
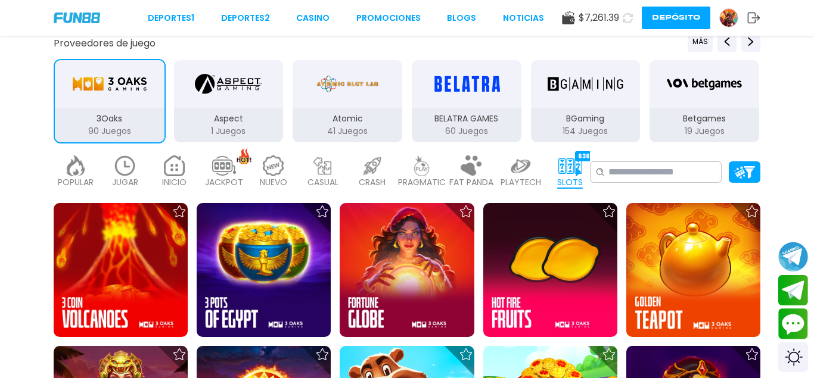
click at [98, 106] on div "3Oaks" at bounding box center [110, 84] width 110 height 48
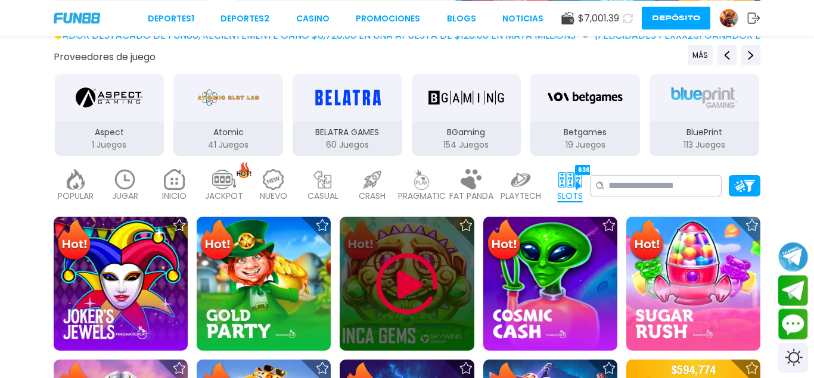
scroll to position [182, 0]
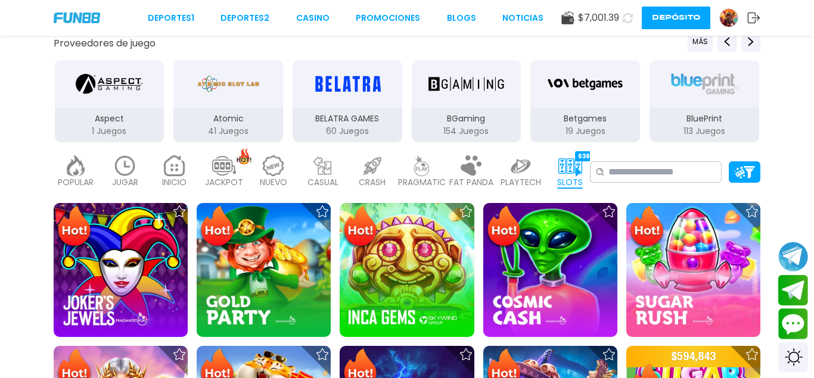
click at [570, 161] on img at bounding box center [570, 165] width 24 height 21
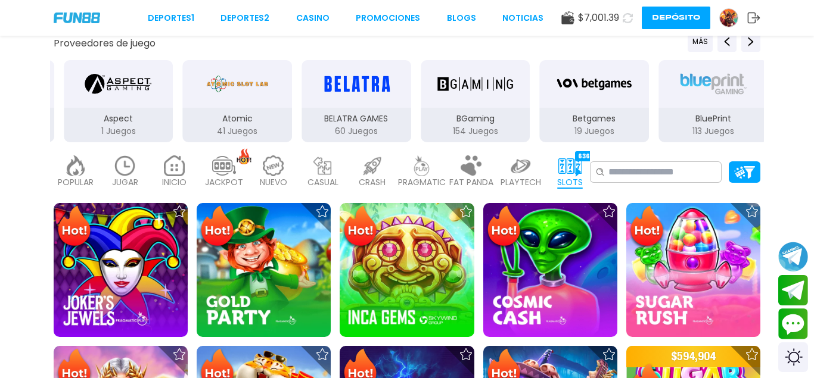
drag, startPoint x: 185, startPoint y: 123, endPoint x: 658, endPoint y: 121, distance: 473.5
click at [606, 123] on div "3Oaks 90 Juegos Aspect 1 Juegos Atomic 41 Juegos BELATRA GAMES 60 Juegos BGamin…" at bounding box center [297, 101] width 714 height 85
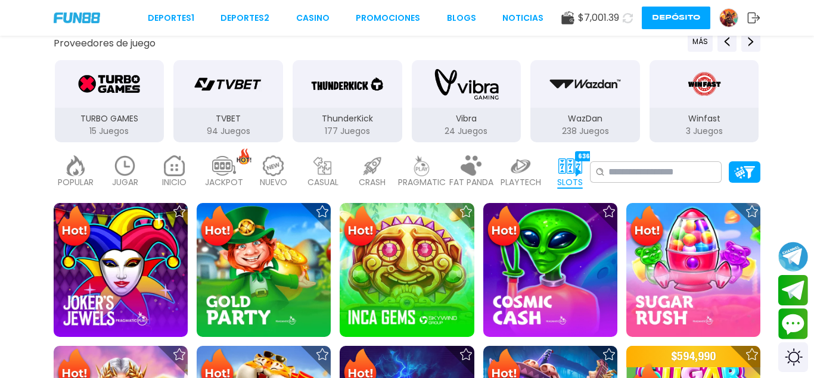
drag, startPoint x: 457, startPoint y: 107, endPoint x: 539, endPoint y: 107, distance: 81.6
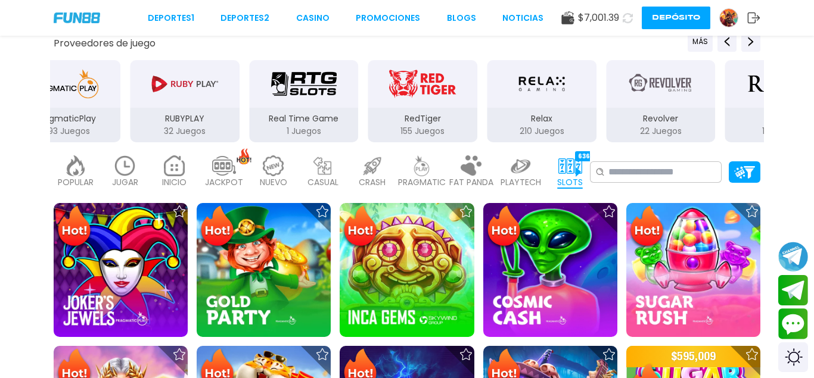
drag, startPoint x: 244, startPoint y: 106, endPoint x: 496, endPoint y: 103, distance: 252.0
click at [478, 104] on div "RedTiger" at bounding box center [423, 84] width 110 height 48
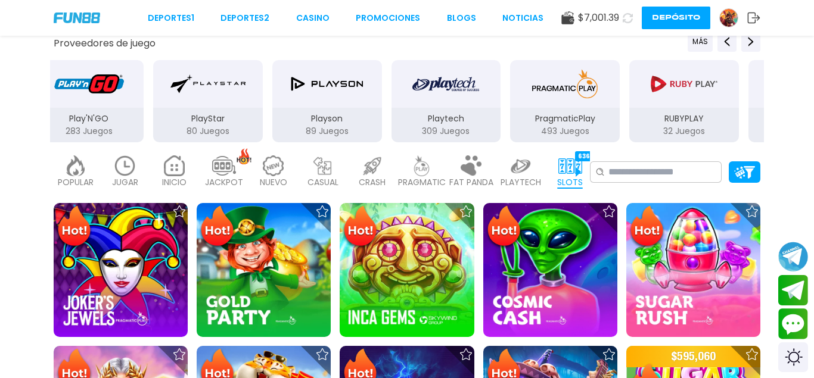
drag, startPoint x: 304, startPoint y: 99, endPoint x: 441, endPoint y: 102, distance: 137.0
click at [387, 98] on button "Playson 89 Juegos" at bounding box center [326, 101] width 119 height 85
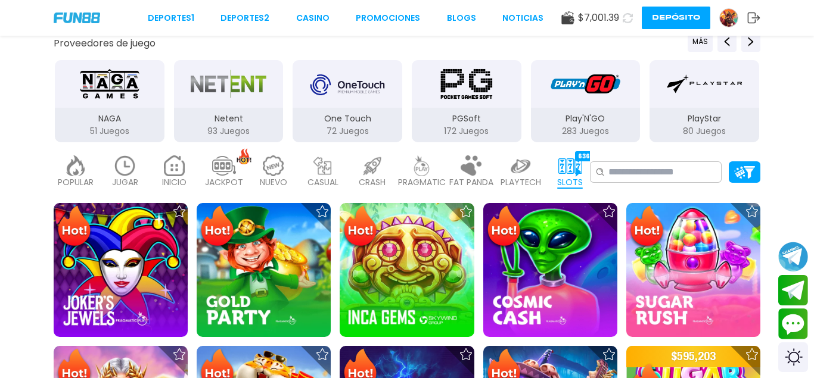
click at [447, 91] on img "PGSoft" at bounding box center [466, 83] width 75 height 33
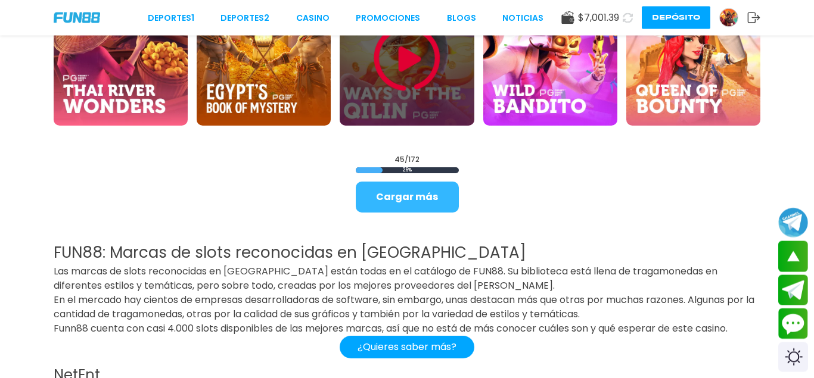
scroll to position [1580, 0]
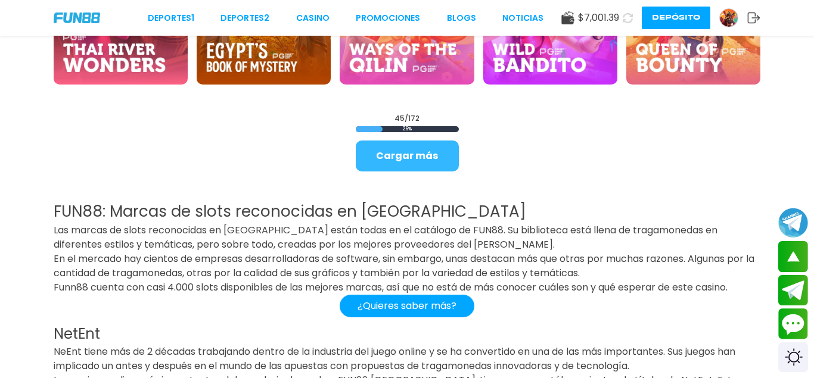
click at [393, 150] on button "Cargar más" at bounding box center [407, 156] width 103 height 31
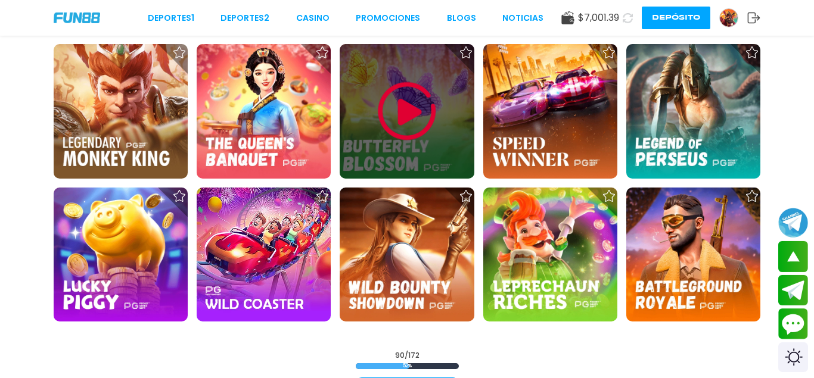
scroll to position [2673, 0]
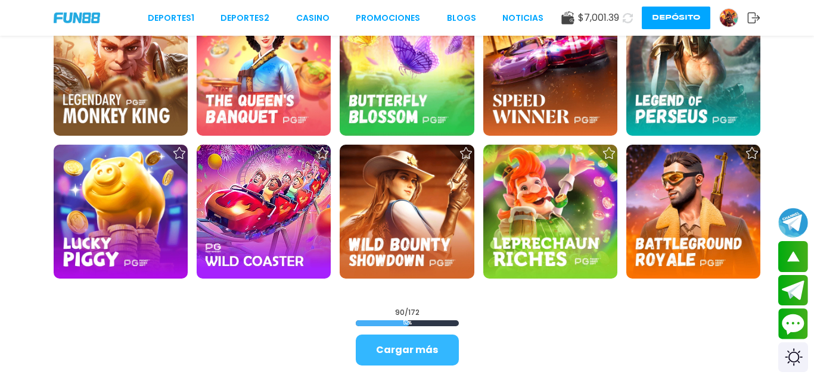
click at [421, 350] on button "Cargar más" at bounding box center [407, 350] width 103 height 31
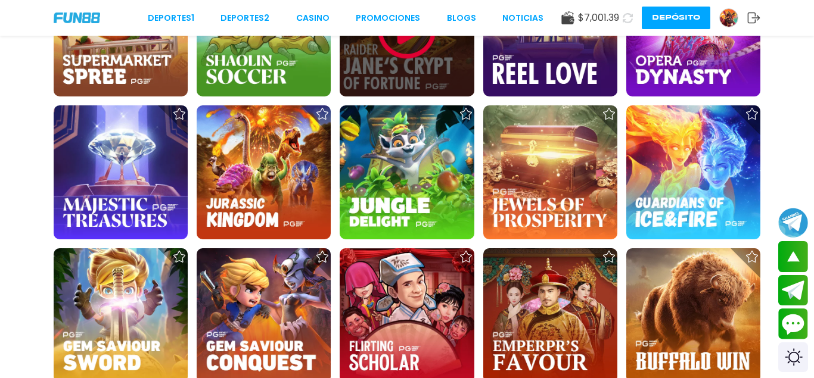
scroll to position [692, 0]
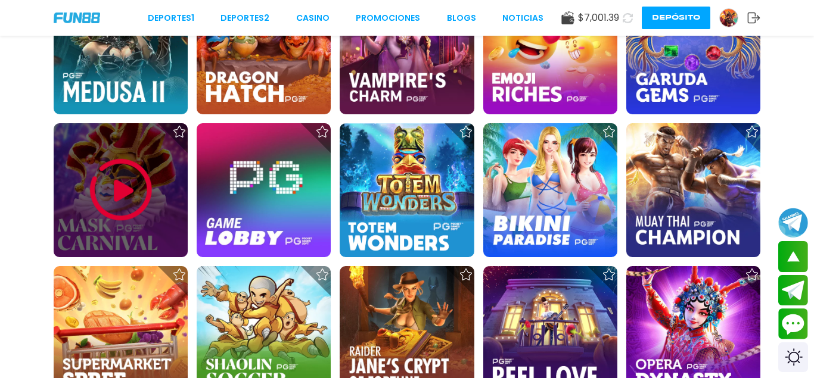
click at [108, 192] on img at bounding box center [120, 189] width 71 height 71
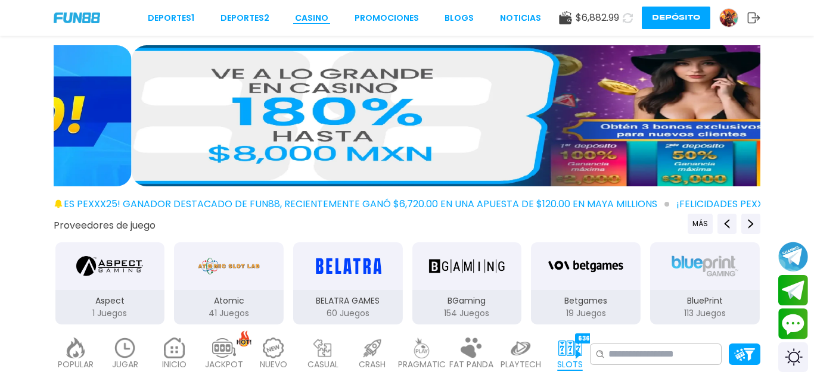
click at [318, 23] on link "CASINO" at bounding box center [311, 18] width 33 height 13
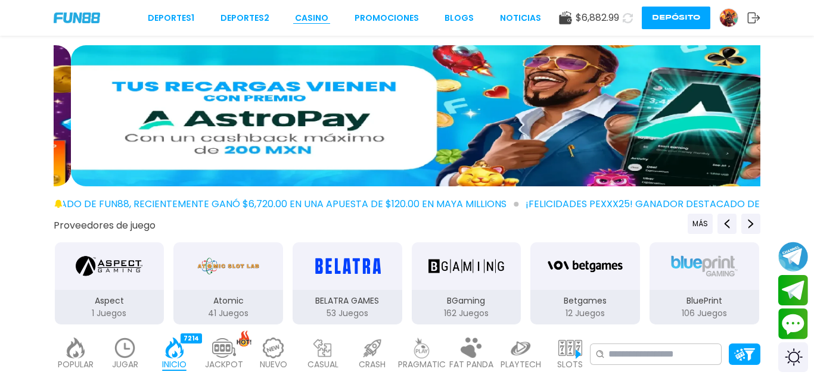
click at [301, 20] on link "CASINO" at bounding box center [311, 18] width 33 height 13
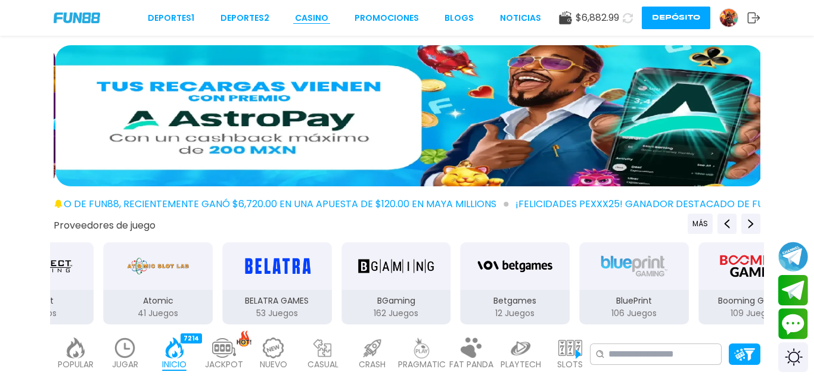
click at [301, 19] on link "CASINO" at bounding box center [311, 18] width 33 height 13
click at [301, 18] on link "CASINO" at bounding box center [311, 18] width 33 height 13
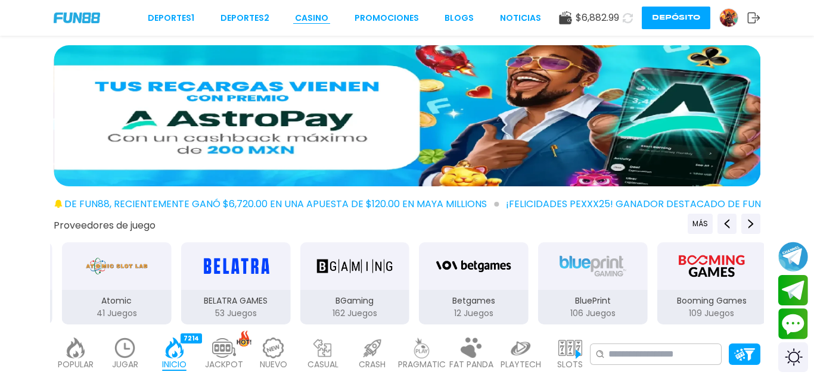
click at [301, 18] on link "CASINO" at bounding box center [311, 18] width 33 height 13
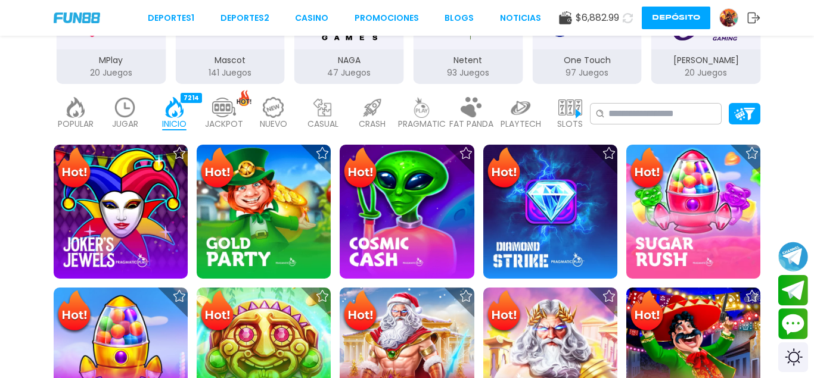
scroll to position [243, 0]
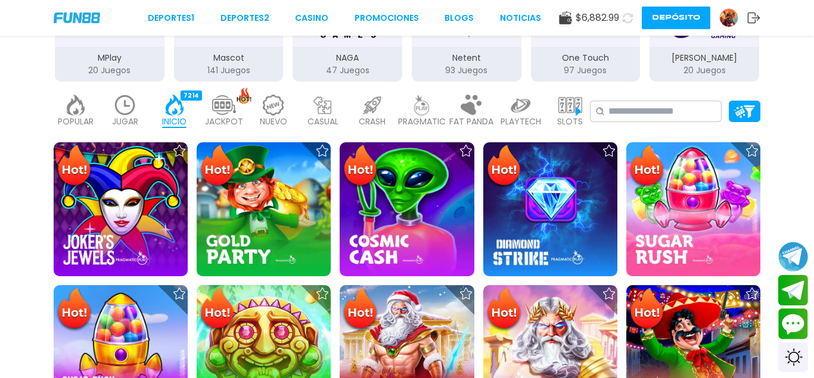
click at [559, 105] on img at bounding box center [570, 105] width 24 height 21
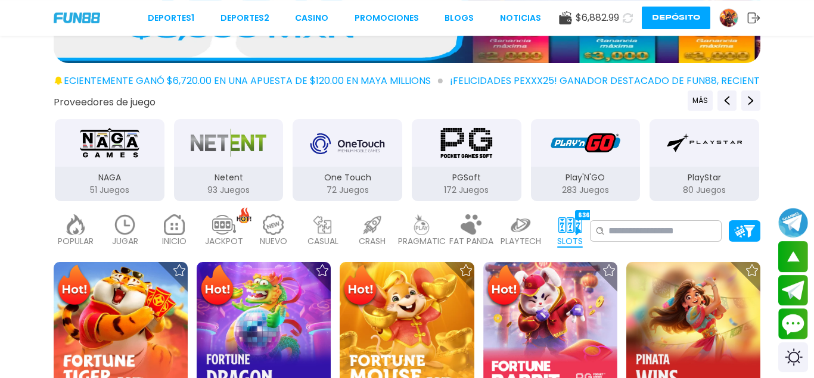
scroll to position [122, 0]
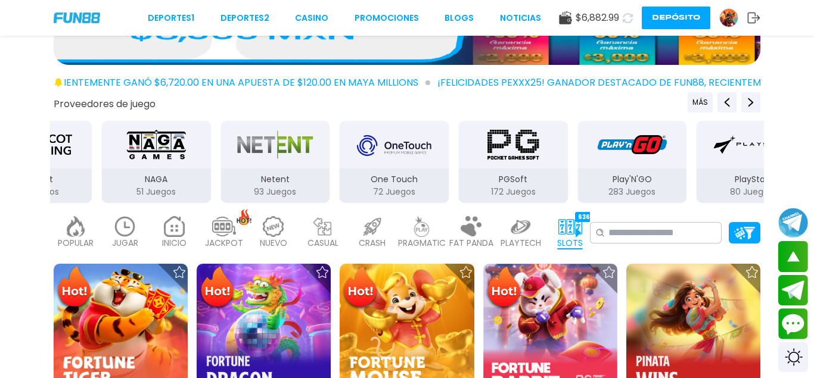
drag, startPoint x: 413, startPoint y: 175, endPoint x: 730, endPoint y: 194, distance: 317.4
click at [450, 194] on div "One Touch 72 Juegos" at bounding box center [394, 162] width 112 height 85
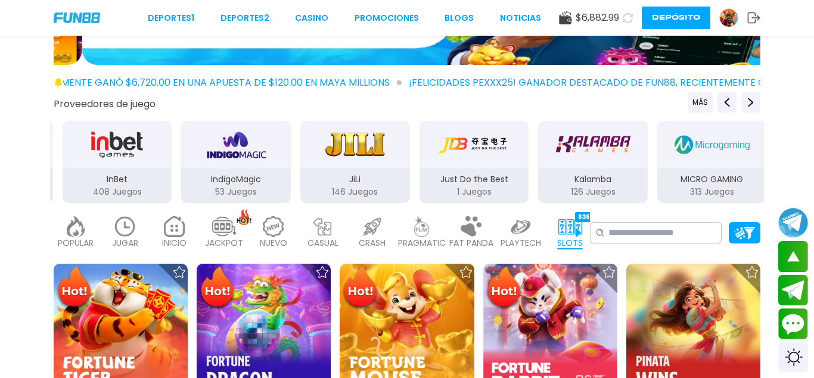
drag, startPoint x: 231, startPoint y: 176, endPoint x: 696, endPoint y: 171, distance: 465.2
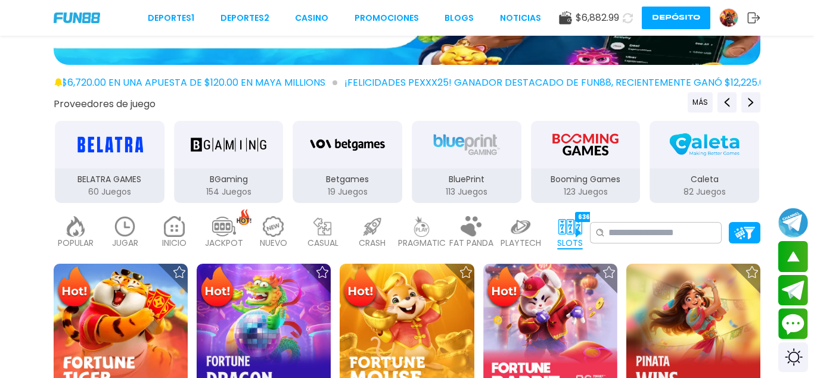
drag, startPoint x: 117, startPoint y: 170, endPoint x: 533, endPoint y: 149, distance: 416.9
click at [407, 151] on div "3Oaks 90 Juegos Aspect 1 Juegos Atomic 41 Juegos BELATRA GAMES 60 Juegos BGamin…" at bounding box center [50, 162] width 714 height 85
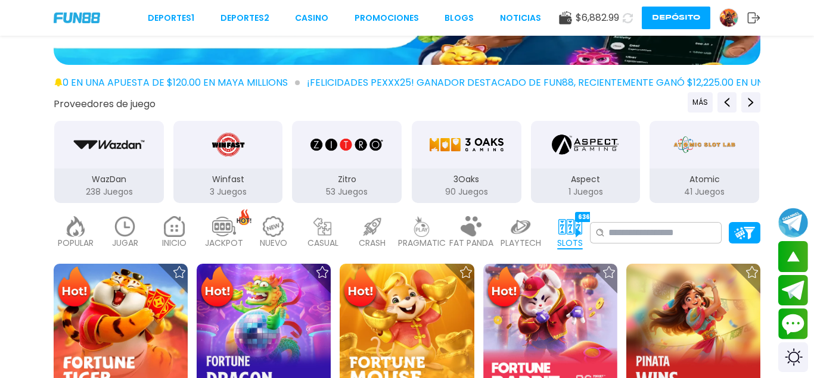
click at [462, 142] on img "3Oaks" at bounding box center [466, 144] width 75 height 33
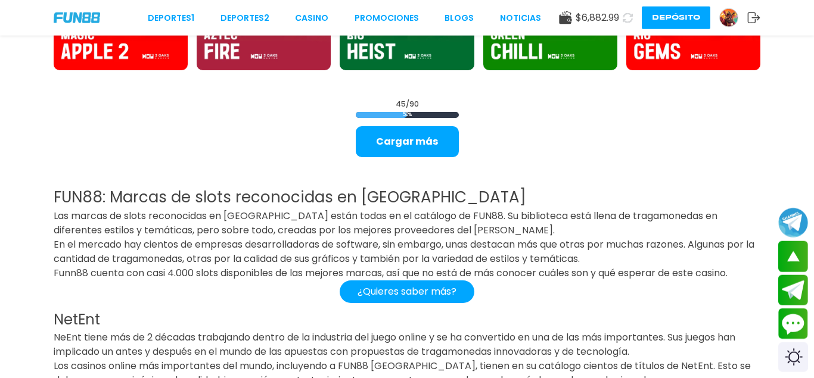
scroll to position [1519, 0]
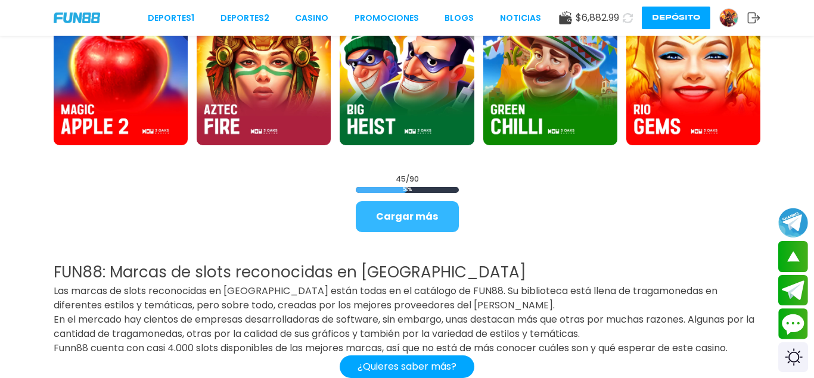
click at [420, 215] on button "Cargar más" at bounding box center [407, 216] width 103 height 31
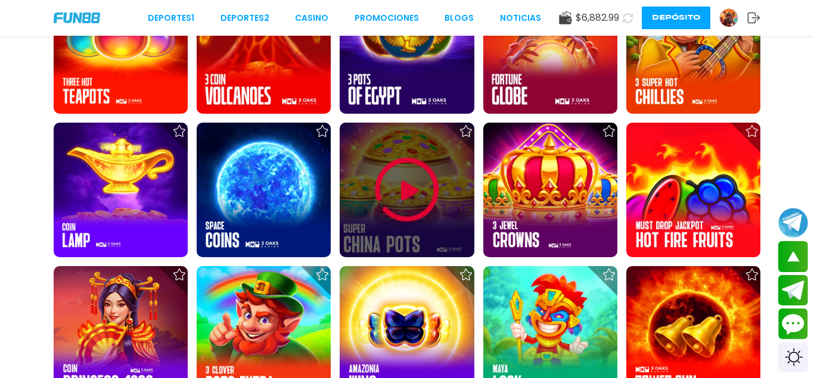
scroll to position [2369, 0]
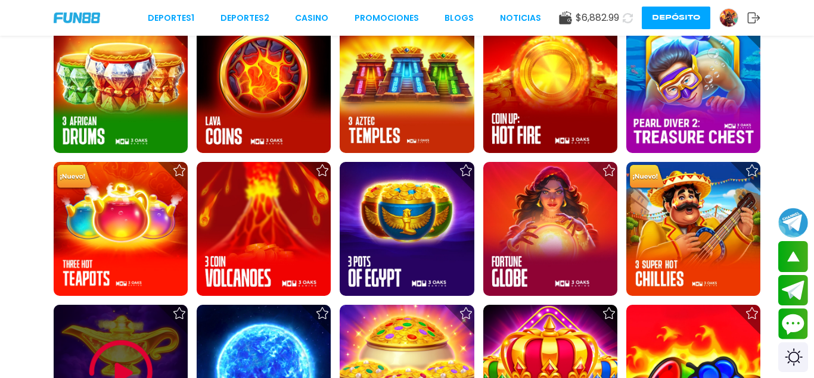
click at [139, 326] on div at bounding box center [121, 372] width 134 height 134
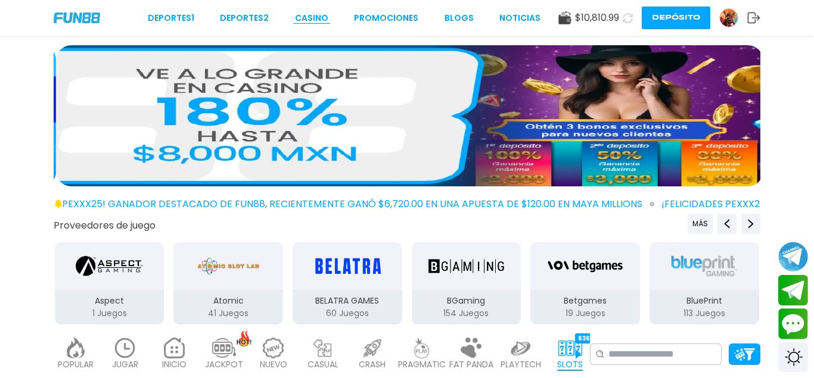
click at [319, 18] on link "CASINO" at bounding box center [311, 18] width 33 height 13
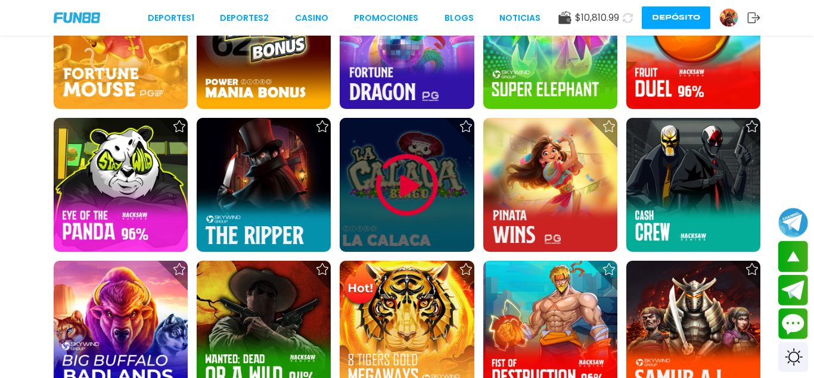
scroll to position [1033, 0]
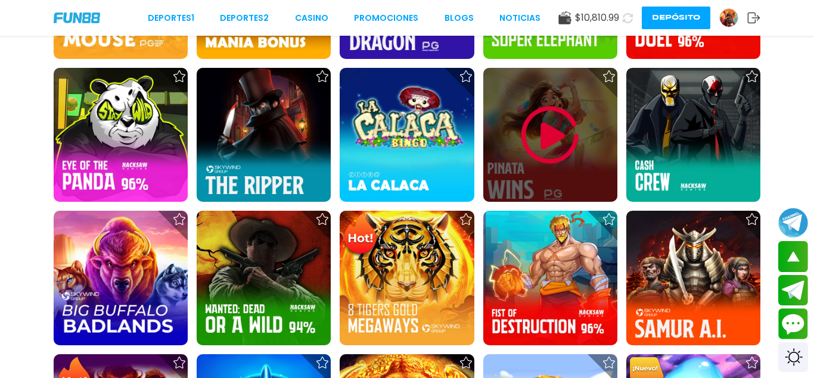
click at [563, 117] on img at bounding box center [549, 134] width 71 height 71
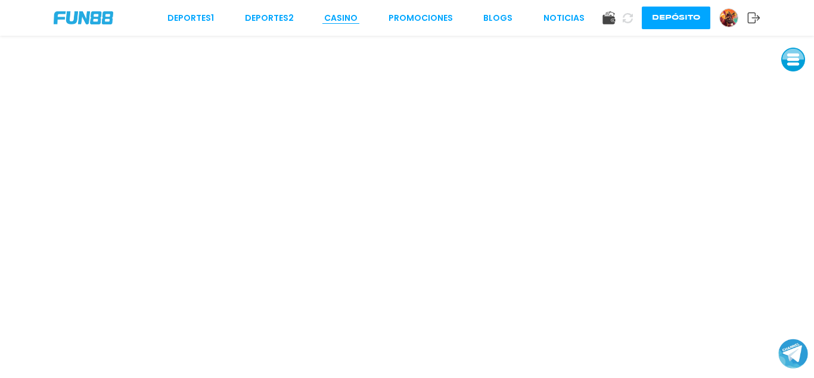
click at [344, 17] on link "CASINO" at bounding box center [340, 18] width 33 height 13
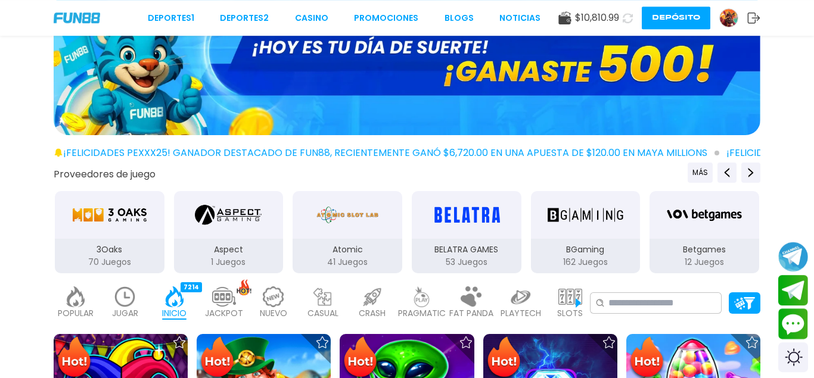
scroll to position [122, 0]
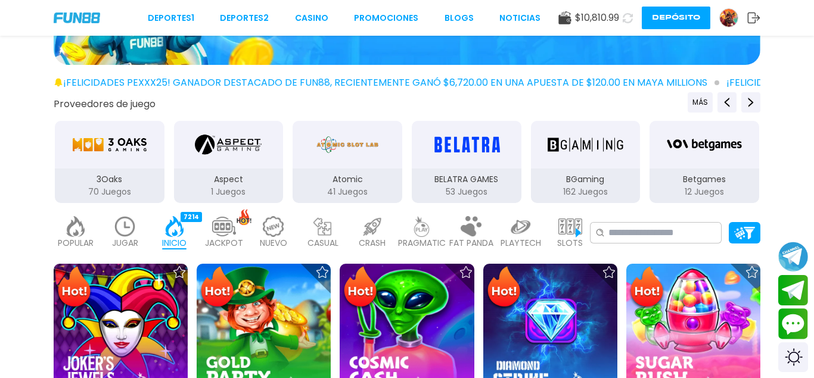
drag, startPoint x: 568, startPoint y: 234, endPoint x: 546, endPoint y: 229, distance: 22.7
click at [569, 233] on img at bounding box center [570, 226] width 24 height 21
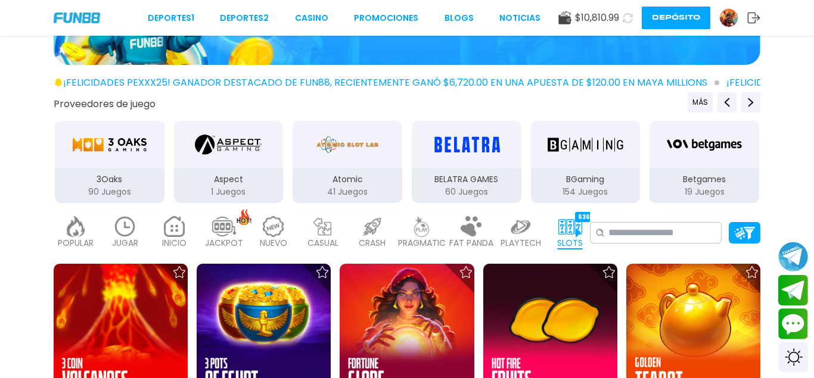
click at [117, 150] on img "3Oaks" at bounding box center [109, 144] width 75 height 33
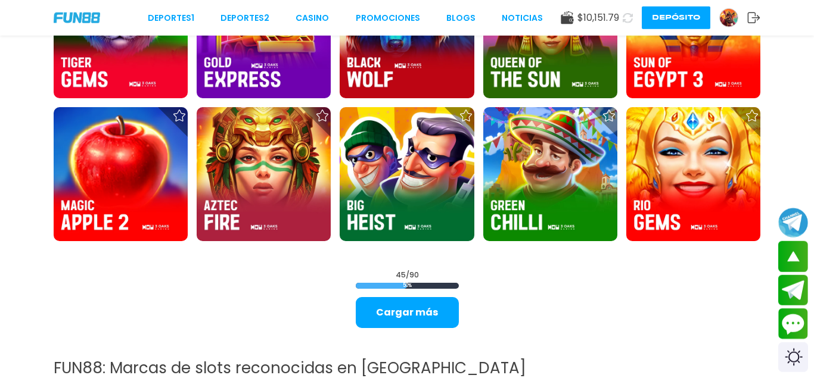
scroll to position [1519, 0]
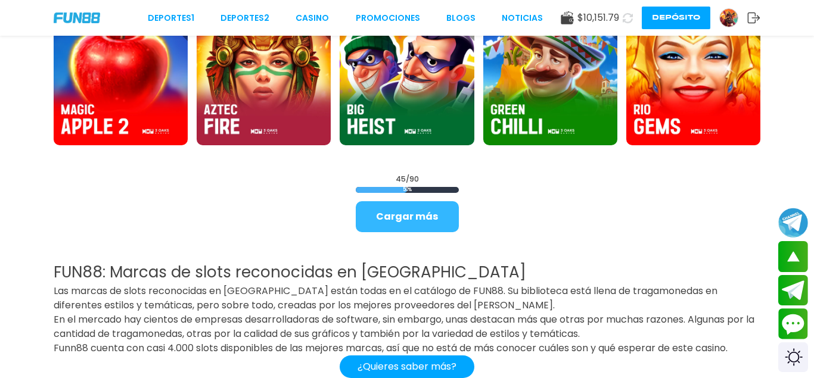
click at [419, 222] on button "Cargar más" at bounding box center [407, 216] width 103 height 31
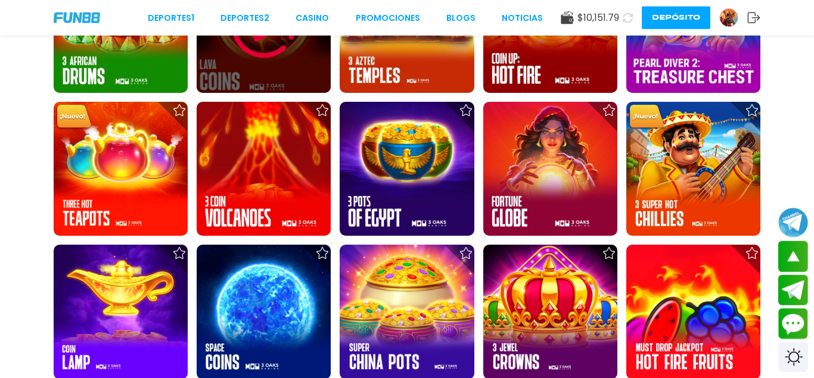
scroll to position [2430, 0]
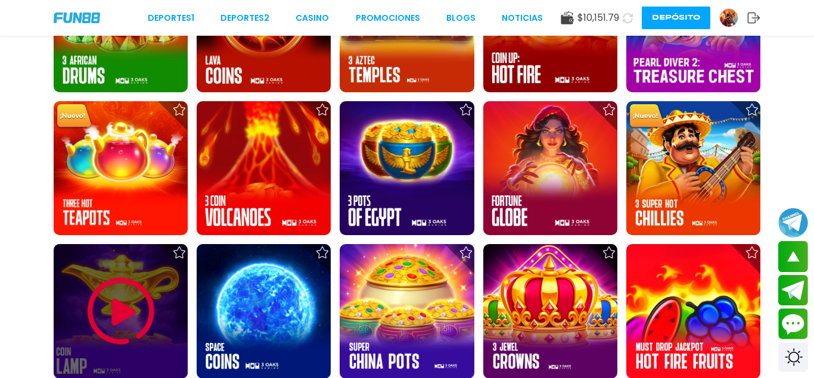
click at [115, 286] on img at bounding box center [120, 311] width 71 height 71
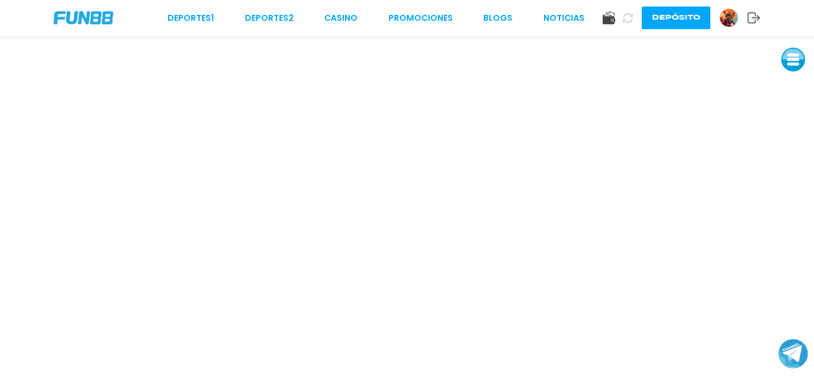
click at [61, 22] on img at bounding box center [84, 17] width 60 height 13
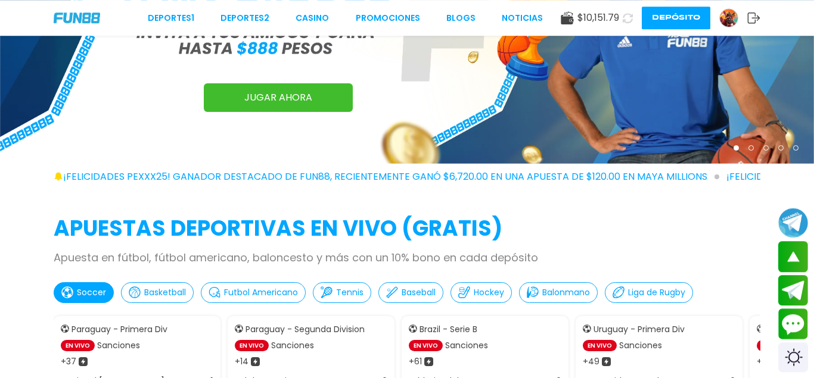
scroll to position [122, 0]
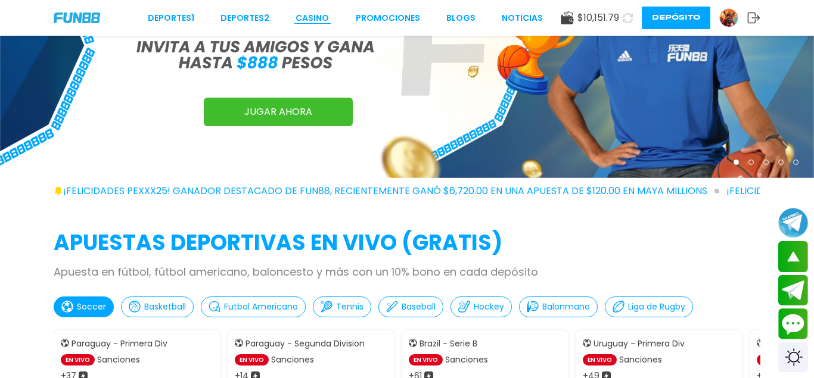
click at [302, 21] on link "CASINO" at bounding box center [311, 18] width 33 height 13
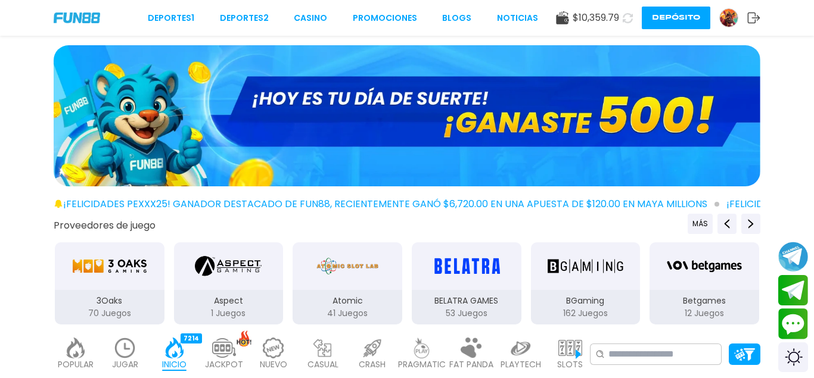
click at [132, 291] on div "3Oaks 70 Juegos" at bounding box center [110, 307] width 110 height 35
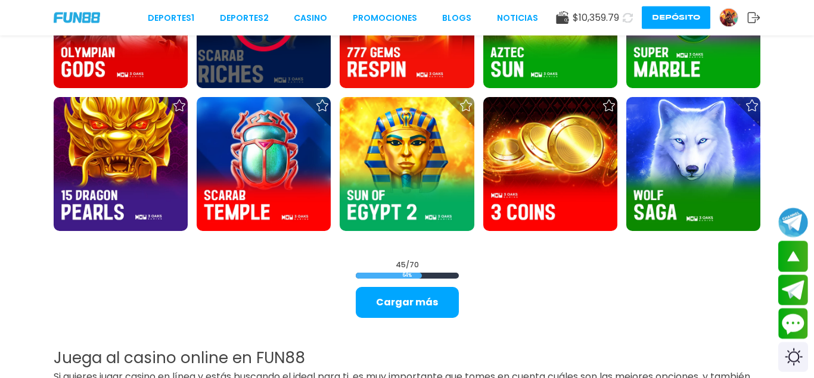
scroll to position [1458, 0]
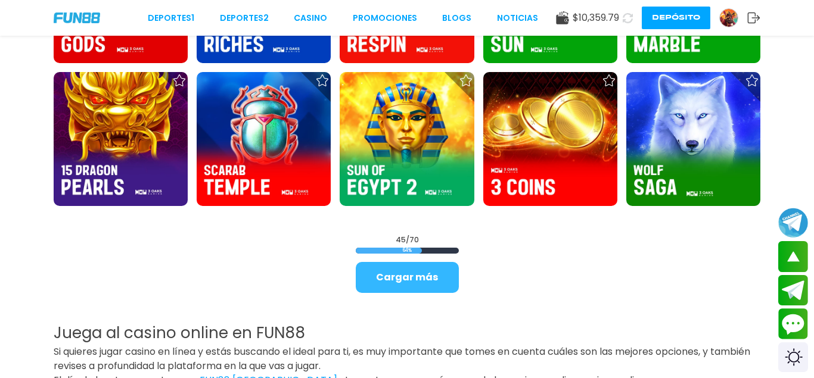
click at [411, 276] on button "Cargar más" at bounding box center [407, 277] width 103 height 31
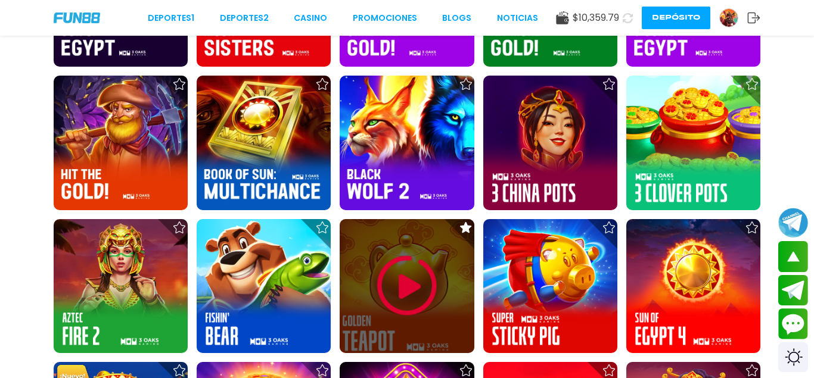
scroll to position [2005, 0]
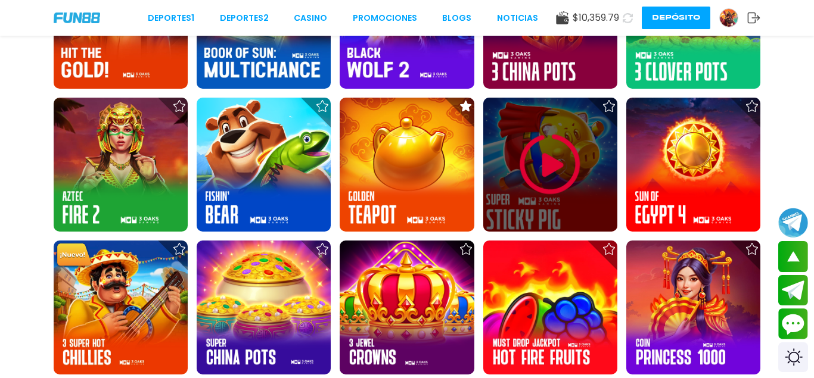
click at [521, 156] on img at bounding box center [549, 164] width 71 height 71
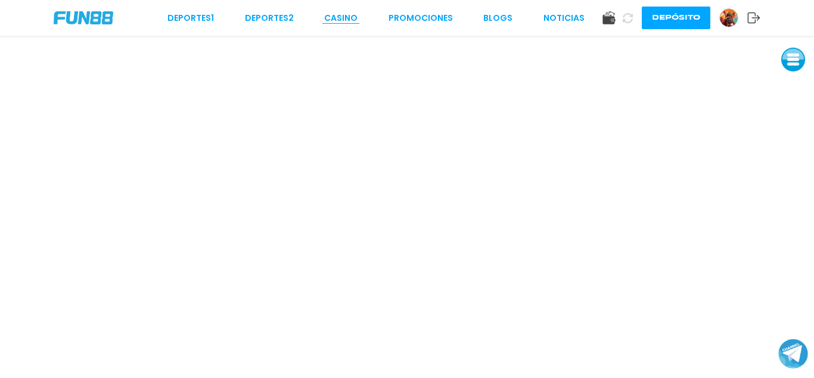
click at [347, 22] on link "CASINO" at bounding box center [340, 18] width 33 height 13
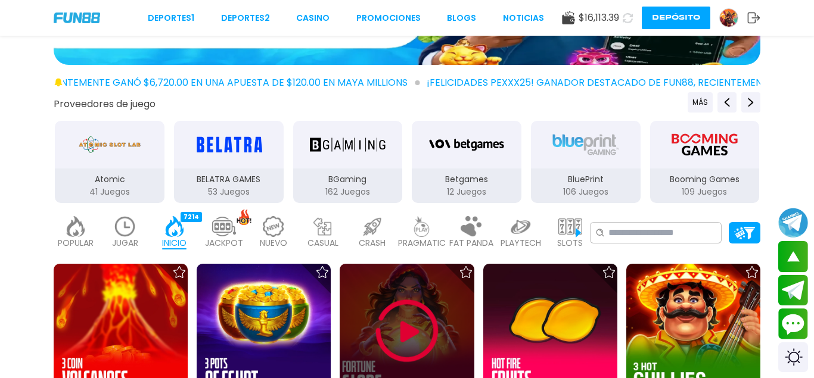
scroll to position [182, 0]
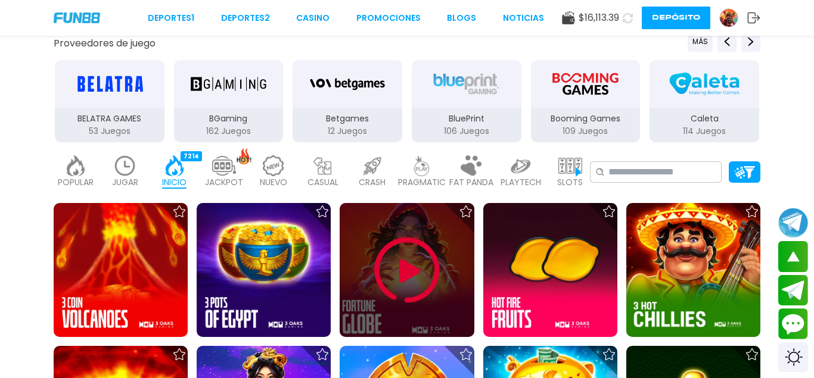
click at [410, 253] on img at bounding box center [406, 270] width 71 height 71
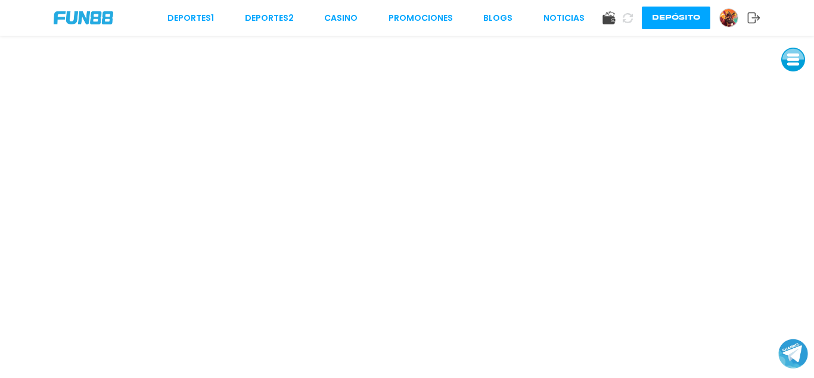
click at [349, 26] on div "Deportes 1 Deportes 2 CASINO Promociones BLOGS NOTICIAS Depósito" at bounding box center [407, 18] width 814 height 36
click at [346, 21] on link "CASINO" at bounding box center [340, 18] width 33 height 13
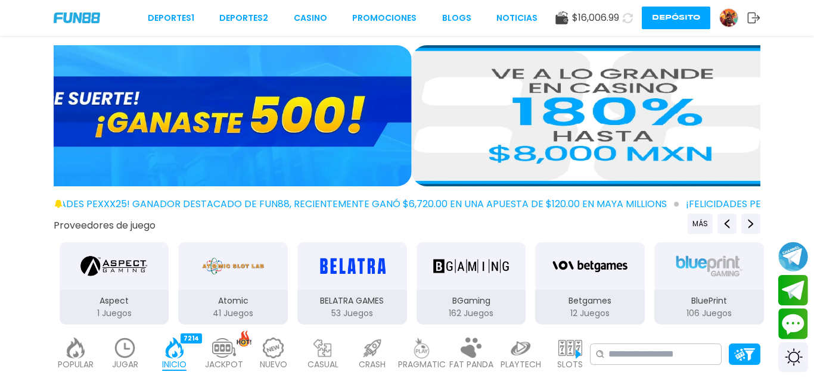
click at [678, 20] on button "Depósito" at bounding box center [675, 18] width 68 height 23
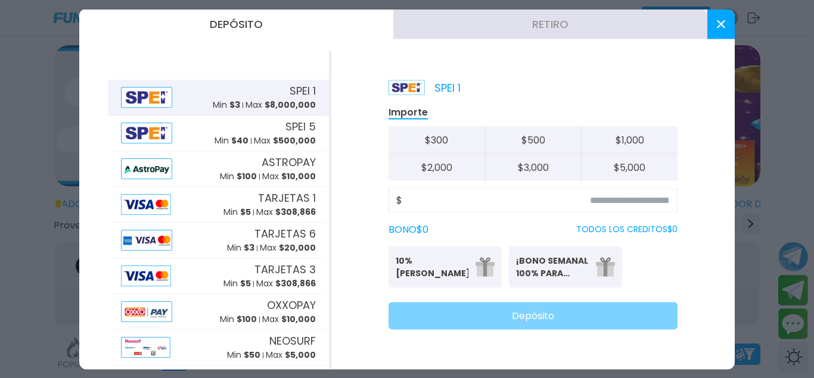
click at [474, 16] on button "Retiro" at bounding box center [550, 24] width 314 height 30
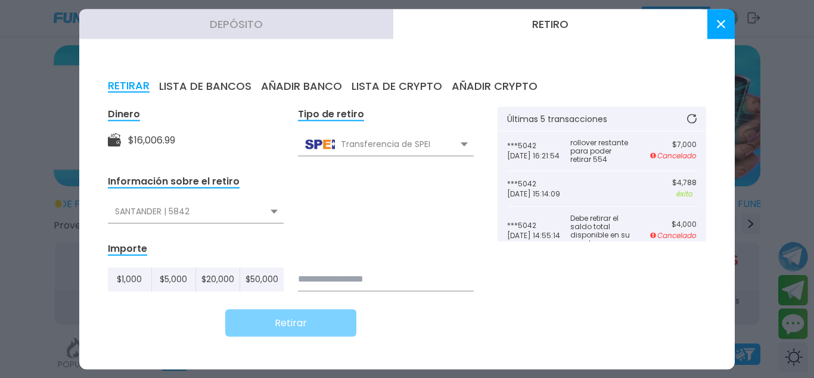
click at [252, 213] on div "SANTANDER | 5842" at bounding box center [196, 211] width 176 height 23
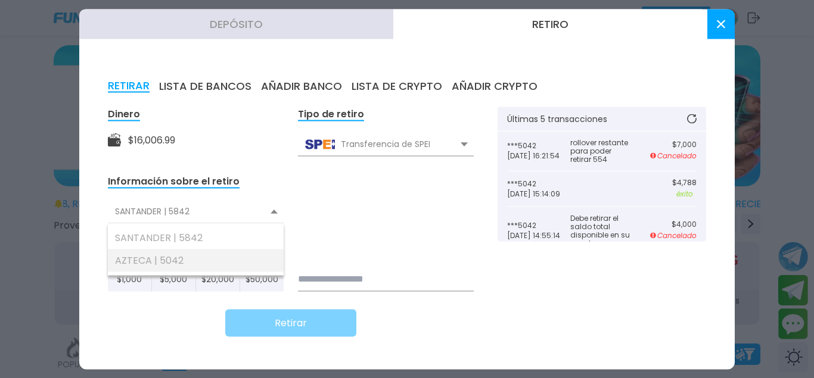
click at [161, 260] on div "AZTECA | 5042" at bounding box center [196, 260] width 176 height 23
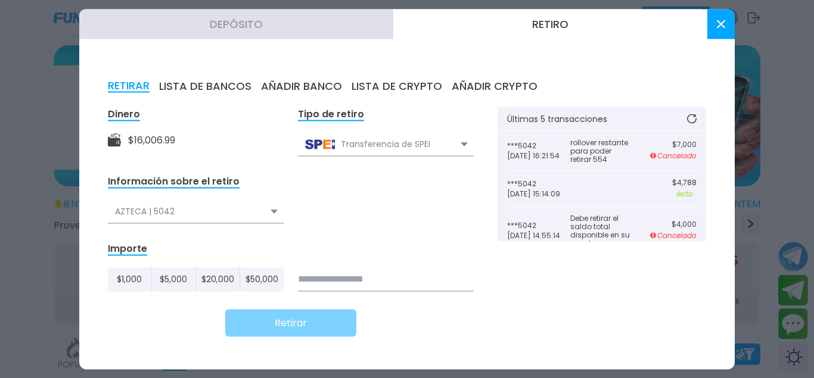
drag, startPoint x: 392, startPoint y: 281, endPoint x: 384, endPoint y: 283, distance: 7.9
click at [391, 281] on input at bounding box center [386, 279] width 176 height 24
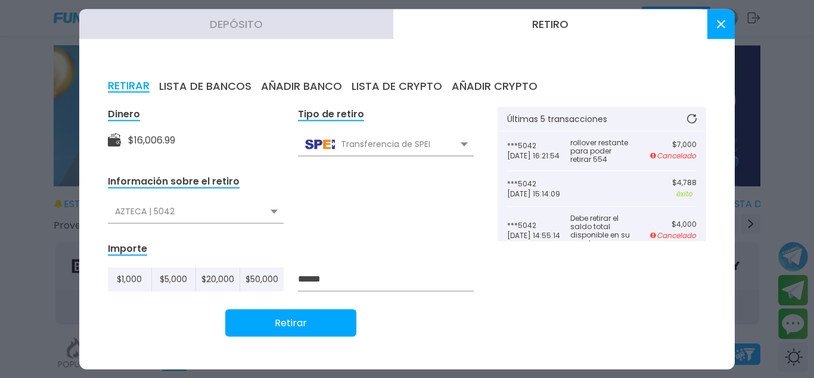
type input "******"
click at [324, 338] on div "Dinero $ 16,006.99 Tipo de retiro Transferencia de SPEI Transferencia de SPEI T…" at bounding box center [407, 229] width 598 height 244
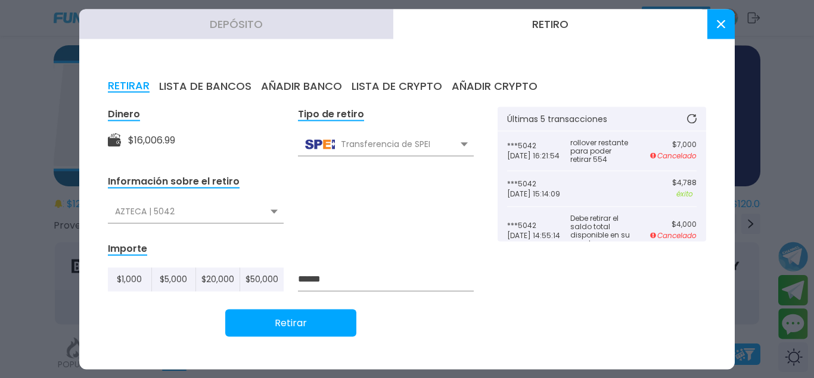
click at [325, 335] on button "Retirar" at bounding box center [290, 322] width 131 height 27
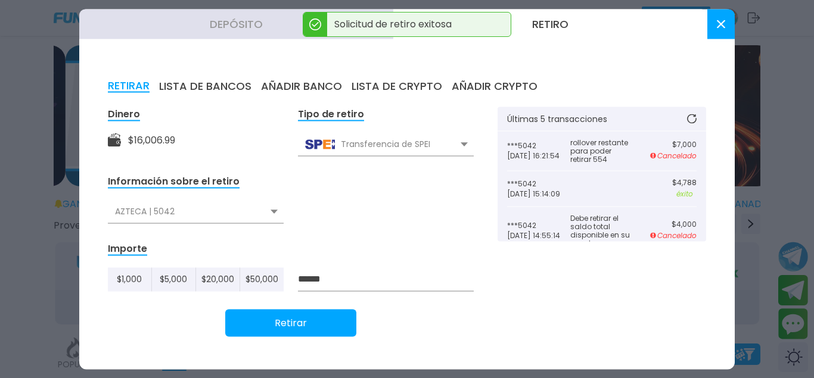
click at [727, 26] on button at bounding box center [720, 24] width 27 height 30
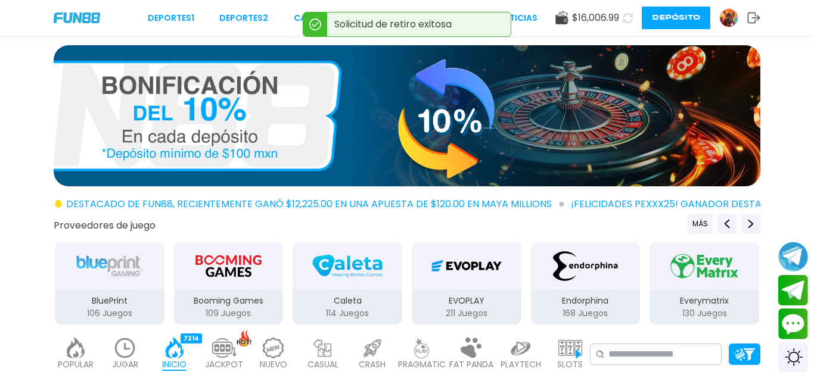
click at [629, 20] on icon at bounding box center [627, 18] width 10 height 10
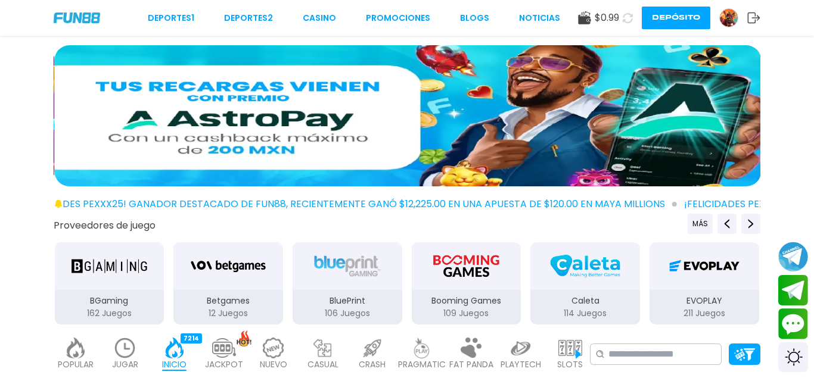
drag, startPoint x: 681, startPoint y: 22, endPoint x: 674, endPoint y: 19, distance: 8.3
click at [681, 21] on button "Depósito" at bounding box center [675, 18] width 68 height 23
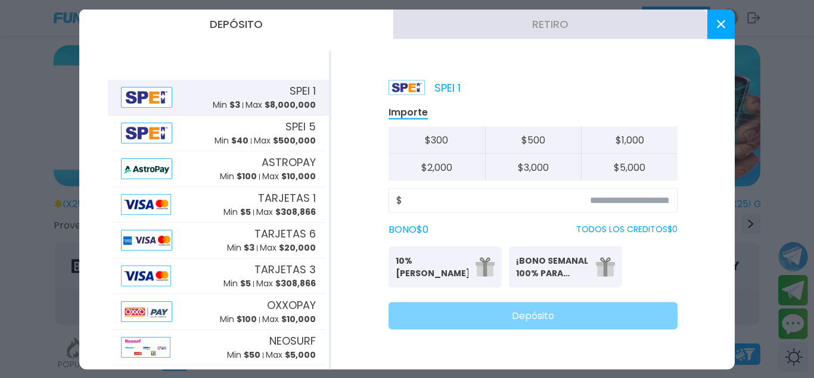
click at [558, 32] on button "Retiro" at bounding box center [550, 24] width 314 height 30
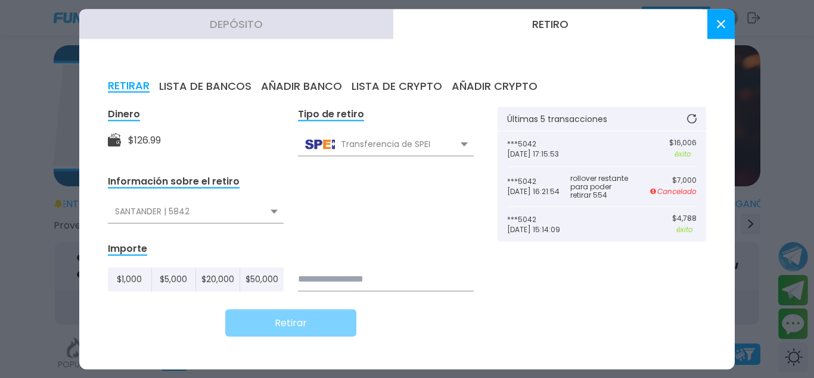
drag, startPoint x: 721, startPoint y: 32, endPoint x: 690, endPoint y: 24, distance: 32.5
click at [721, 32] on button at bounding box center [720, 24] width 27 height 30
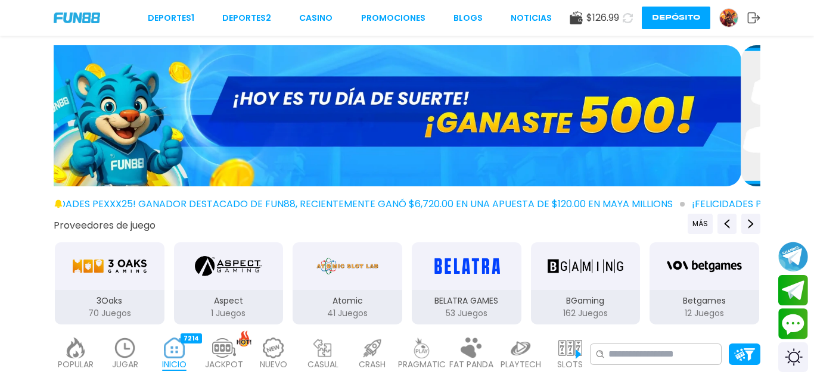
click at [653, 18] on button "Depósito" at bounding box center [675, 18] width 68 height 23
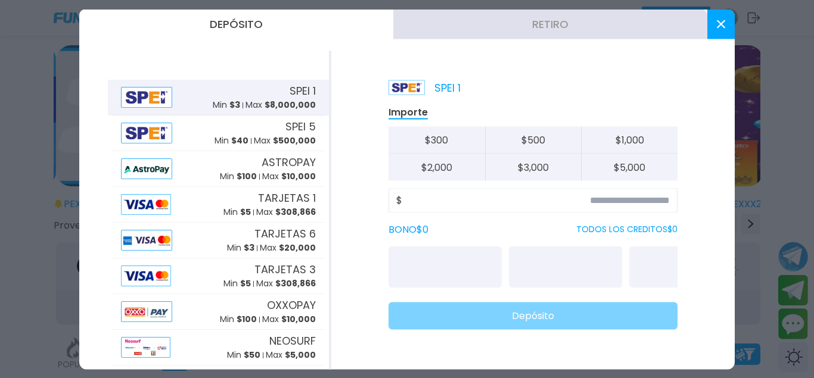
click at [460, 12] on button "Retiro" at bounding box center [550, 24] width 314 height 30
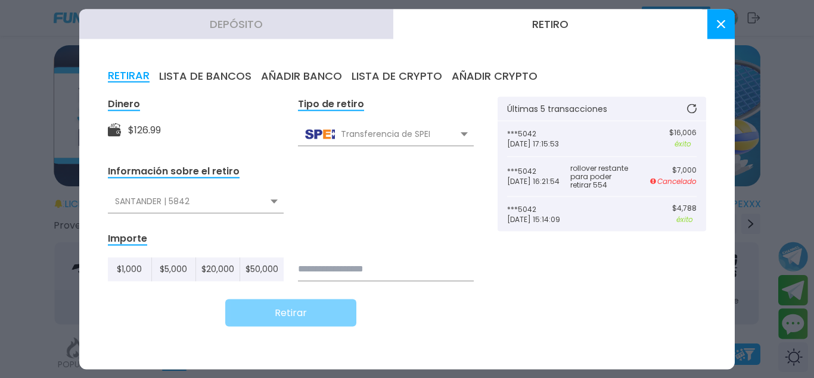
click at [796, 319] on div at bounding box center [407, 189] width 814 height 378
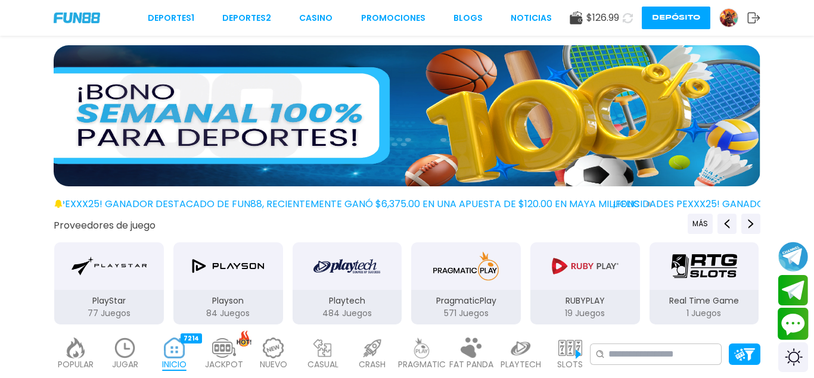
click at [801, 331] on button "Contact customer service" at bounding box center [793, 324] width 32 height 32
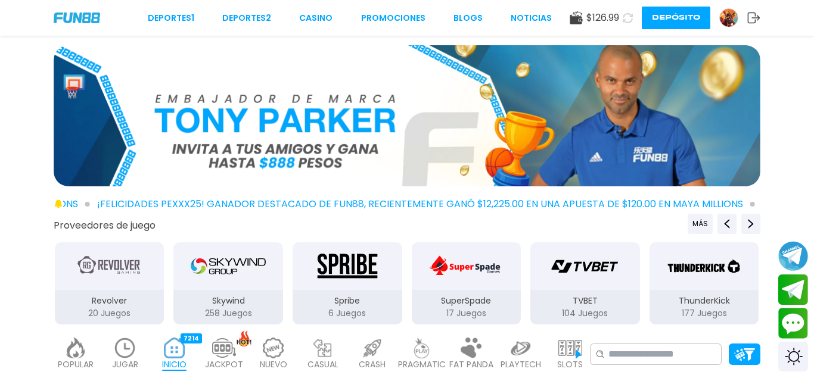
click at [696, 20] on button "Depósito" at bounding box center [675, 18] width 68 height 23
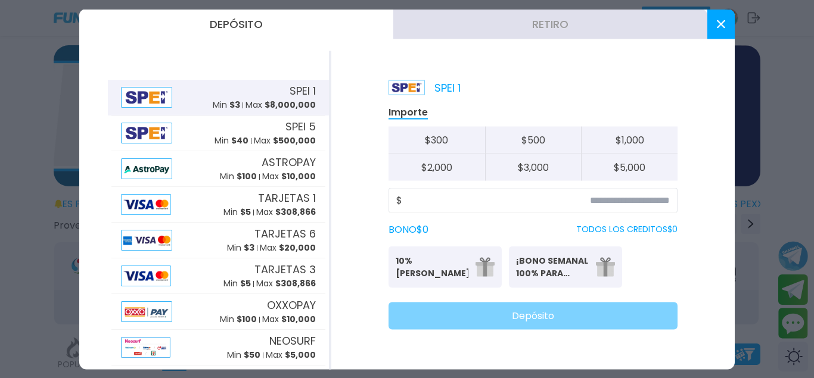
click at [506, 28] on button "Retiro" at bounding box center [550, 24] width 314 height 30
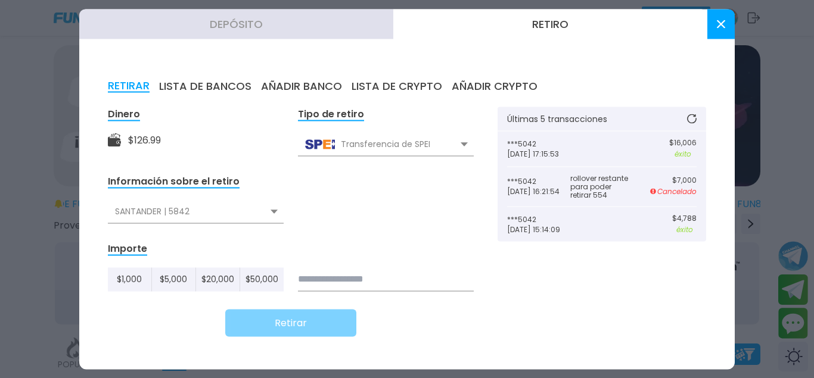
click at [695, 117] on icon at bounding box center [692, 119] width 10 height 10
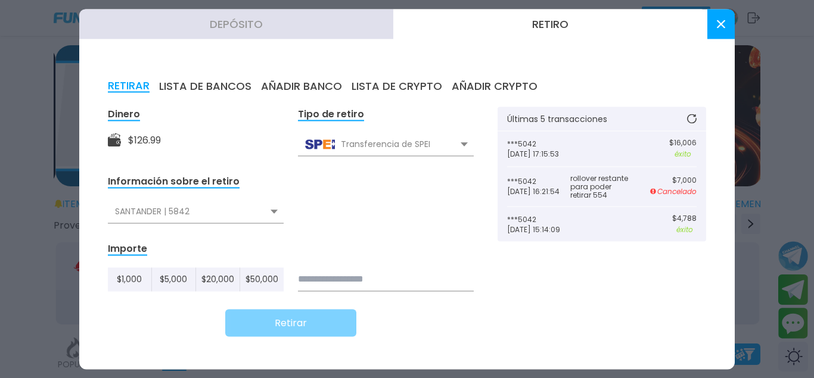
click at [695, 117] on icon at bounding box center [692, 119] width 10 height 10
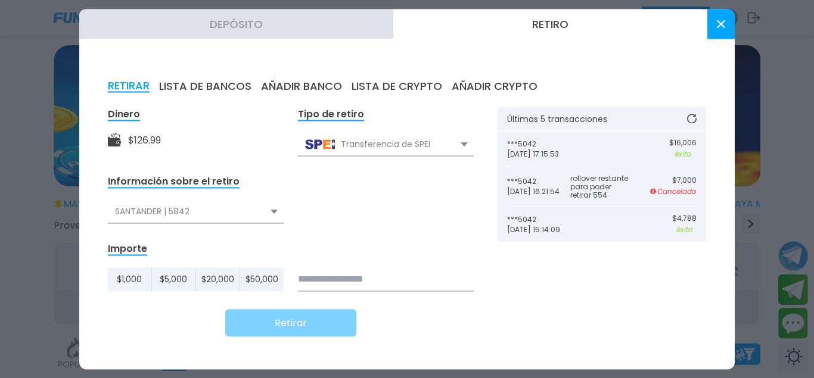
click at [792, 323] on div at bounding box center [407, 189] width 814 height 378
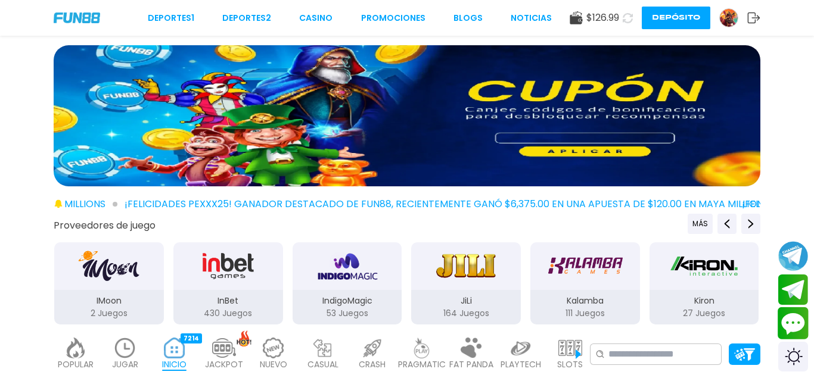
click at [792, 323] on button "Contact customer service" at bounding box center [793, 323] width 32 height 32
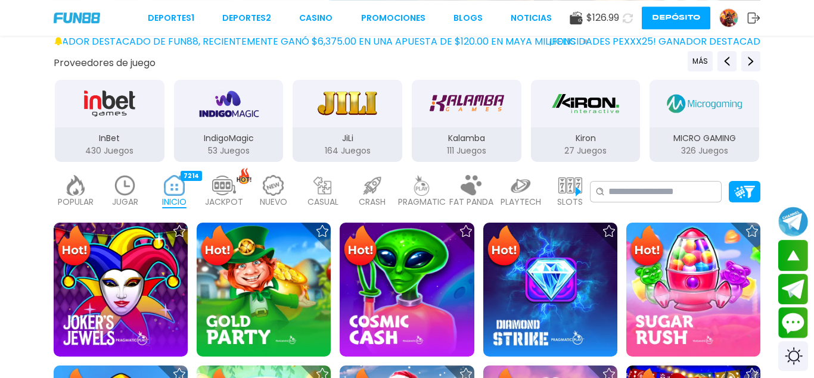
scroll to position [122, 0]
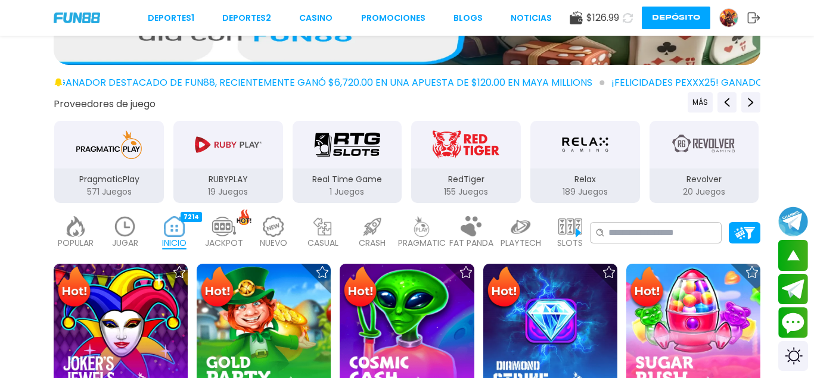
click at [562, 222] on img at bounding box center [570, 226] width 24 height 21
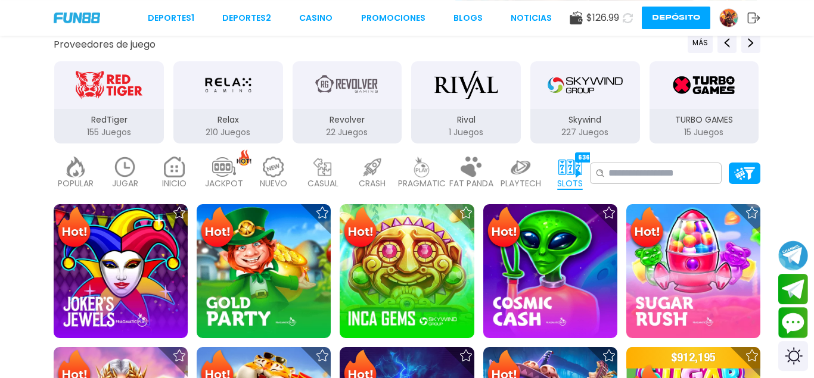
scroll to position [182, 0]
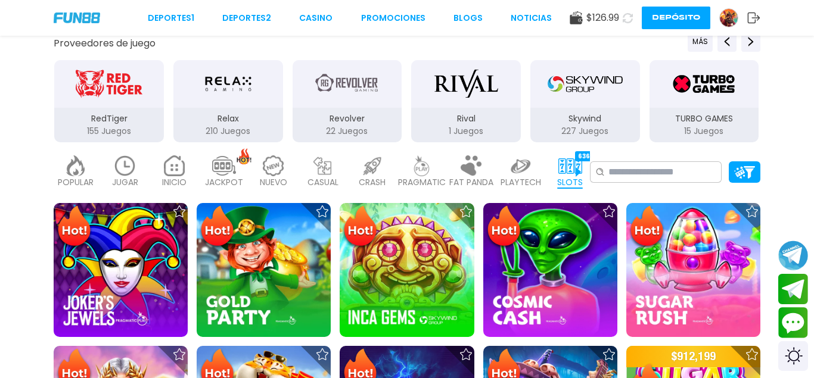
drag, startPoint x: 157, startPoint y: 100, endPoint x: 780, endPoint y: 100, distance: 623.0
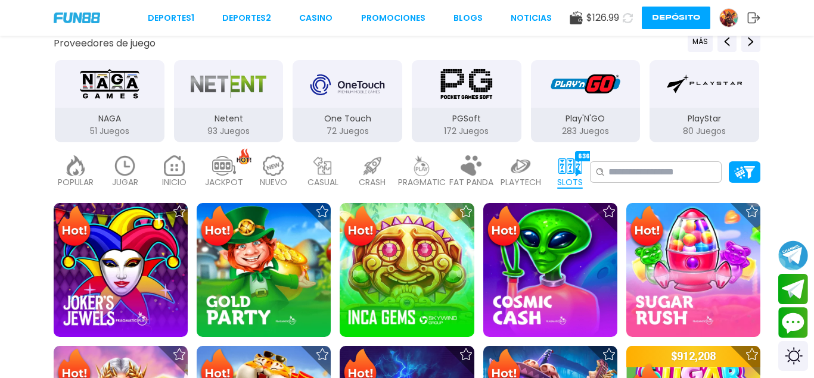
drag, startPoint x: 642, startPoint y: 146, endPoint x: 627, endPoint y: 130, distance: 21.9
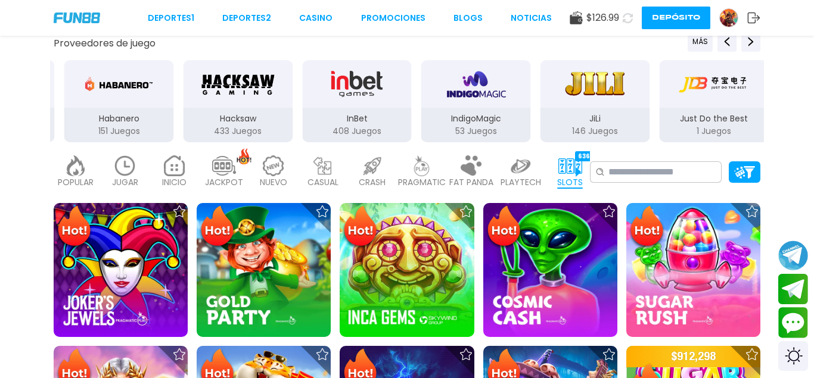
drag, startPoint x: 185, startPoint y: 86, endPoint x: 549, endPoint y: 146, distance: 369.5
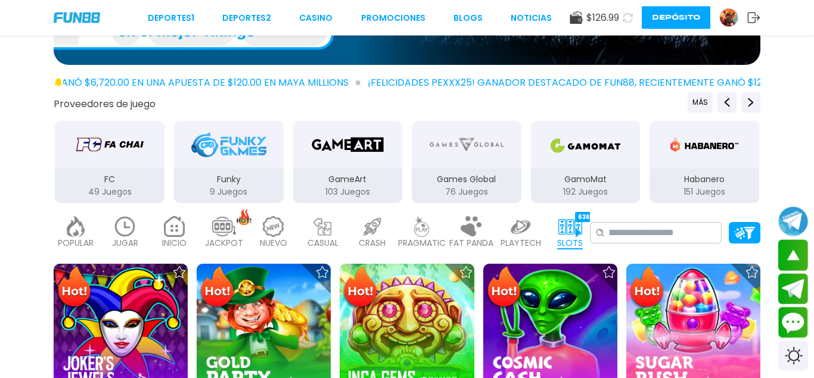
scroll to position [61, 0]
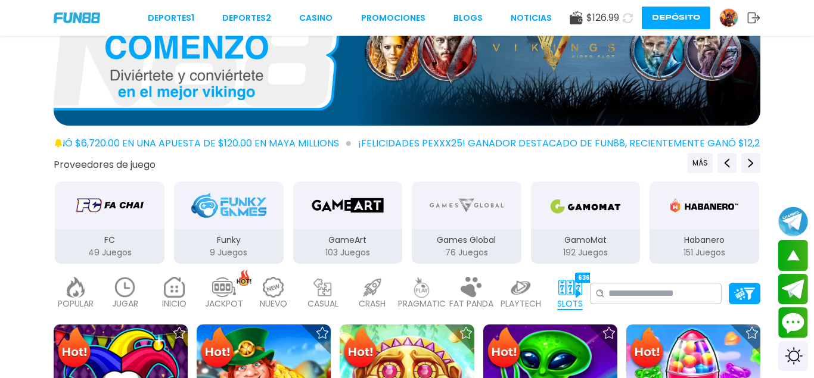
drag, startPoint x: 504, startPoint y: 238, endPoint x: 519, endPoint y: 234, distance: 14.7
click at [166, 236] on div "FC 49 Juegos" at bounding box center [110, 222] width 112 height 85
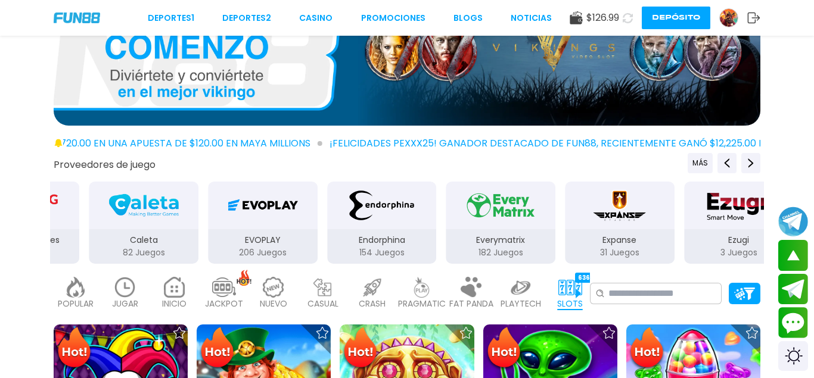
drag, startPoint x: 283, startPoint y: 232, endPoint x: 545, endPoint y: 232, distance: 262.1
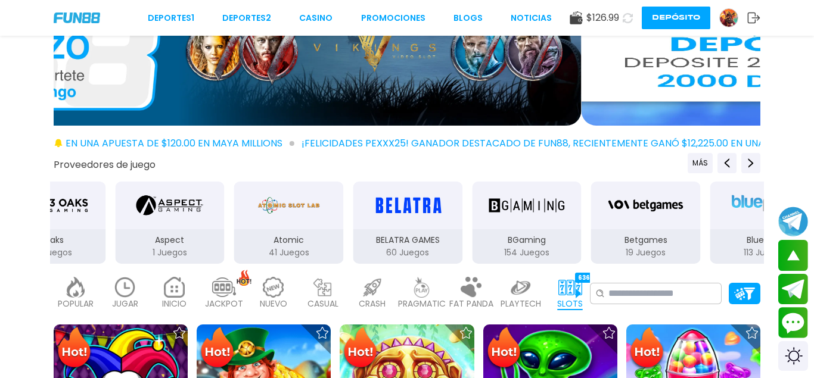
drag, startPoint x: 212, startPoint y: 199, endPoint x: 624, endPoint y: 203, distance: 411.6
click at [476, 201] on div "3Oaks 90 Juegos Aspect 1 Juegos Atomic 41 Juegos BELATRA GAMES 60 Juegos BGamin…" at bounding box center [348, 222] width 714 height 85
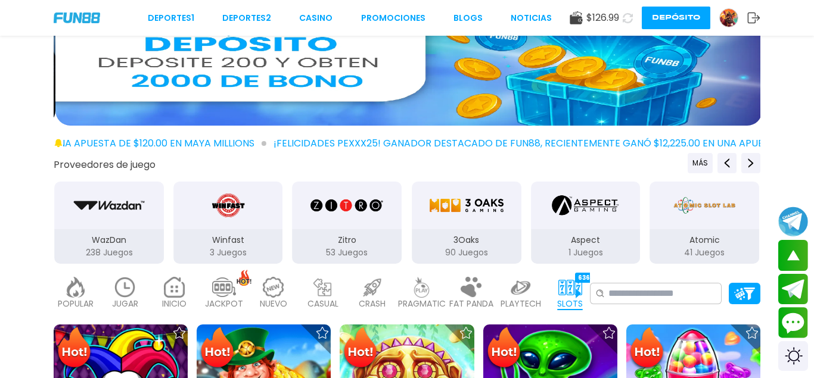
click at [497, 199] on img "3Oaks" at bounding box center [466, 205] width 75 height 33
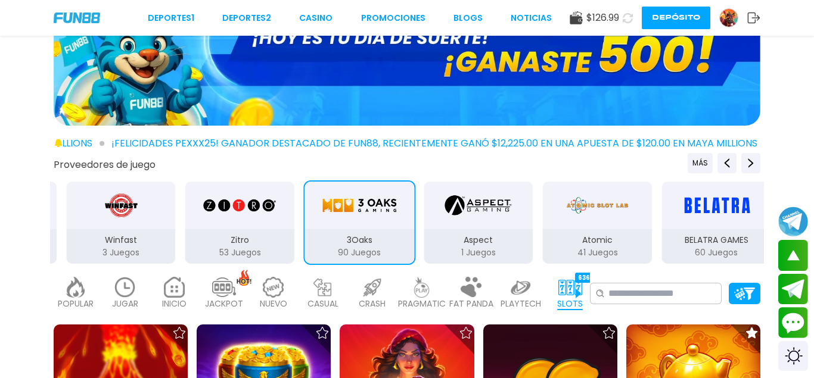
click at [668, 13] on button "Depósito" at bounding box center [675, 18] width 68 height 23
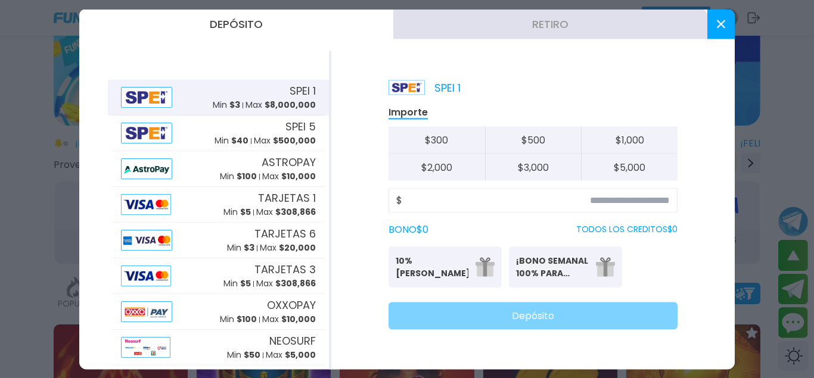
click at [509, 18] on button "Retiro" at bounding box center [550, 24] width 314 height 30
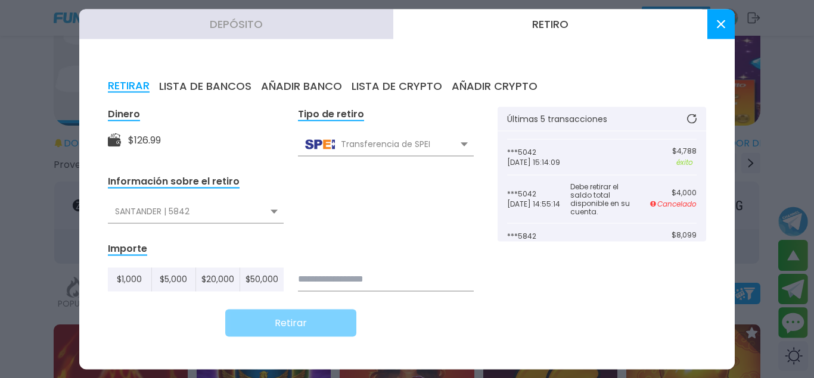
scroll to position [114, 0]
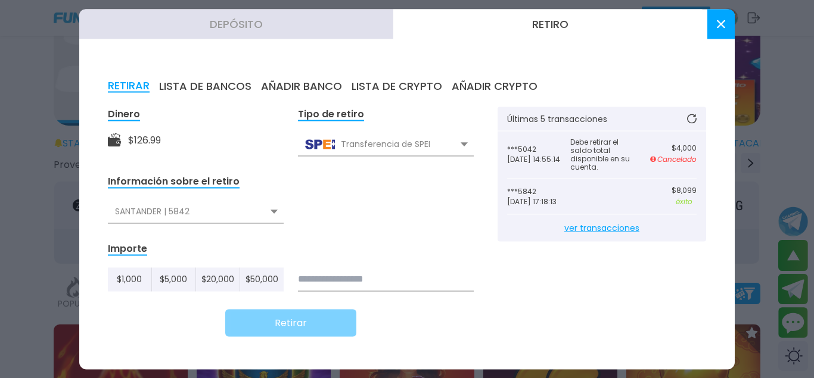
click at [596, 227] on span "ver transacciones" at bounding box center [601, 227] width 189 height 27
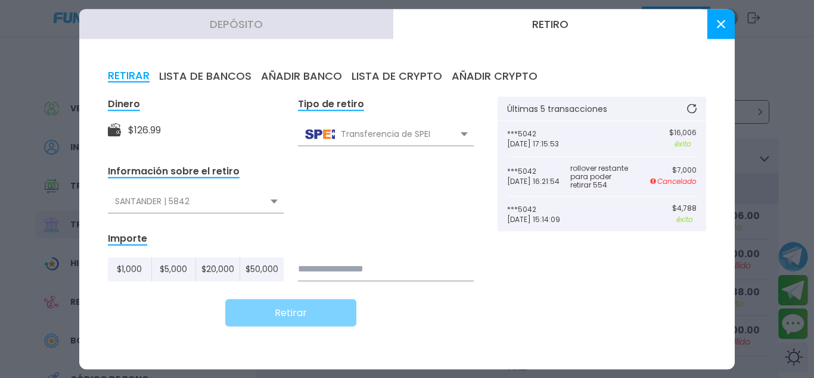
scroll to position [114, 0]
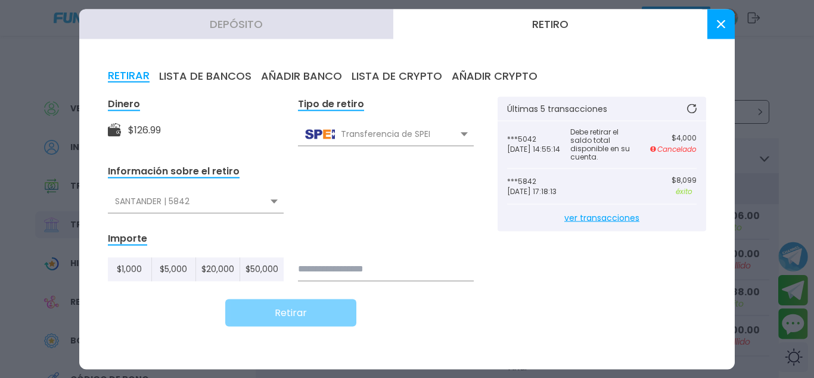
click at [718, 14] on button at bounding box center [720, 24] width 27 height 30
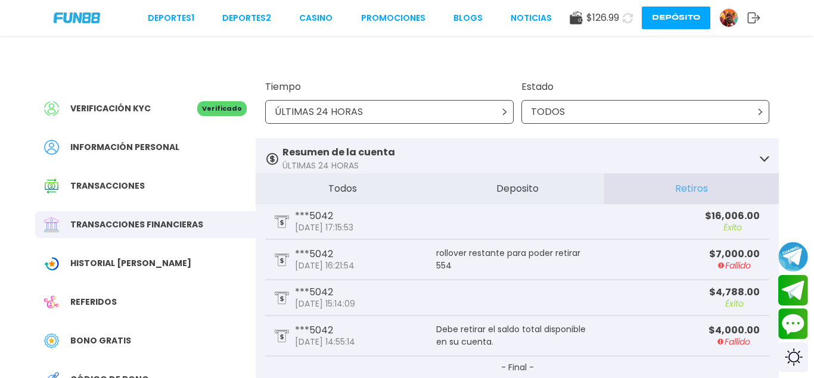
click at [624, 20] on icon at bounding box center [628, 18] width 14 height 14
click at [307, 18] on link "CASINO" at bounding box center [315, 18] width 33 height 13
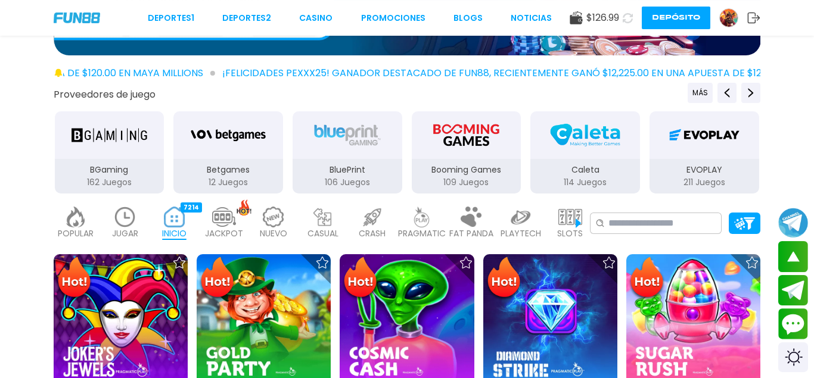
scroll to position [122, 0]
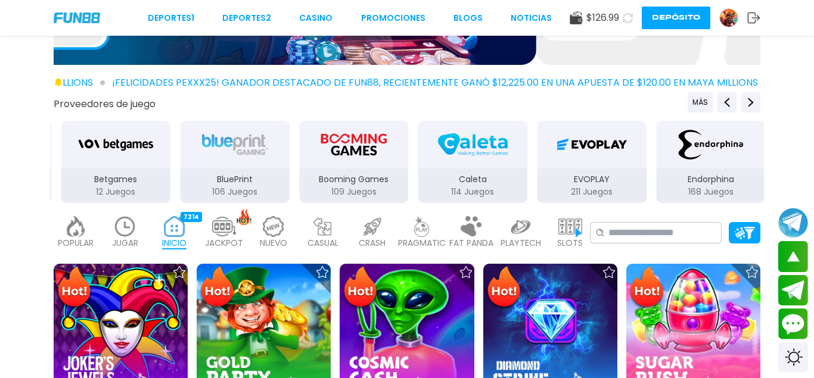
click at [418, 240] on p "PRAGMATIC" at bounding box center [422, 243] width 48 height 13
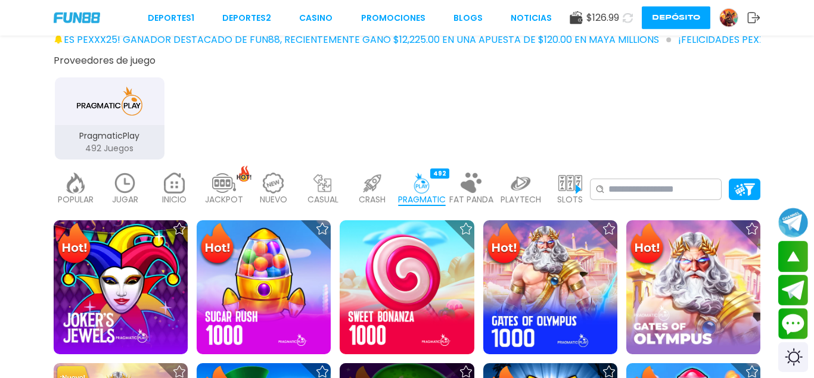
scroll to position [122, 0]
